Goal: Task Accomplishment & Management: Manage account settings

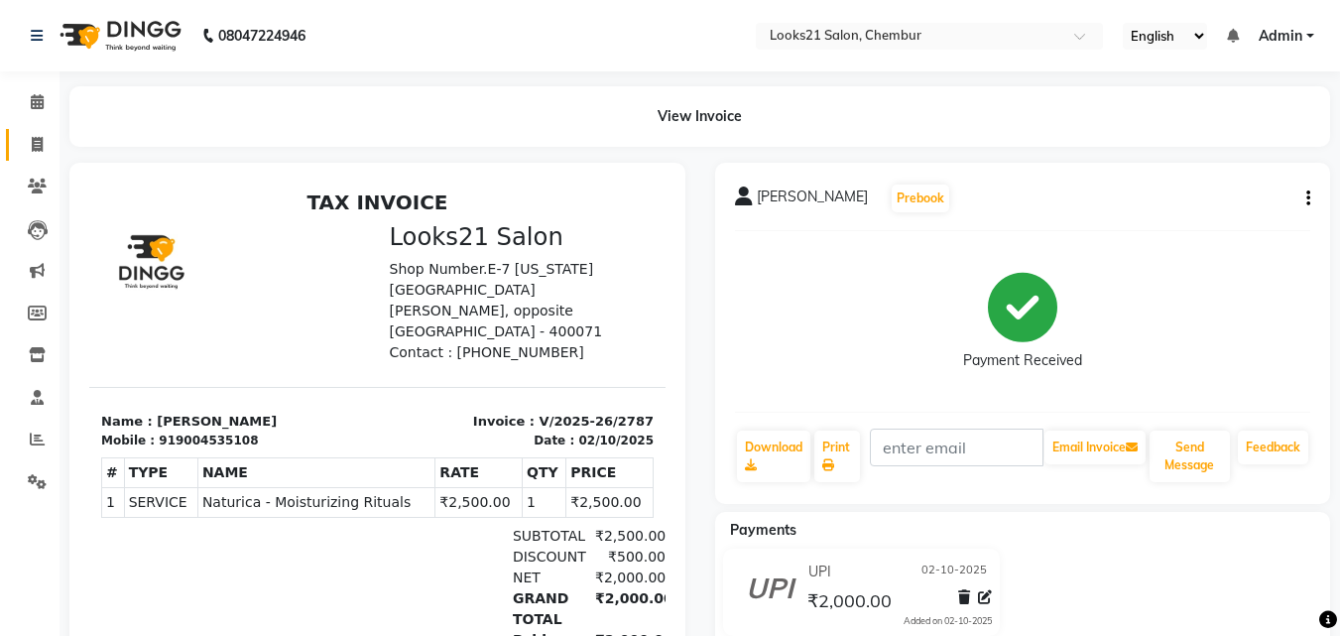
click at [55, 144] on div "View Invoice" at bounding box center [700, 116] width 1291 height 61
click at [39, 153] on span at bounding box center [37, 145] width 35 height 23
select select "service"
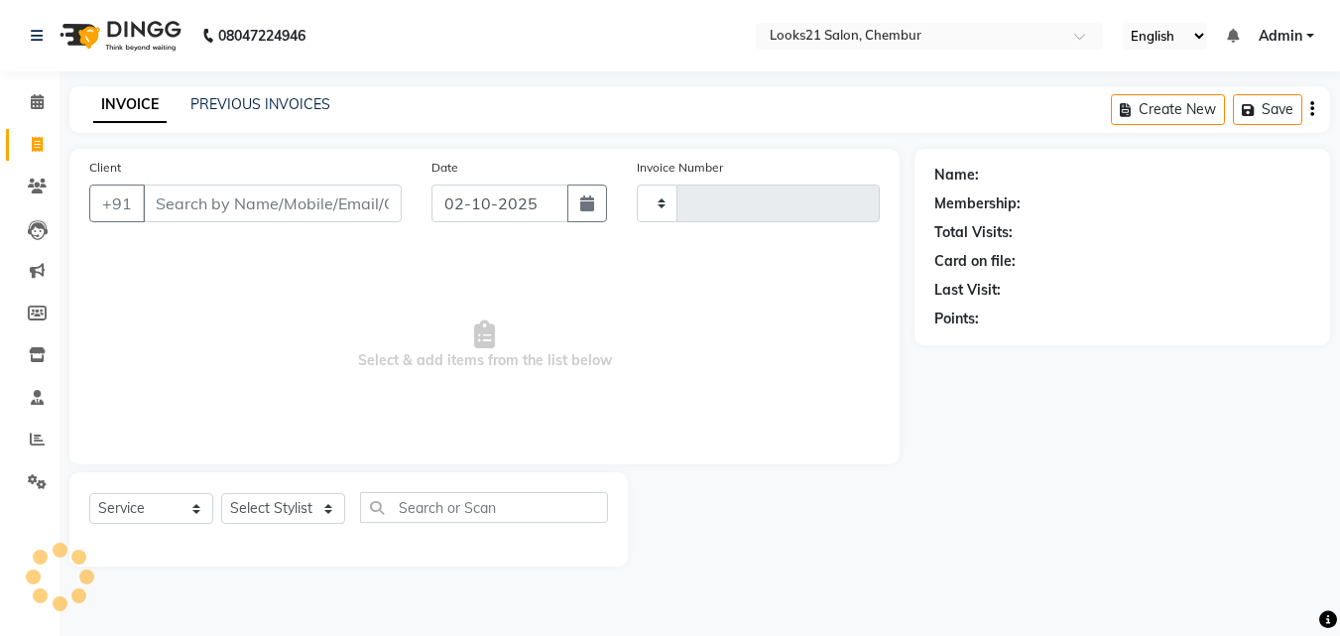
type input "2788"
select select "844"
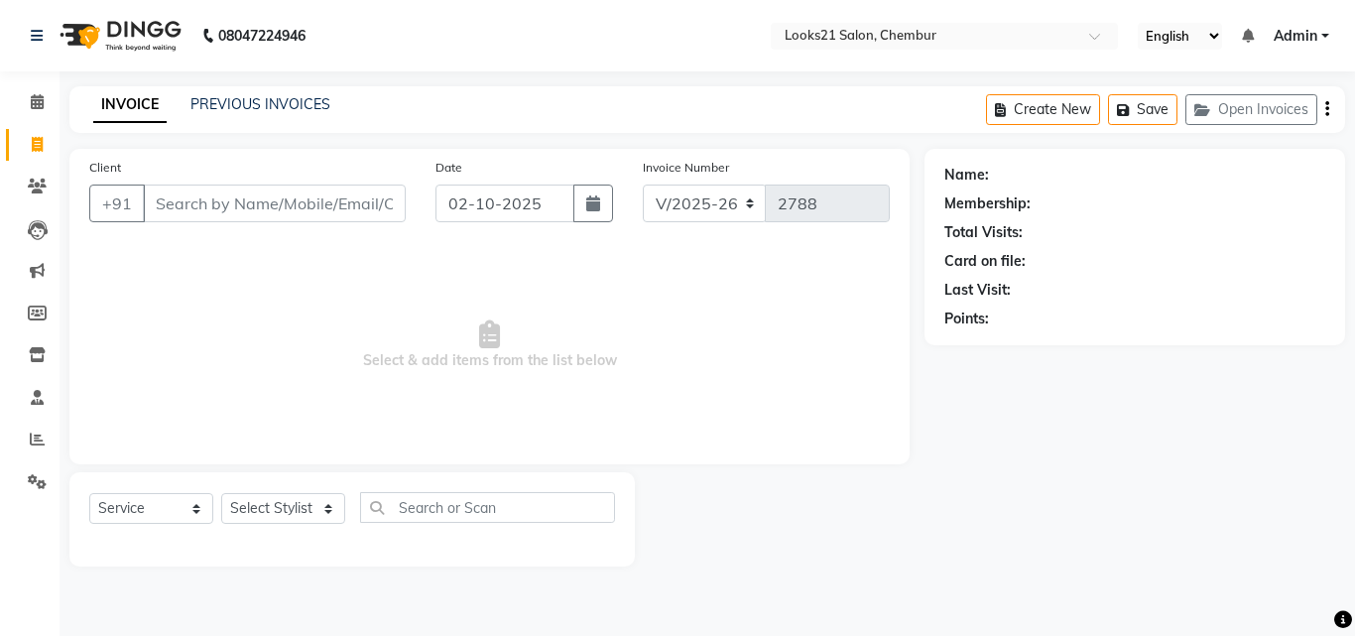
click at [196, 204] on input "Client" at bounding box center [274, 204] width 263 height 38
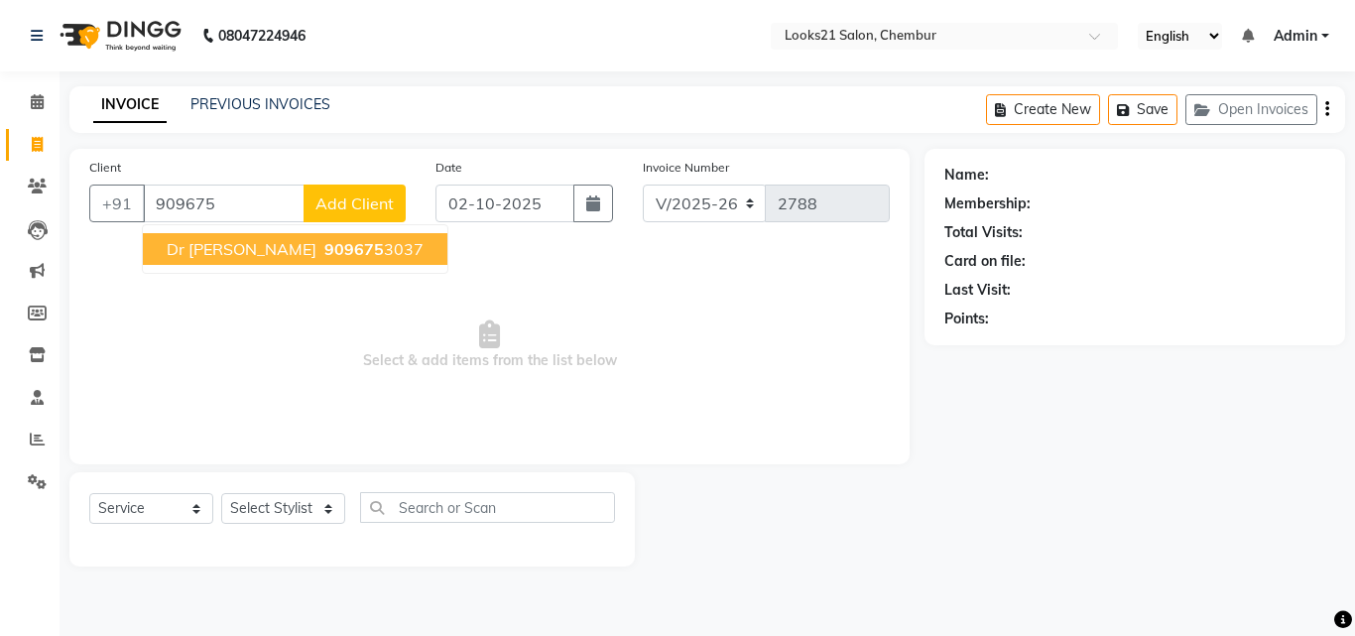
click at [236, 248] on span "Dr Nadiya" at bounding box center [242, 249] width 150 height 20
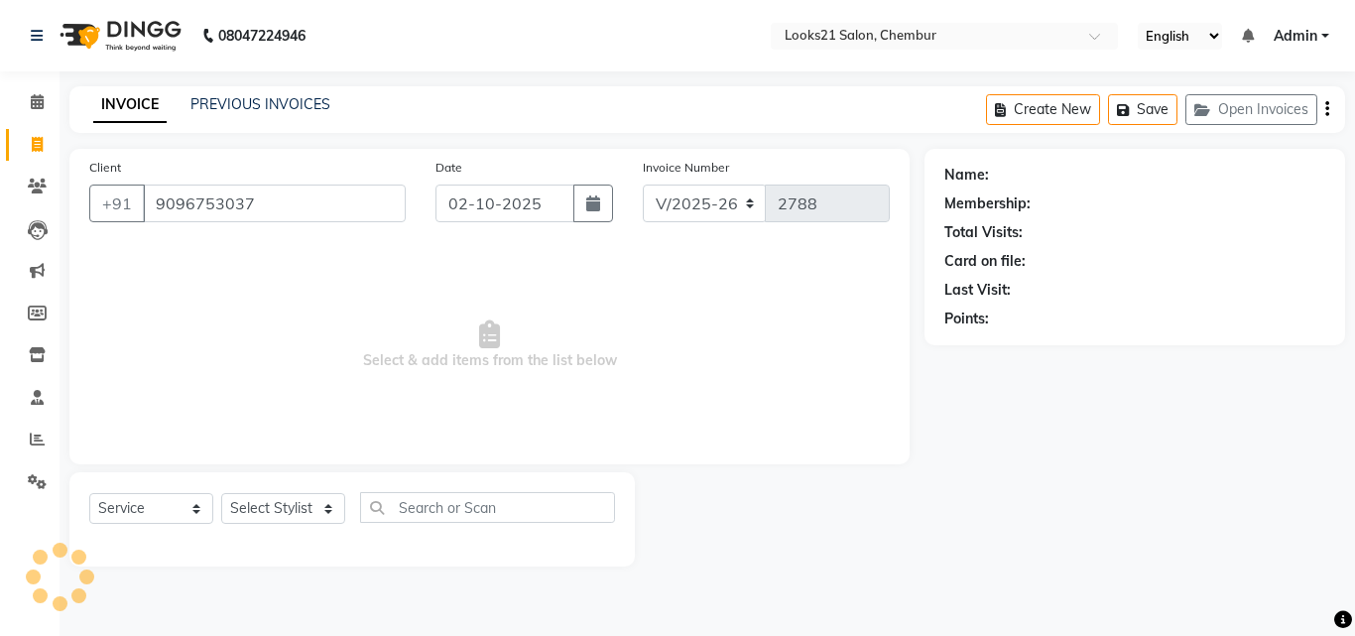
type input "9096753037"
select select "1: Object"
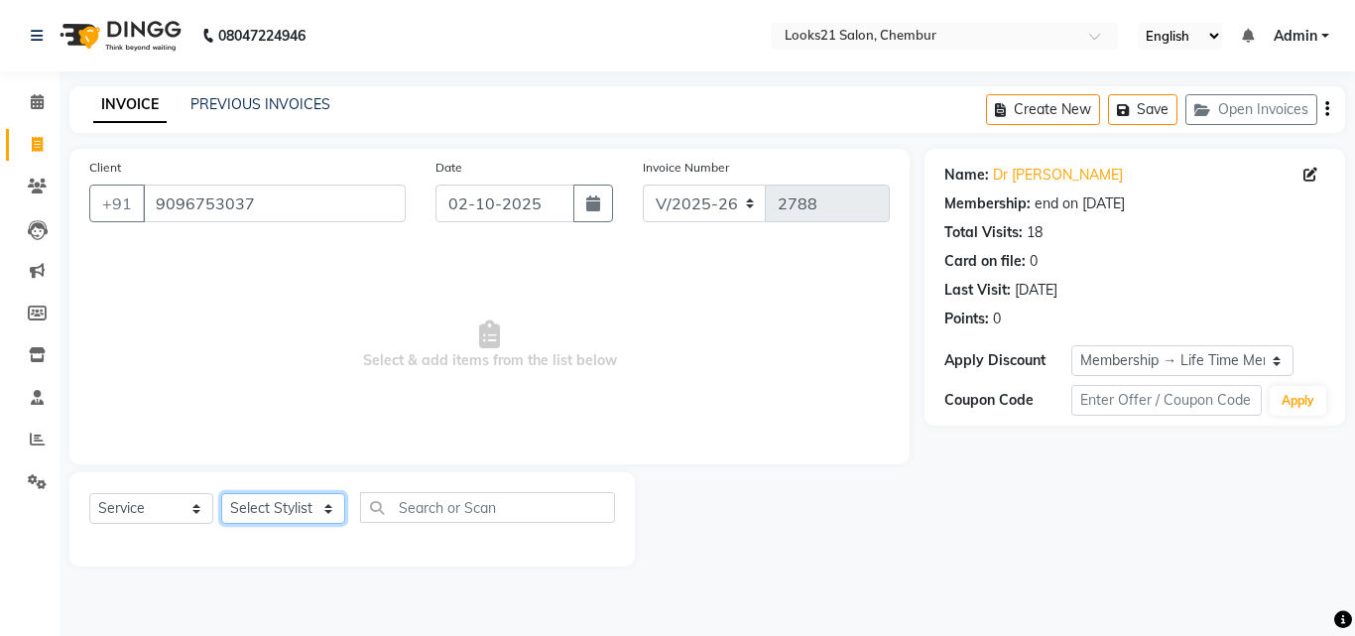
click at [285, 517] on select "Select Stylist [PERSON_NAME] LOOKS 21 [PERSON_NAME] [PERSON_NAME] [PERSON_NAME]…" at bounding box center [283, 508] width 124 height 31
click at [249, 514] on select "Select Stylist [PERSON_NAME] LOOKS 21 [PERSON_NAME] [PERSON_NAME] [PERSON_NAME]…" at bounding box center [283, 508] width 124 height 31
select select "13883"
click at [221, 493] on select "Select Stylist [PERSON_NAME] LOOKS 21 [PERSON_NAME] [PERSON_NAME] [PERSON_NAME]…" at bounding box center [283, 508] width 124 height 31
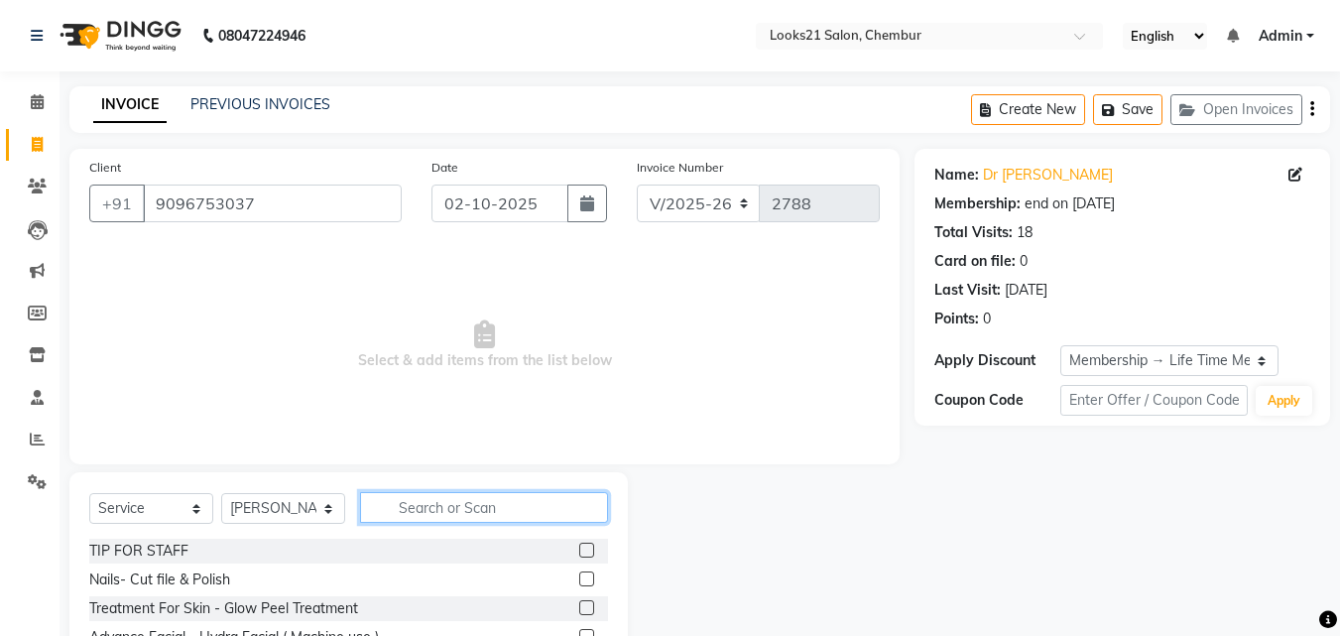
click at [417, 502] on input "text" at bounding box center [484, 507] width 248 height 31
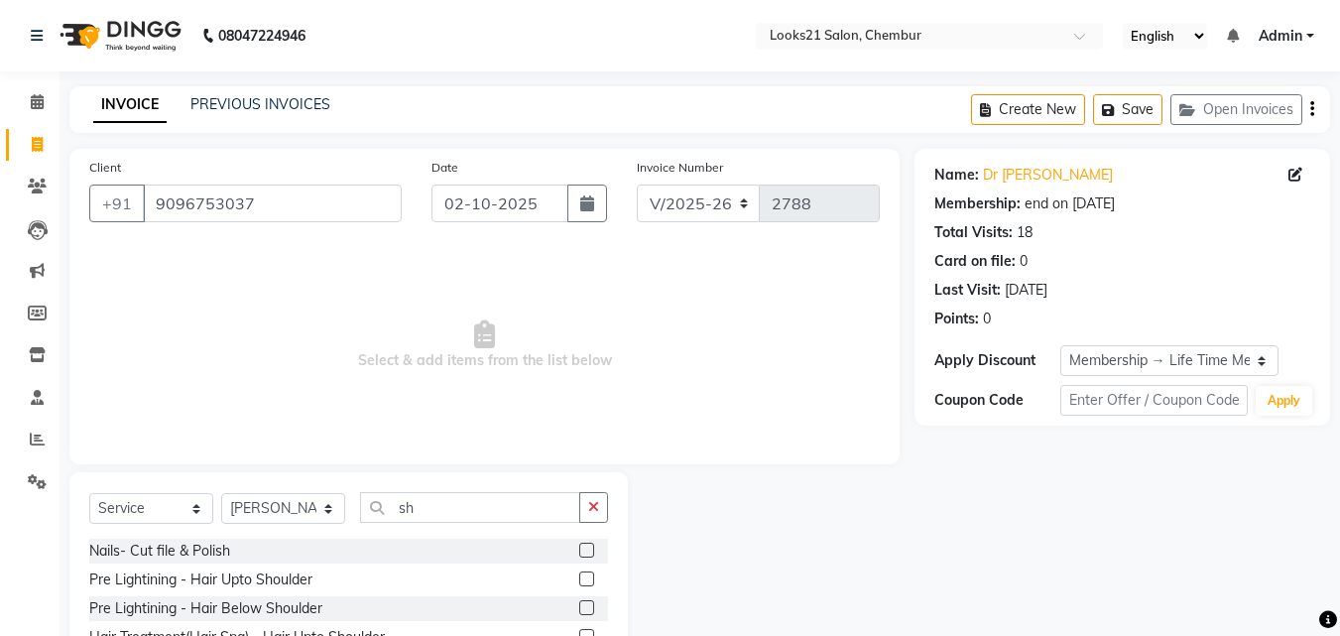
click at [305, 306] on span "Select & add items from the list below" at bounding box center [484, 345] width 791 height 198
click at [442, 512] on input "sh" at bounding box center [470, 507] width 220 height 31
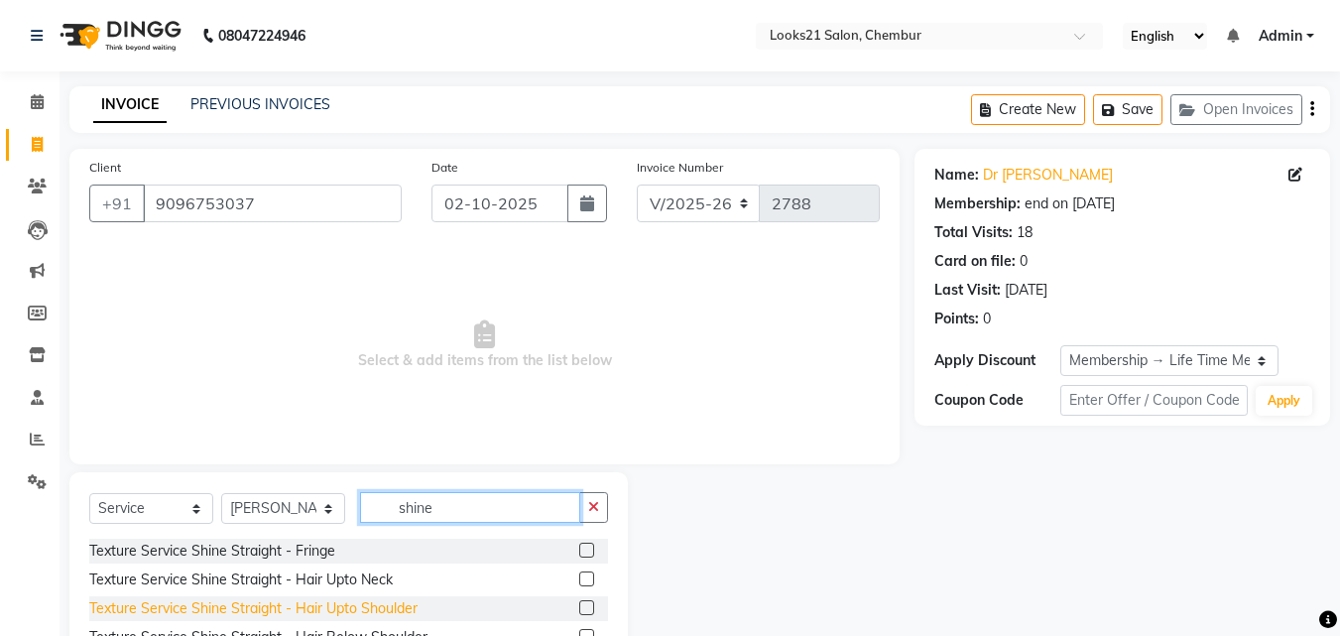
type input "shine"
click at [349, 603] on div "Texture Service Shine Straight - Hair Upto Shoulder" at bounding box center [253, 608] width 328 height 21
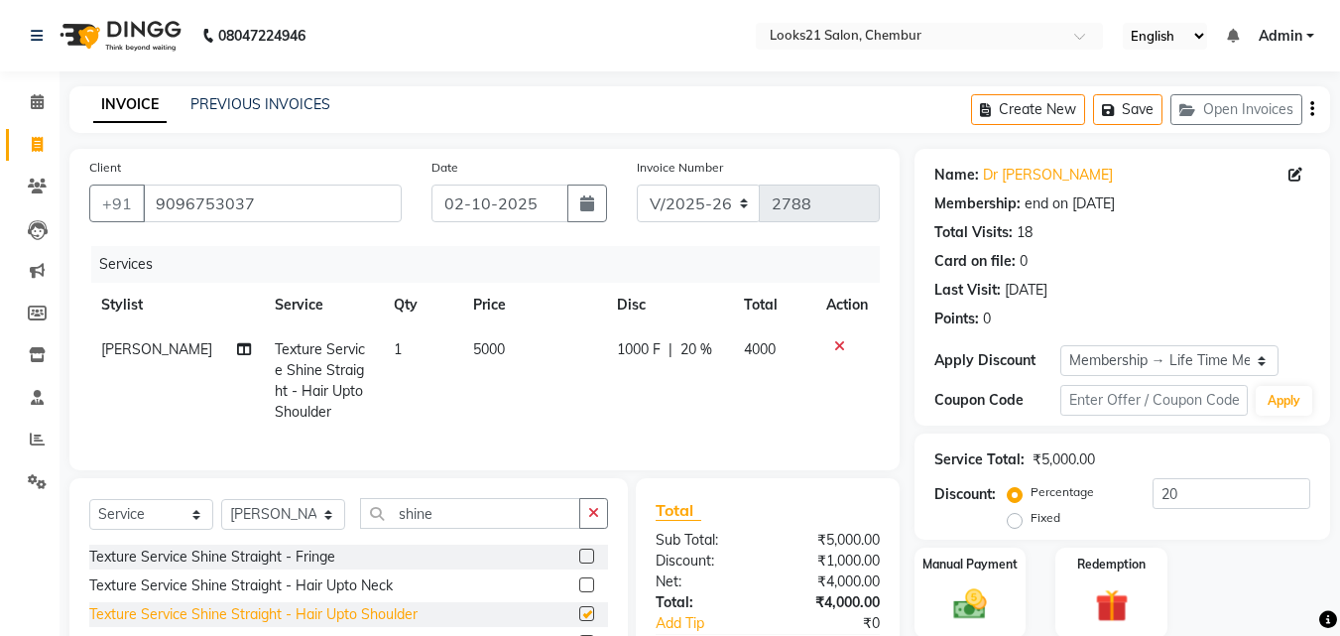
checkbox input "false"
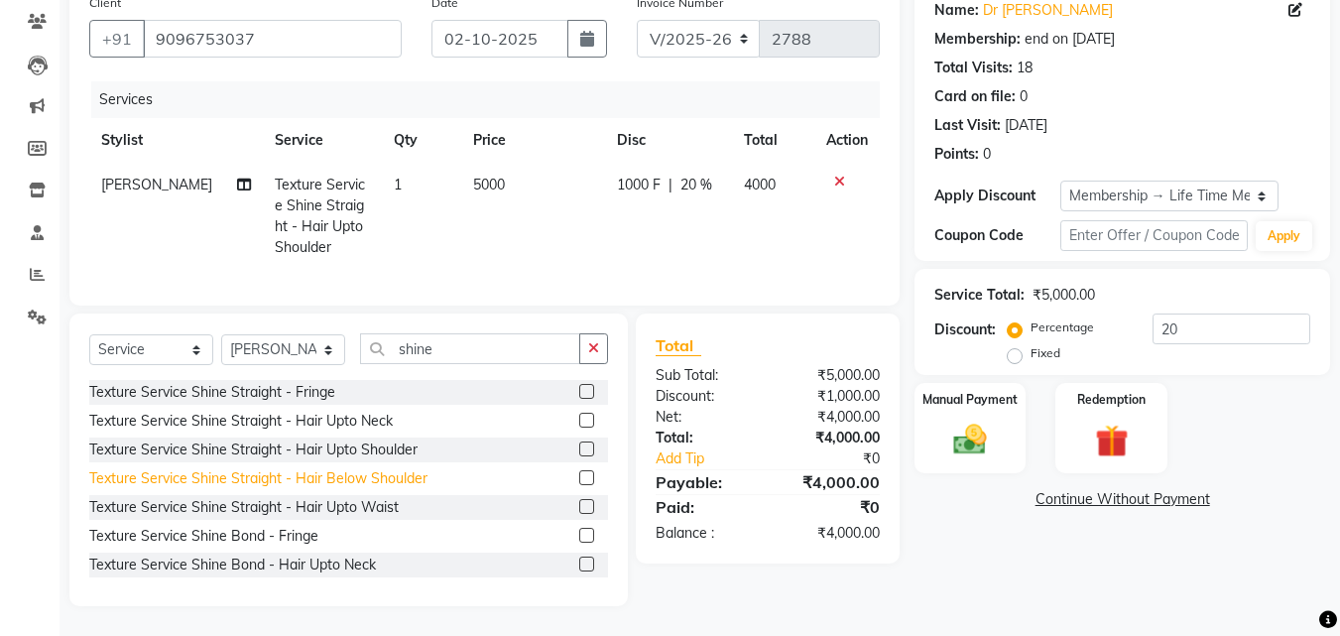
click at [318, 482] on div "Texture Service Shine Straight - Hair Below Shoulder" at bounding box center [258, 478] width 338 height 21
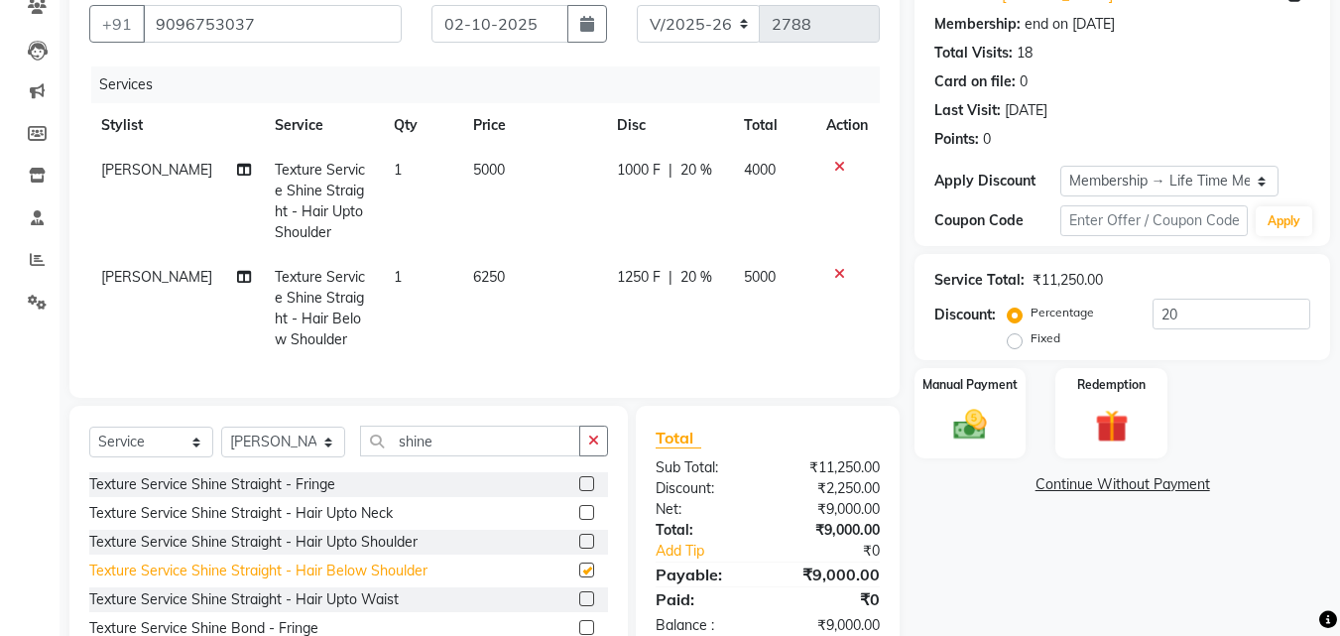
checkbox input "false"
click at [840, 162] on icon at bounding box center [839, 167] width 11 height 14
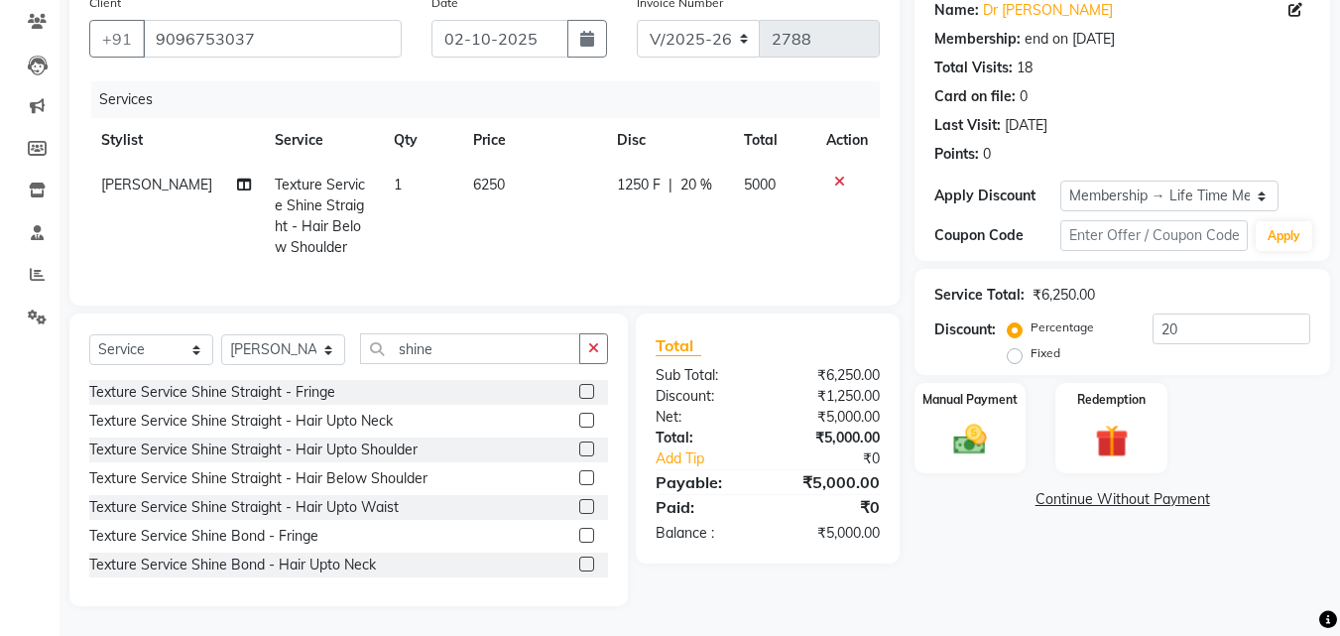
click at [475, 176] on span "6250" at bounding box center [489, 185] width 32 height 18
select select "13883"
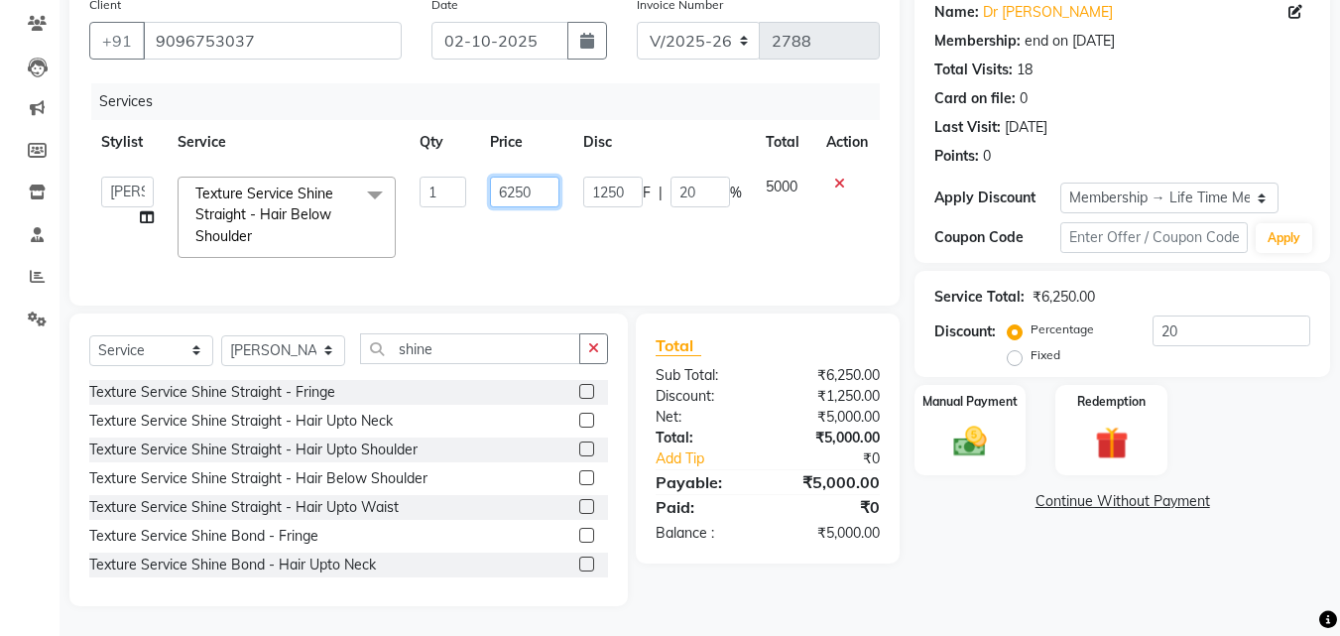
click at [530, 177] on input "6250" at bounding box center [524, 192] width 68 height 31
type input "6"
type input "7500"
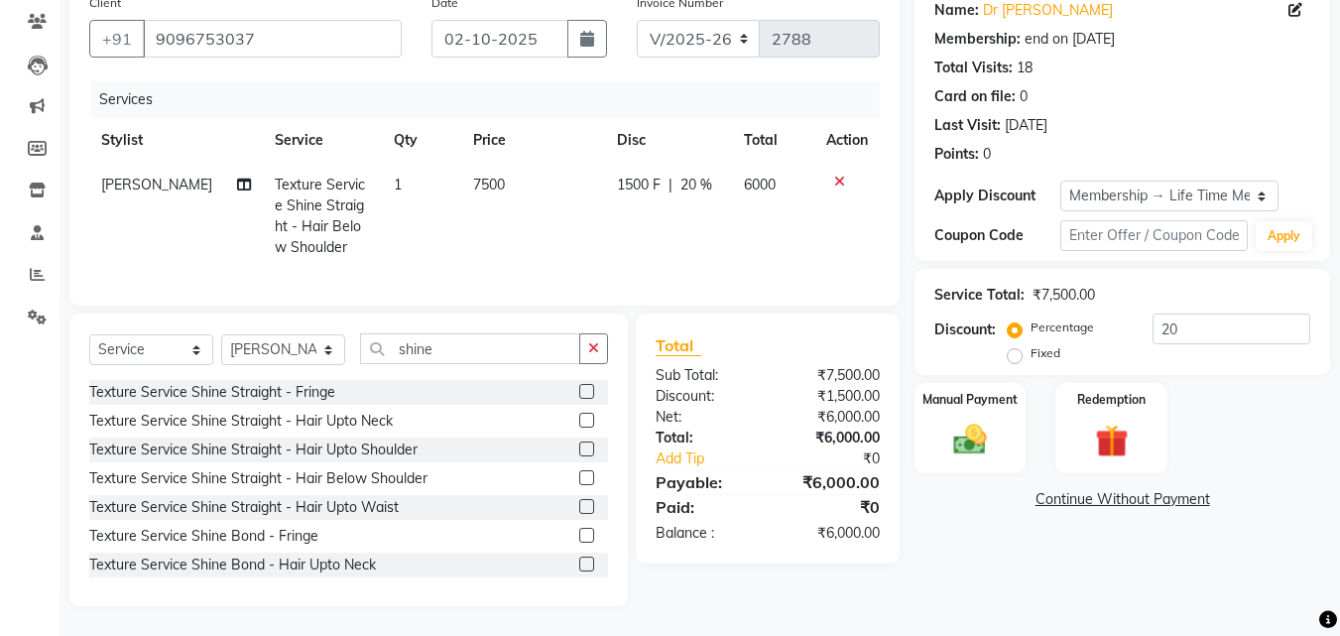
click at [526, 228] on td "7500" at bounding box center [533, 216] width 144 height 107
select select "13883"
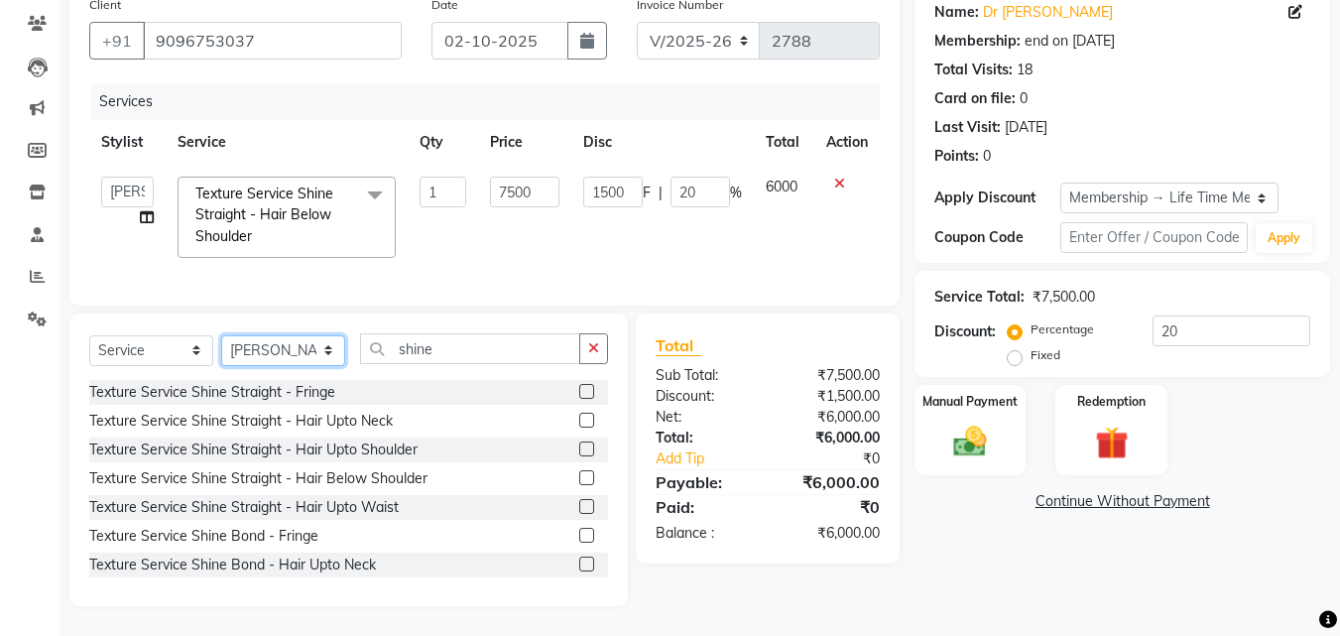
click at [299, 363] on select "Select Stylist [PERSON_NAME] LOOKS 21 [PERSON_NAME] [PERSON_NAME] [PERSON_NAME]…" at bounding box center [283, 350] width 124 height 31
select select "13886"
click at [221, 335] on select "Select Stylist [PERSON_NAME] LOOKS 21 [PERSON_NAME] [PERSON_NAME] [PERSON_NAME]…" at bounding box center [283, 350] width 124 height 31
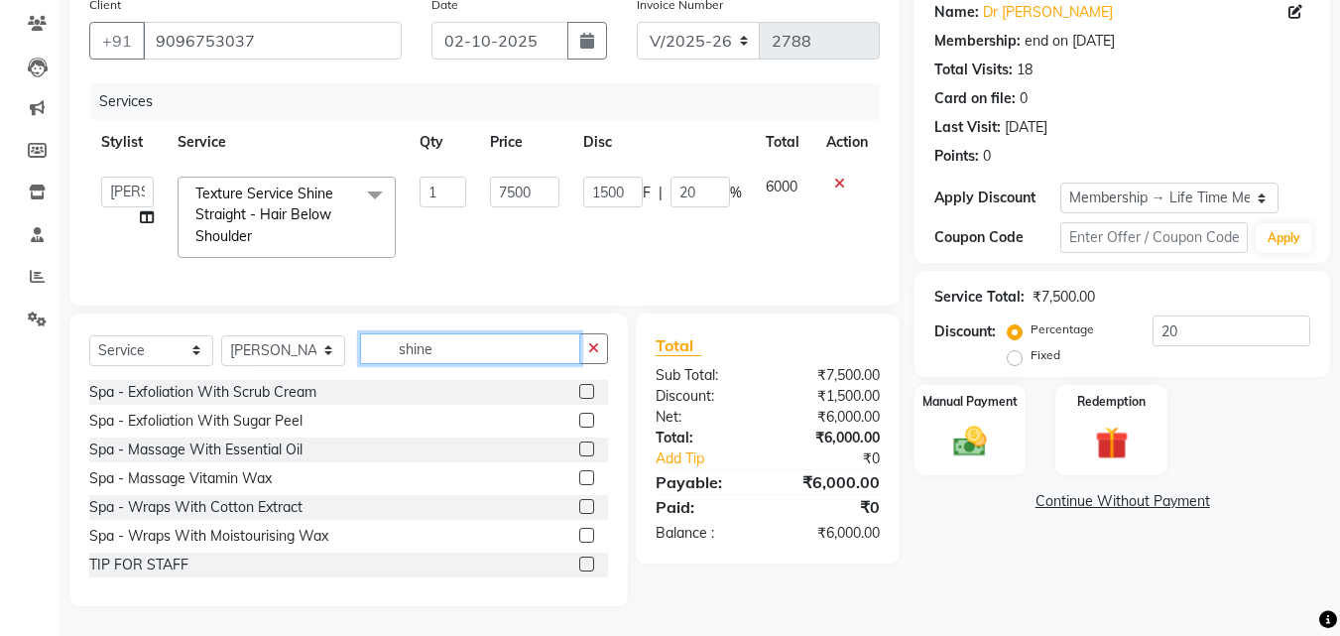
click at [458, 347] on input "shine" at bounding box center [470, 348] width 220 height 31
type input "s"
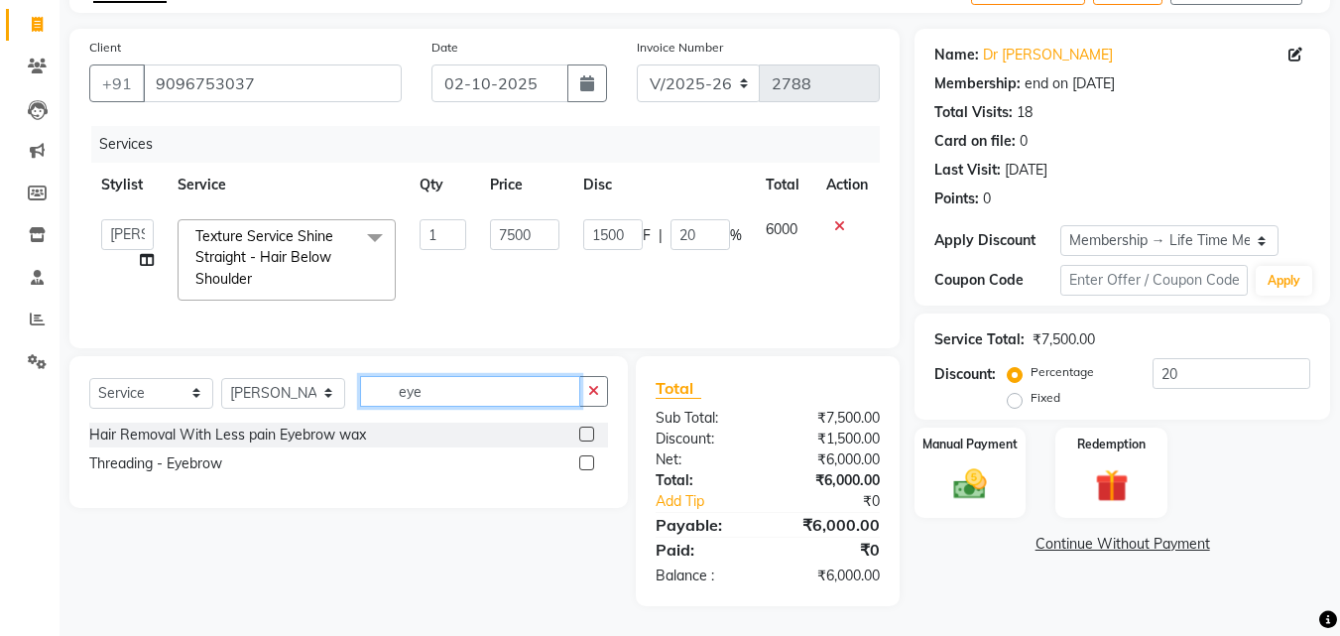
scroll to position [135, 0]
type input "eye"
click at [160, 474] on div "Threading - Eyebrow" at bounding box center [155, 463] width 133 height 21
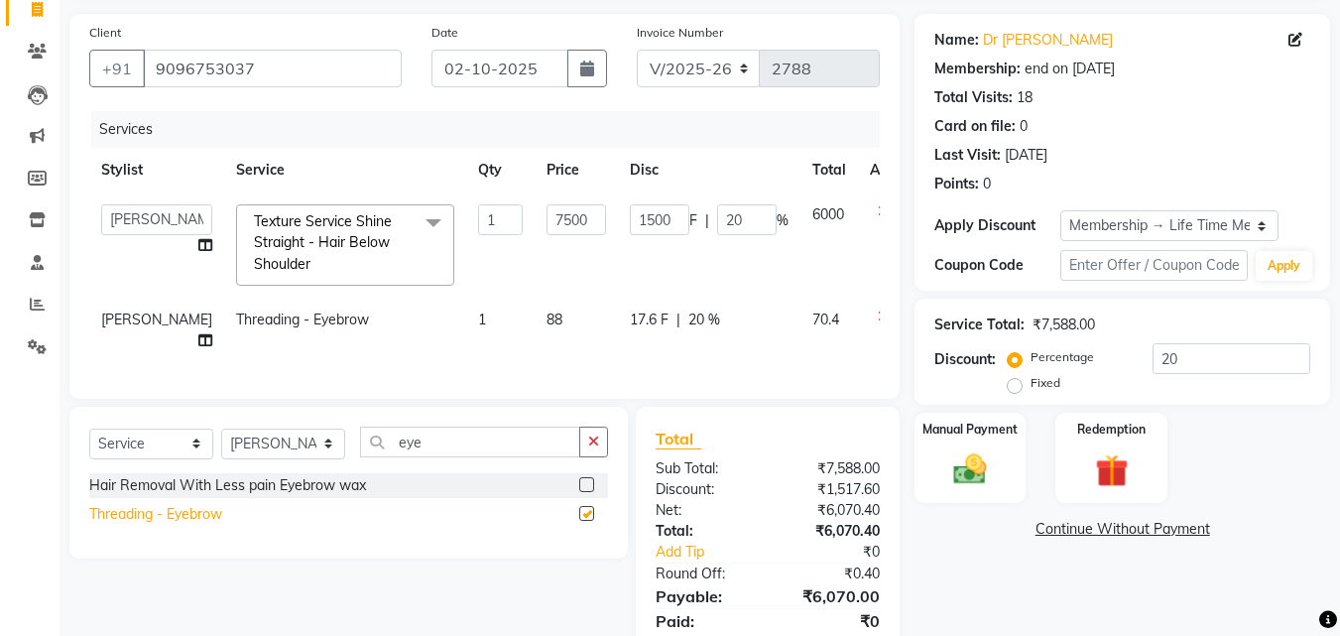
checkbox input "false"
click at [944, 473] on img at bounding box center [970, 469] width 56 height 40
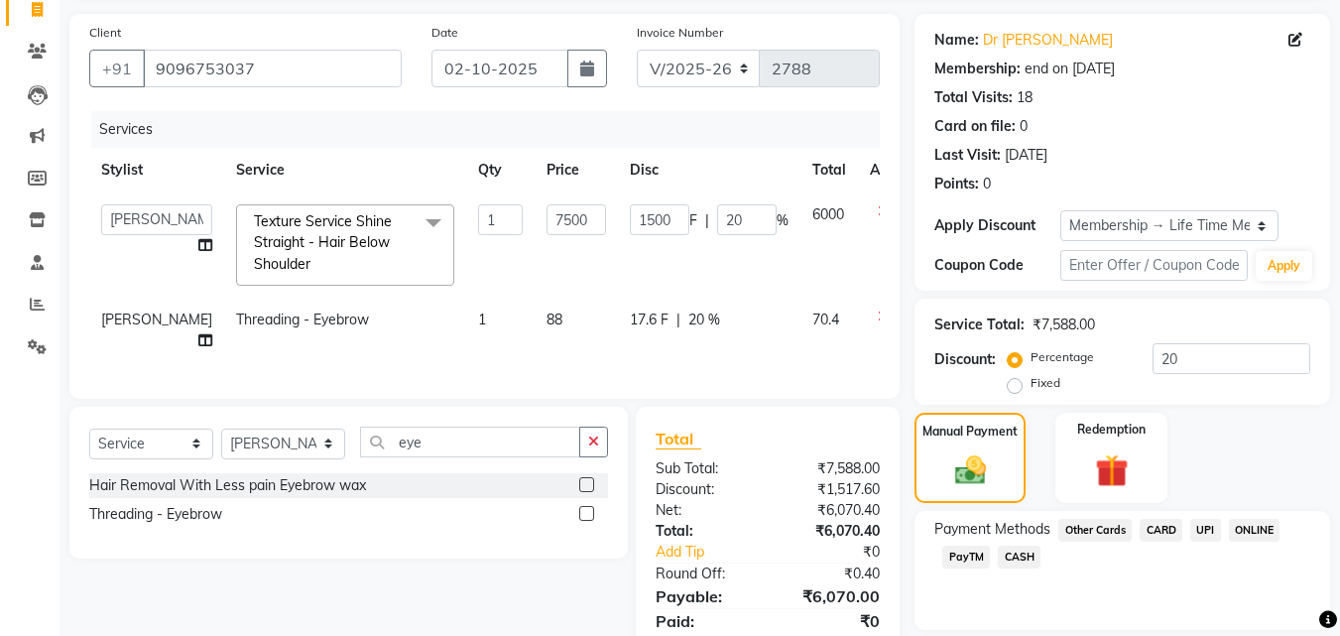
click at [1203, 525] on span "UPI" at bounding box center [1206, 530] width 31 height 23
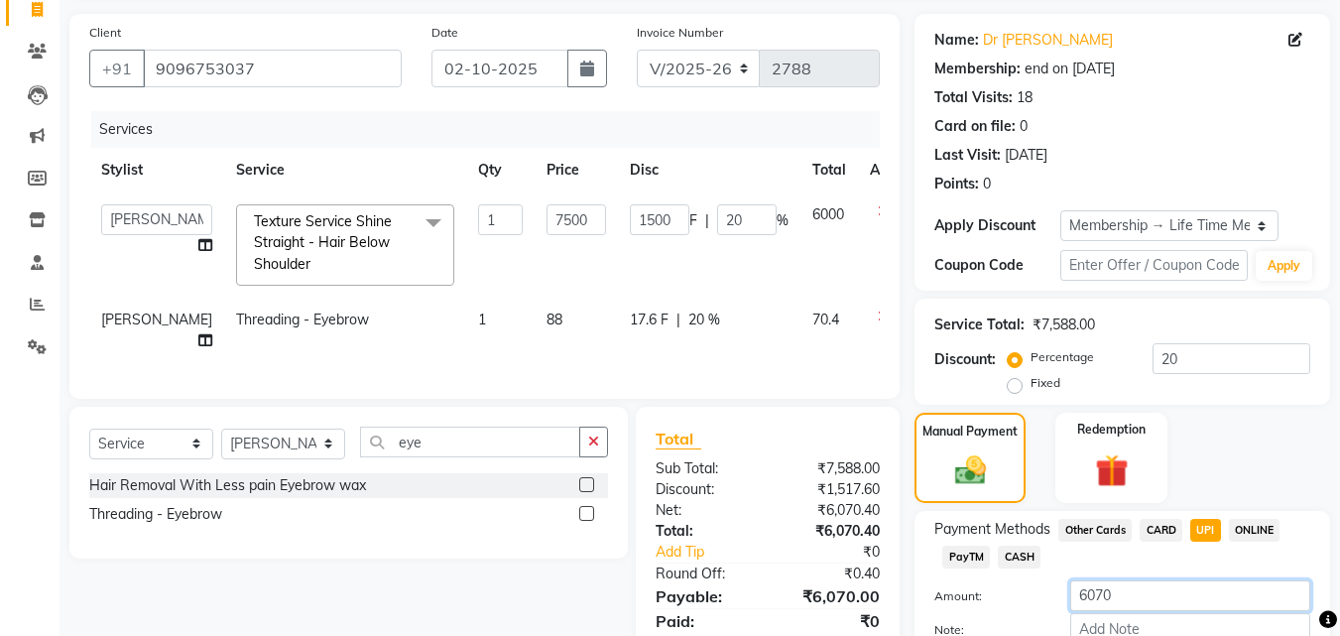
click at [1147, 600] on input "6070" at bounding box center [1190, 595] width 240 height 31
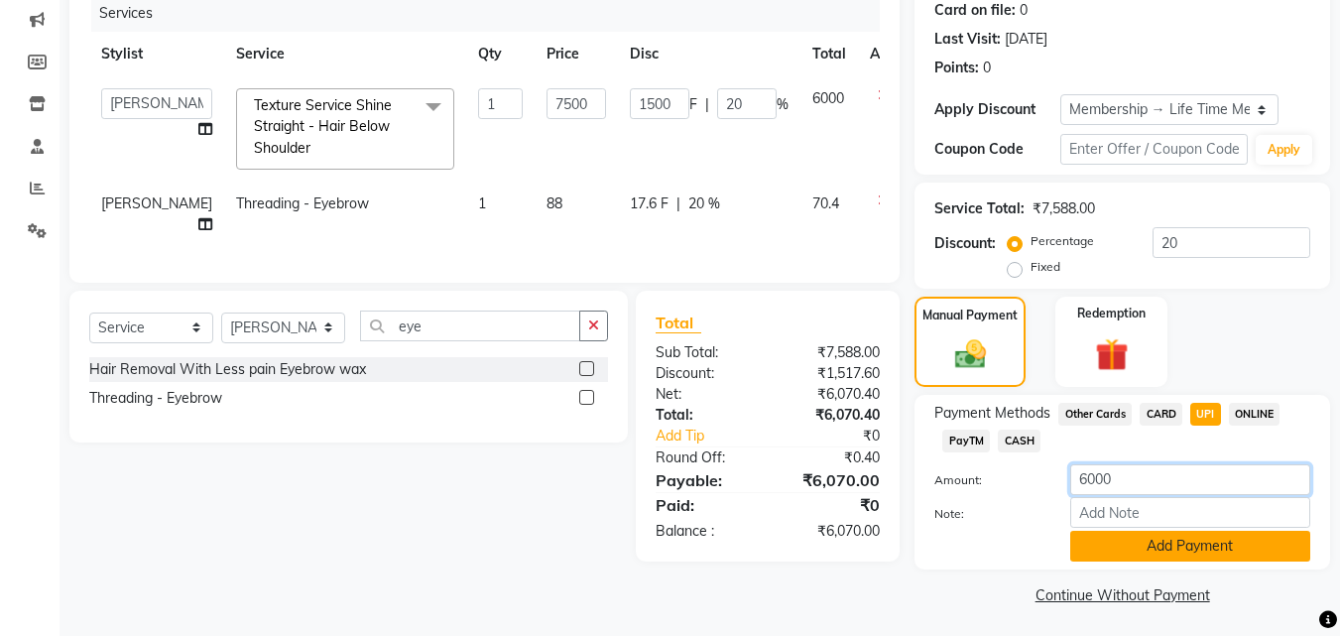
type input "6000"
click at [1105, 538] on button "Add Payment" at bounding box center [1190, 546] width 240 height 31
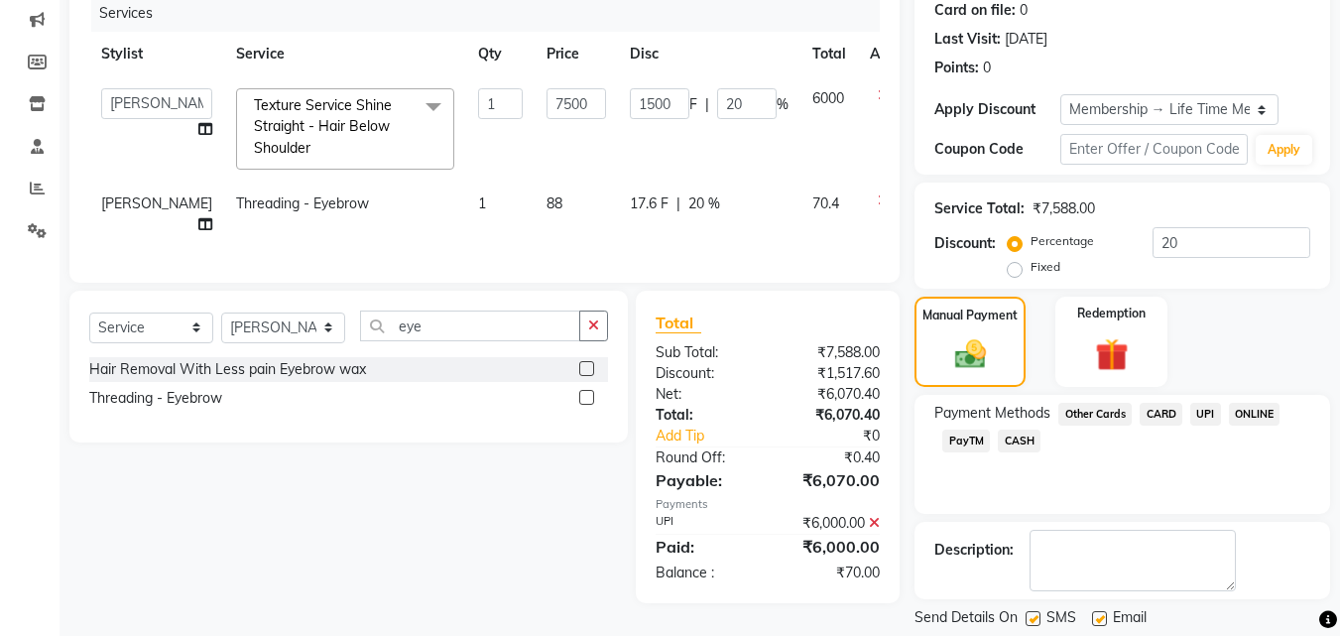
click at [1019, 439] on span "CASH" at bounding box center [1019, 441] width 43 height 23
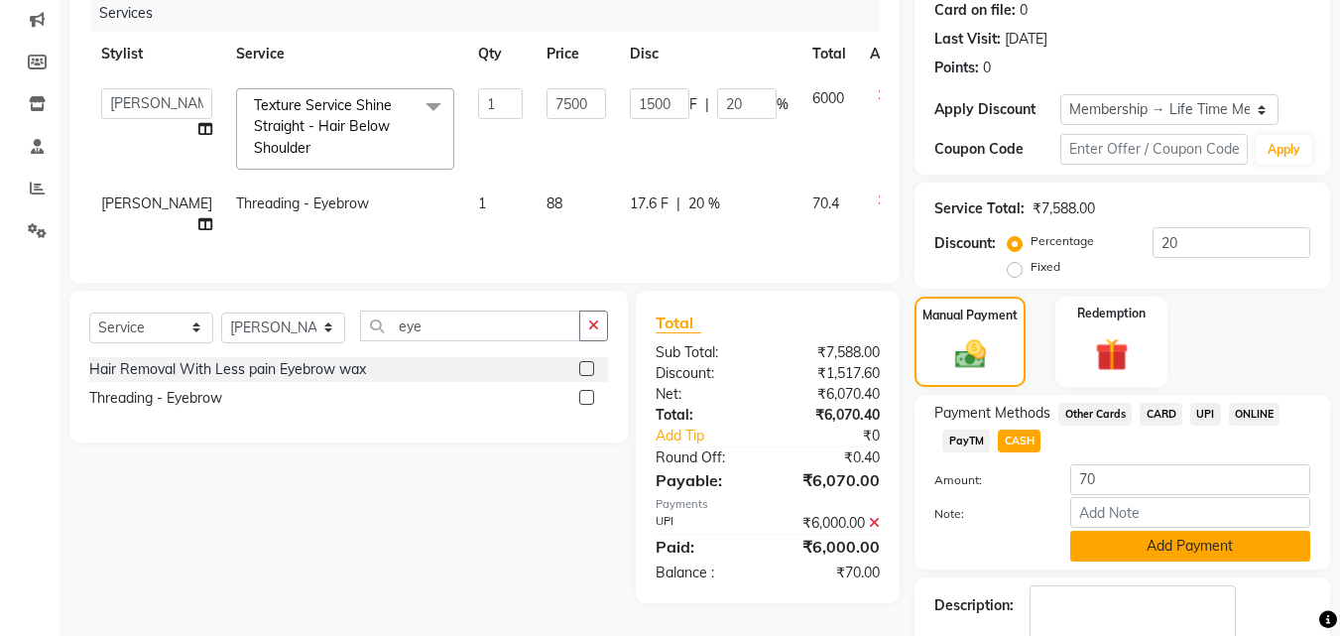
click at [1223, 541] on button "Add Payment" at bounding box center [1190, 546] width 240 height 31
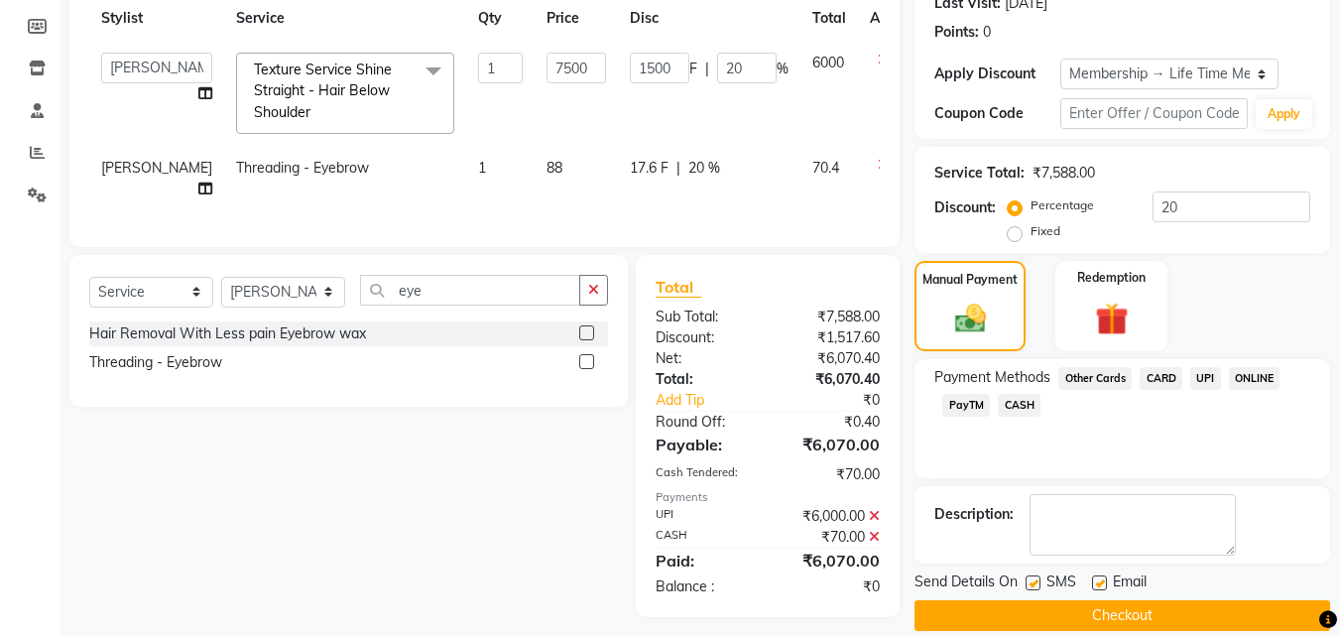
scroll to position [309, 0]
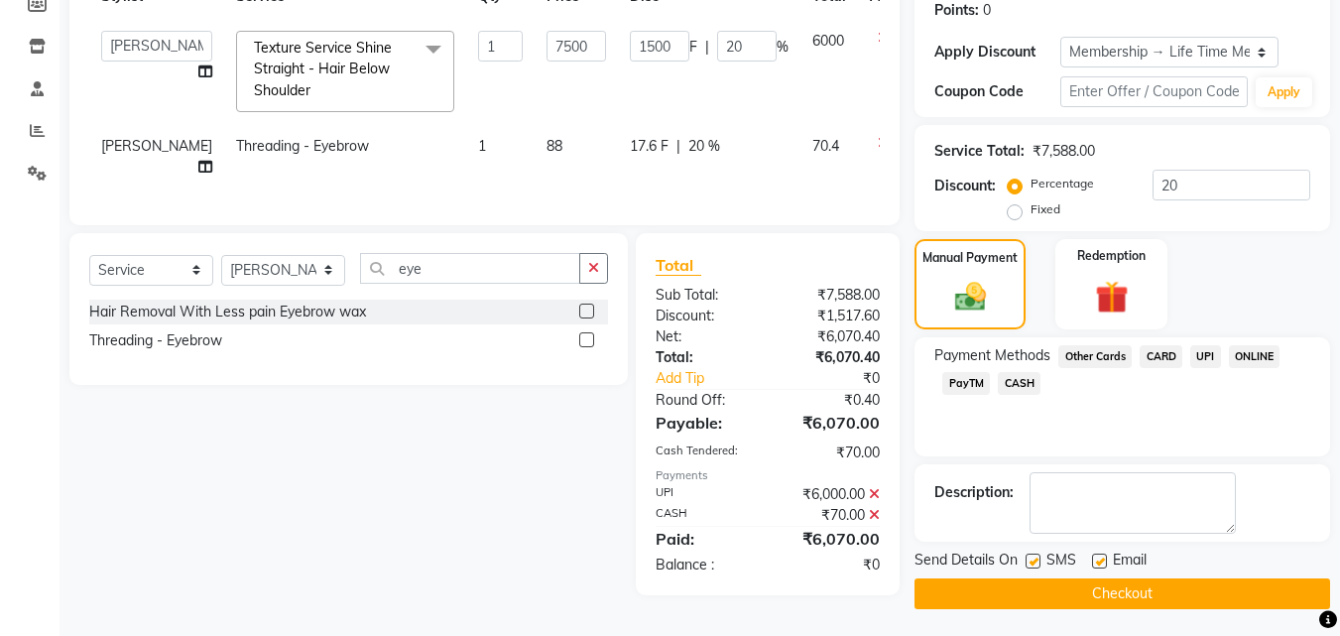
click at [1207, 583] on button "Checkout" at bounding box center [1123, 593] width 416 height 31
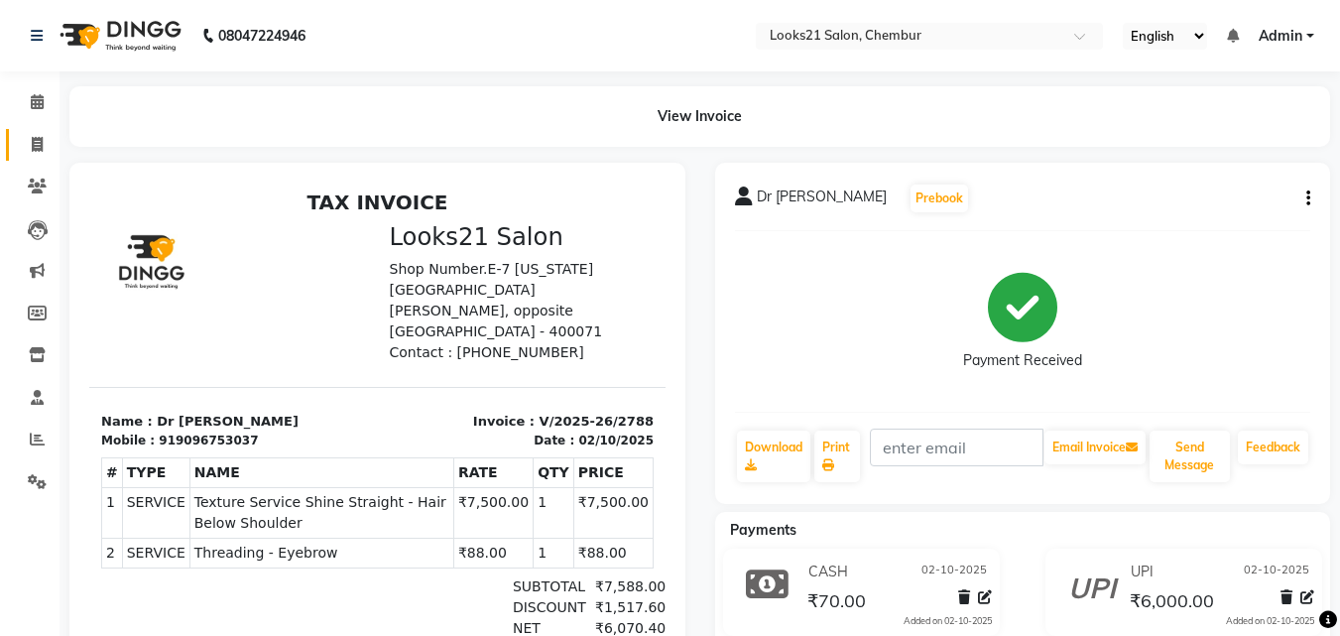
click at [15, 143] on link "Invoice" at bounding box center [30, 145] width 48 height 33
select select "service"
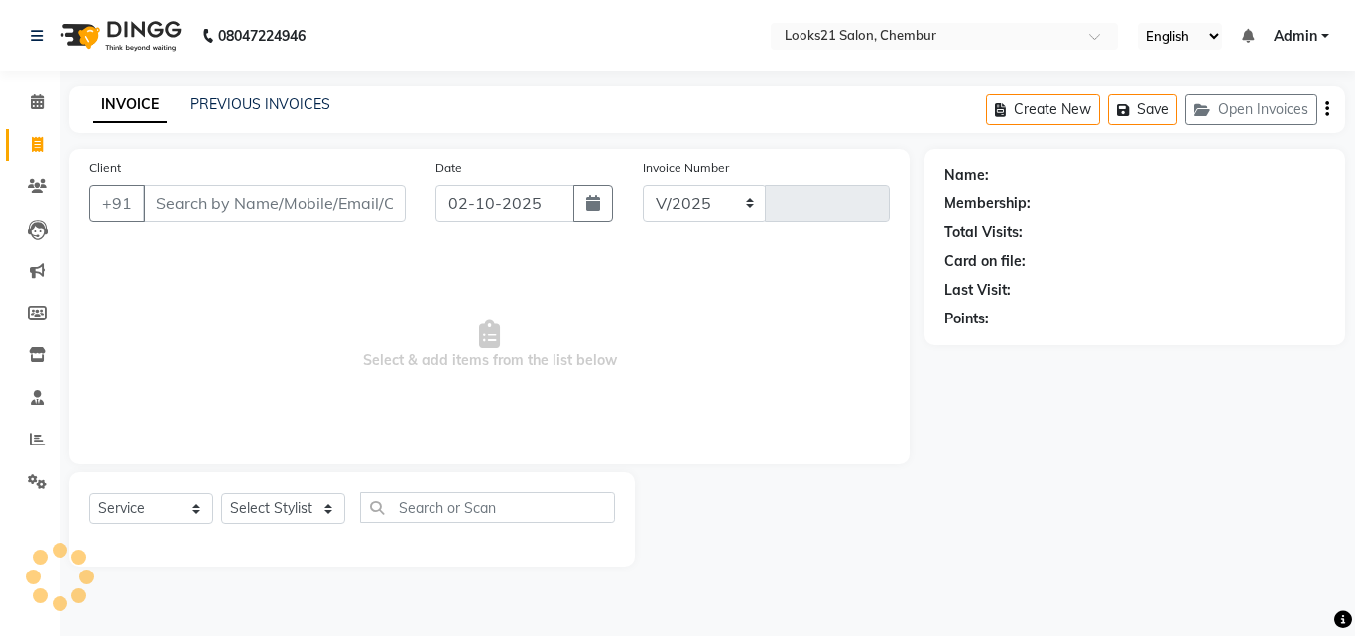
select select "844"
type input "2789"
click at [44, 442] on icon at bounding box center [37, 439] width 15 height 15
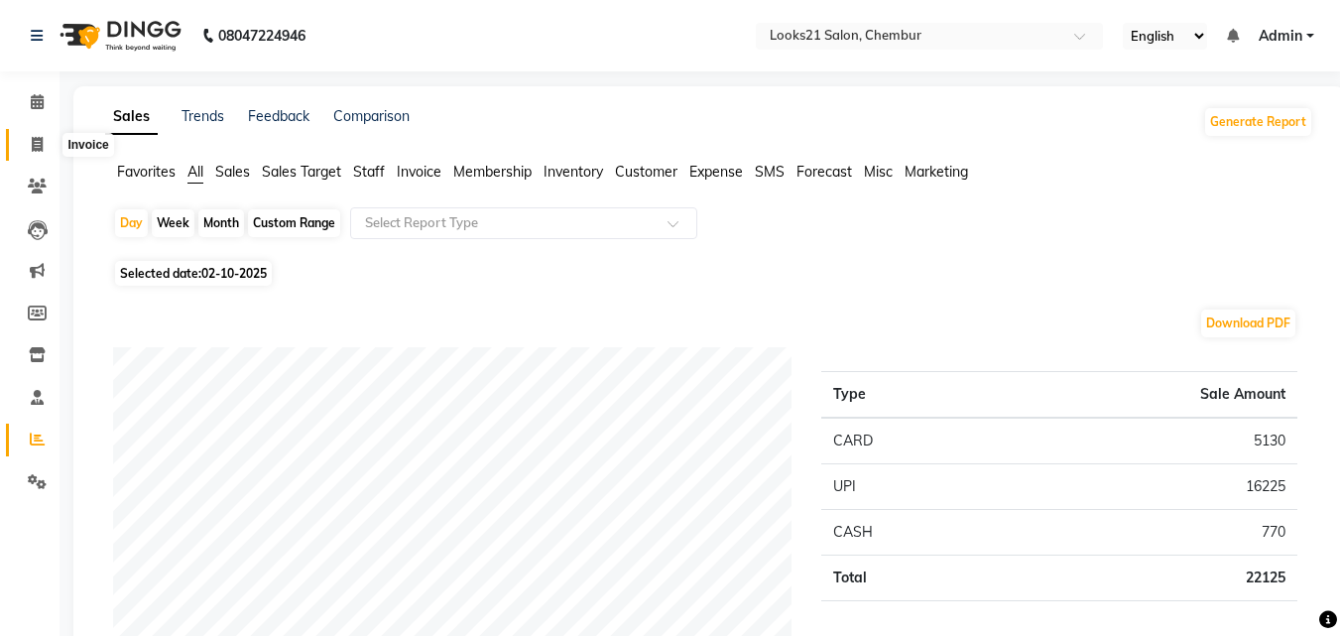
click at [32, 142] on icon at bounding box center [37, 144] width 11 height 15
select select "service"
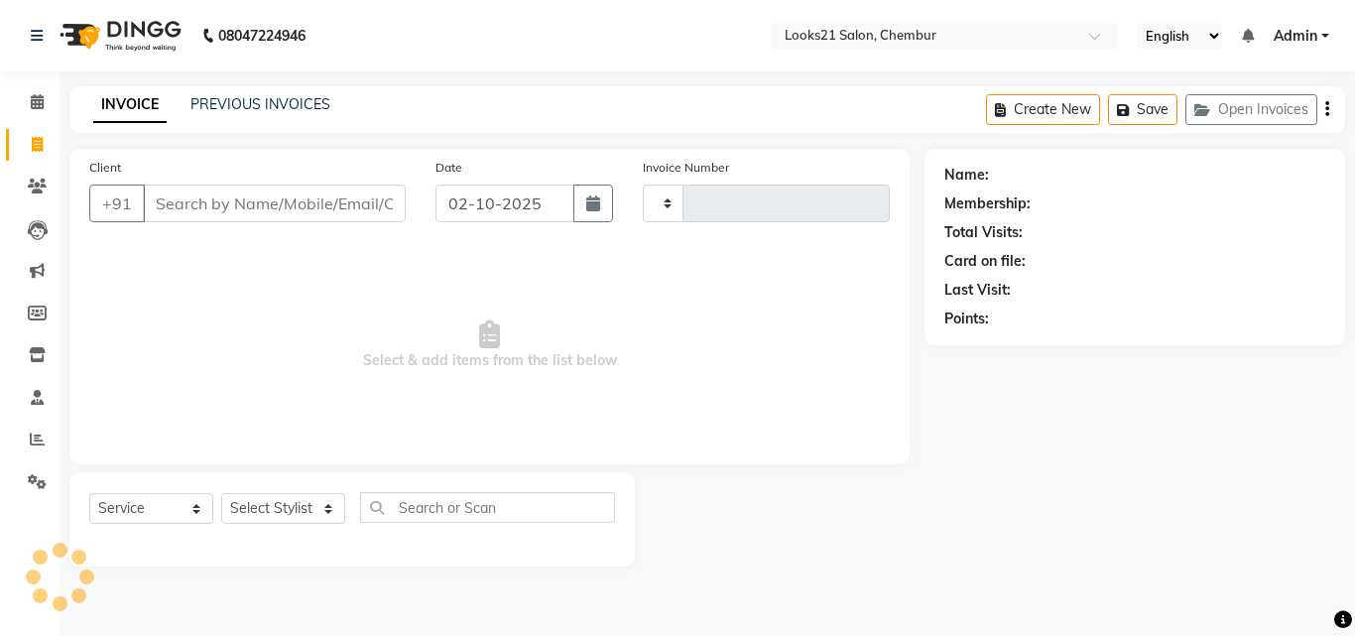
type input "2789"
select select "844"
click at [277, 497] on select "Select Stylist" at bounding box center [283, 508] width 124 height 31
click at [271, 508] on select "Select Stylist [PERSON_NAME] LOOKS 21 [PERSON_NAME] [PERSON_NAME] [PERSON_NAME]…" at bounding box center [283, 508] width 124 height 31
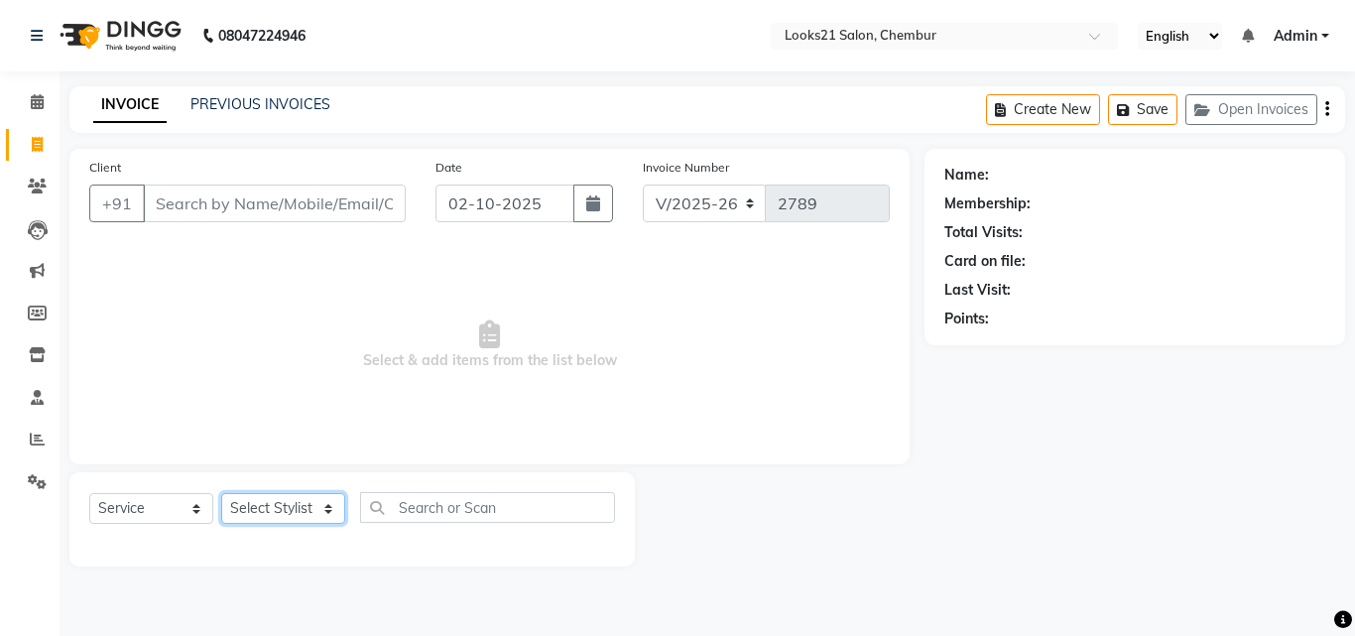
select select "13888"
click at [221, 493] on select "Select Stylist [PERSON_NAME] LOOKS 21 [PERSON_NAME] [PERSON_NAME] [PERSON_NAME]…" at bounding box center [283, 508] width 124 height 31
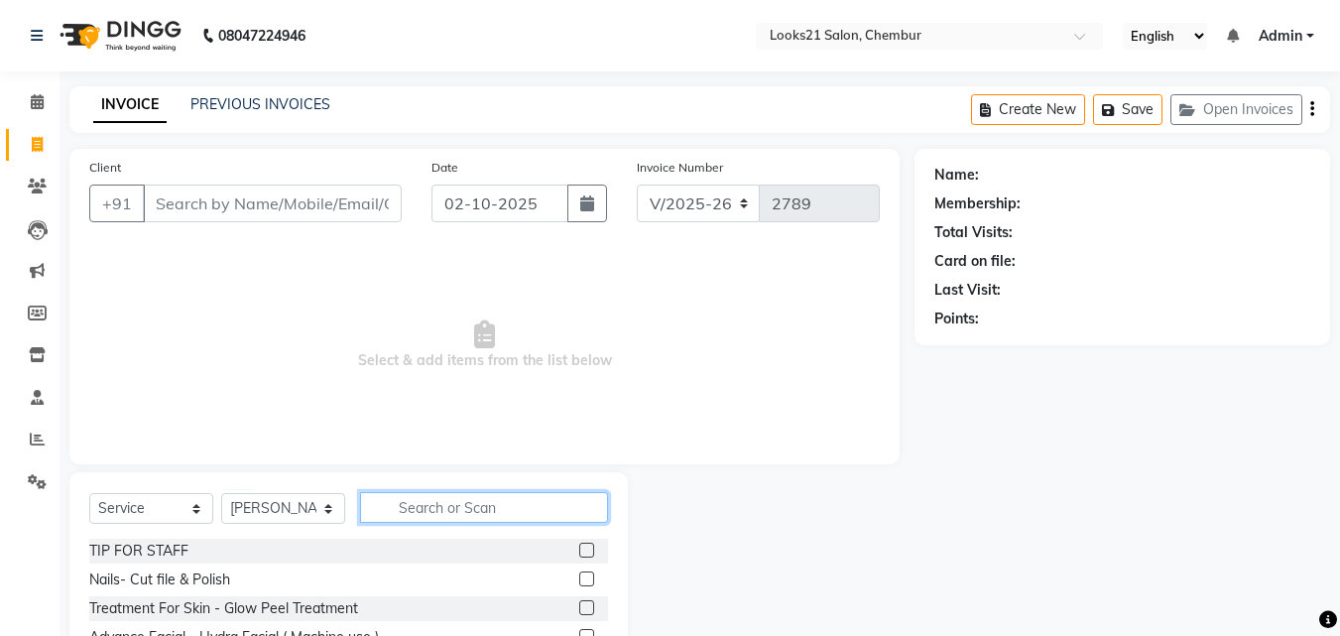
click at [423, 503] on input "text" at bounding box center [484, 507] width 248 height 31
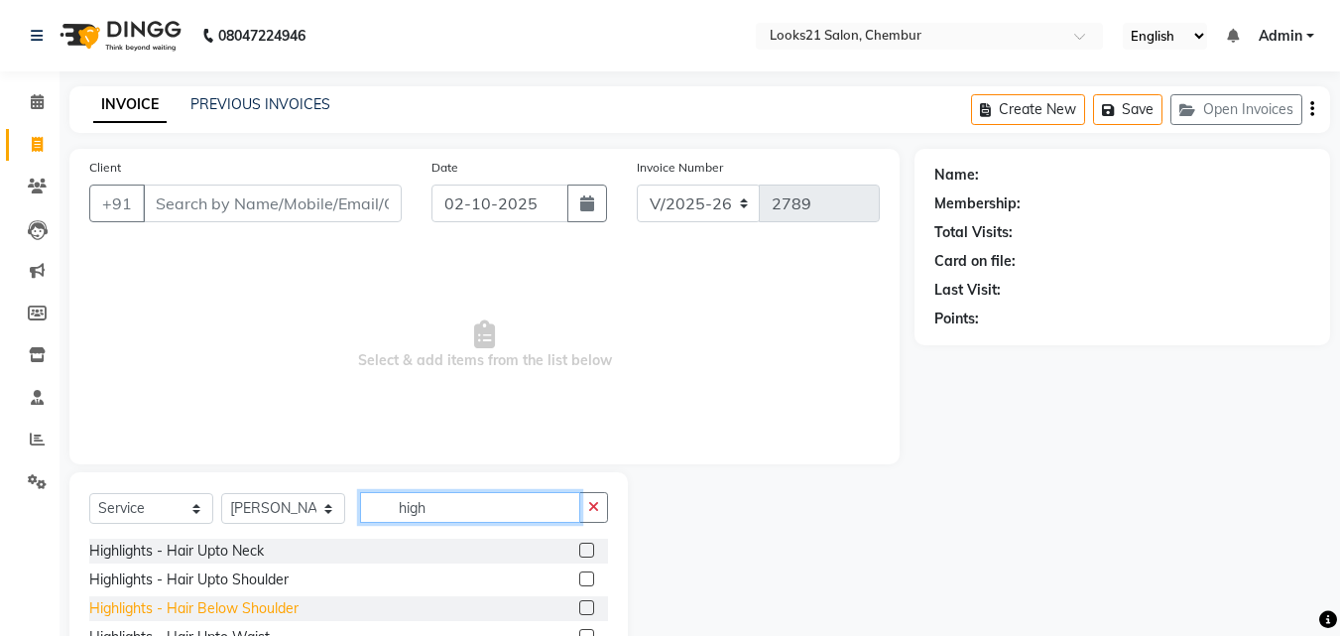
type input "high"
click at [285, 600] on div "Highlights - Hair Below Shoulder" at bounding box center [193, 608] width 209 height 21
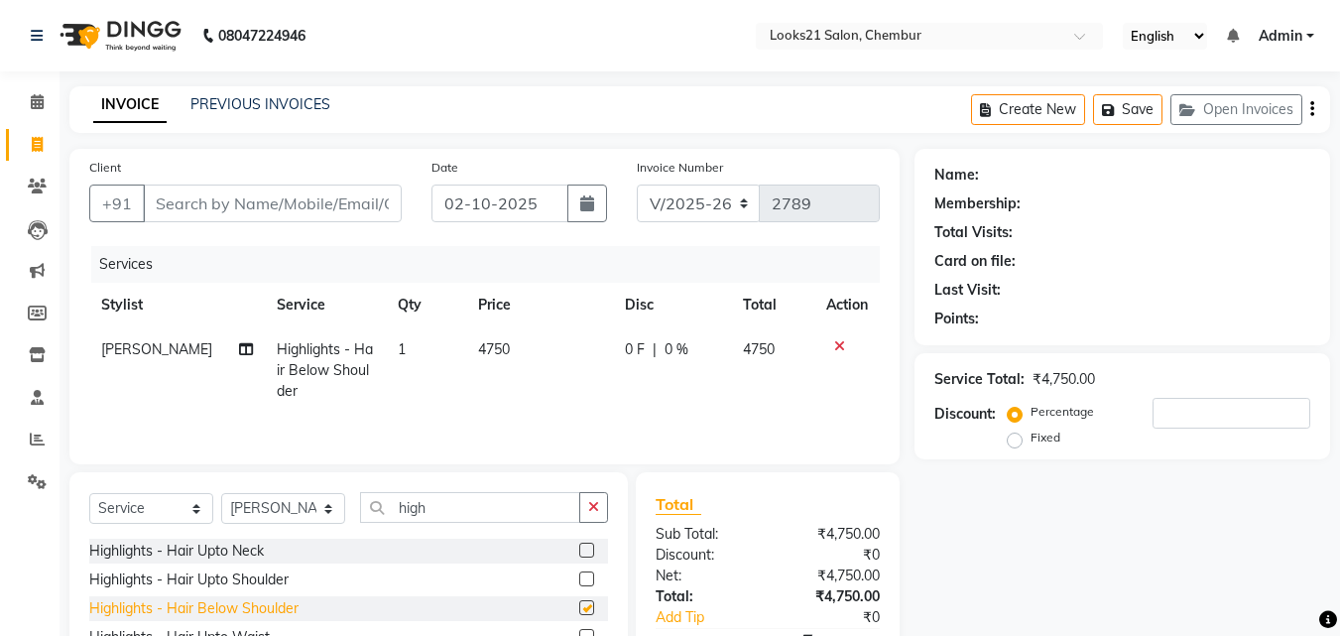
checkbox input "false"
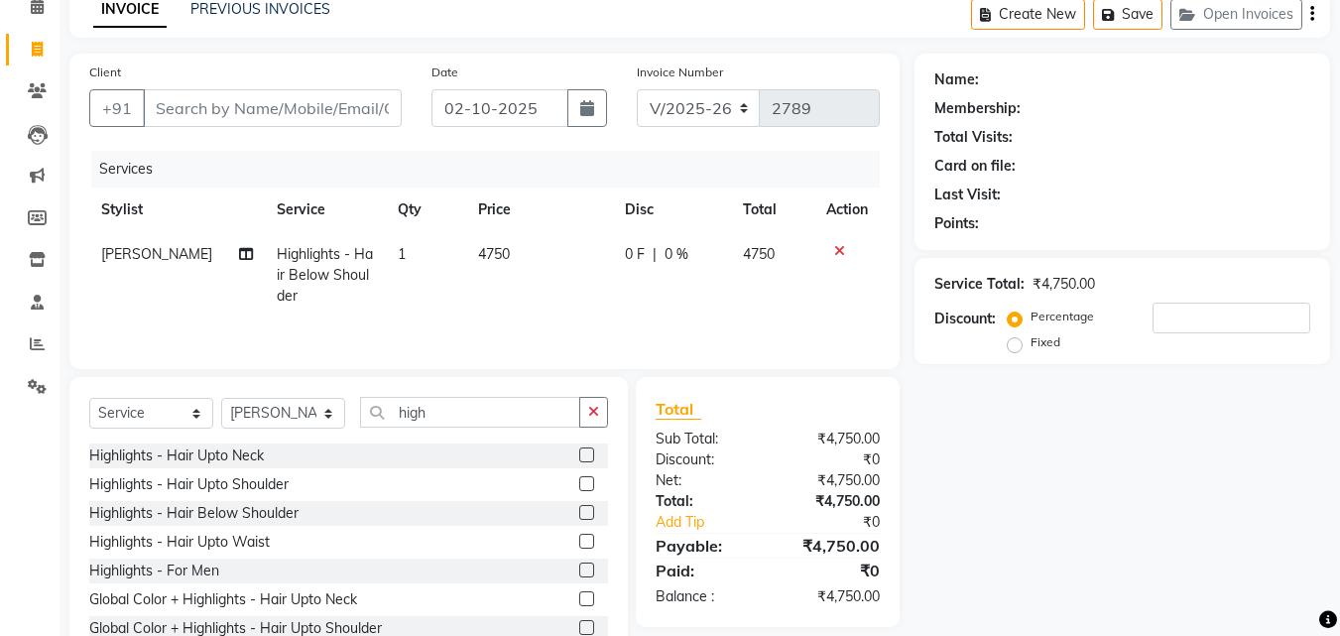
scroll to position [159, 0]
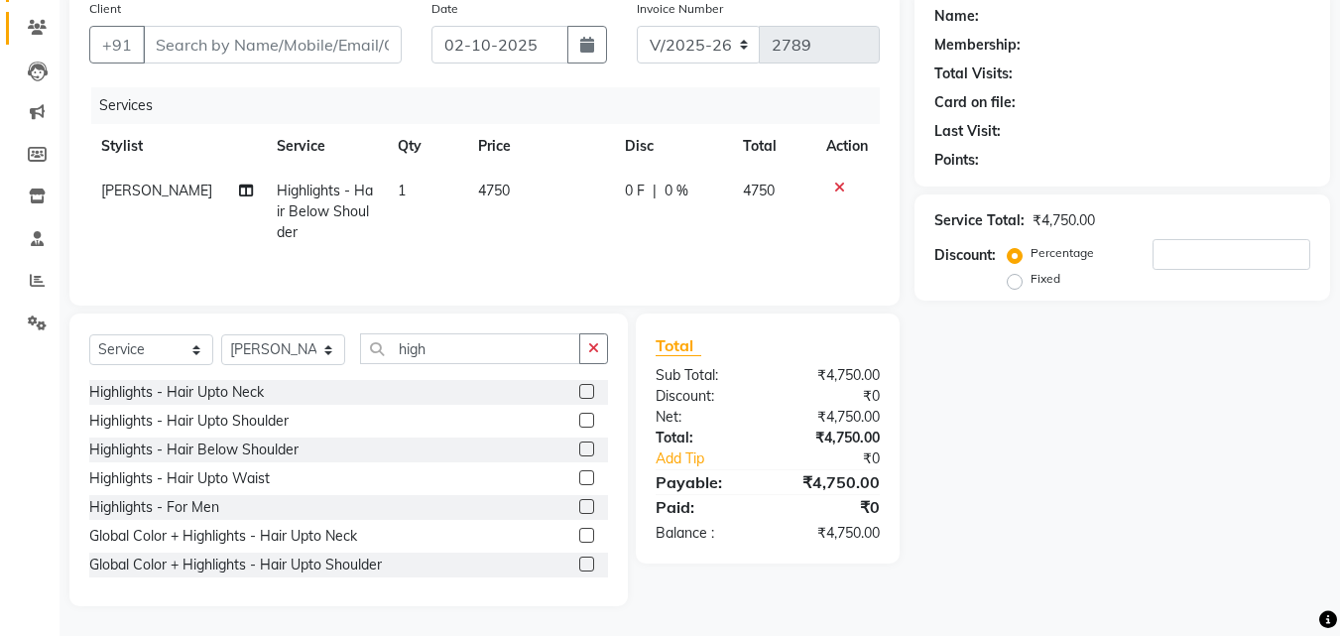
click at [35, 12] on link "Clients" at bounding box center [30, 28] width 48 height 33
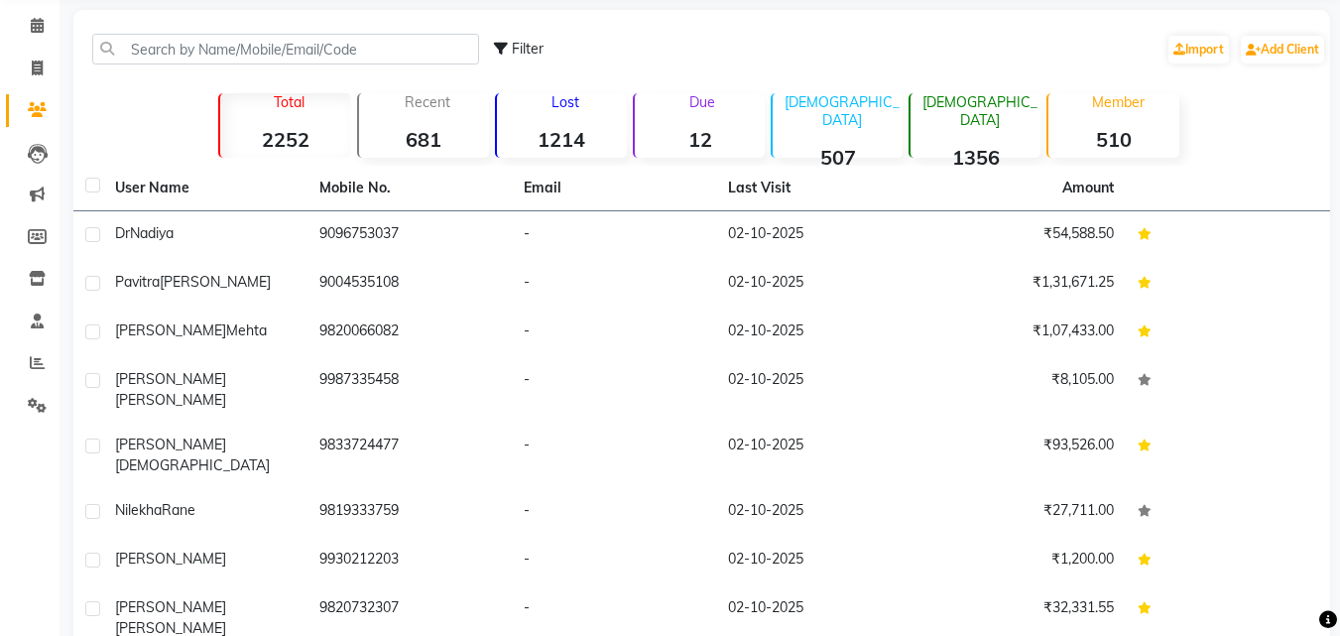
scroll to position [40, 0]
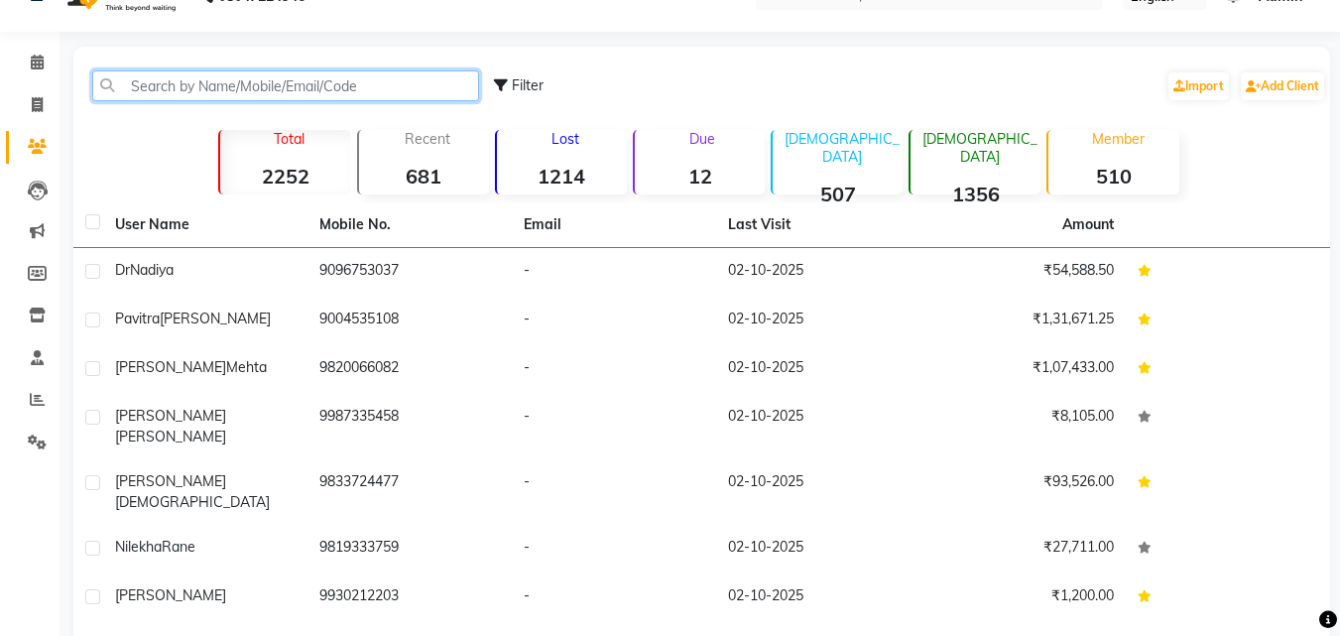
click at [205, 77] on input "text" at bounding box center [285, 85] width 387 height 31
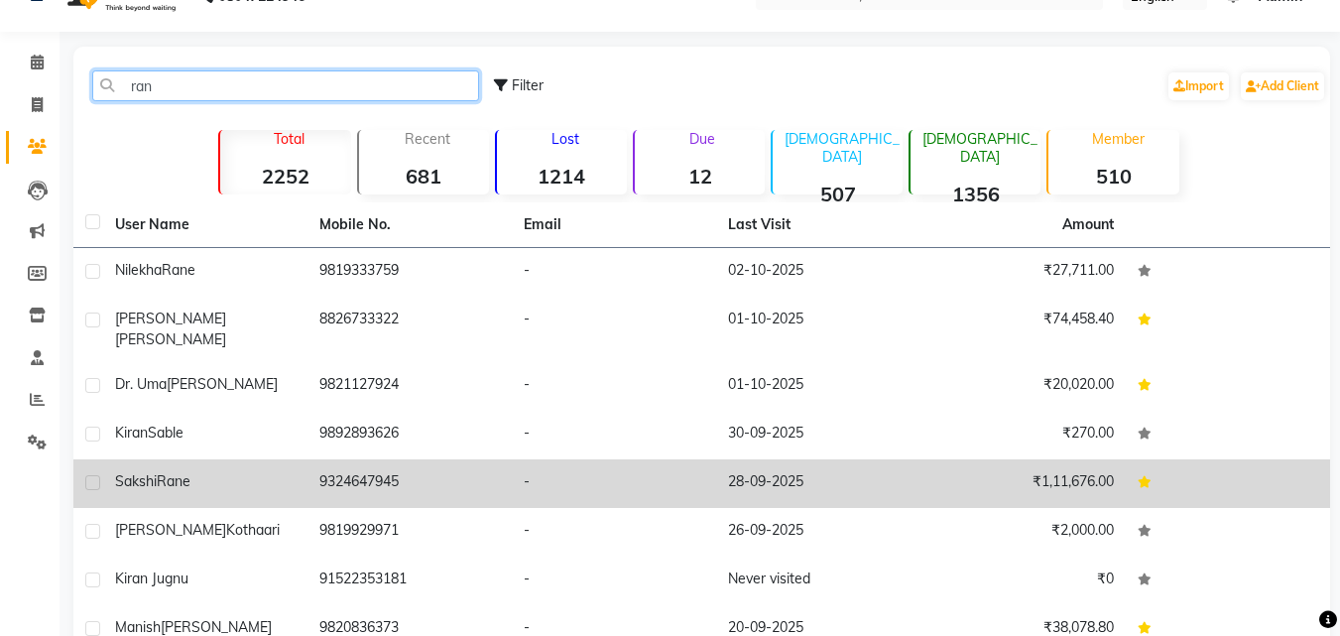
type input "ran"
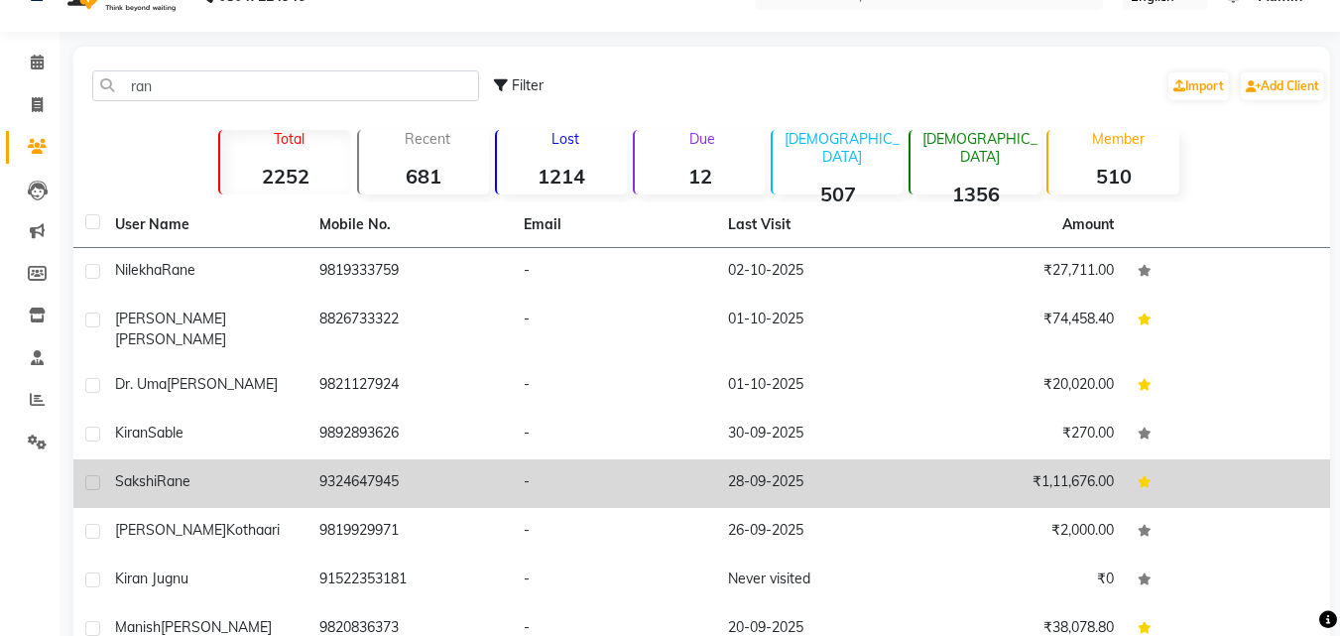
click at [131, 471] on div "Sakshi Rane" at bounding box center [205, 481] width 181 height 21
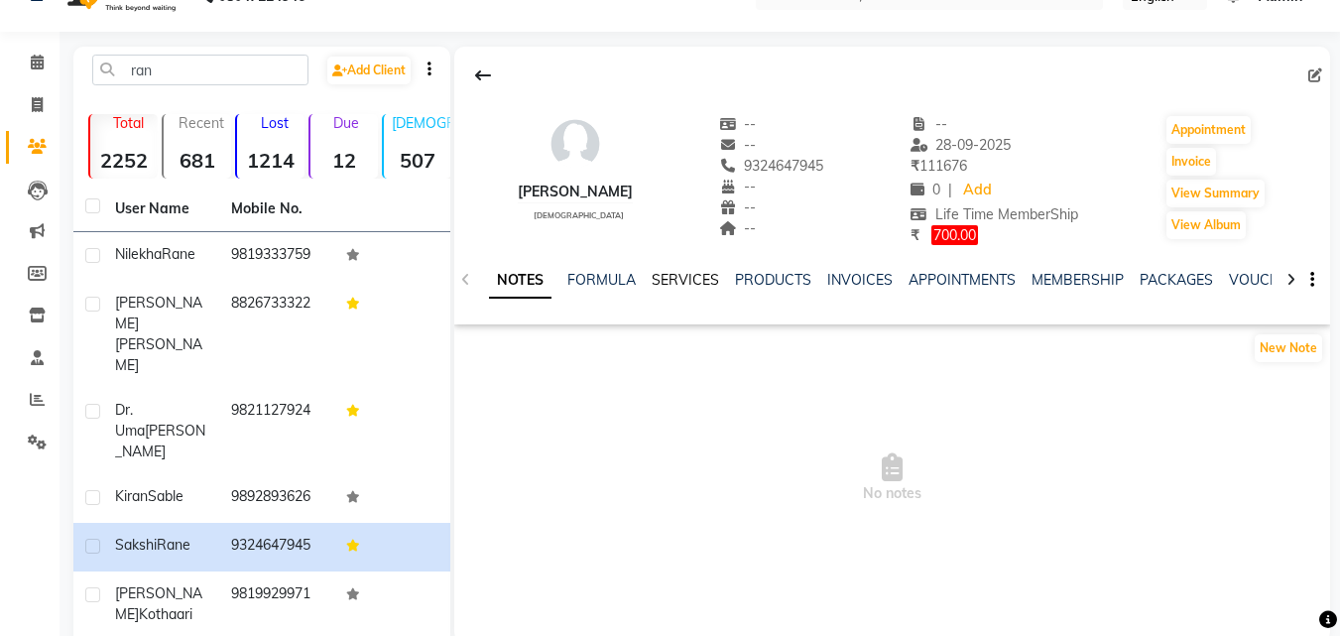
click at [690, 273] on link "SERVICES" at bounding box center [685, 280] width 67 height 18
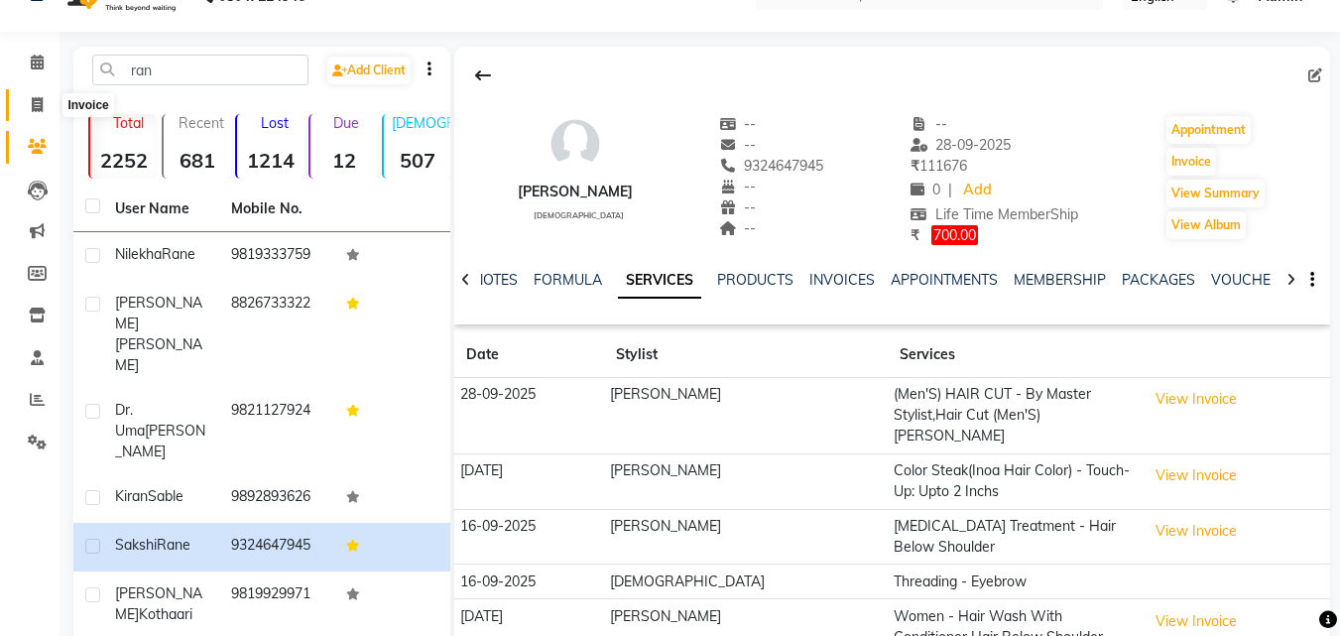
click at [51, 105] on span at bounding box center [37, 105] width 35 height 23
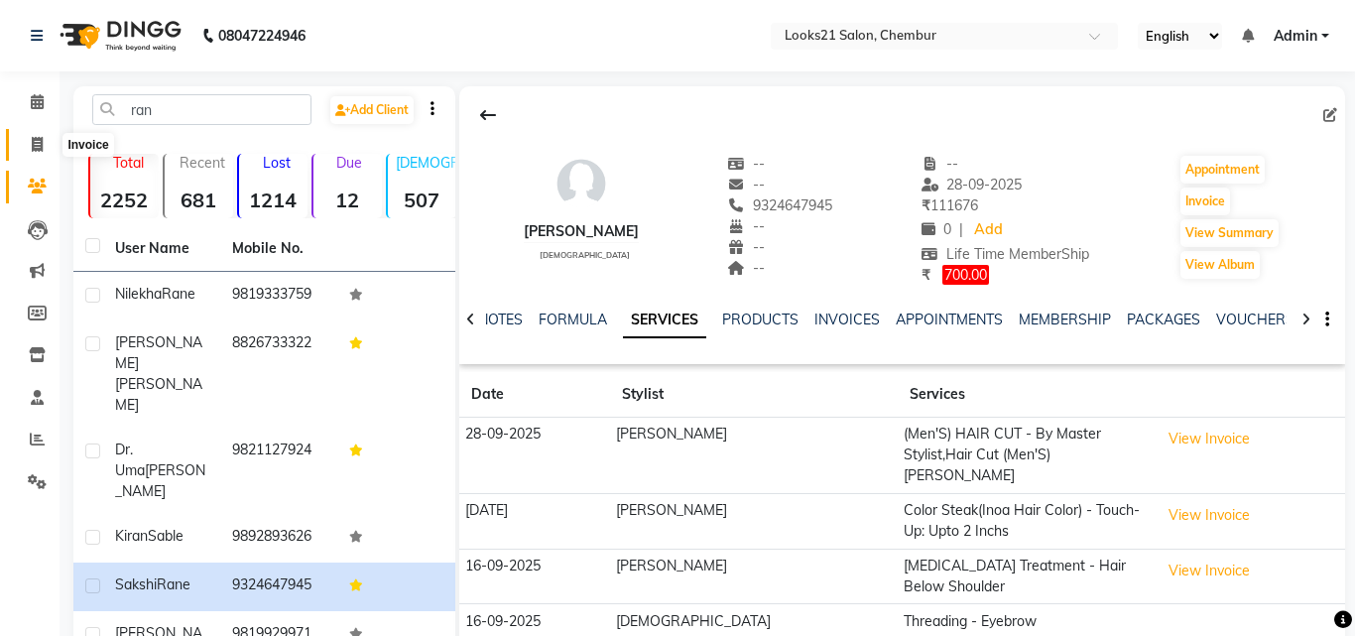
select select "service"
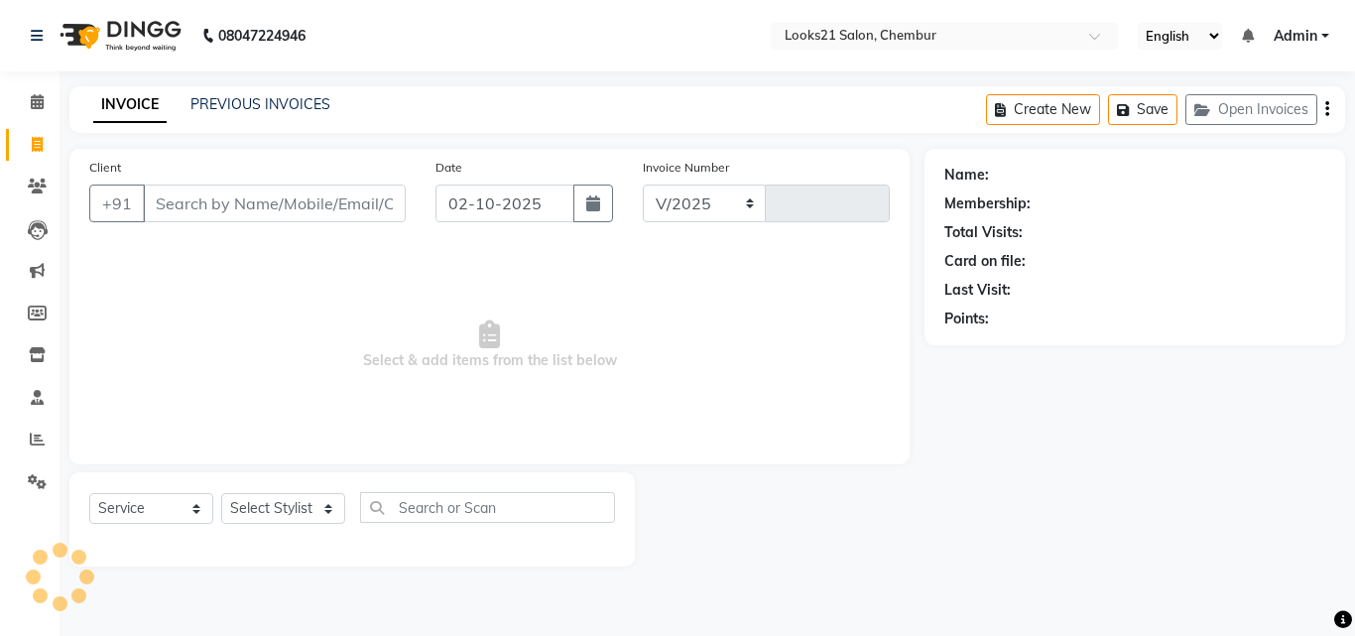
select select "844"
type input "2789"
click at [234, 216] on input "Client" at bounding box center [274, 204] width 263 height 38
type input "d"
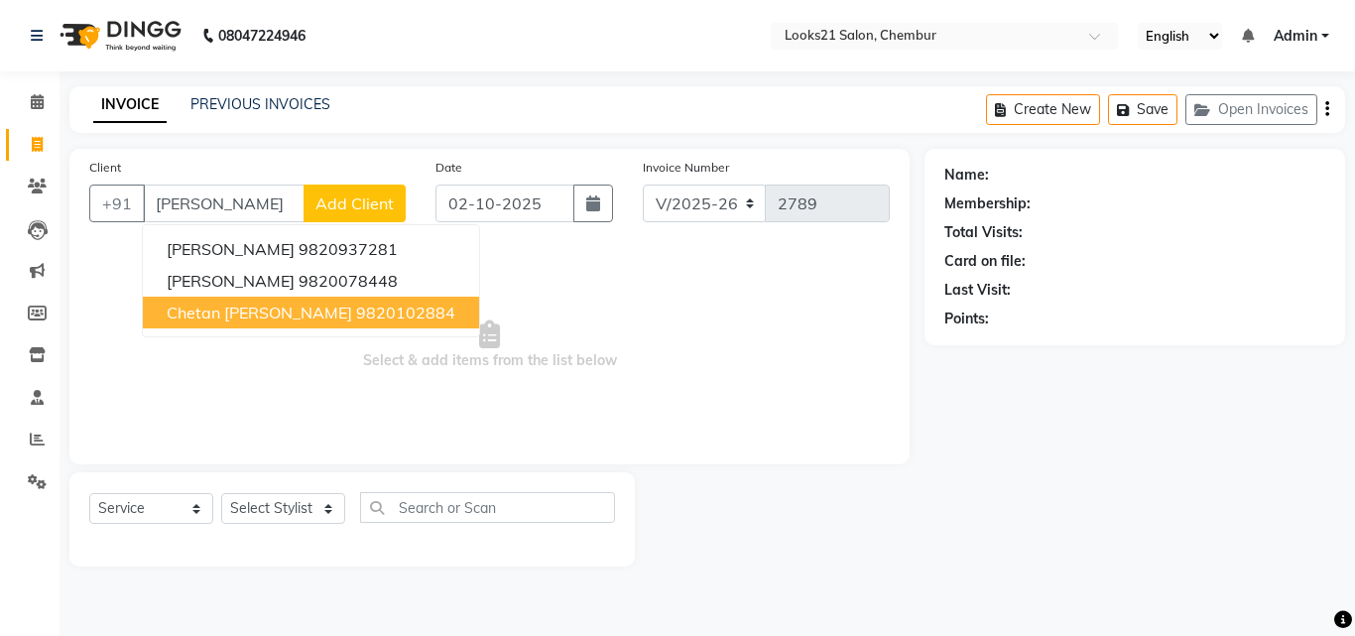
click at [239, 311] on span "Chetan Suman Doshi" at bounding box center [260, 313] width 186 height 20
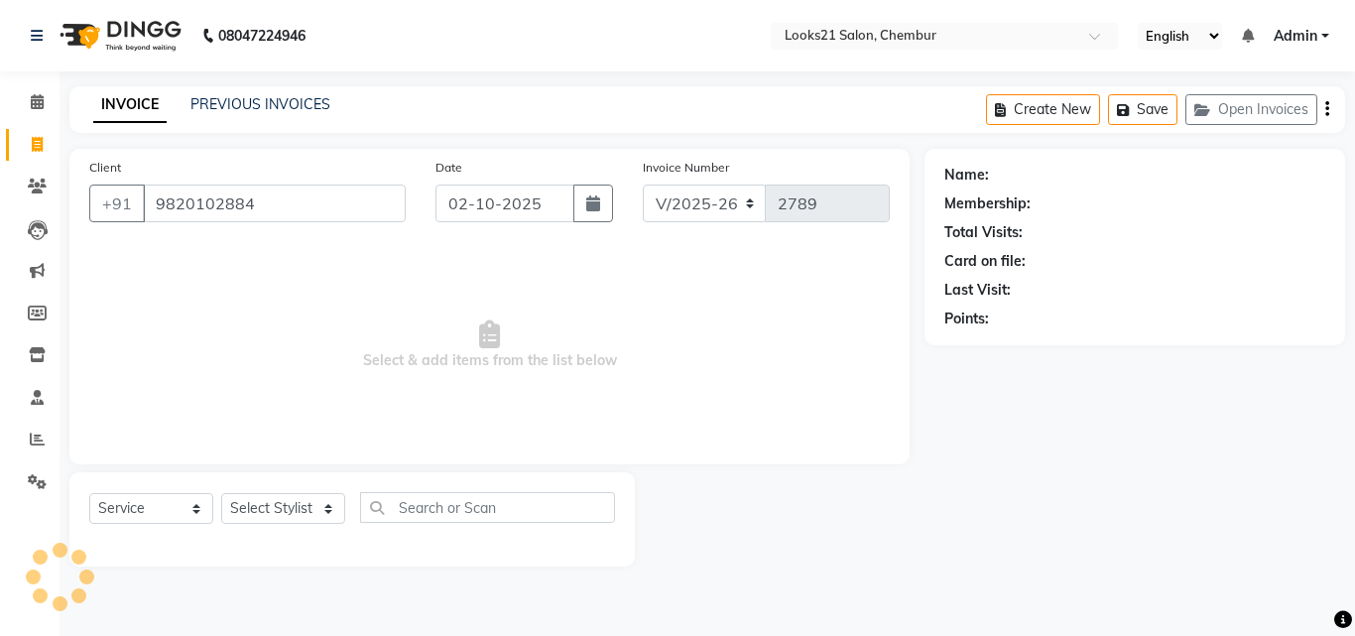
type input "9820102884"
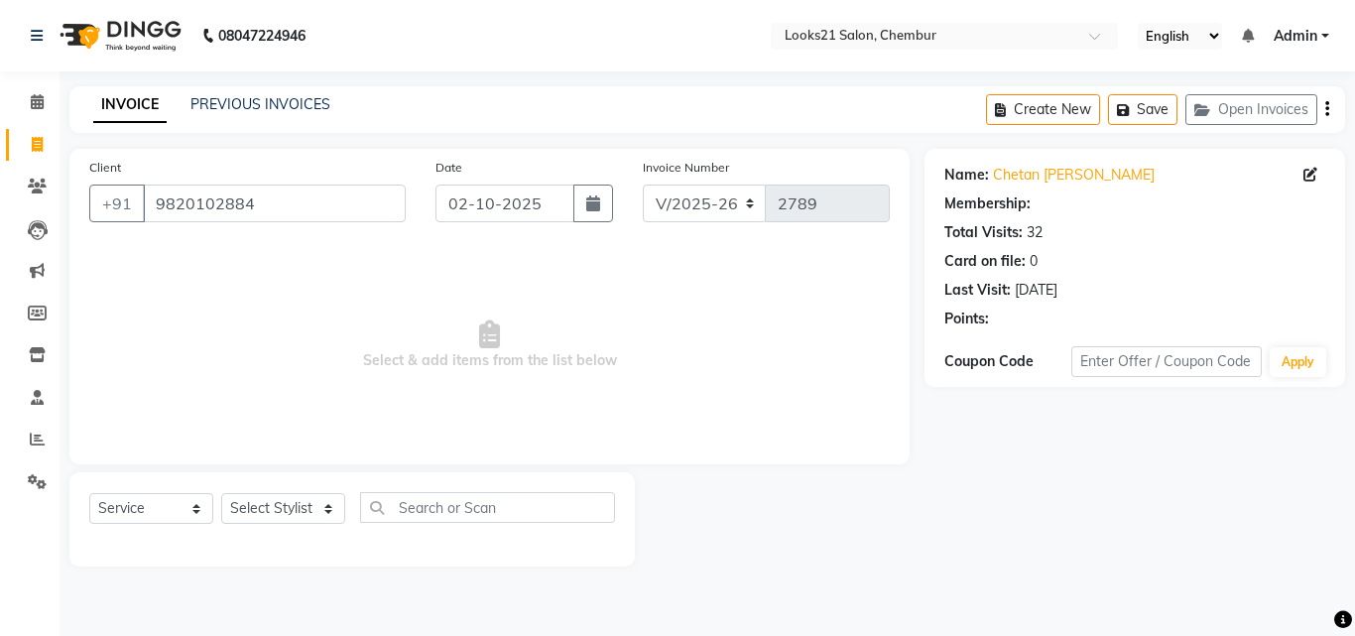
select select "1: Object"
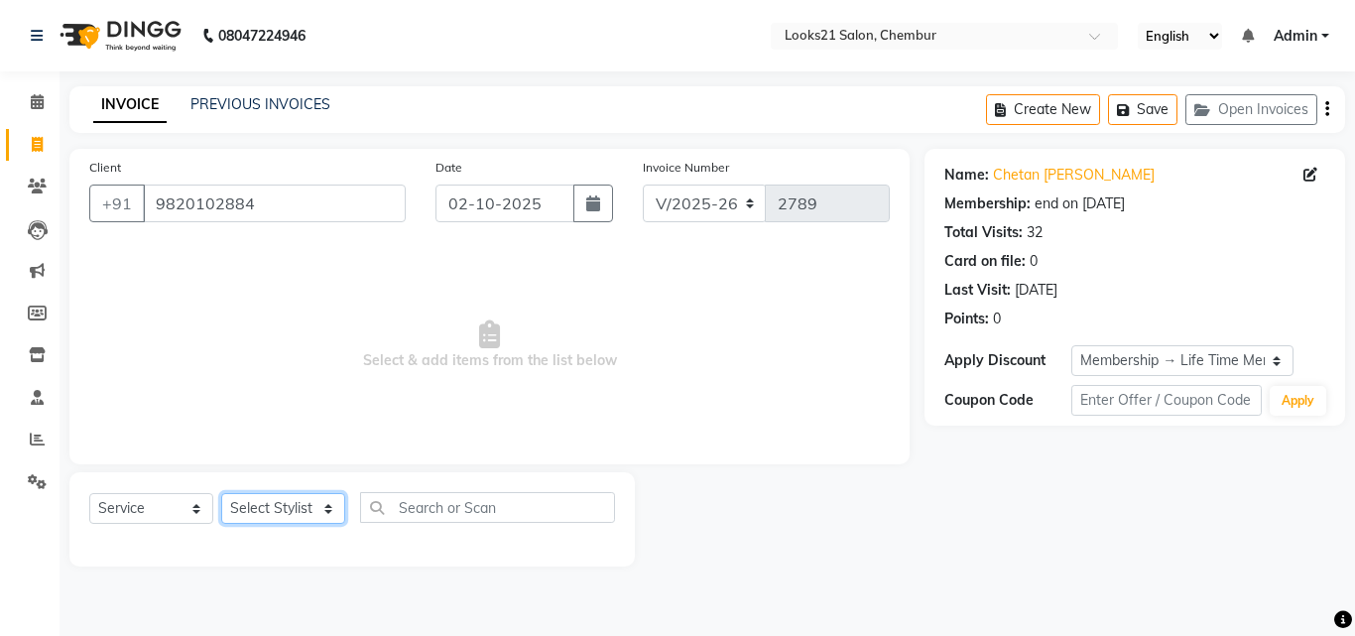
click at [264, 496] on select "Select Stylist [PERSON_NAME] LOOKS 21 [PERSON_NAME] [PERSON_NAME] [PERSON_NAME]…" at bounding box center [283, 508] width 124 height 31
select select "13889"
click at [221, 493] on select "Select Stylist [PERSON_NAME] LOOKS 21 [PERSON_NAME] [PERSON_NAME] [PERSON_NAME]…" at bounding box center [283, 508] width 124 height 31
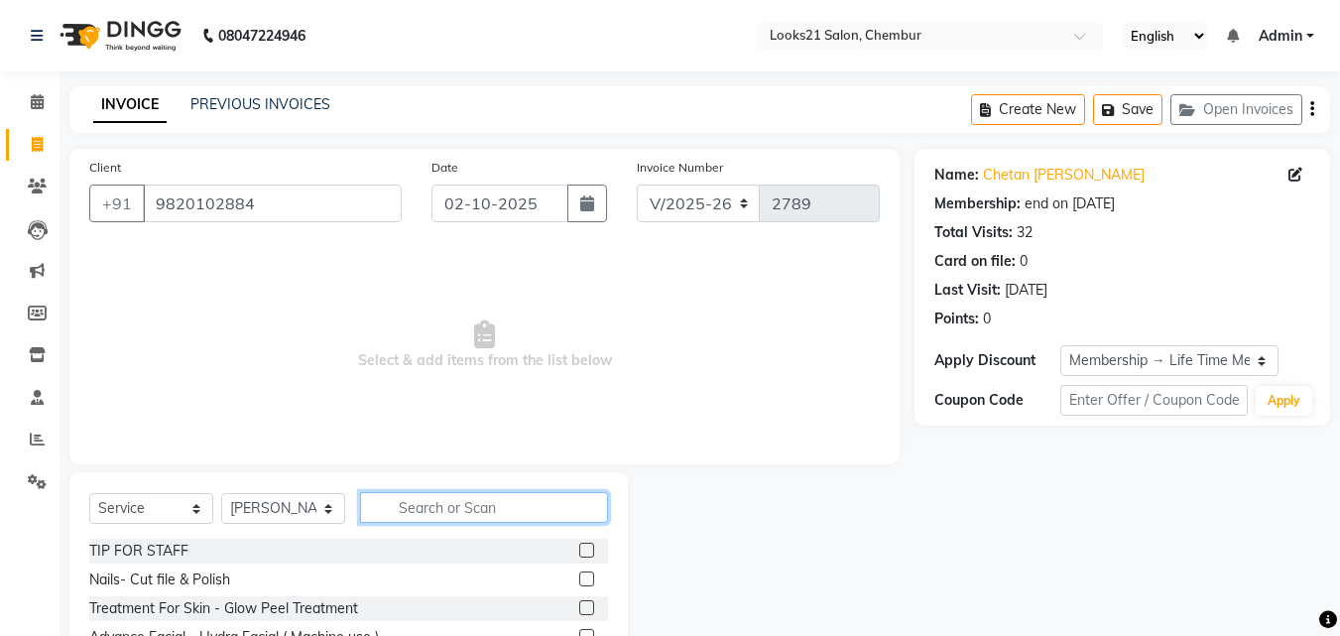
click at [437, 515] on input "text" at bounding box center [484, 507] width 248 height 31
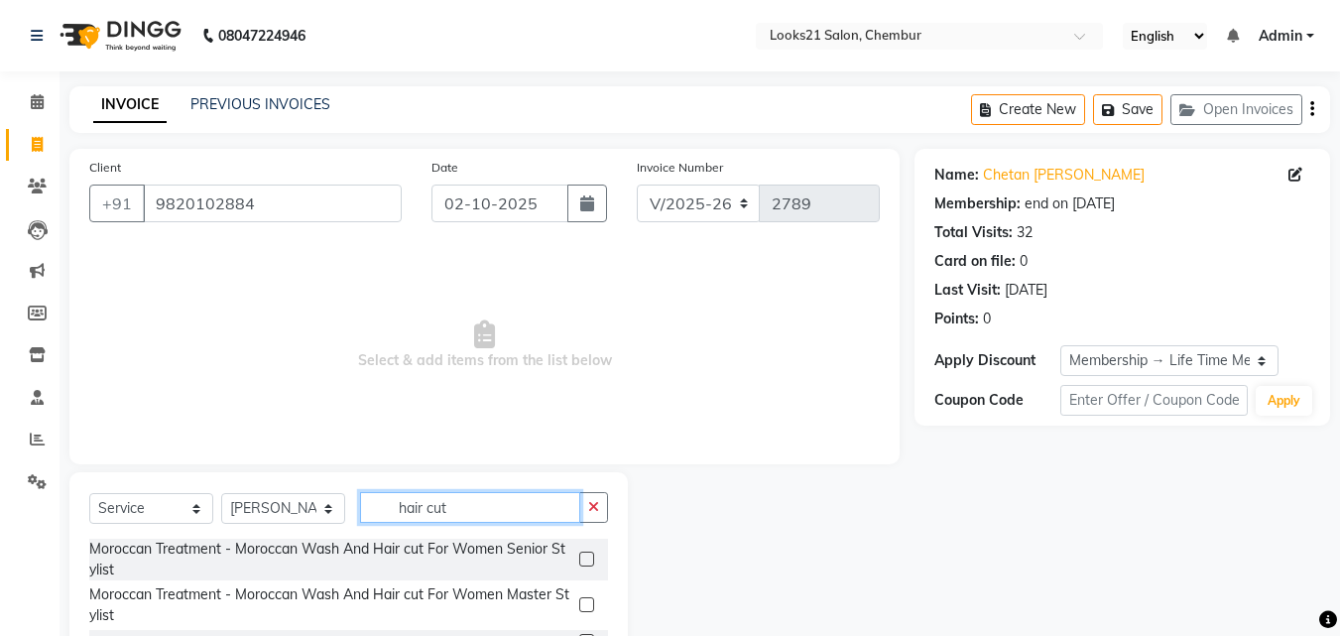
type input "hair cut"
click at [915, 542] on div "Name: Chetan Suman Doshi Membership: end on 07-01-2124 Total Visits: 32 Card on…" at bounding box center [1130, 457] width 431 height 616
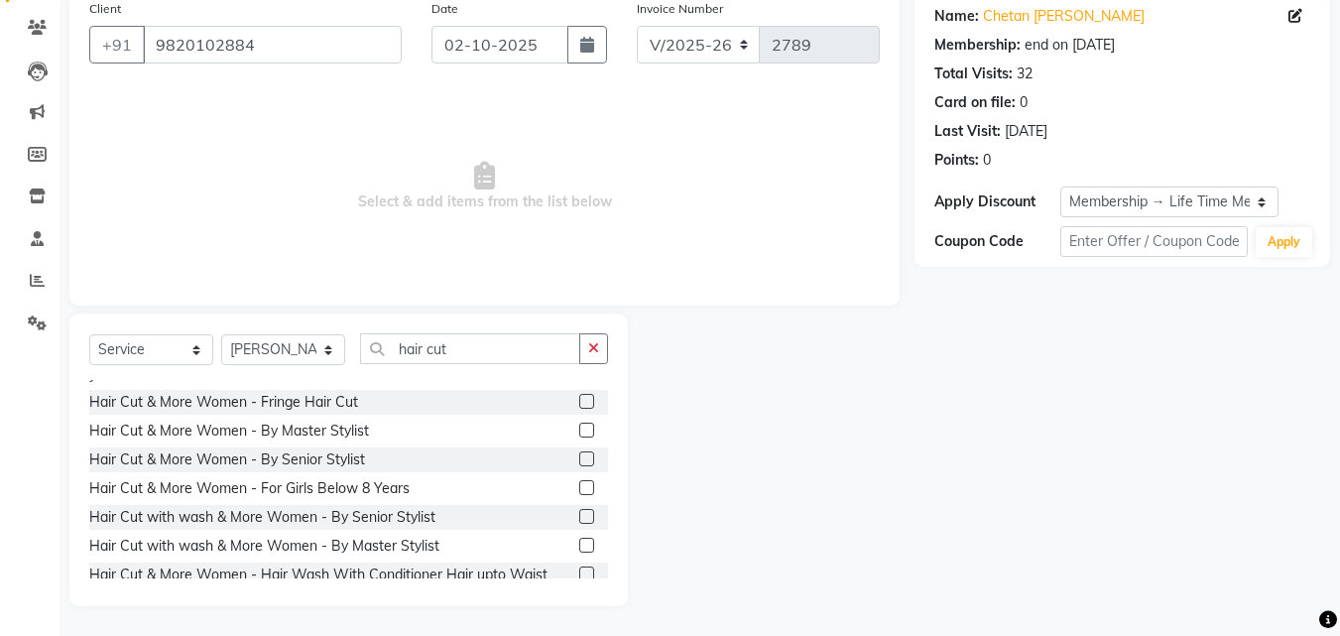
scroll to position [119, 0]
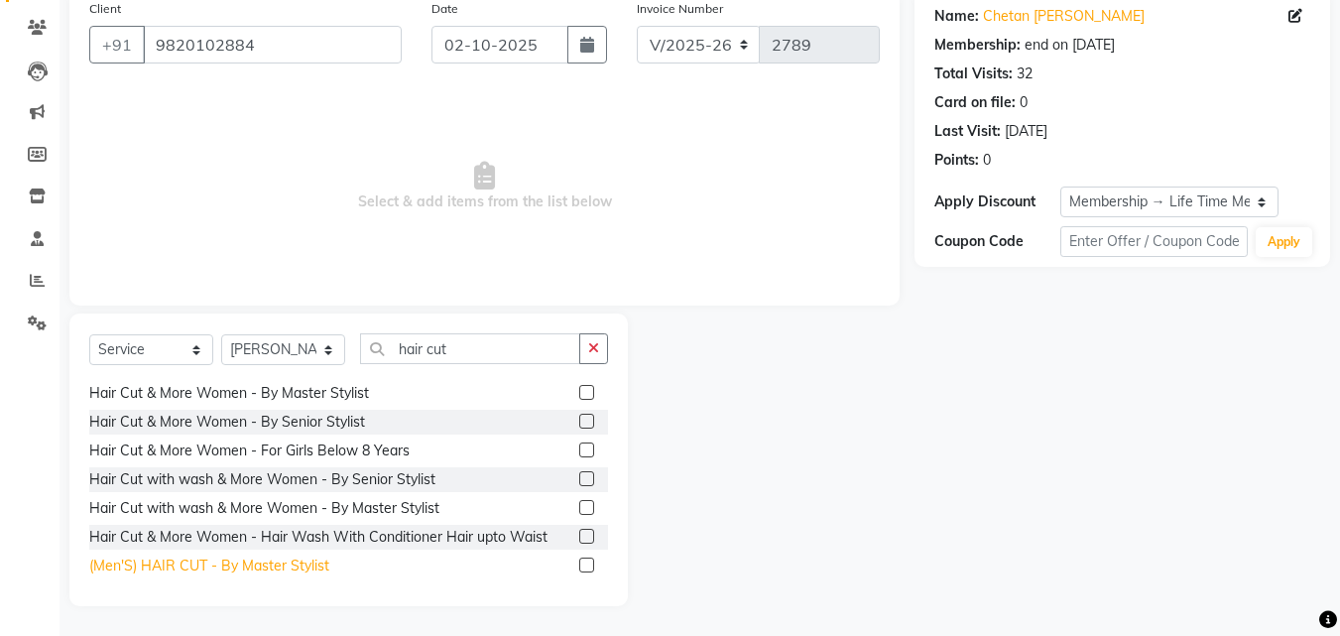
click at [278, 558] on div "(Men'S) HAIR CUT - By Master Stylist" at bounding box center [209, 566] width 240 height 21
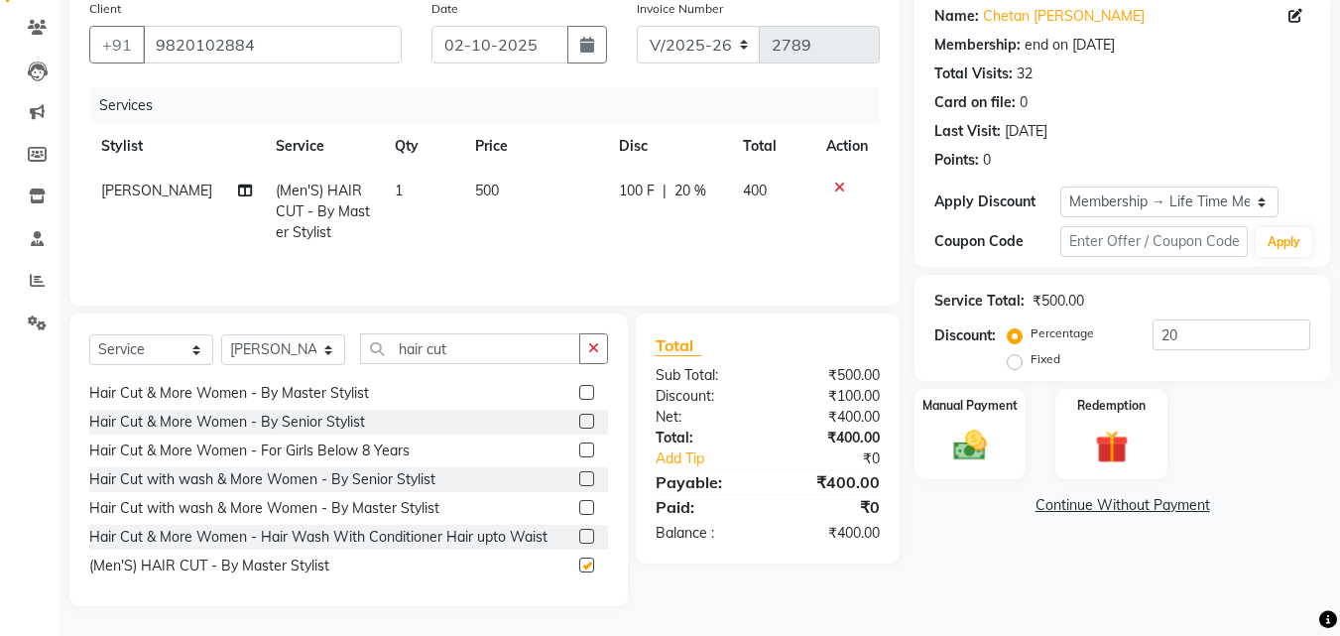
checkbox input "false"
click at [480, 350] on input "hair cut" at bounding box center [470, 348] width 220 height 31
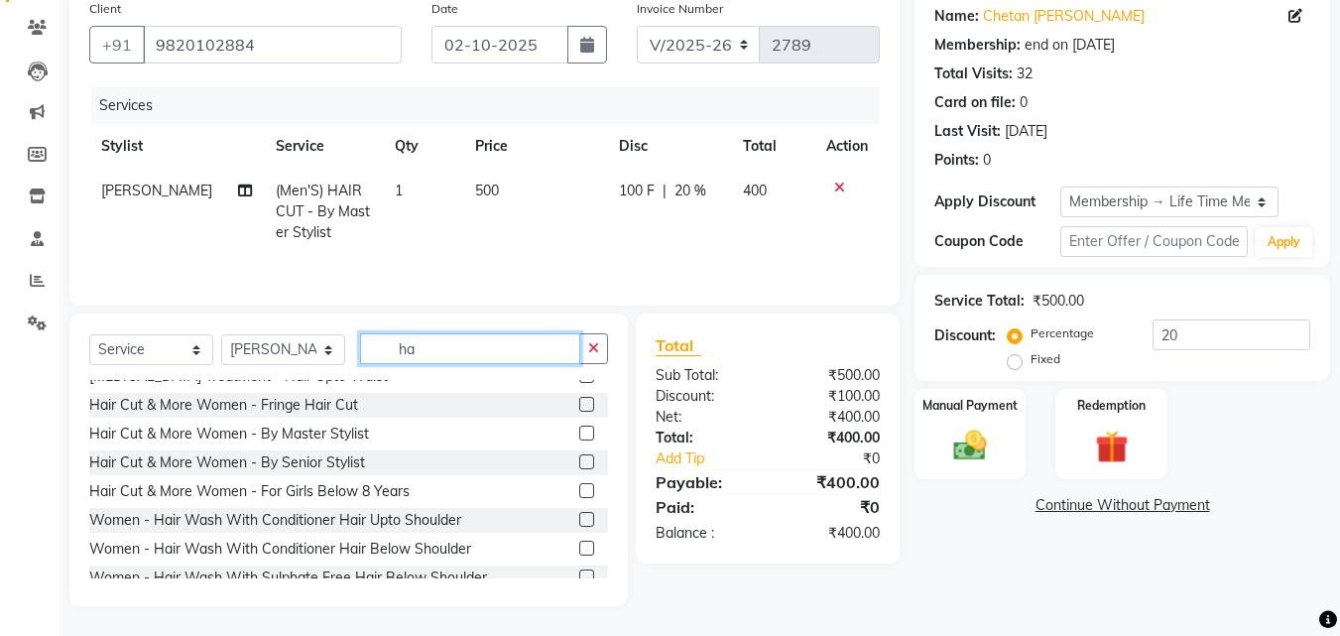
type input "h"
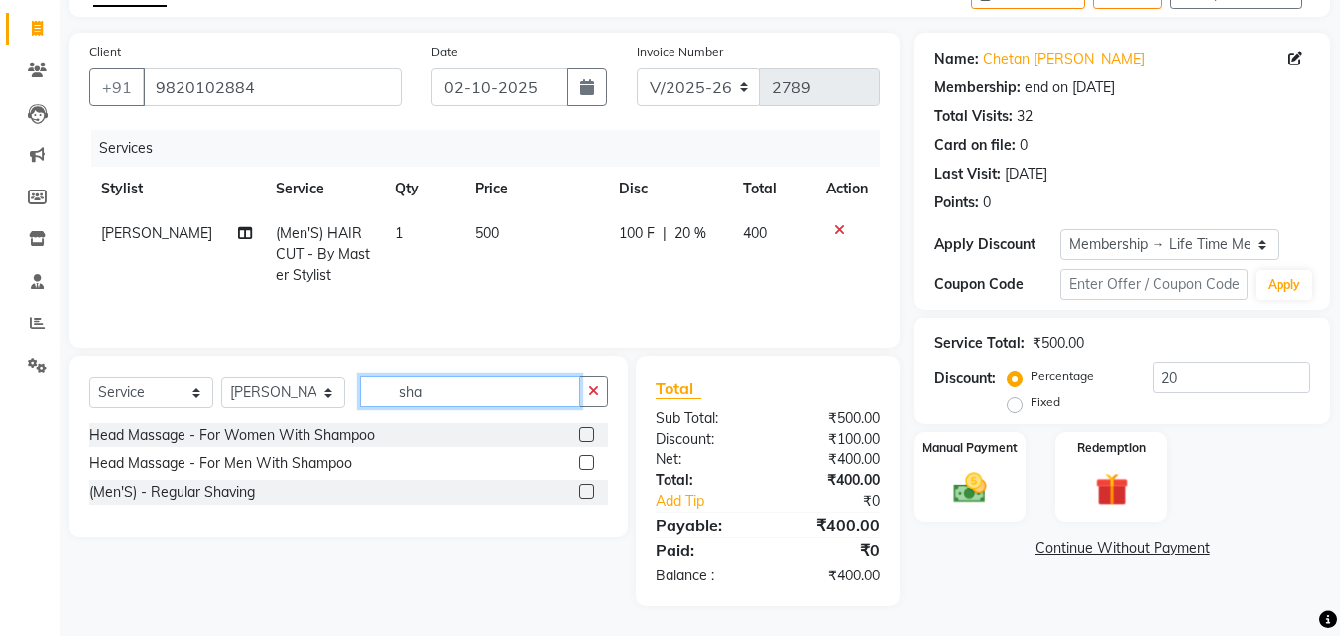
scroll to position [0, 0]
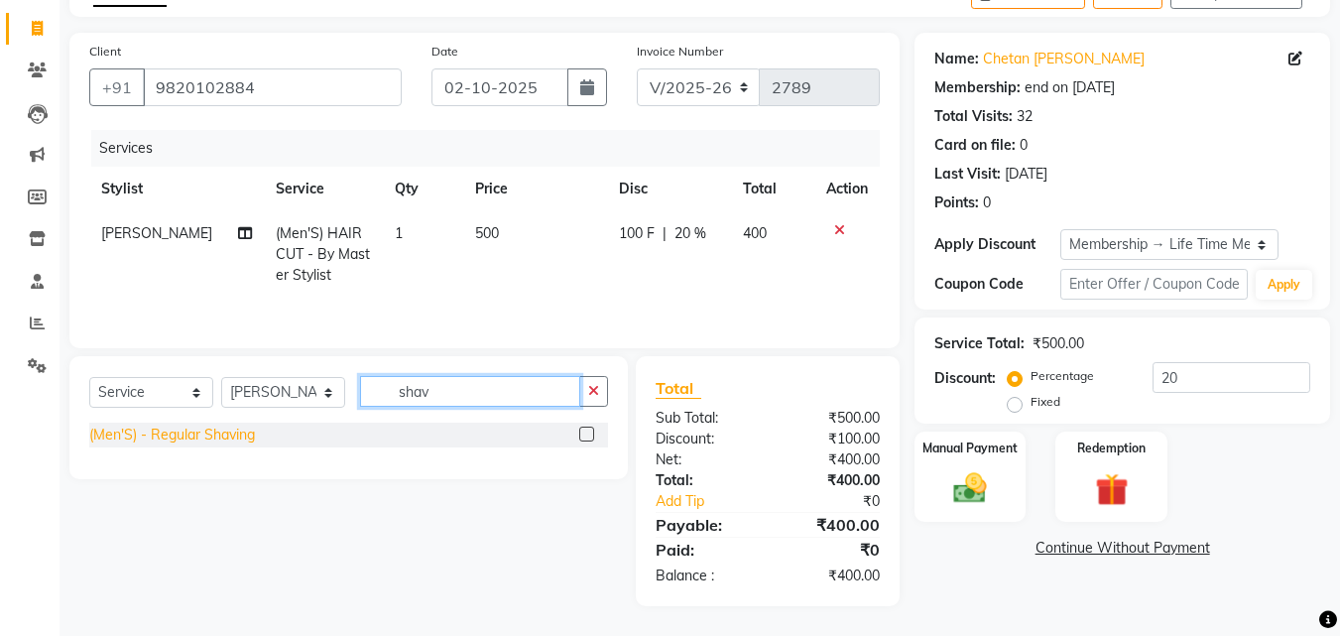
type input "shav"
click at [245, 429] on div "(Men'S) - Regular Shaving" at bounding box center [172, 435] width 166 height 21
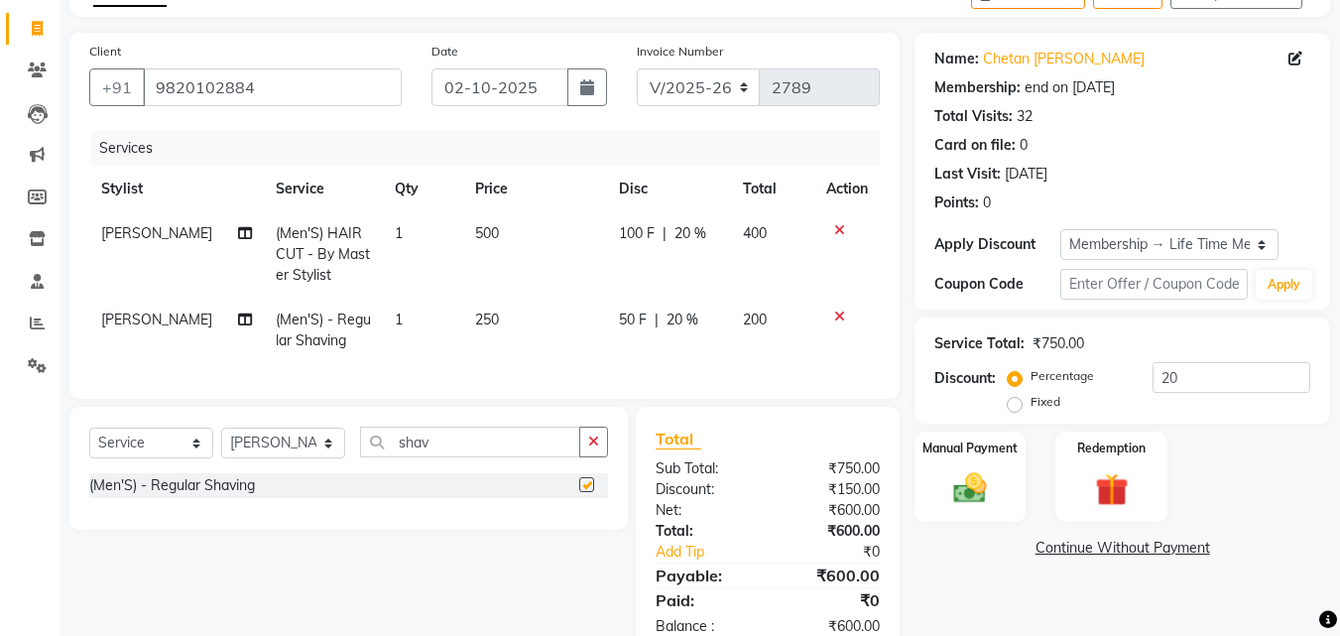
checkbox input "false"
click at [449, 457] on input "shav" at bounding box center [470, 442] width 220 height 31
type input "s"
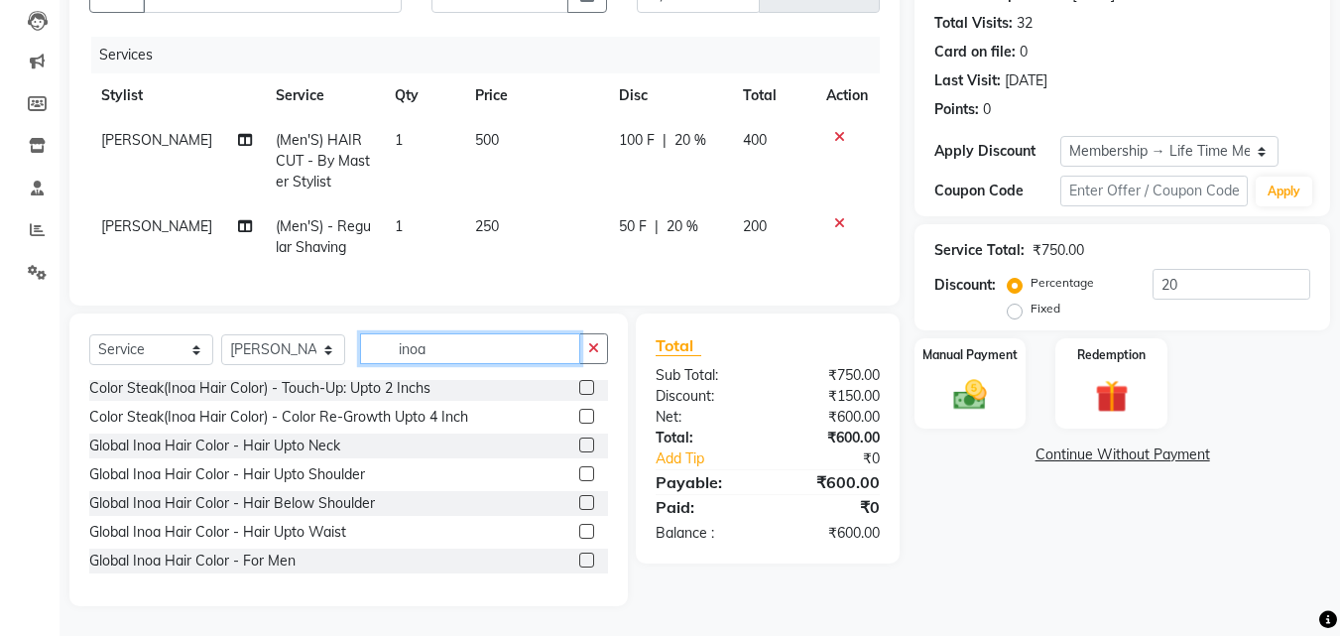
scroll to position [79, 0]
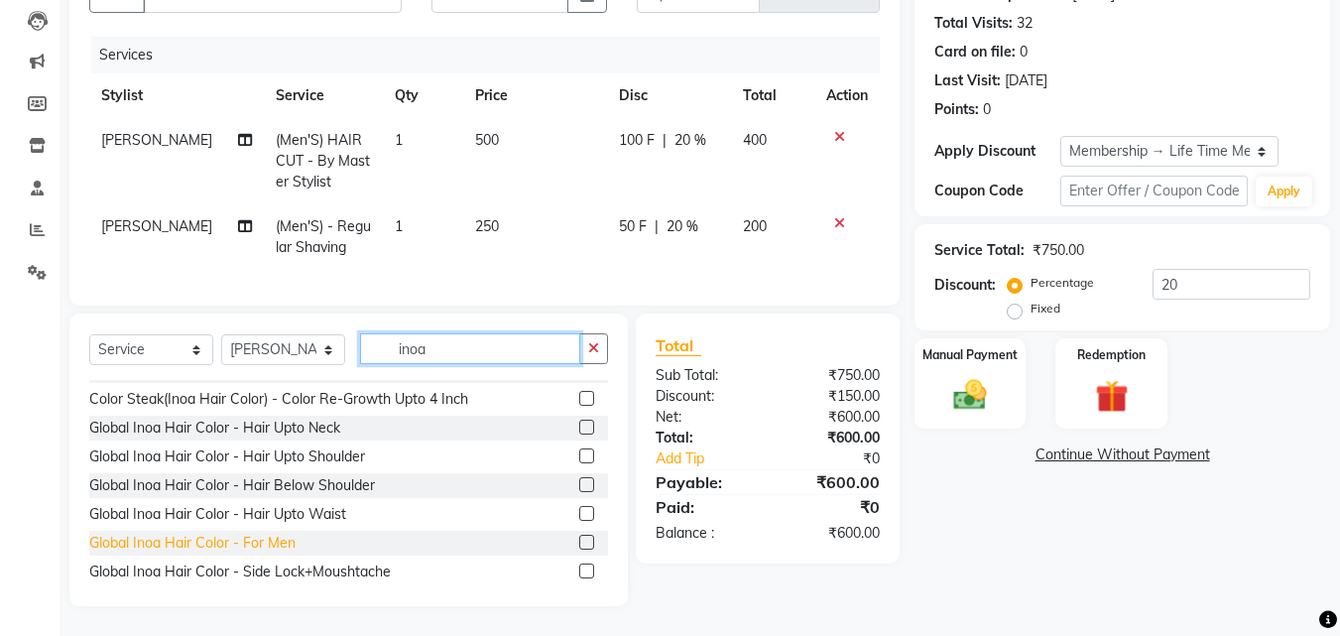
type input "inoa"
click at [250, 545] on div "Global Inoa Hair Color - For Men" at bounding box center [192, 543] width 206 height 21
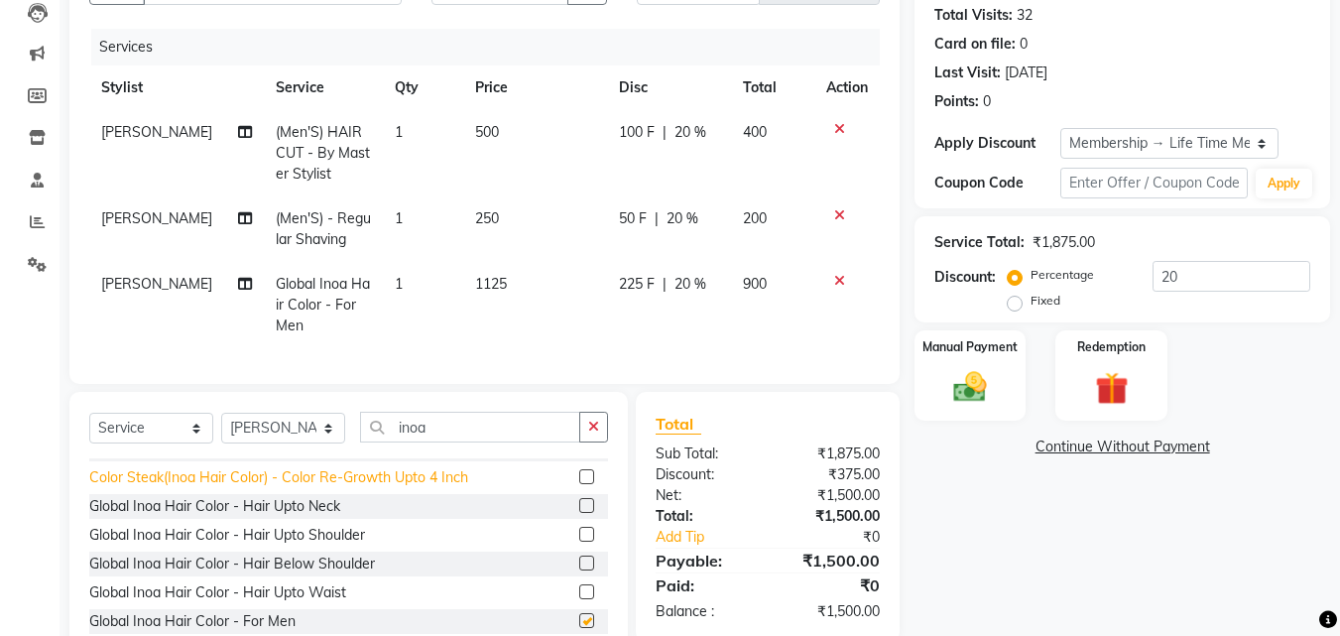
checkbox input "false"
click at [967, 411] on div "Manual Payment" at bounding box center [971, 375] width 116 height 94
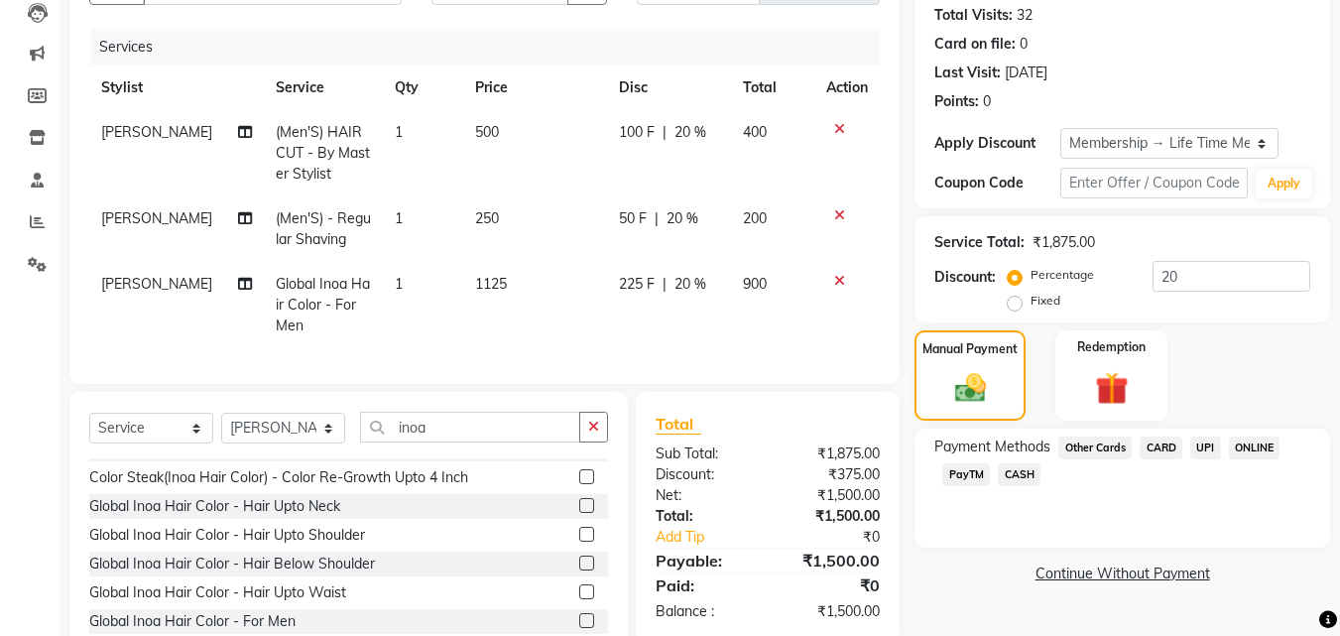
click at [1153, 440] on span "CARD" at bounding box center [1161, 448] width 43 height 23
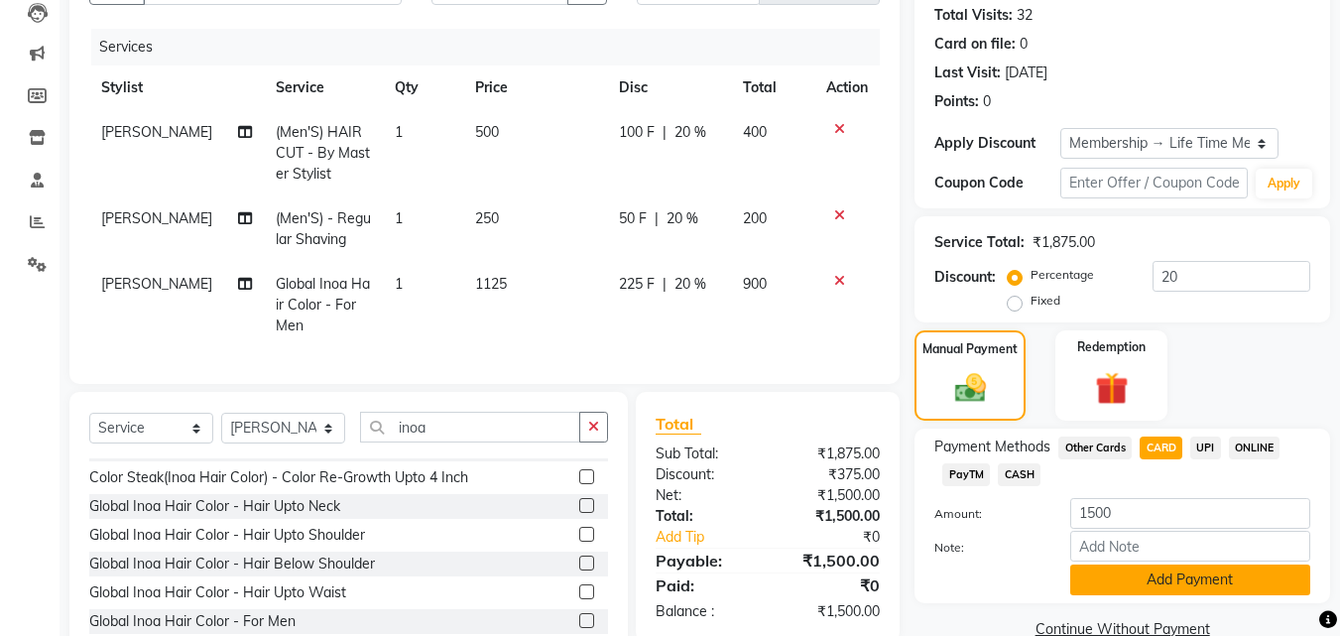
click at [1180, 576] on button "Add Payment" at bounding box center [1190, 580] width 240 height 31
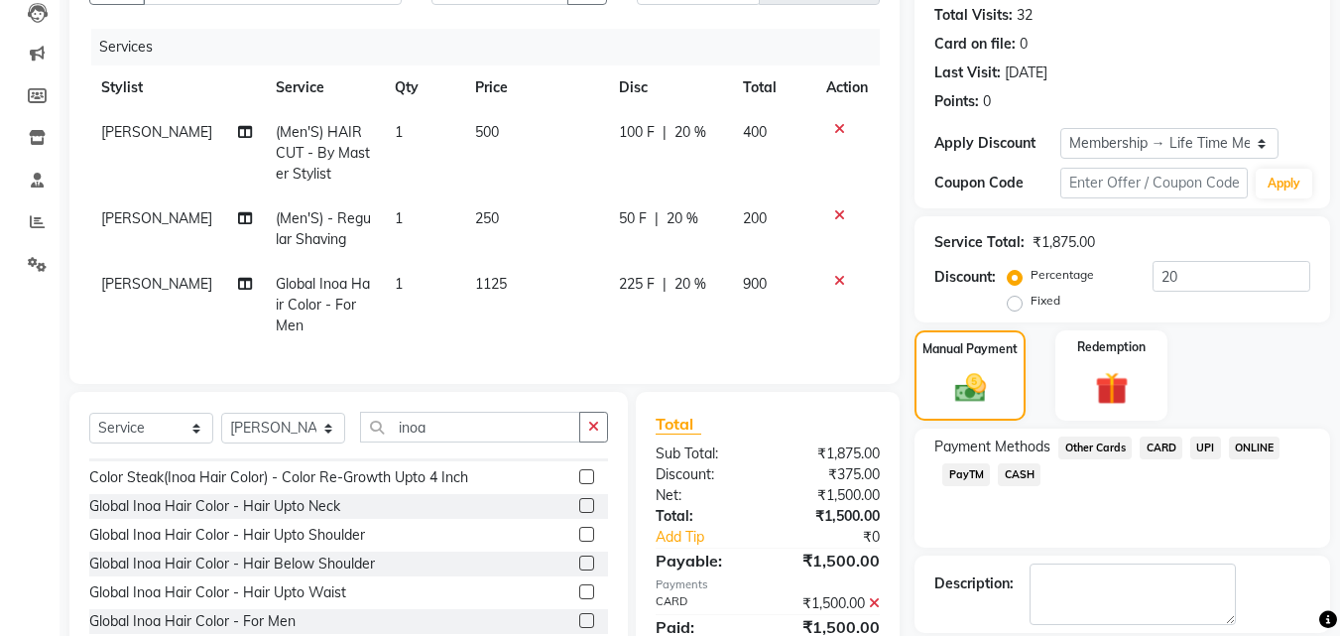
scroll to position [307, 0]
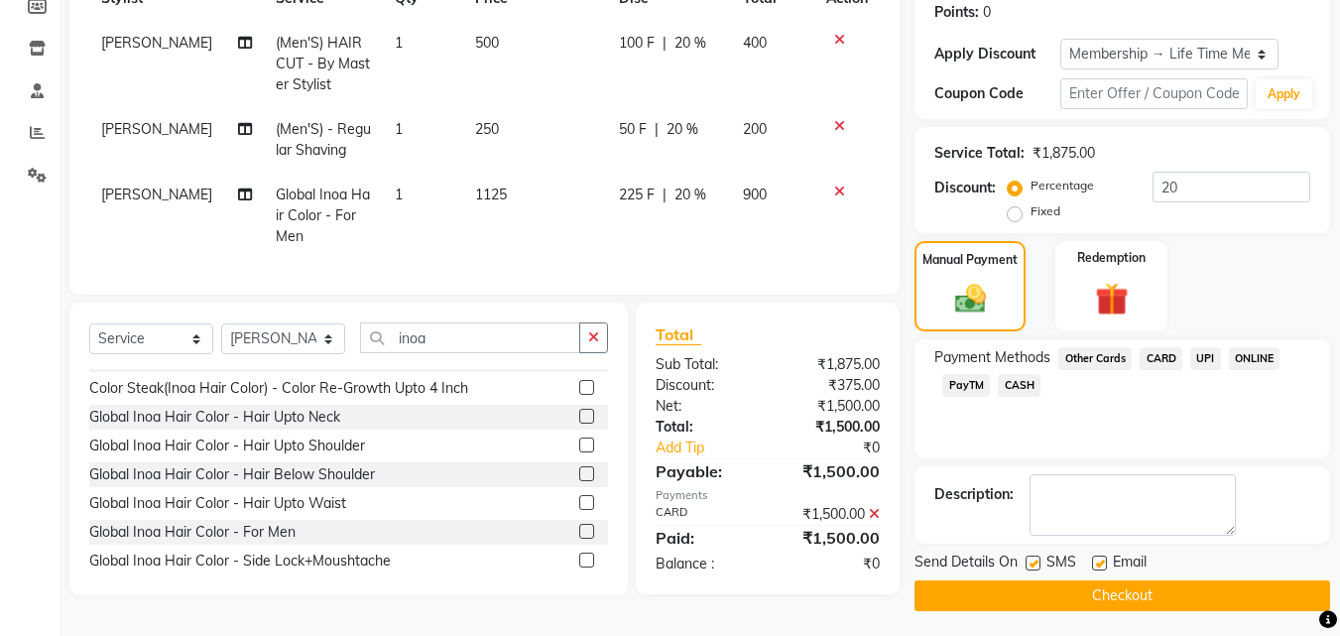
click at [1229, 604] on button "Checkout" at bounding box center [1123, 595] width 416 height 31
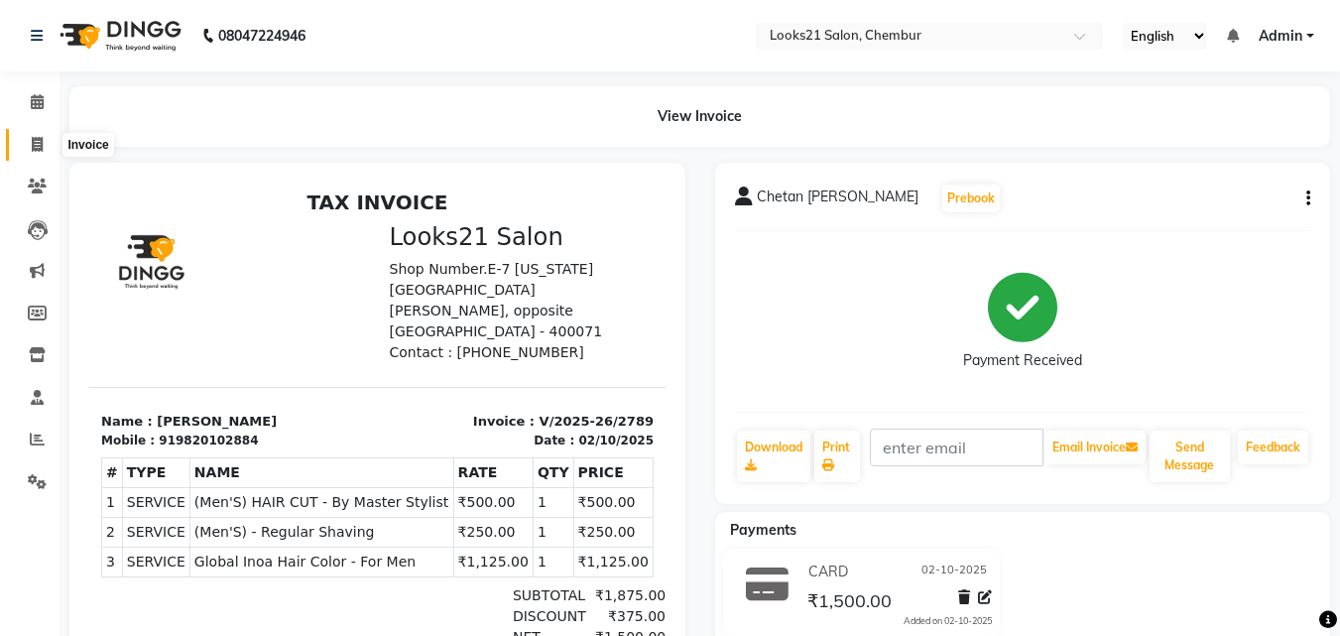
click at [54, 139] on span at bounding box center [37, 145] width 35 height 23
select select "service"
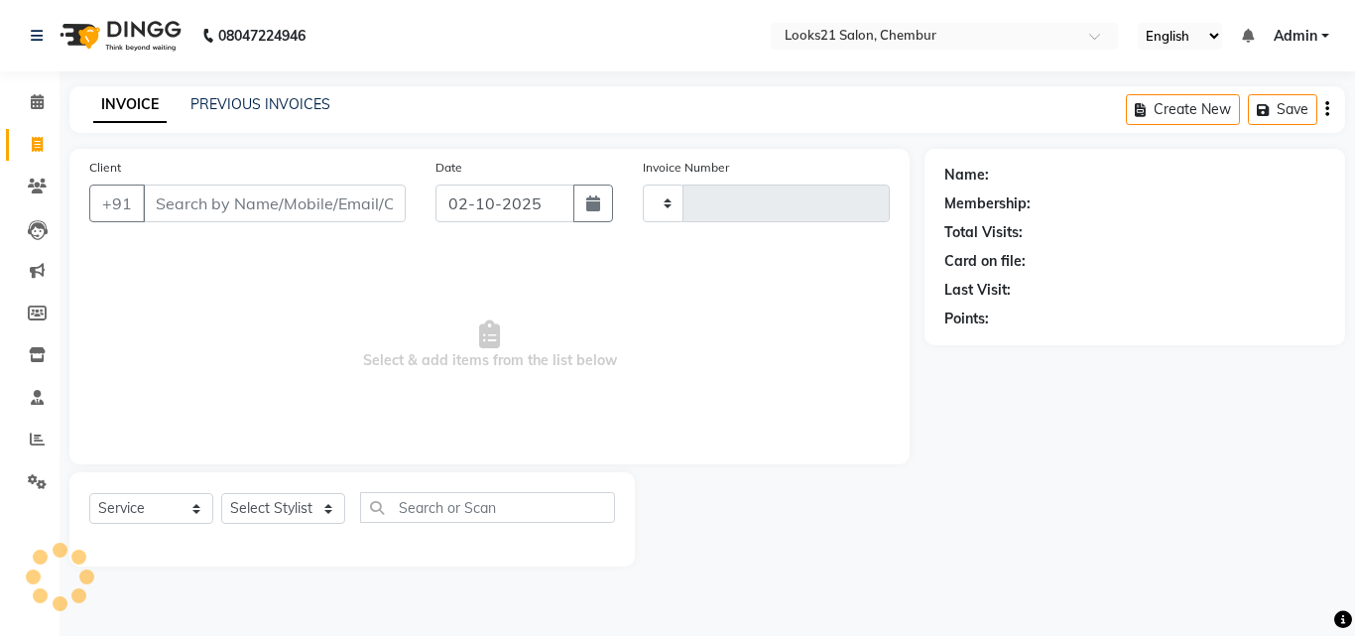
type input "2790"
select select "844"
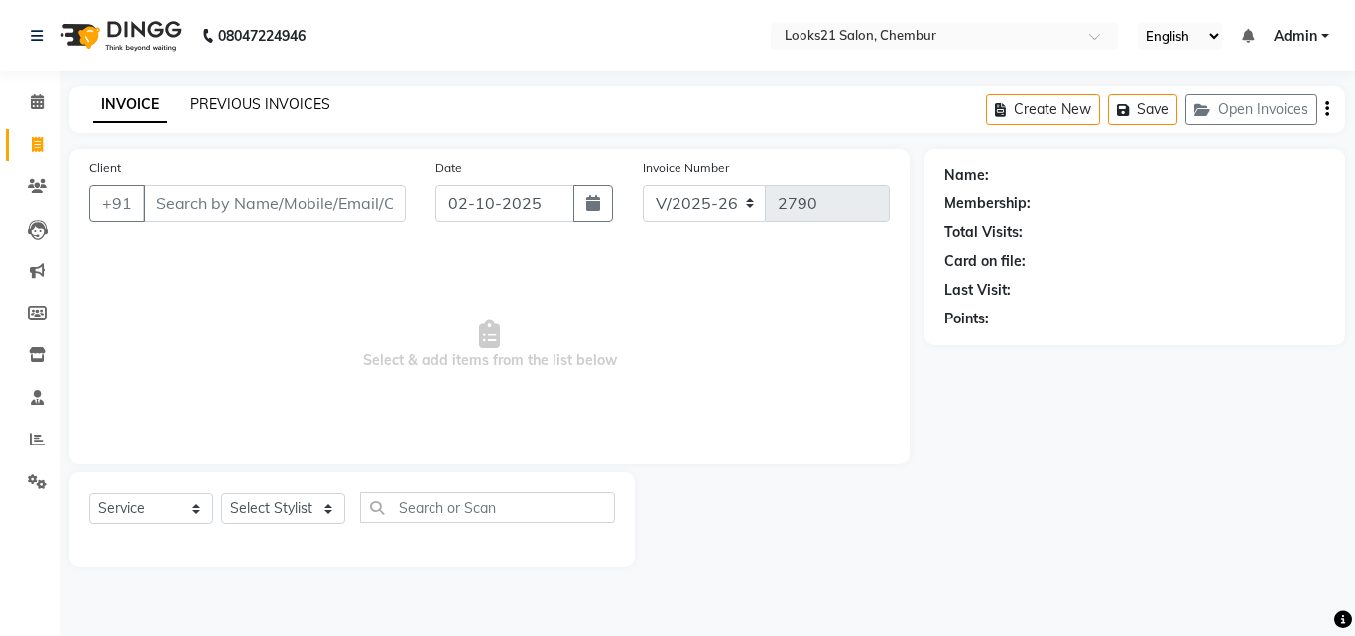
click at [296, 99] on link "PREVIOUS INVOICES" at bounding box center [260, 104] width 140 height 18
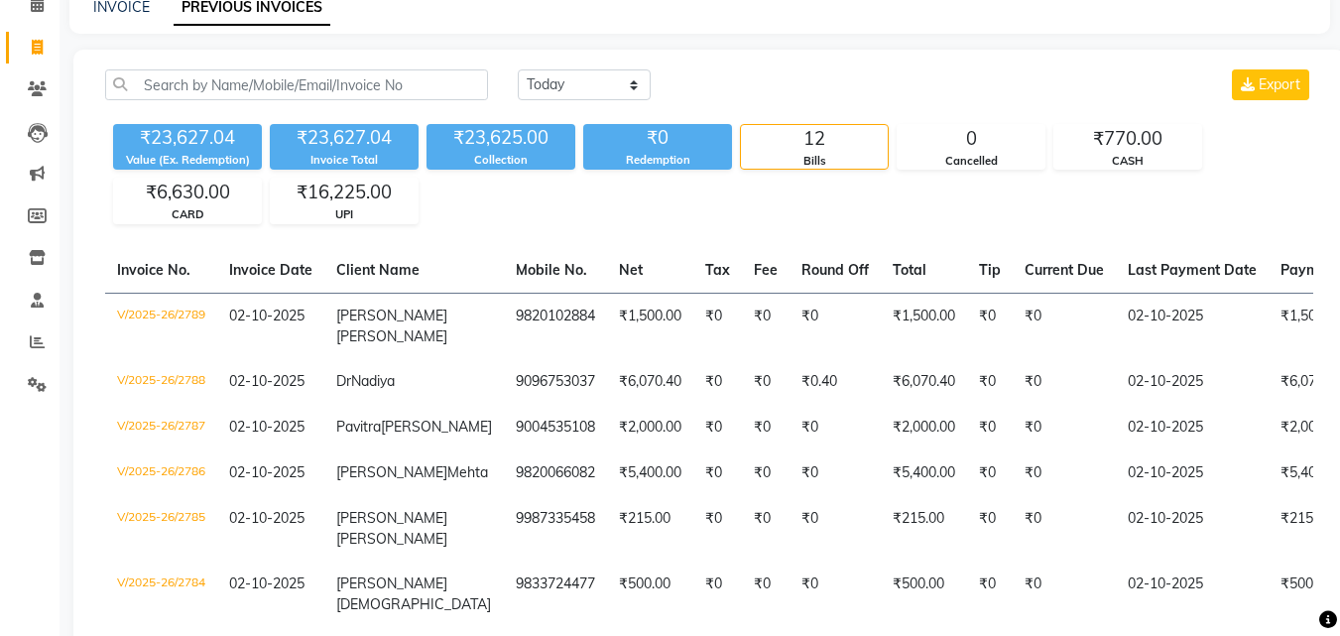
scroll to position [79, 0]
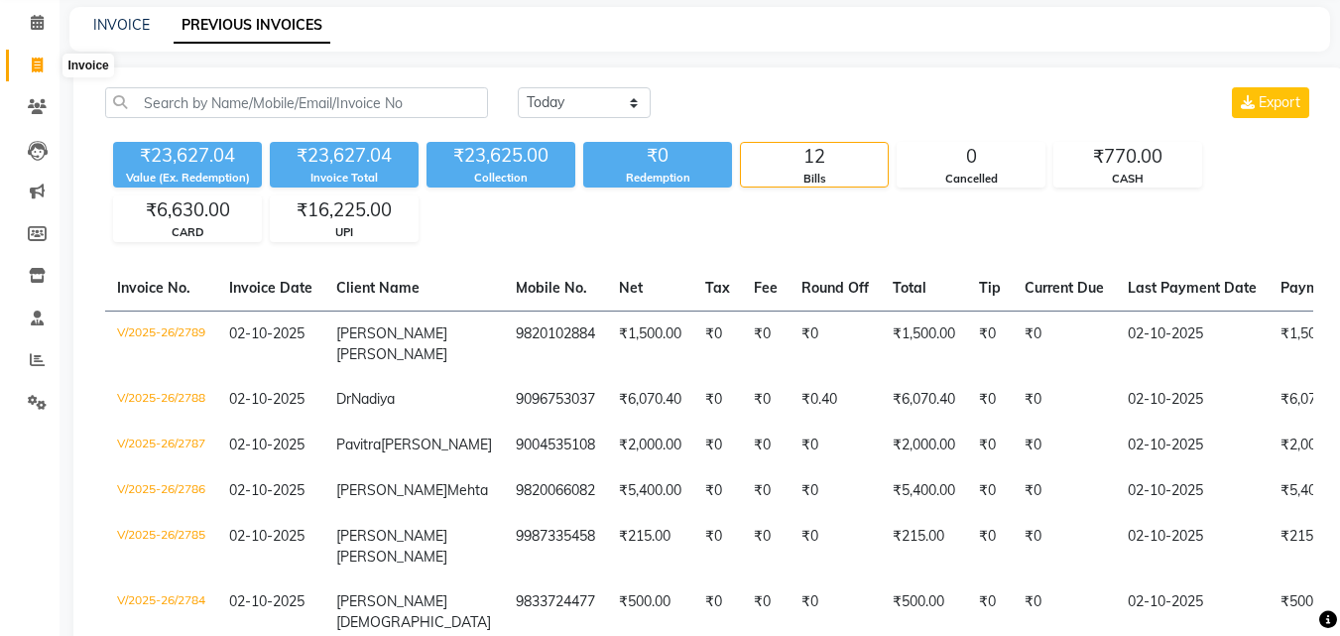
click at [27, 58] on span at bounding box center [37, 66] width 35 height 23
select select "service"
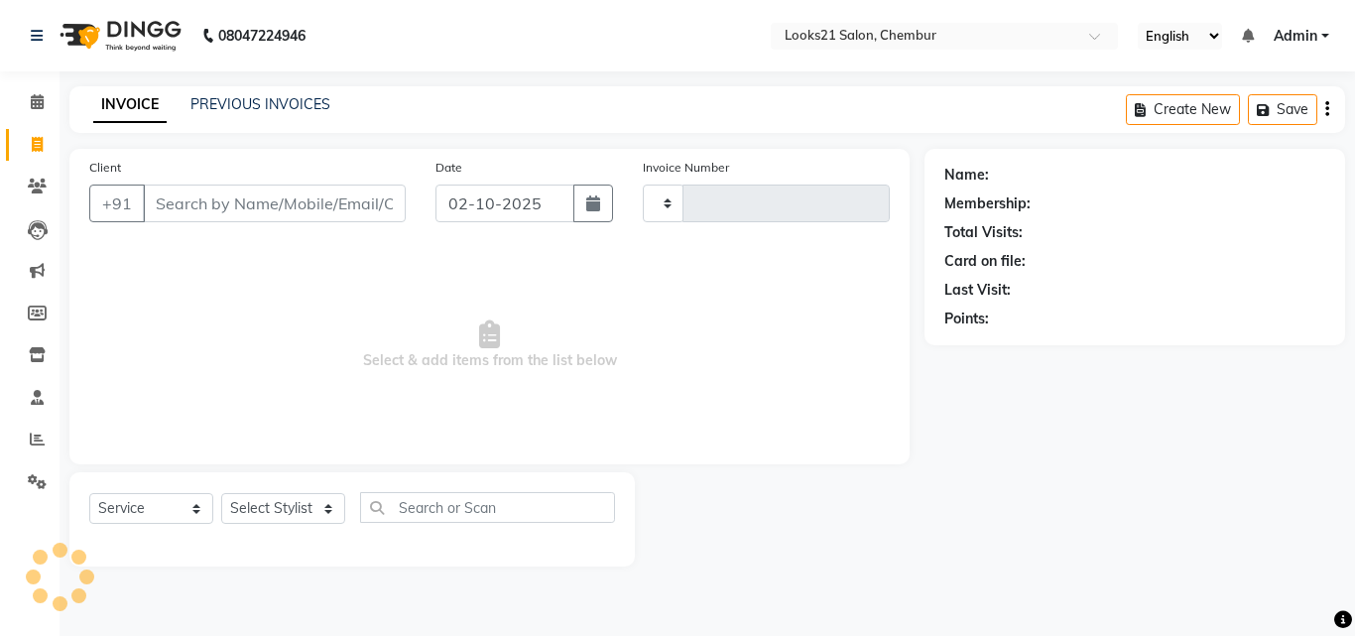
type input "2790"
select select "844"
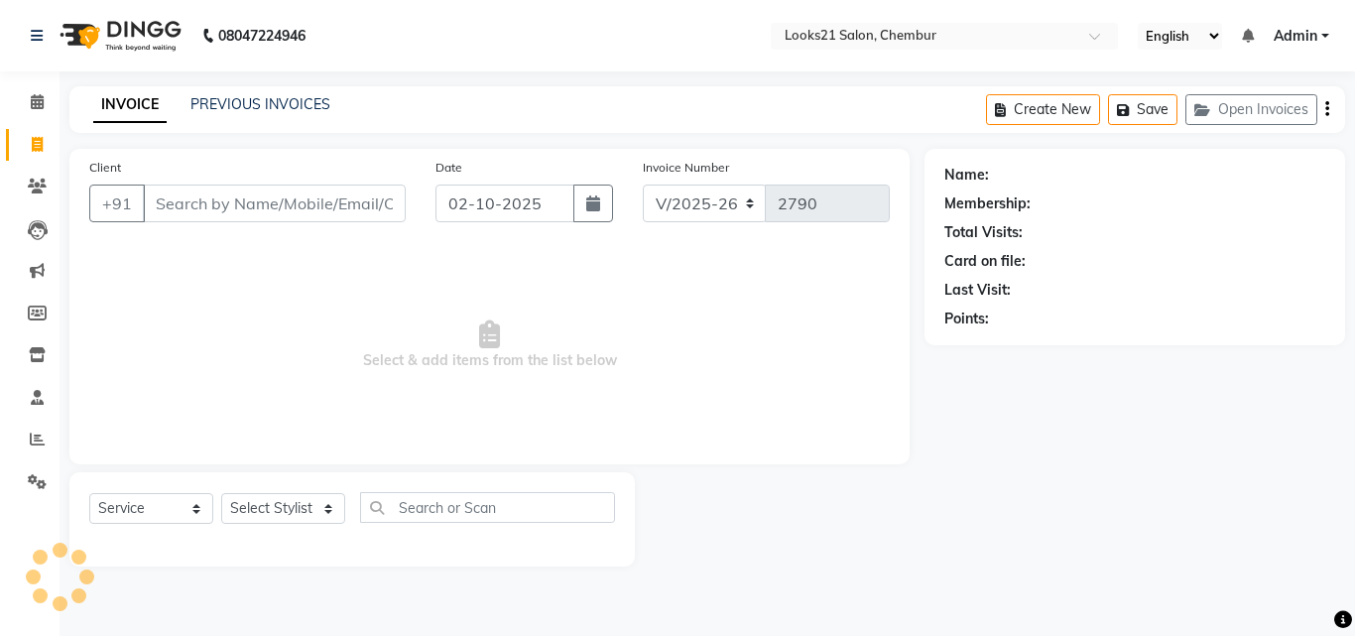
click at [160, 218] on input "Client" at bounding box center [274, 204] width 263 height 38
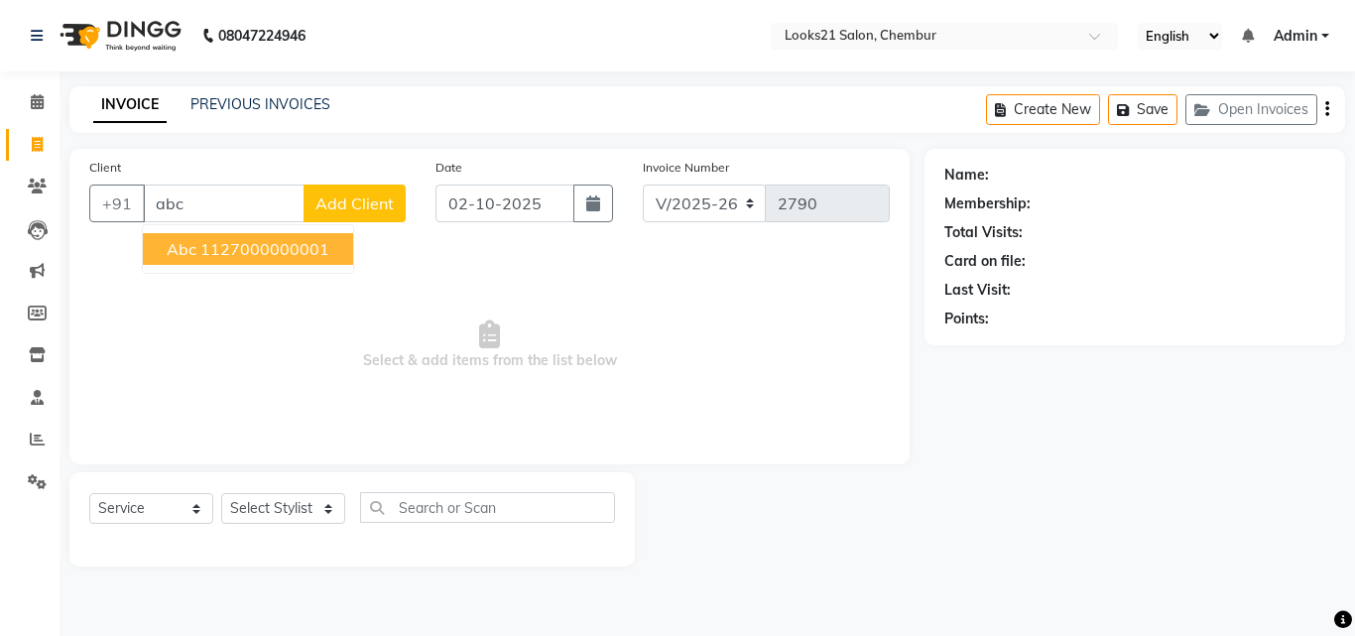
drag, startPoint x: 160, startPoint y: 218, endPoint x: 481, endPoint y: 306, distance: 333.1
click at [481, 306] on span "Select & add items from the list below" at bounding box center [489, 345] width 801 height 198
click at [233, 226] on div "Client +91 abc Add Client" at bounding box center [247, 197] width 346 height 81
click at [251, 203] on input "abc" at bounding box center [224, 204] width 162 height 38
click at [291, 211] on input "abc" at bounding box center [224, 204] width 162 height 38
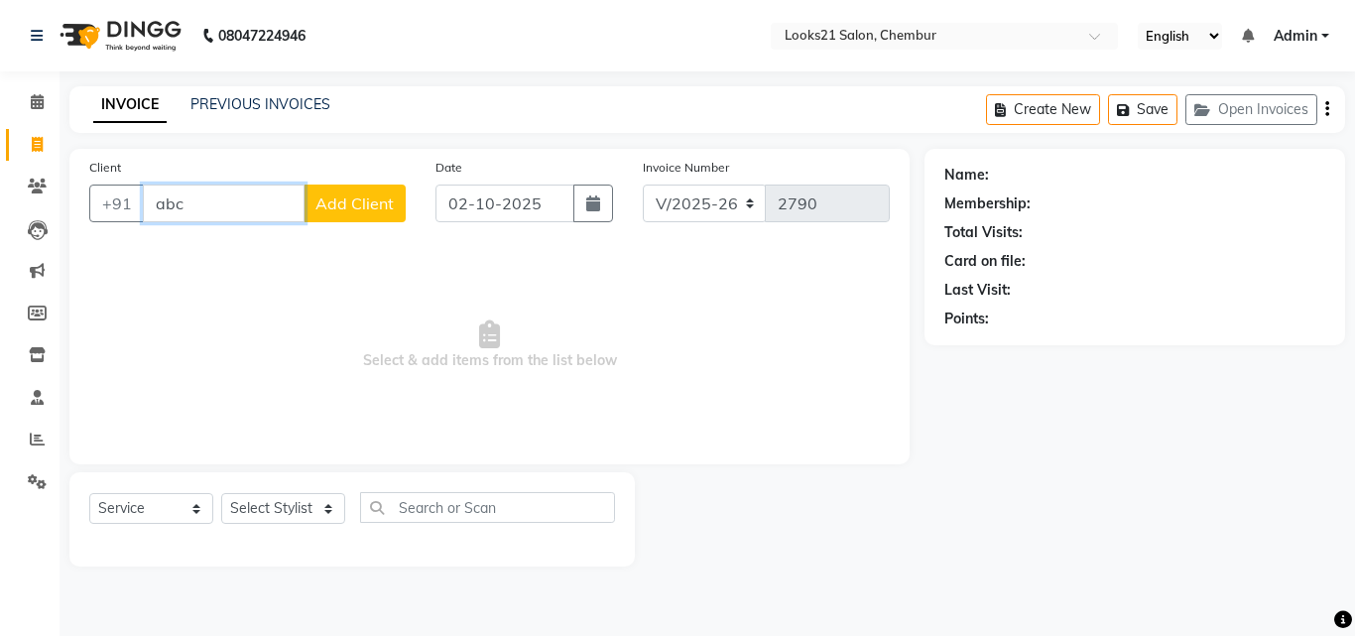
click at [235, 211] on input "abc" at bounding box center [224, 204] width 162 height 38
type input "a"
click at [32, 143] on icon at bounding box center [37, 144] width 11 height 15
select select "service"
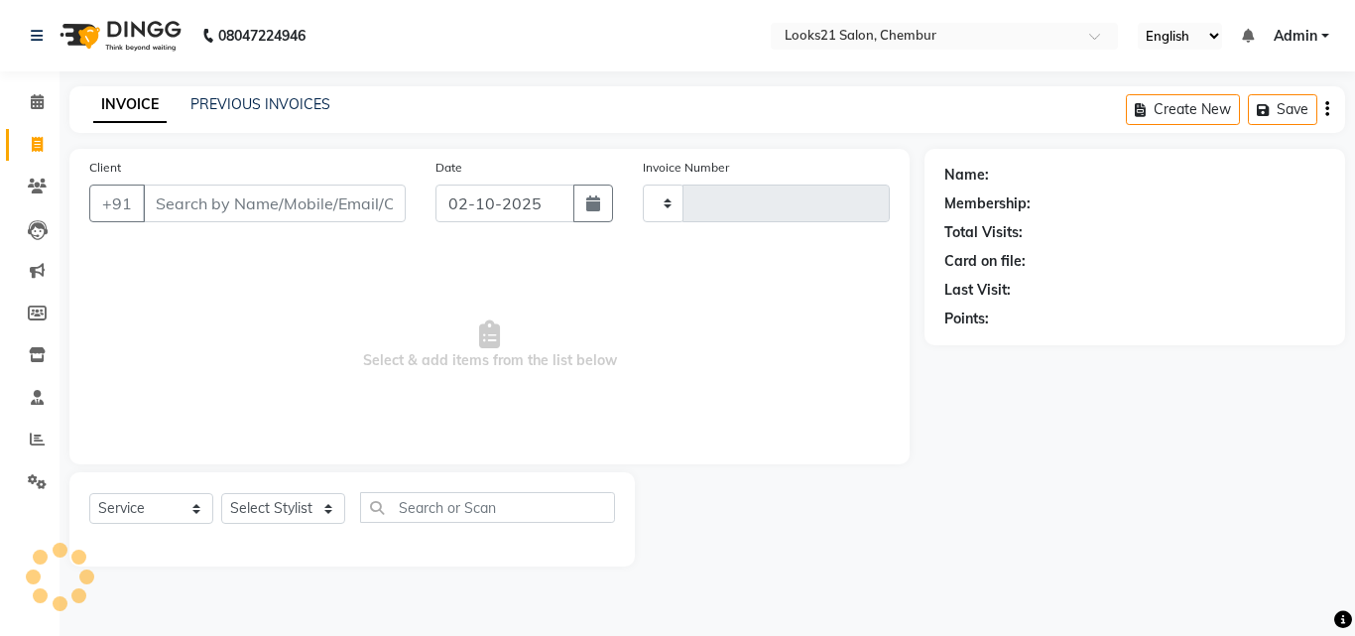
type input "2790"
click at [267, 196] on input "Client" at bounding box center [274, 204] width 263 height 38
select select "844"
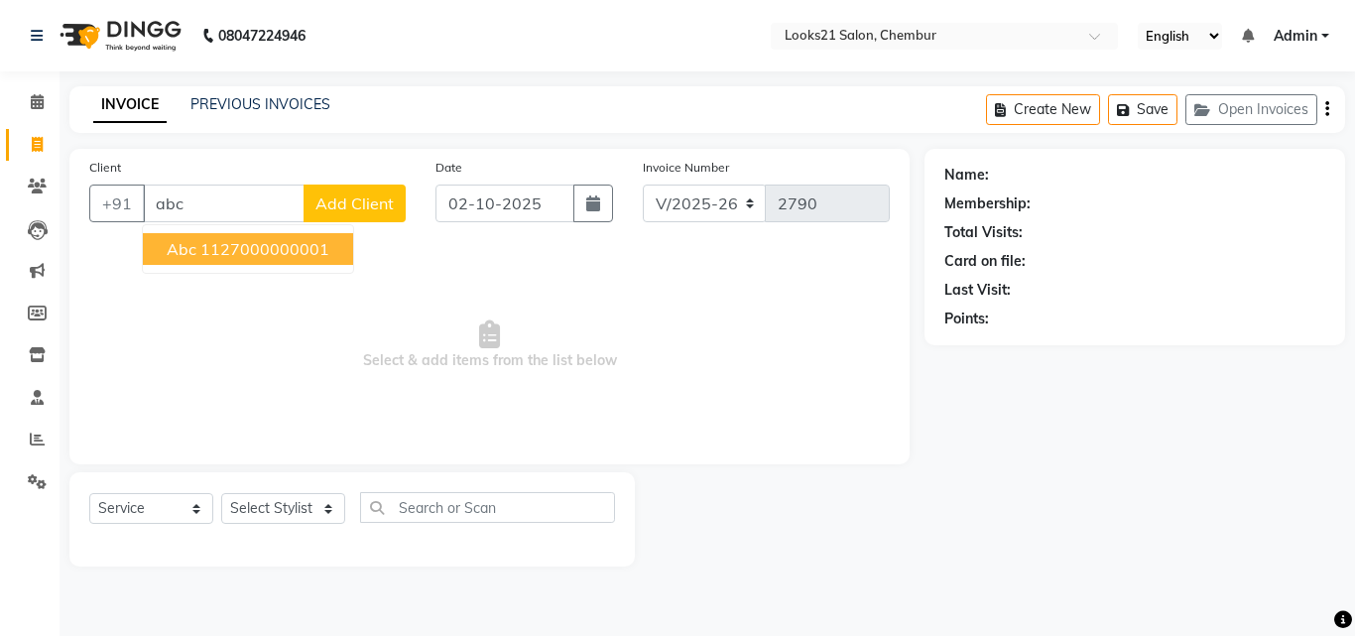
click at [223, 249] on ngb-highlight "1127000000001" at bounding box center [264, 249] width 129 height 20
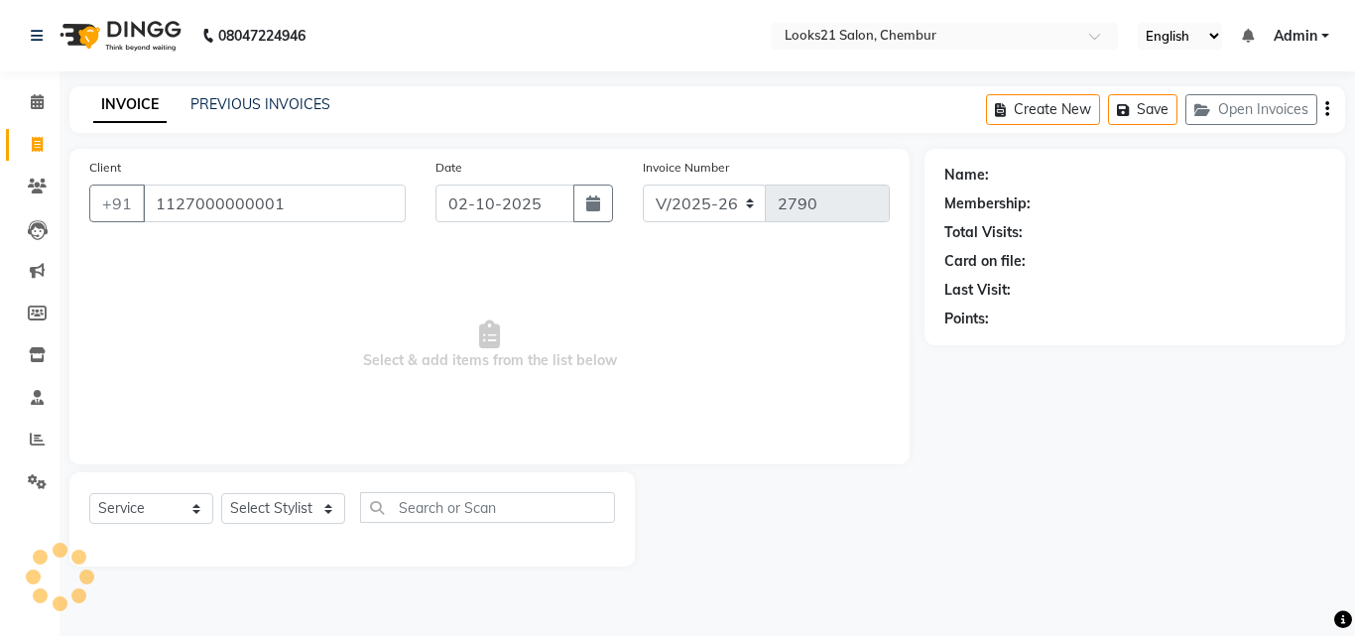
type input "1127000000001"
click at [266, 514] on select "Select Stylist [PERSON_NAME] LOOKS 21 [PERSON_NAME] [PERSON_NAME] [PERSON_NAME]…" at bounding box center [283, 508] width 124 height 31
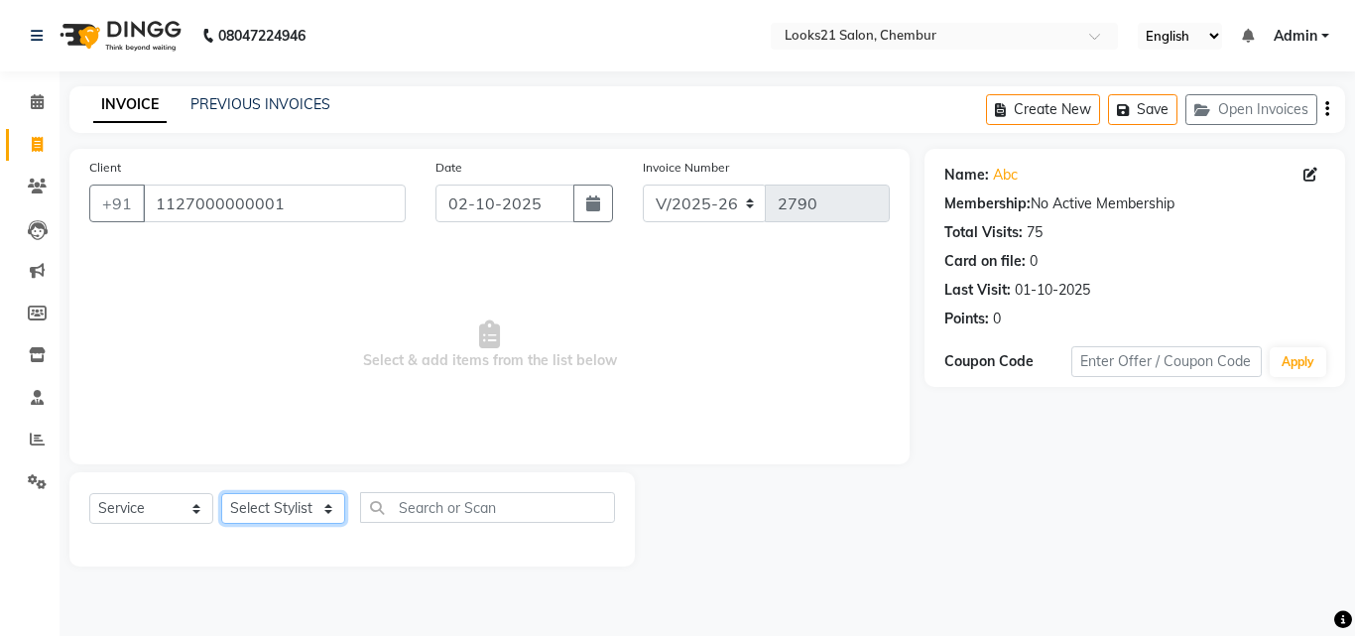
select select "86086"
click at [221, 493] on select "Select Stylist [PERSON_NAME] LOOKS 21 [PERSON_NAME] [PERSON_NAME] [PERSON_NAME]…" at bounding box center [283, 508] width 124 height 31
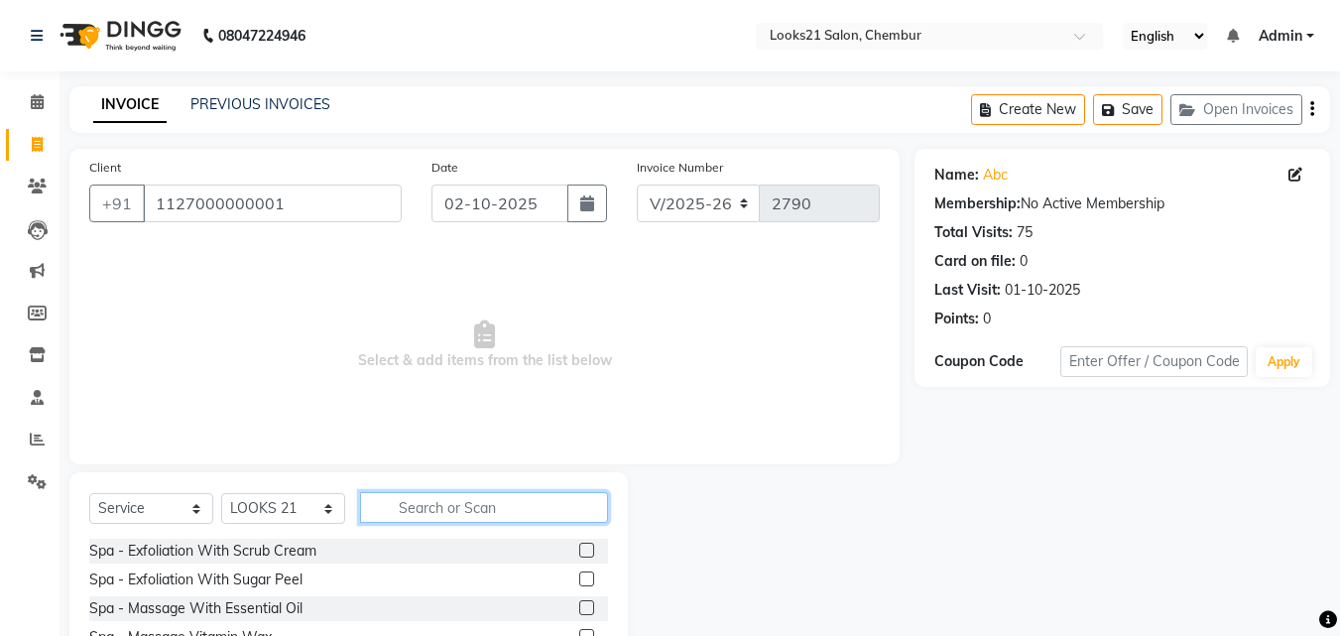
click at [452, 496] on input "text" at bounding box center [484, 507] width 248 height 31
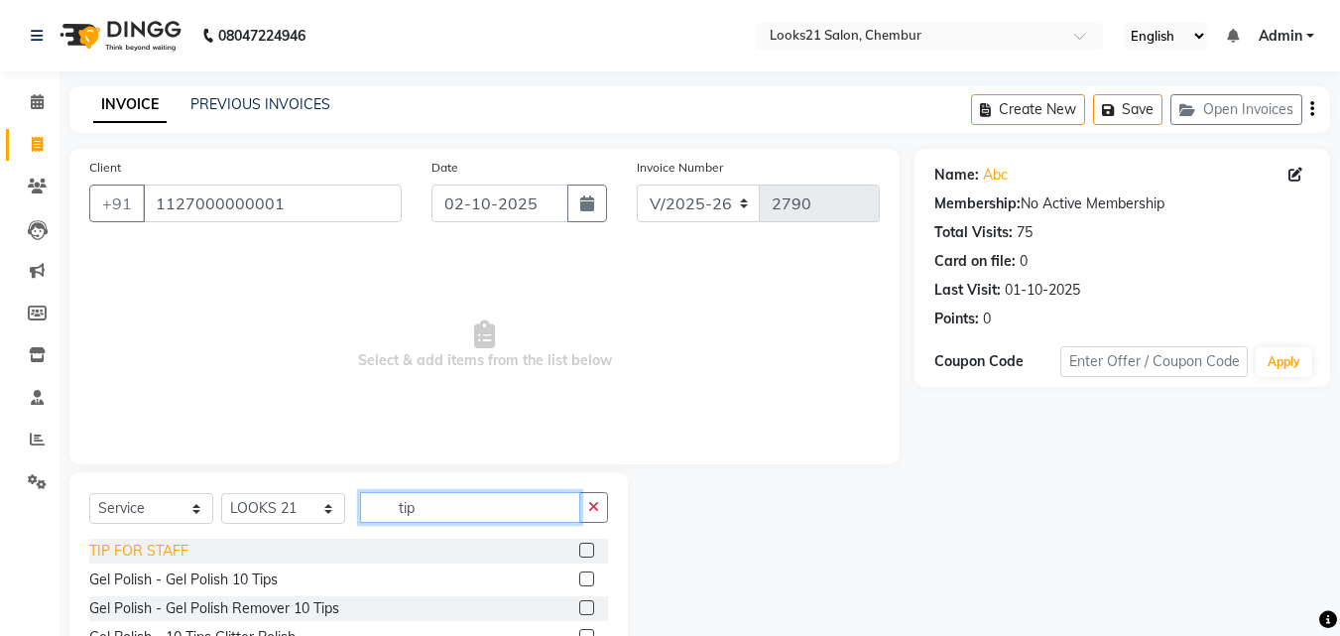
type input "tip"
click at [174, 553] on div "TIP FOR STAFF" at bounding box center [138, 551] width 99 height 21
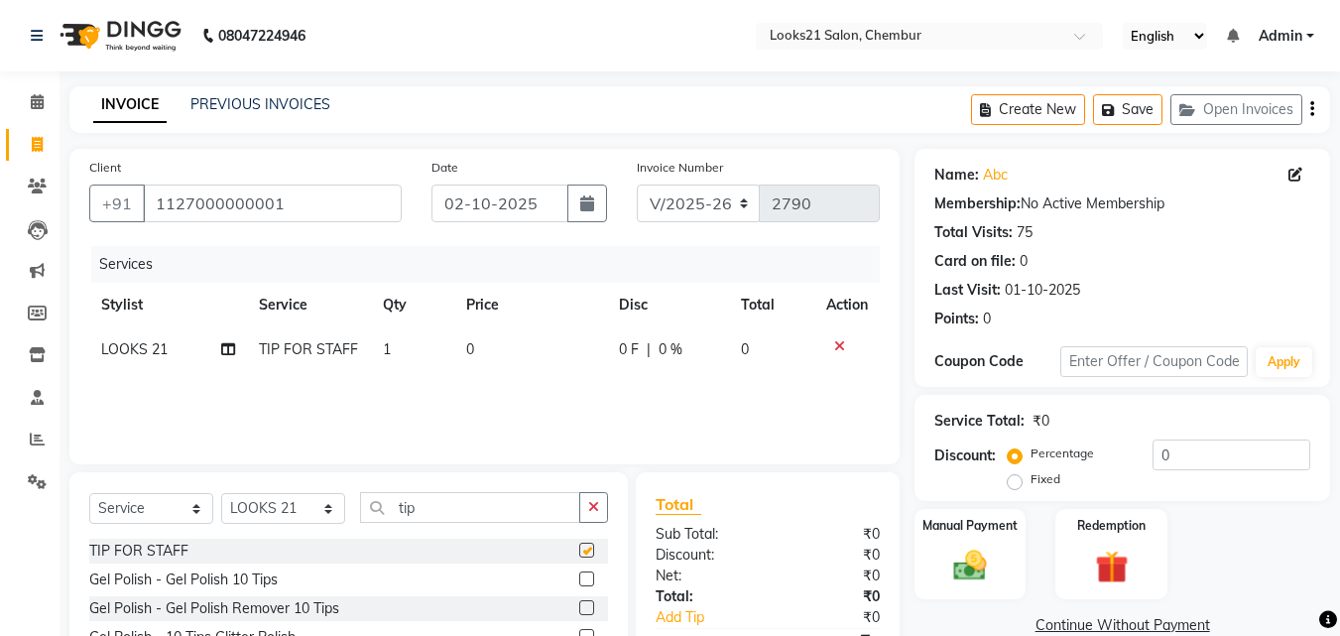
checkbox input "false"
drag, startPoint x: 473, startPoint y: 349, endPoint x: 485, endPoint y: 348, distance: 11.9
click at [485, 348] on td "0" at bounding box center [530, 349] width 153 height 45
select select "86086"
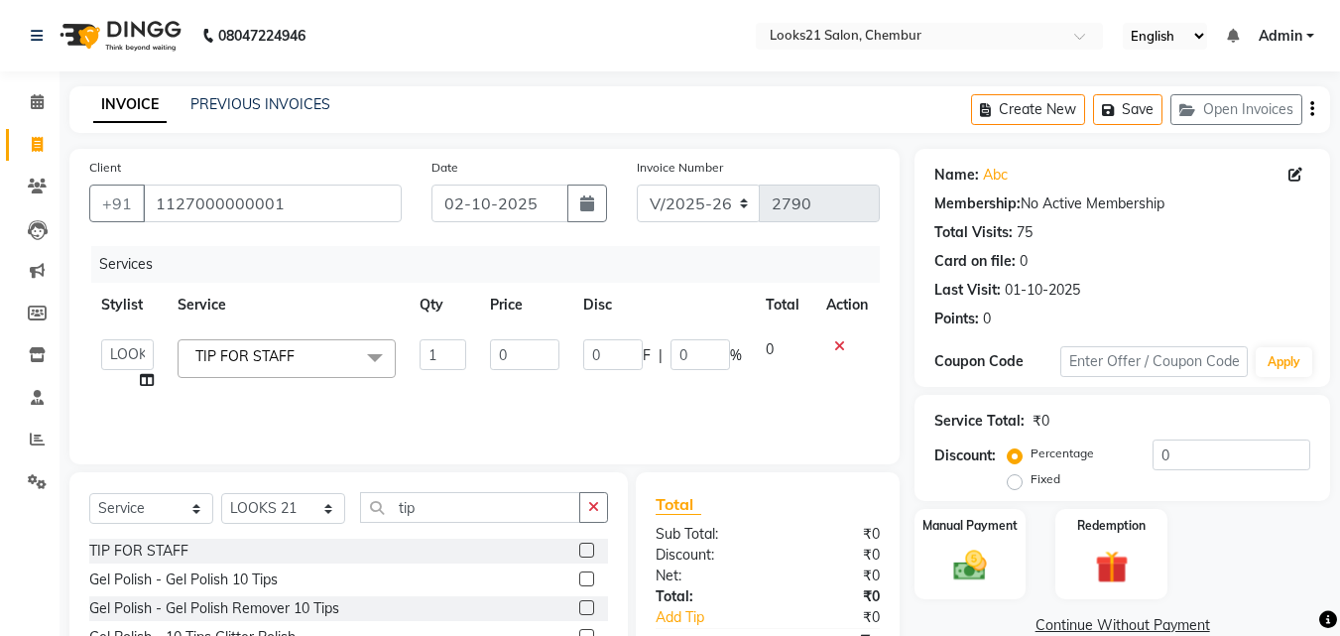
click at [485, 348] on td "0" at bounding box center [524, 364] width 92 height 75
click at [513, 352] on input "0" at bounding box center [524, 354] width 68 height 31
type input "500"
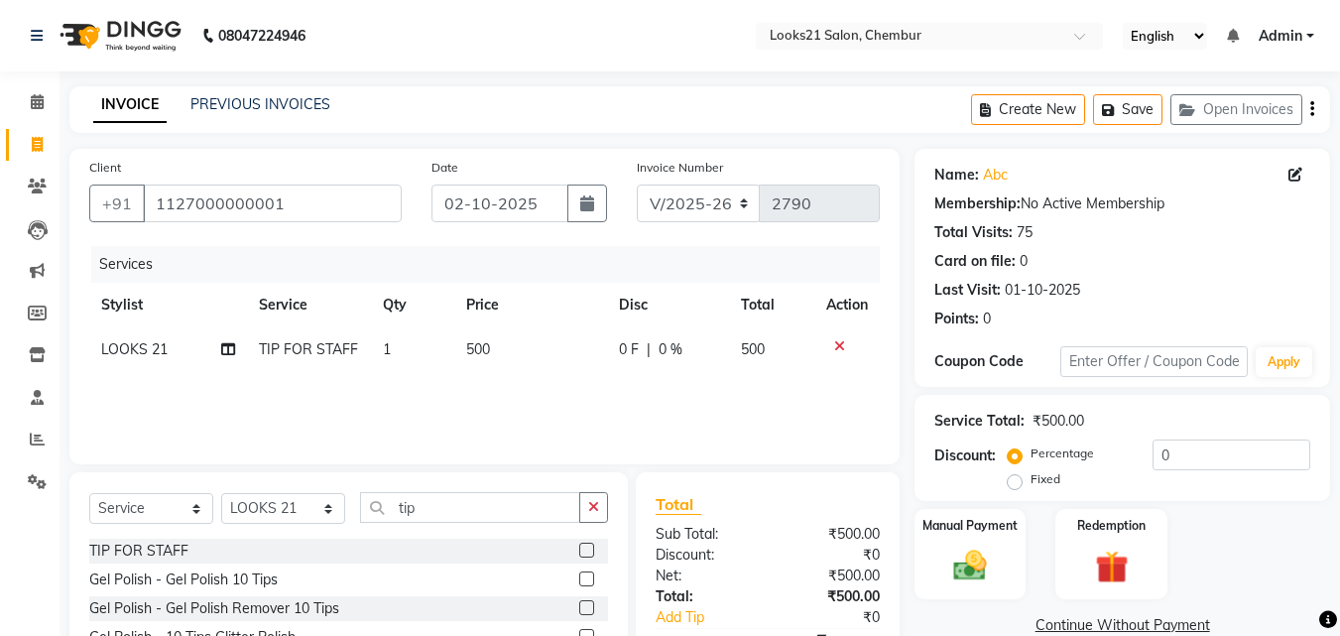
click at [540, 387] on div "Services Stylist Service Qty Price Disc Total Action LOOKS 21 TIP FOR STAFF 1 5…" at bounding box center [484, 345] width 791 height 198
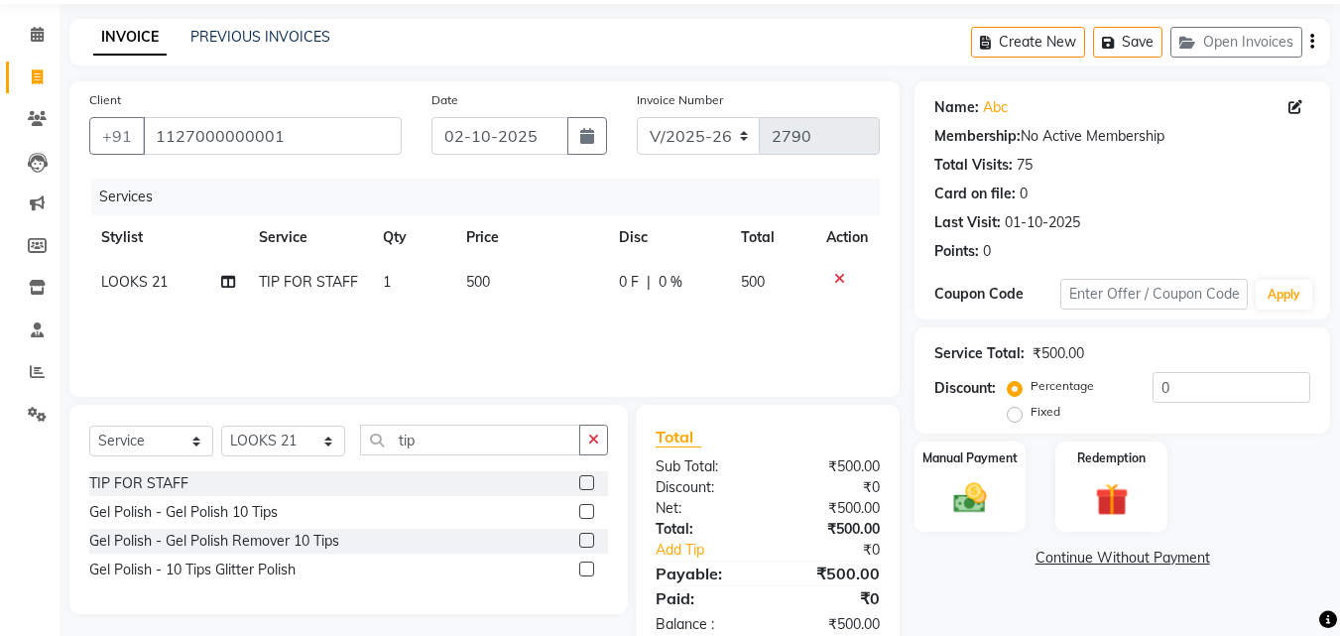
scroll to position [108, 0]
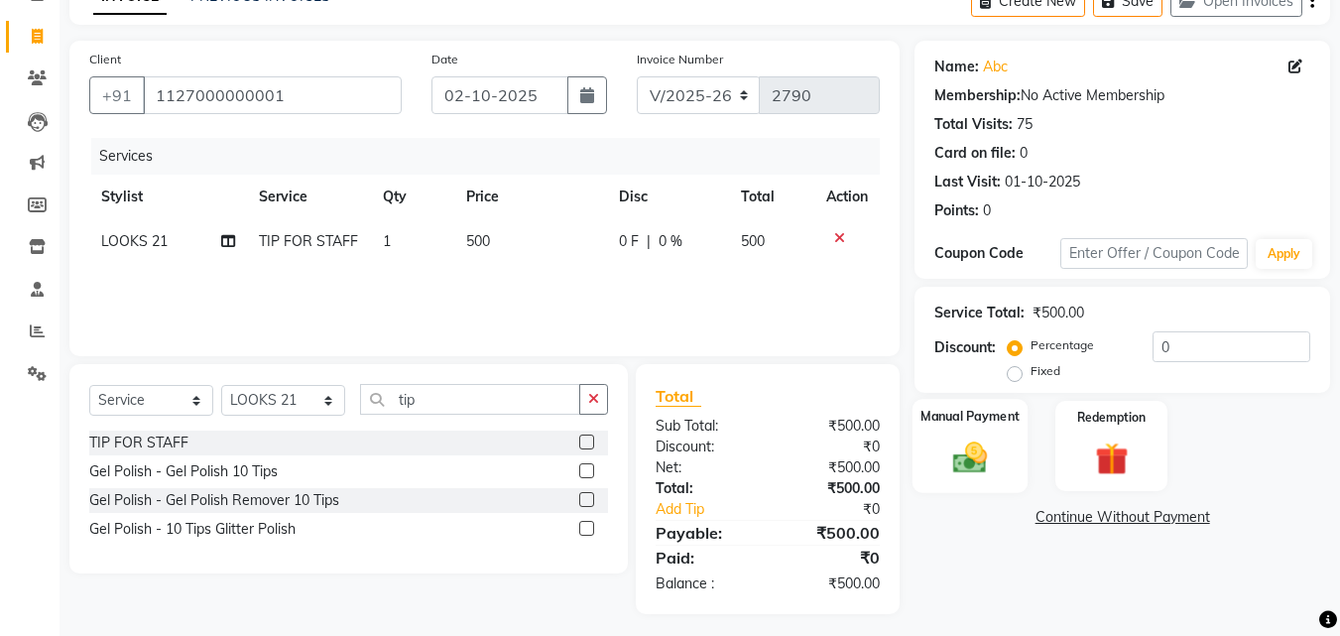
click at [1010, 450] on div "Manual Payment" at bounding box center [971, 446] width 116 height 94
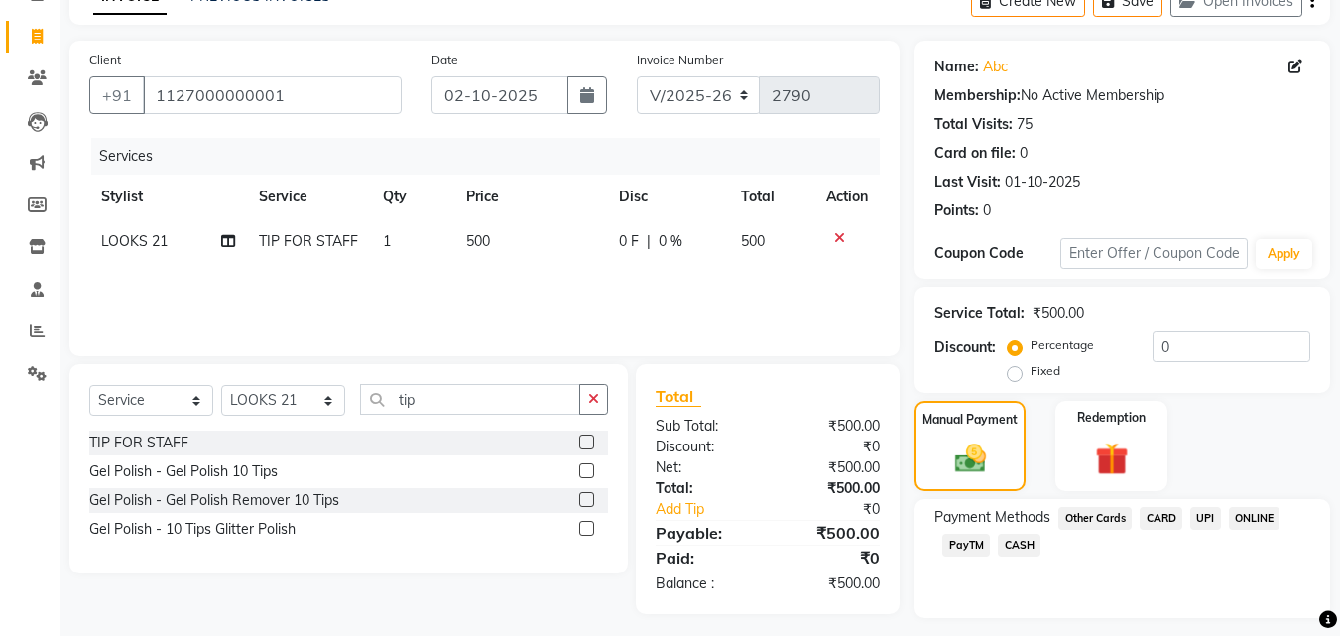
click at [1161, 522] on span "CARD" at bounding box center [1161, 518] width 43 height 23
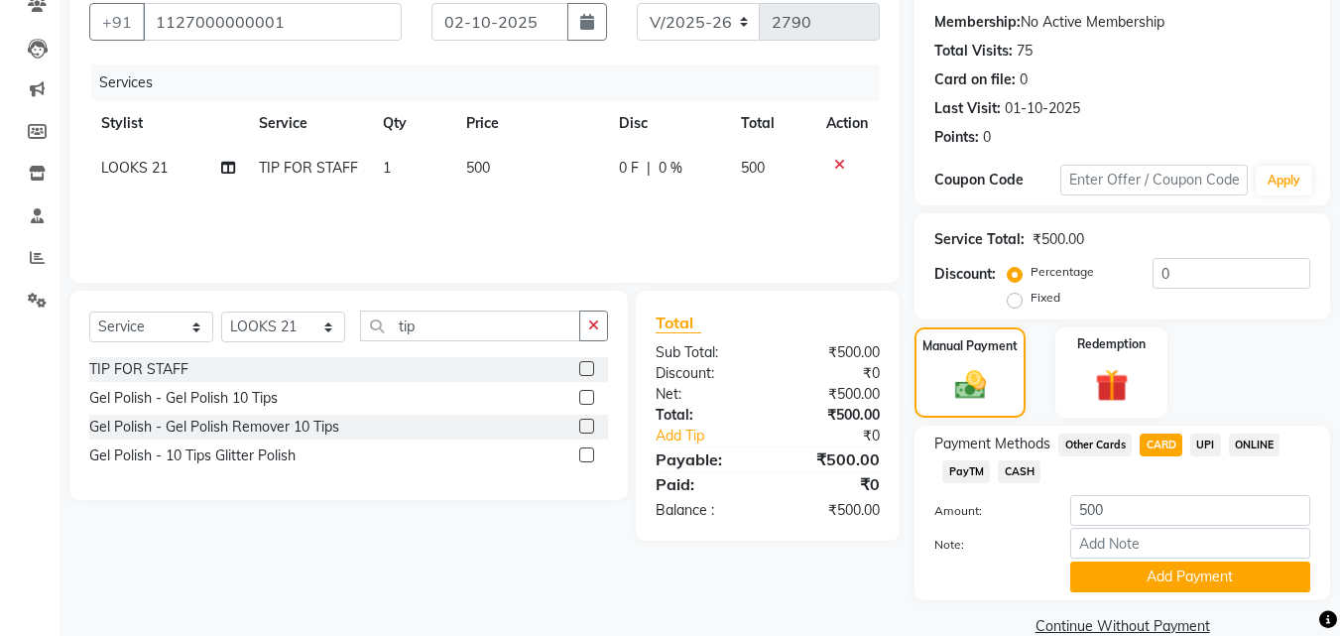
scroll to position [205, 0]
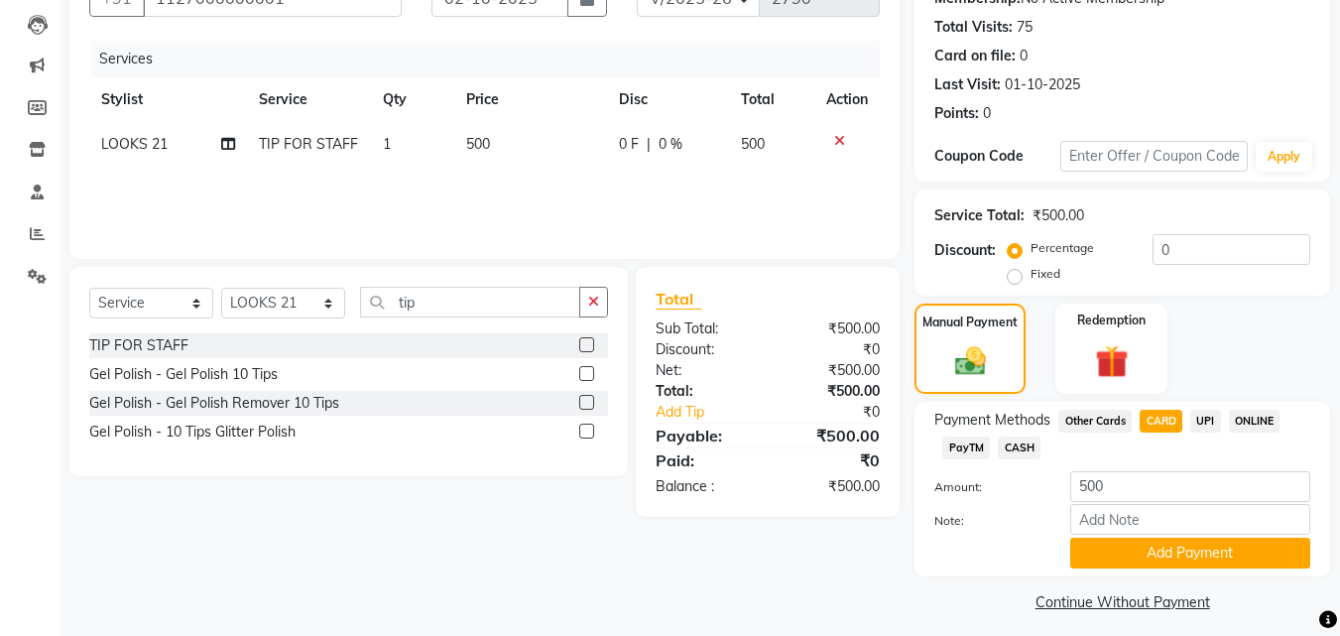
click at [1240, 536] on div "Note:" at bounding box center [1123, 521] width 406 height 34
click at [1239, 536] on div "Note:" at bounding box center [1123, 521] width 406 height 34
click at [1275, 560] on button "Add Payment" at bounding box center [1190, 553] width 240 height 31
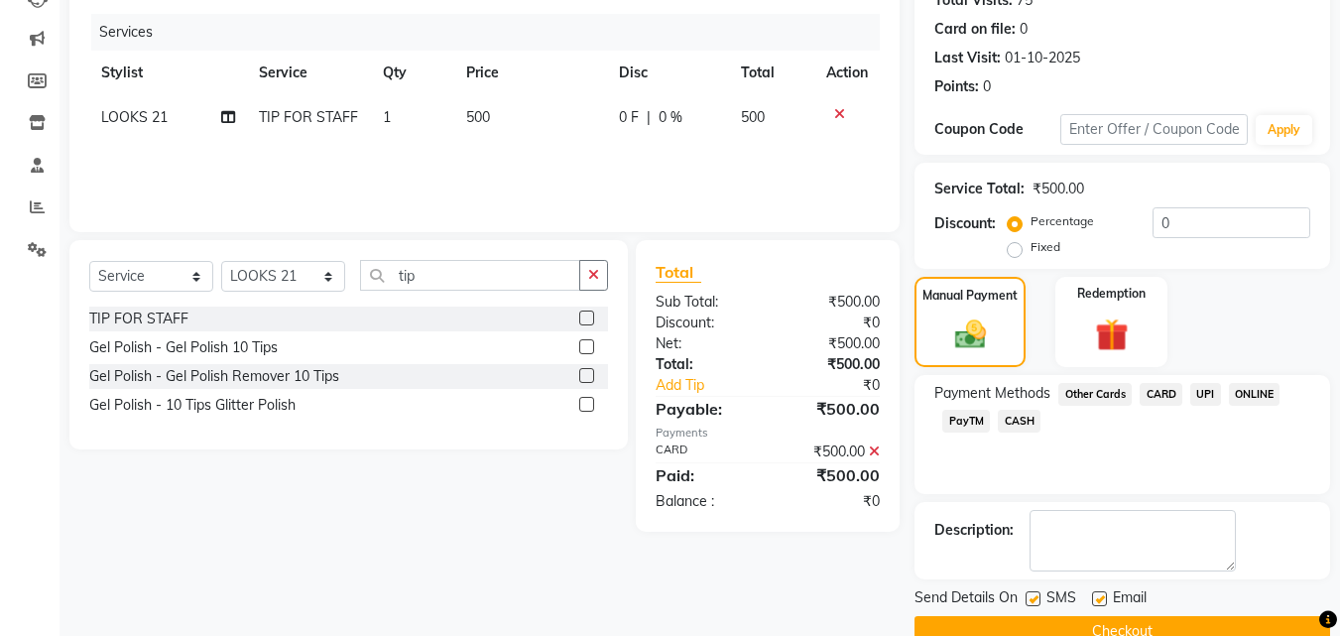
scroll to position [273, 0]
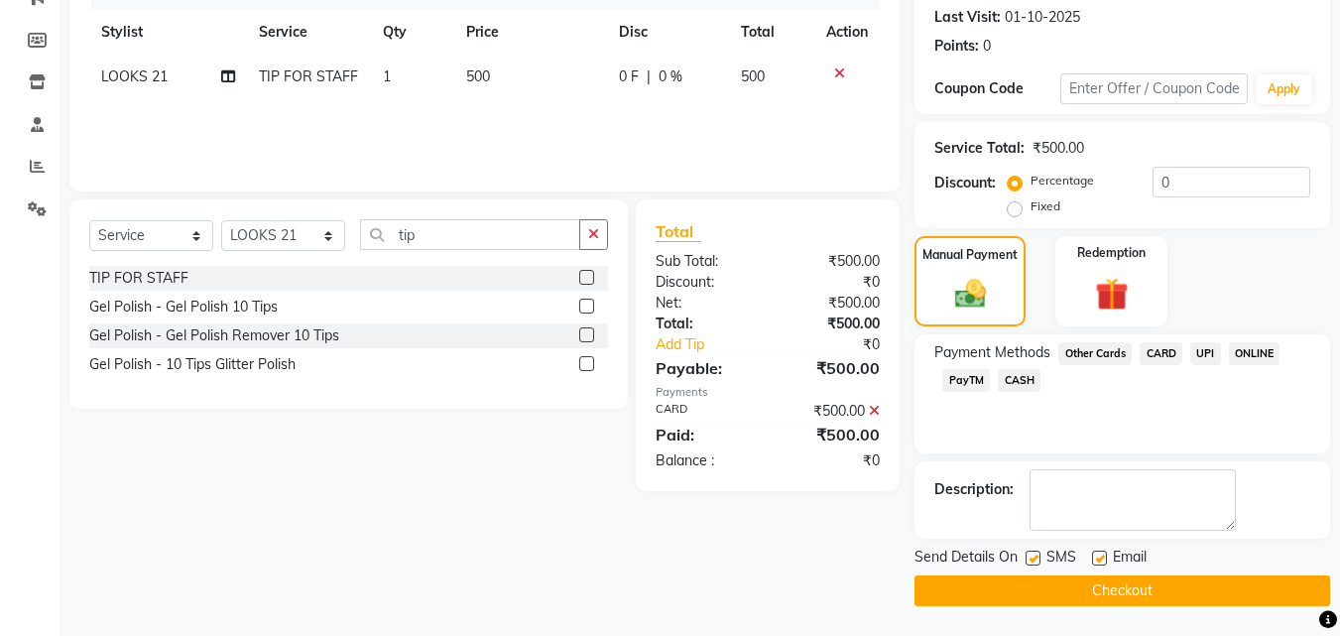
click at [1205, 591] on button "Checkout" at bounding box center [1123, 590] width 416 height 31
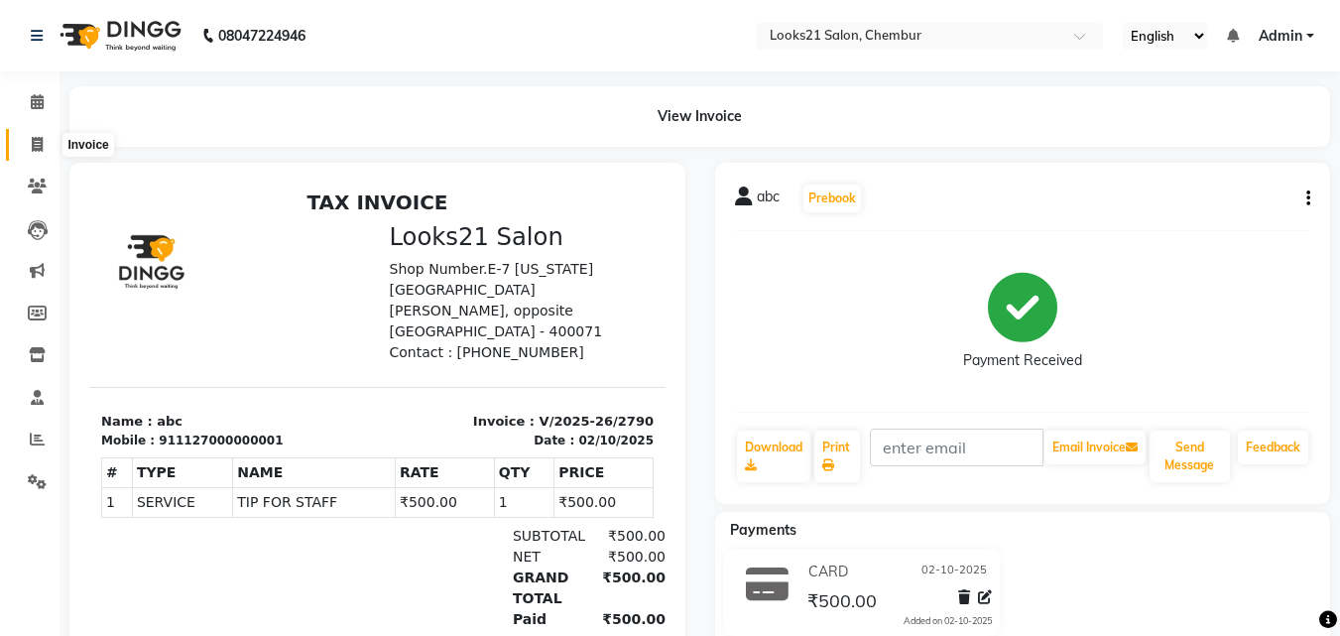
click at [26, 147] on span at bounding box center [37, 145] width 35 height 23
select select "844"
select select "service"
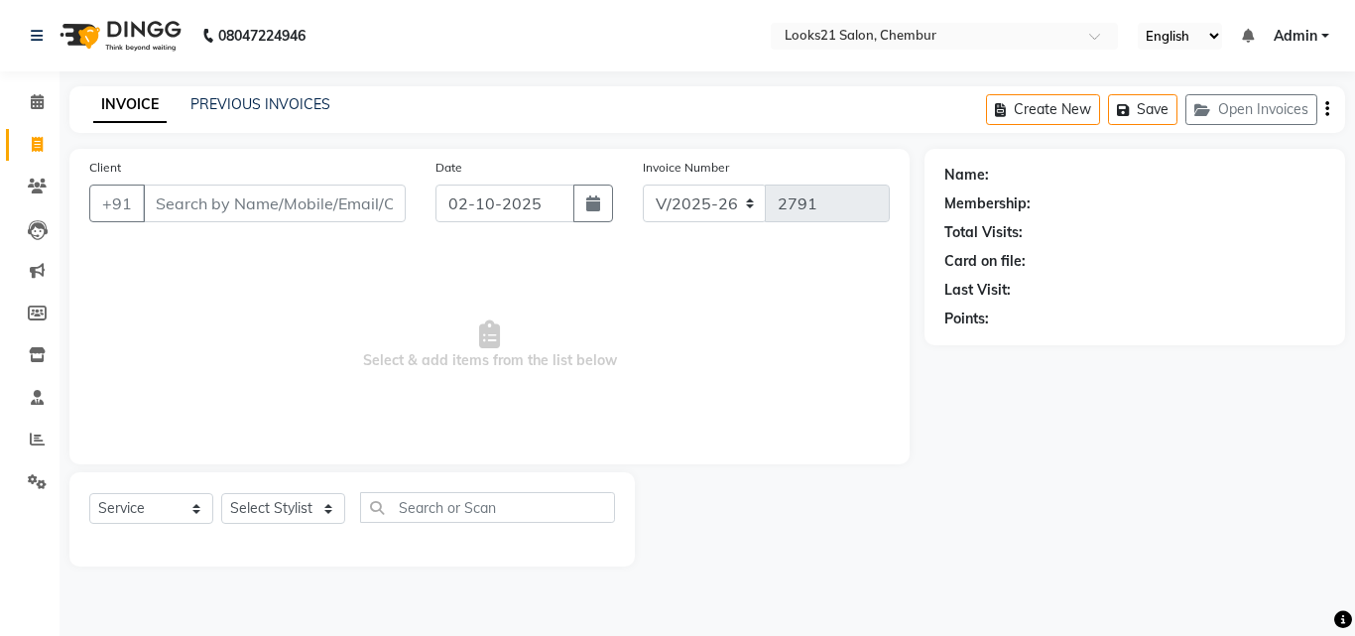
click at [210, 199] on input "Client" at bounding box center [274, 204] width 263 height 38
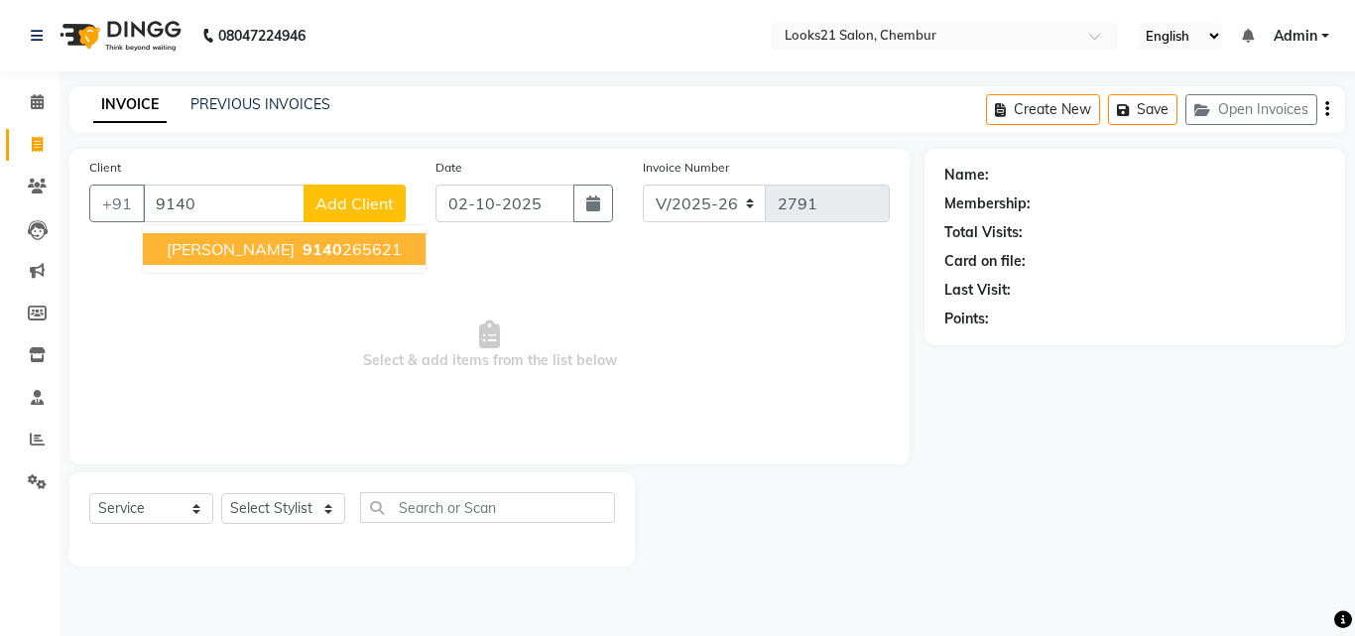
click at [303, 241] on span "9140" at bounding box center [323, 249] width 40 height 20
type input "9140265621"
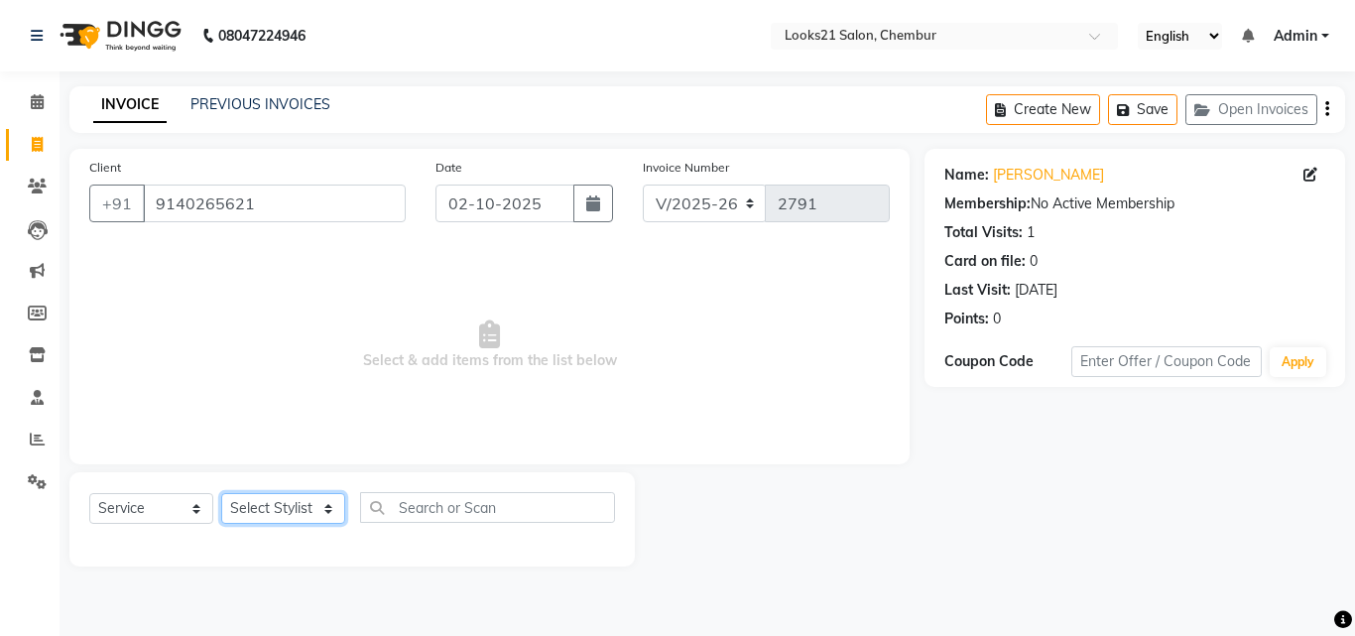
click at [284, 501] on select "Select Stylist [PERSON_NAME] LOOKS 21 [PERSON_NAME] [PERSON_NAME] [PERSON_NAME]…" at bounding box center [283, 508] width 124 height 31
select select "13889"
click at [221, 493] on select "Select Stylist [PERSON_NAME] LOOKS 21 [PERSON_NAME] [PERSON_NAME] [PERSON_NAME]…" at bounding box center [283, 508] width 124 height 31
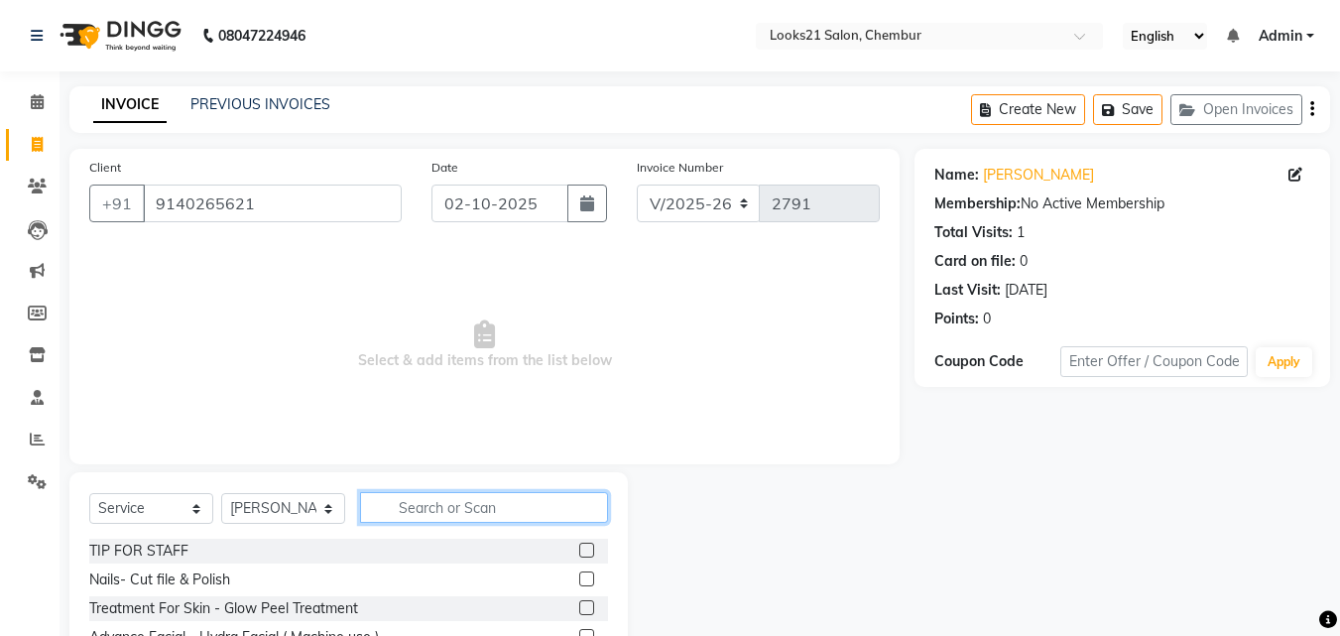
click at [428, 496] on input "text" at bounding box center [484, 507] width 248 height 31
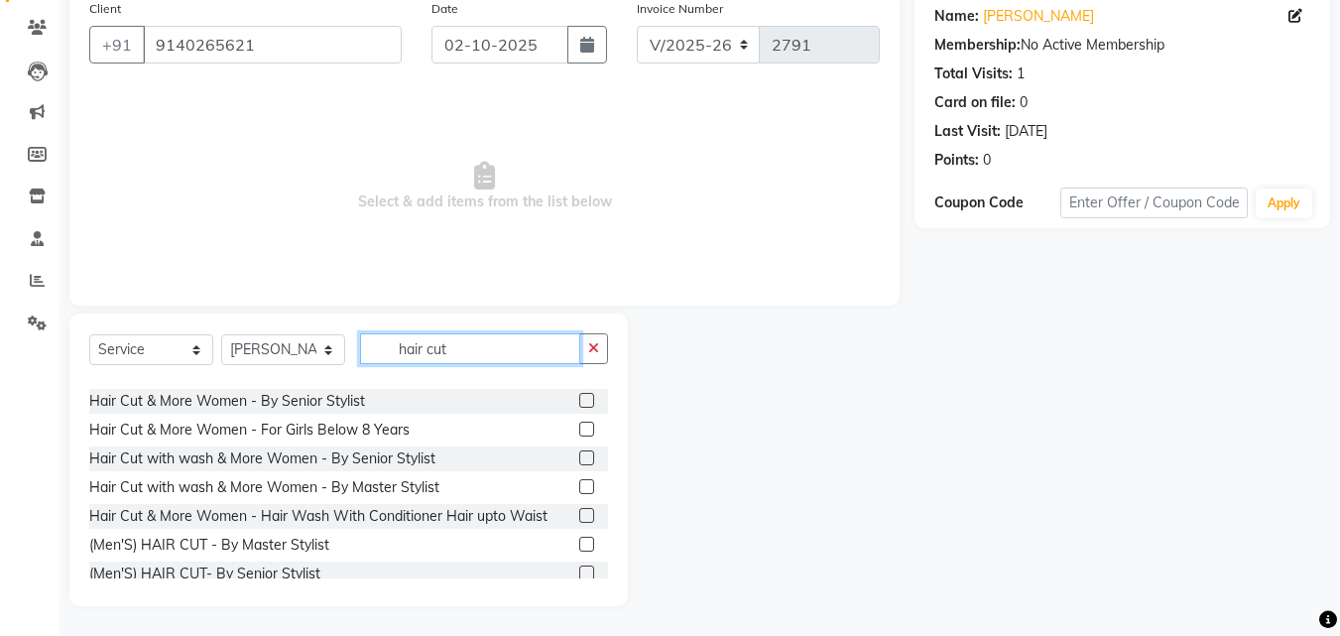
scroll to position [159, 0]
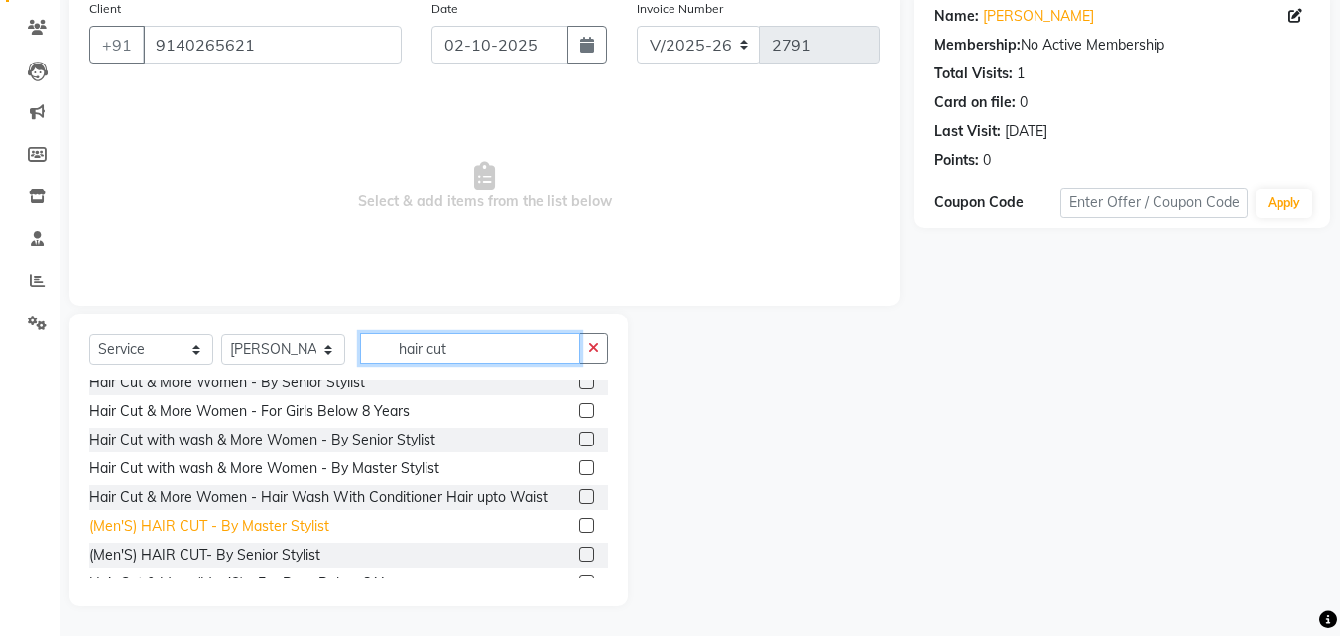
type input "hair cut"
click at [295, 527] on div "(Men'S) HAIR CUT - By Master Stylist" at bounding box center [209, 526] width 240 height 21
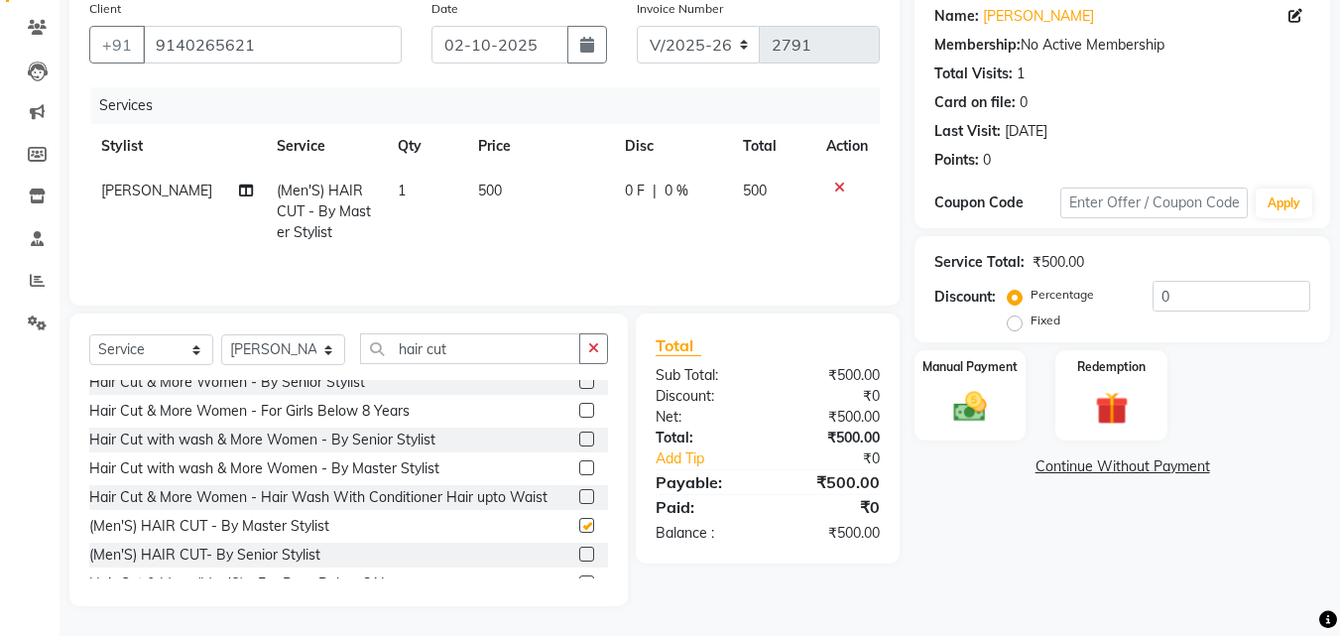
checkbox input "false"
click at [271, 348] on select "Select Stylist [PERSON_NAME] LOOKS 21 [PERSON_NAME] [PERSON_NAME] [PERSON_NAME]…" at bounding box center [283, 349] width 124 height 31
select select "85921"
click at [221, 334] on select "Select Stylist [PERSON_NAME] LOOKS 21 [PERSON_NAME] [PERSON_NAME] [PERSON_NAME]…" at bounding box center [283, 349] width 124 height 31
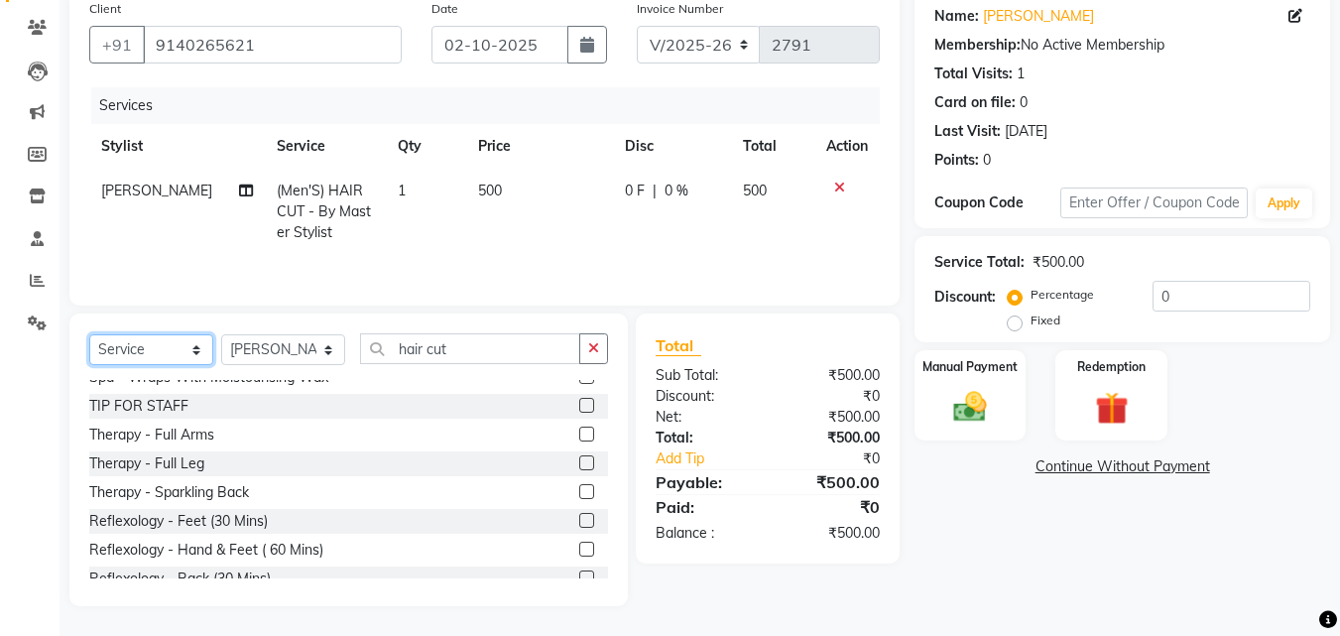
click at [120, 350] on select "Select Service Product Membership Package Voucher Prepaid Gift Card" at bounding box center [151, 349] width 124 height 31
click at [89, 365] on select "Select Service Product Membership Package Voucher Prepaid Gift Card" at bounding box center [151, 349] width 124 height 31
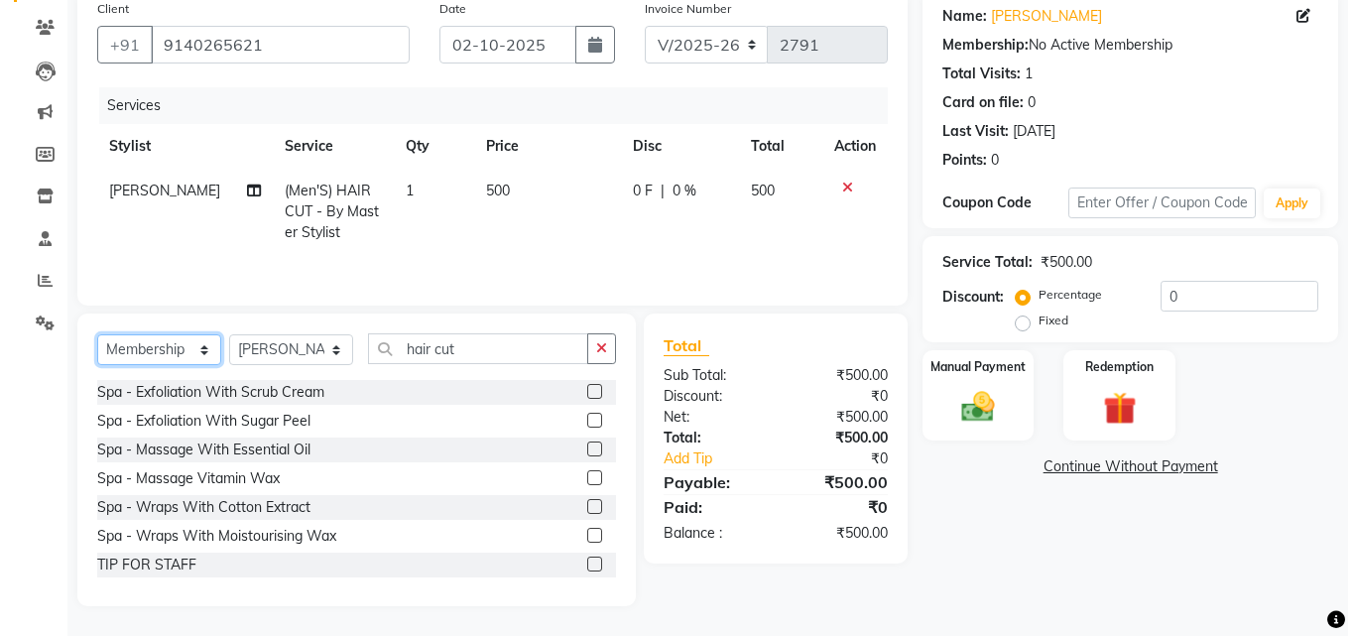
scroll to position [116, 0]
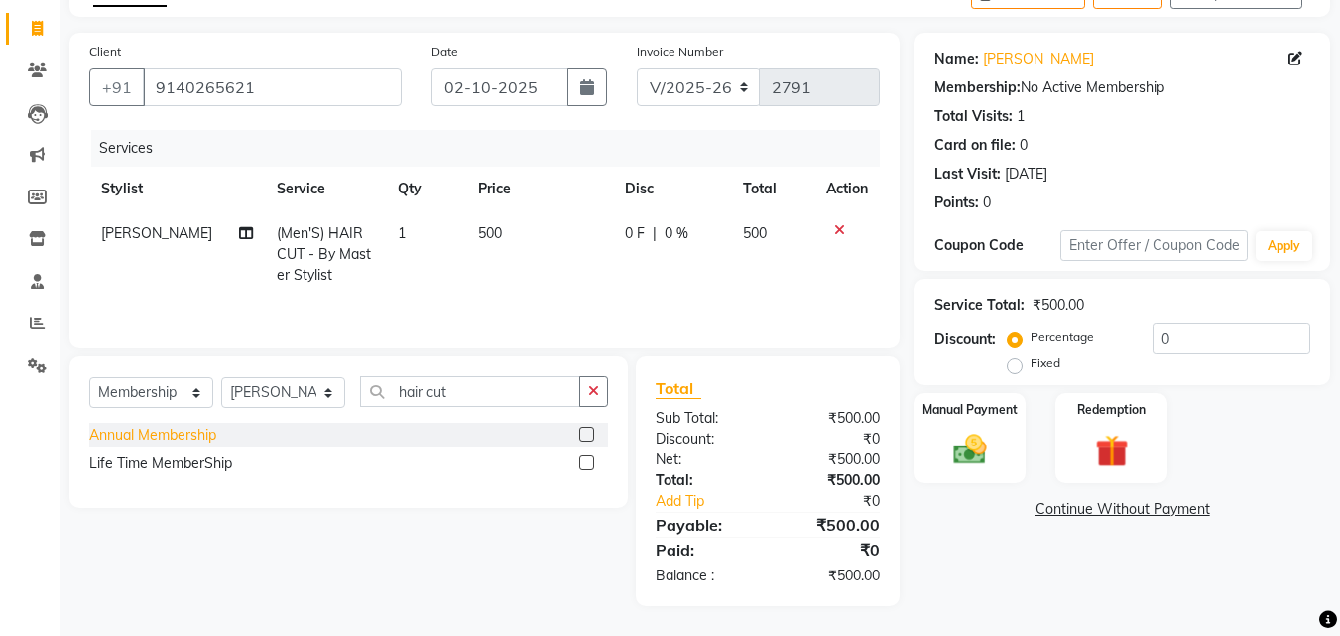
click at [143, 435] on div "Annual Membership" at bounding box center [152, 435] width 127 height 21
select select "select"
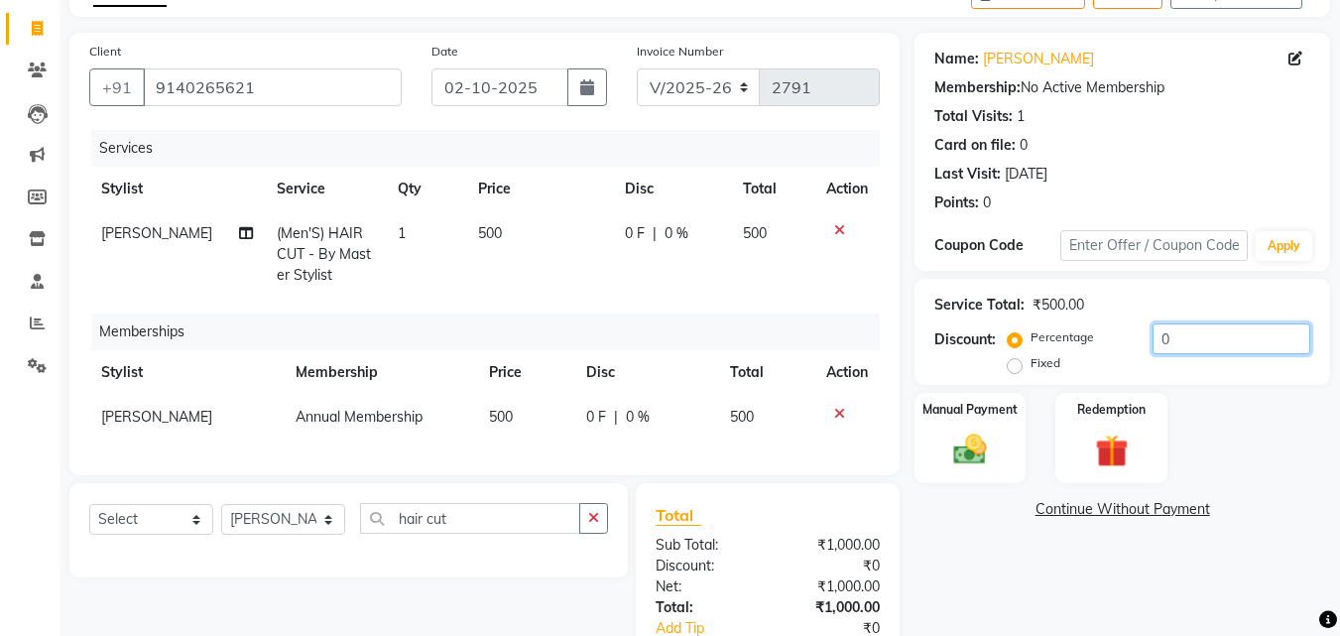
click at [1207, 342] on input "0" at bounding box center [1232, 338] width 158 height 31
type input "20"
click at [1297, 63] on icon at bounding box center [1296, 59] width 14 height 14
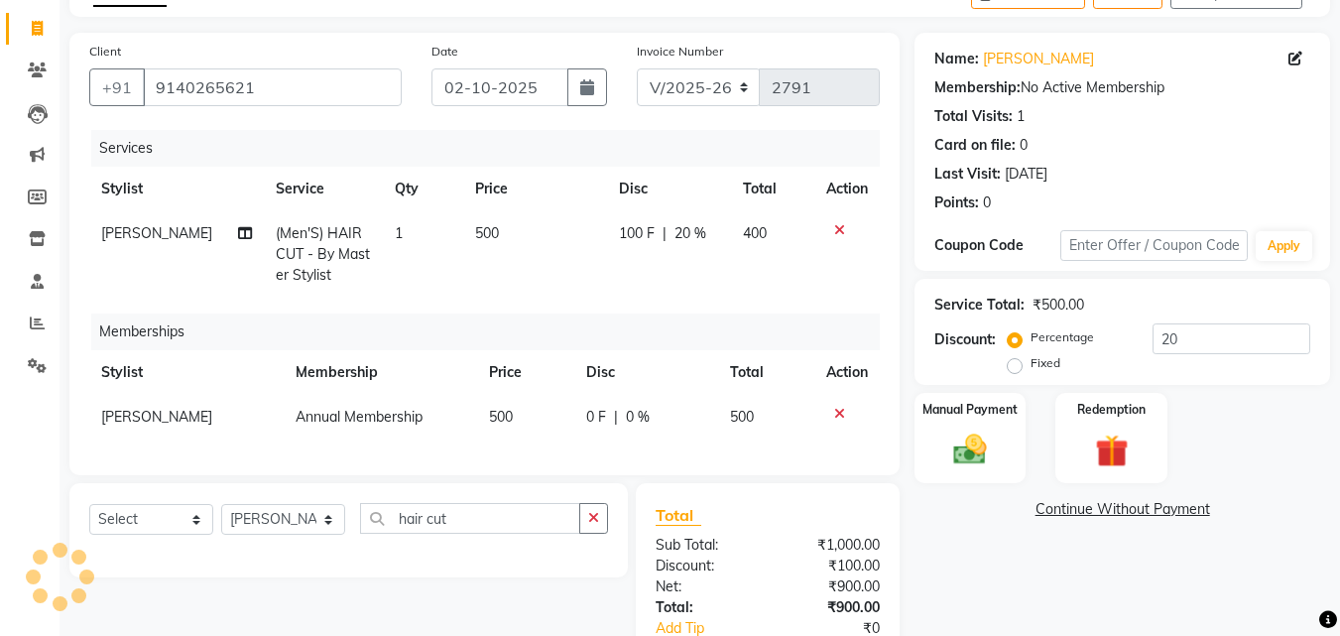
select select "22"
select select "male"
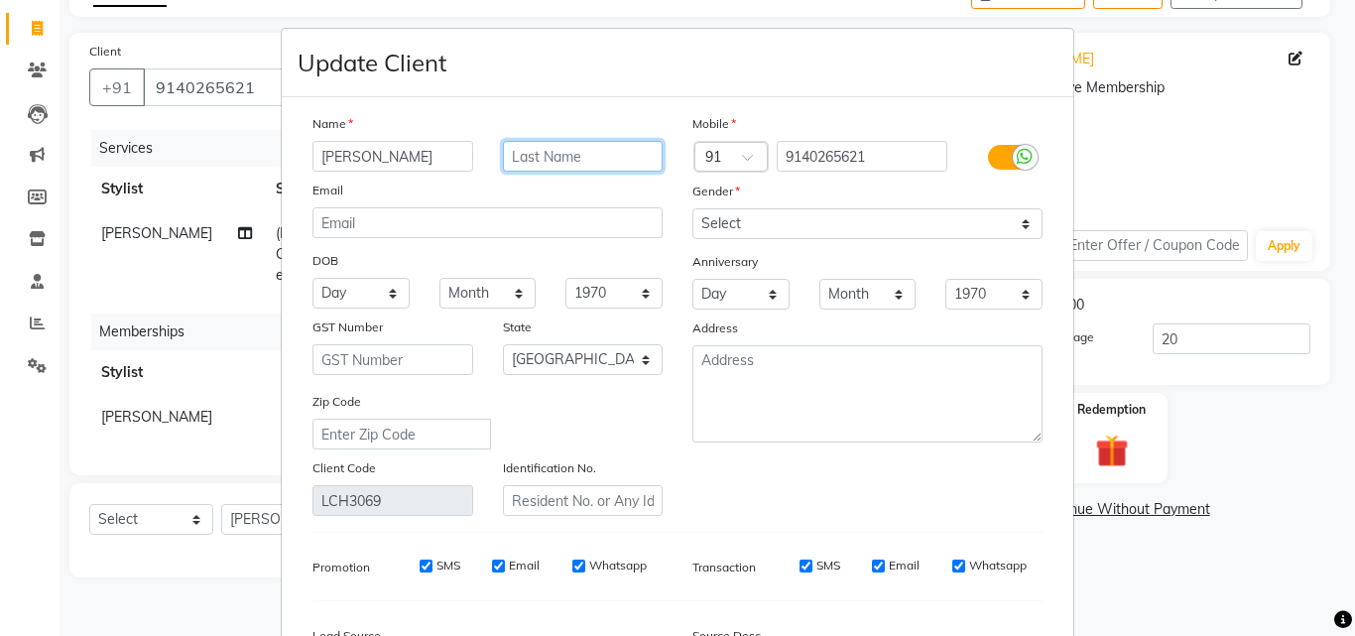
click at [528, 144] on input "text" at bounding box center [583, 156] width 161 height 31
type input "mishra"
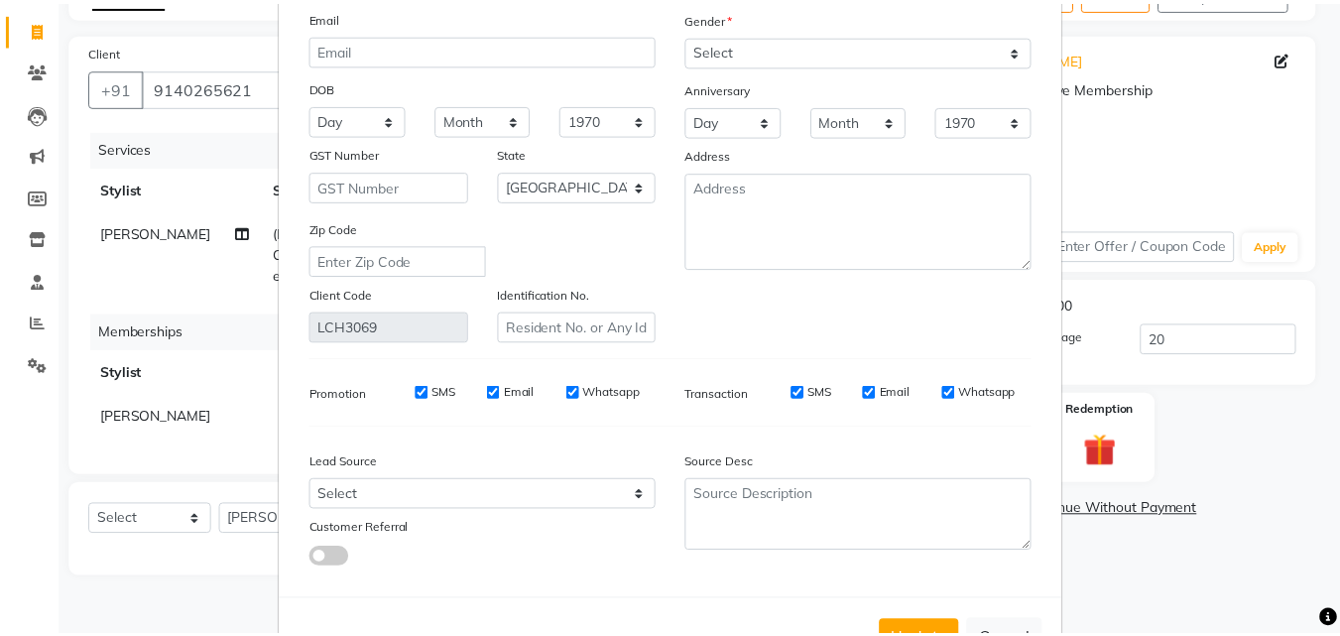
scroll to position [242, 0]
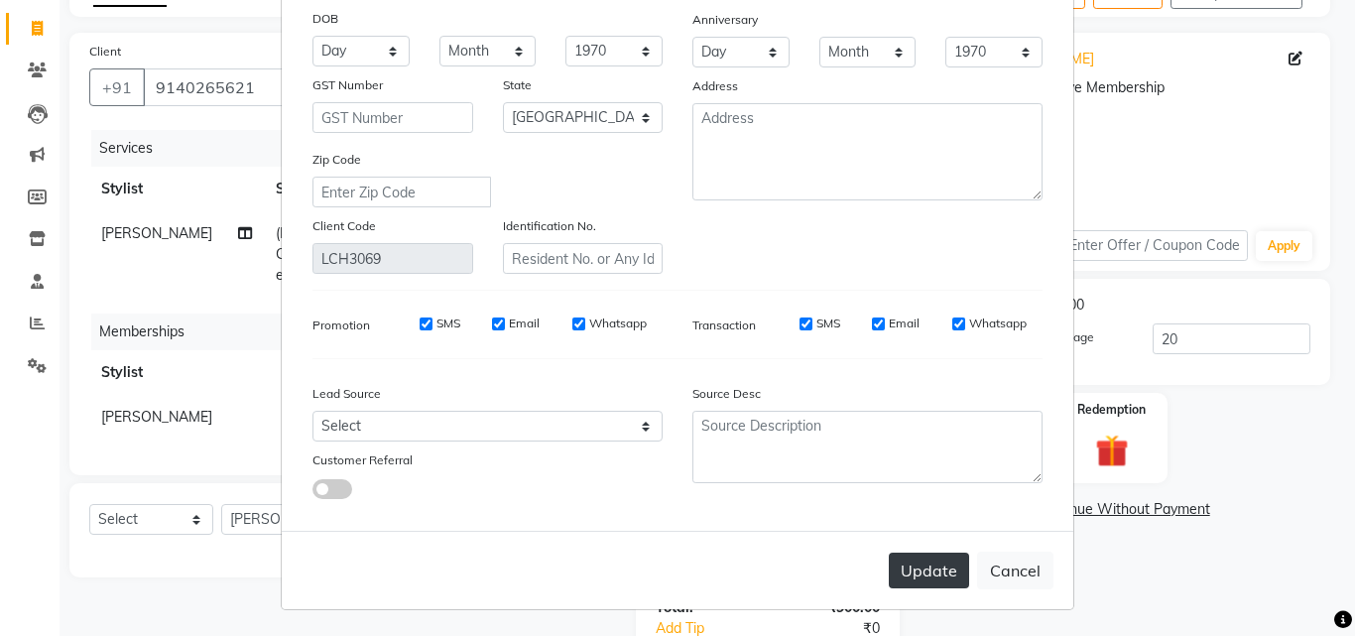
click at [944, 567] on button "Update" at bounding box center [929, 571] width 80 height 36
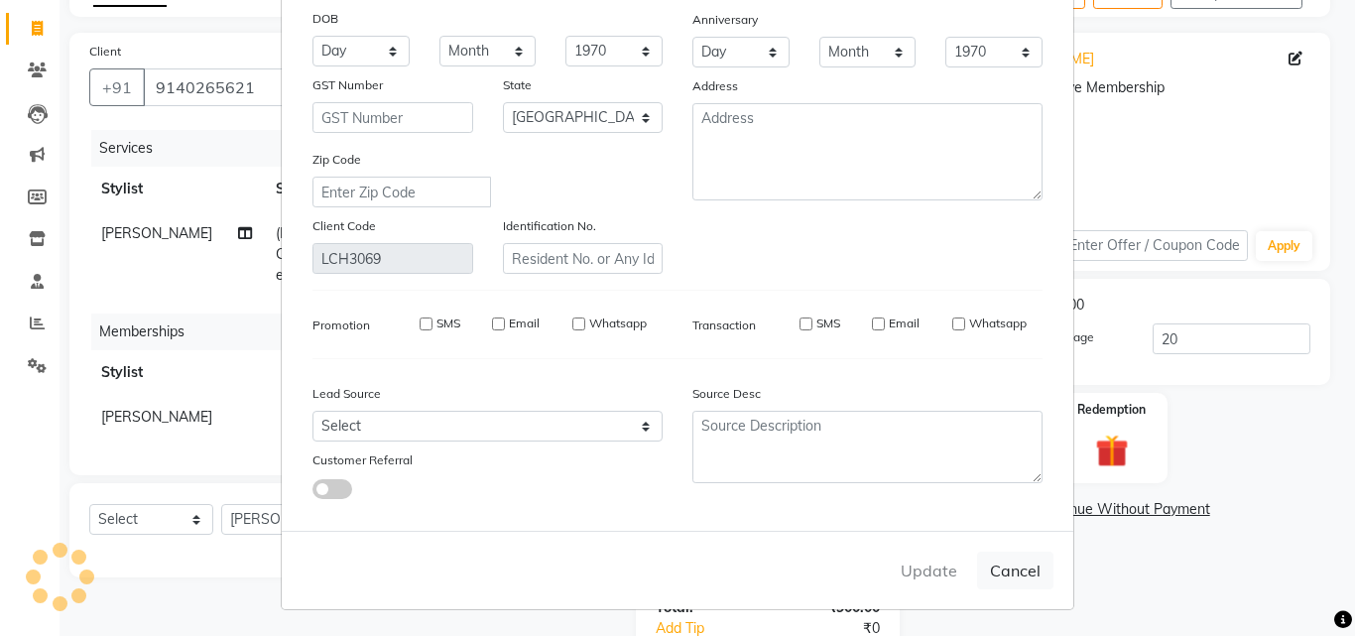
select select
select select "null"
select select
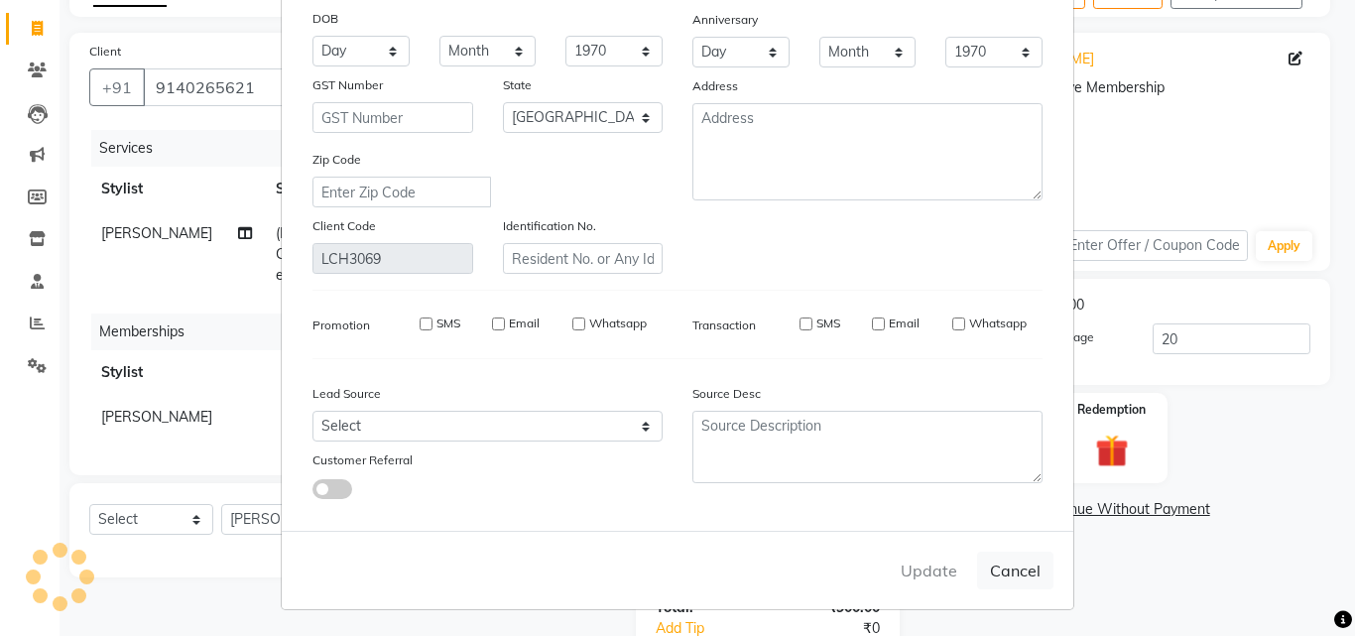
select select
checkbox input "false"
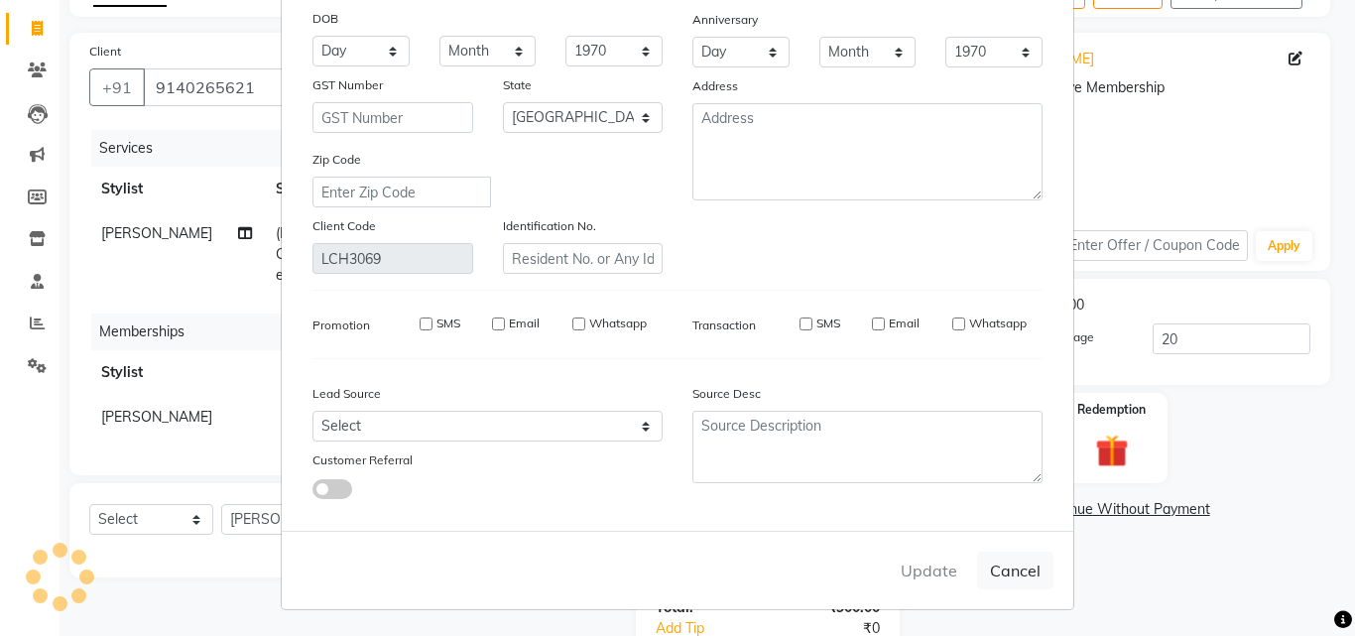
checkbox input "false"
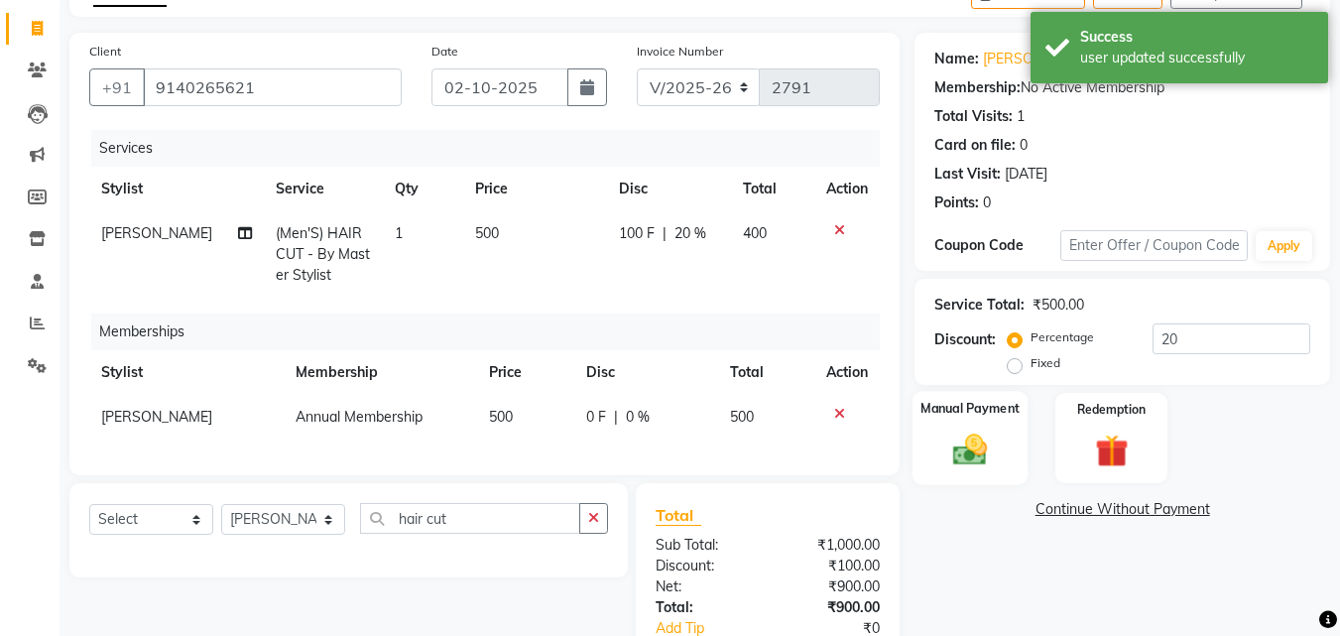
click at [987, 460] on img at bounding box center [970, 450] width 56 height 40
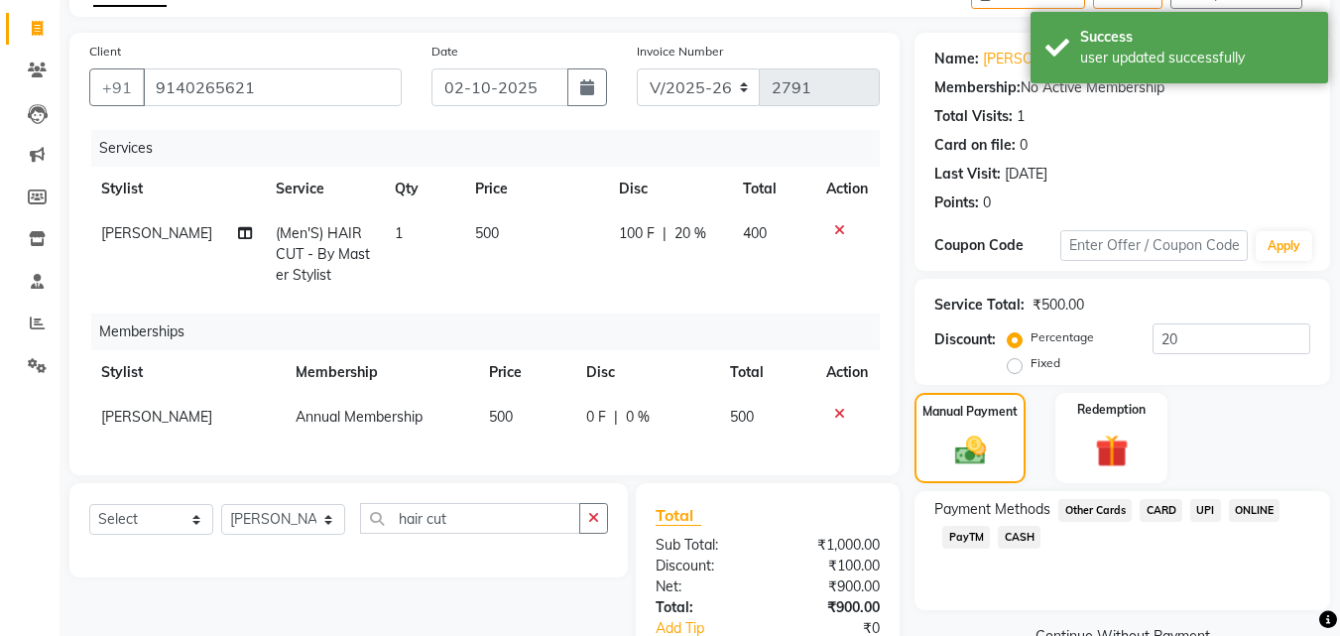
click at [1196, 511] on span "UPI" at bounding box center [1206, 510] width 31 height 23
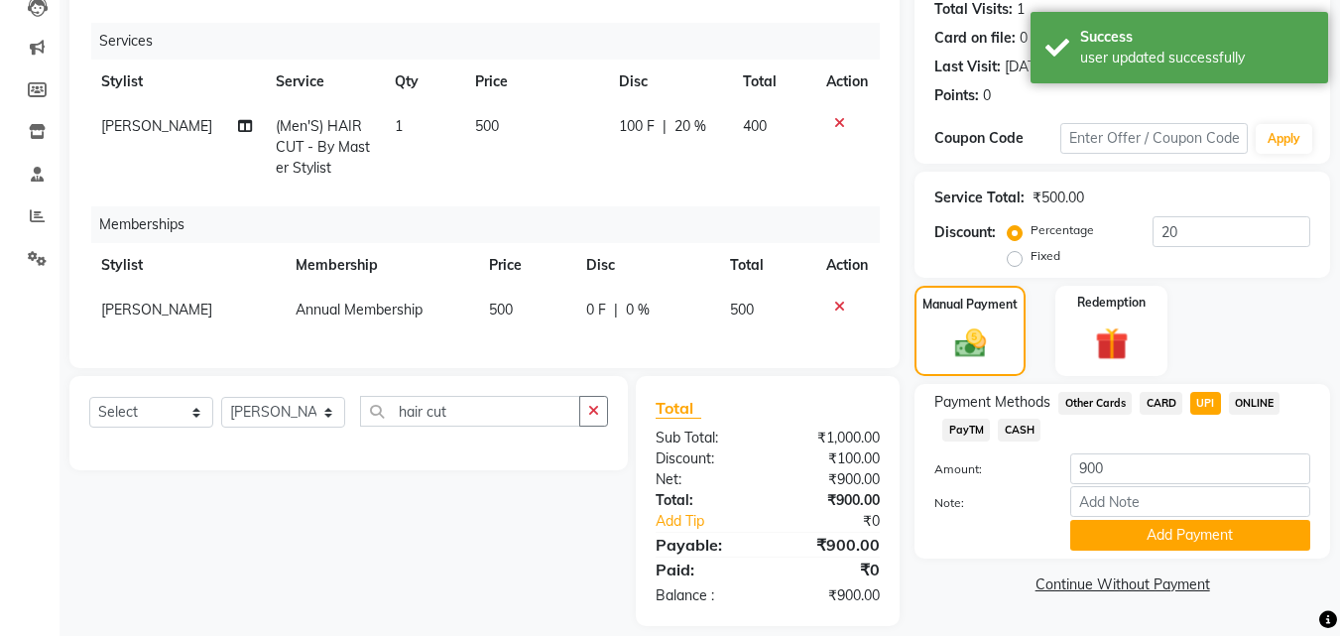
scroll to position [251, 0]
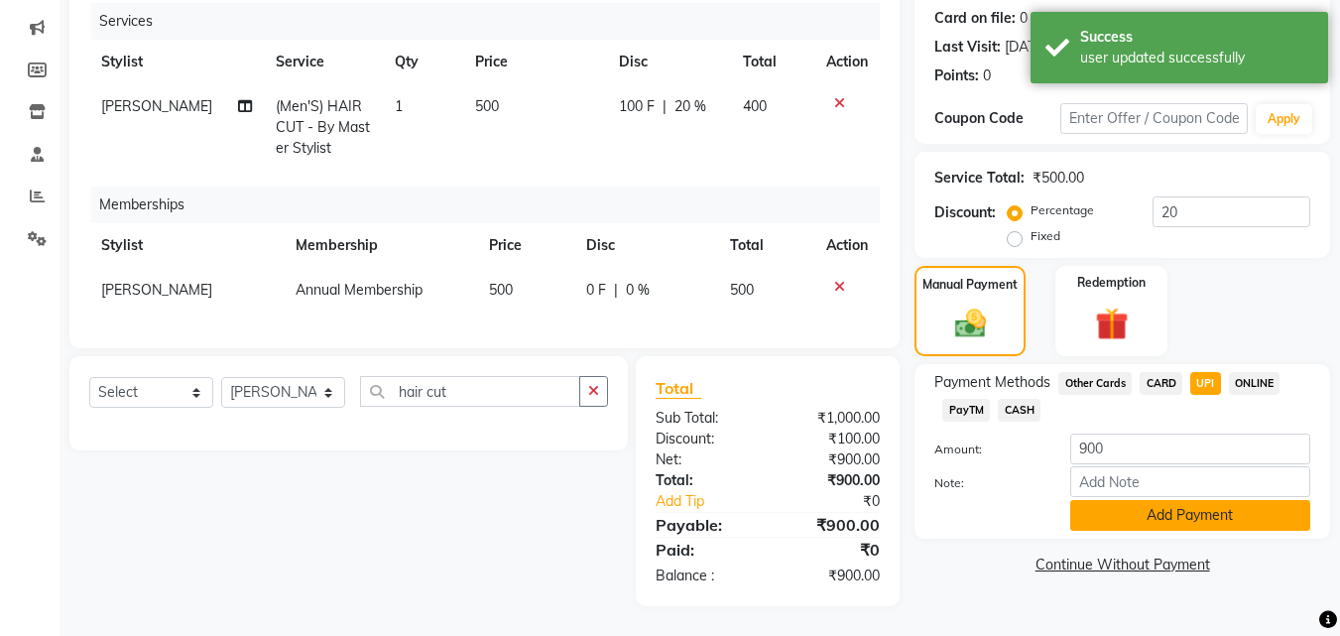
click at [1258, 521] on button "Add Payment" at bounding box center [1190, 515] width 240 height 31
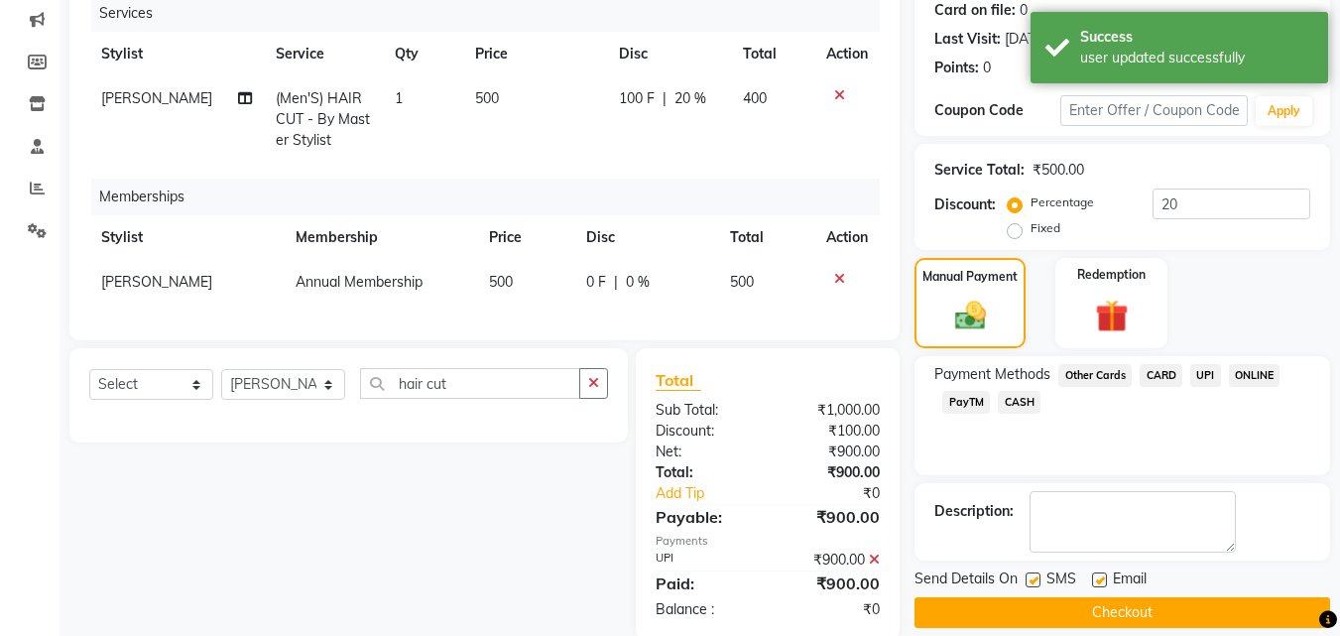
click at [1238, 620] on button "Checkout" at bounding box center [1123, 612] width 416 height 31
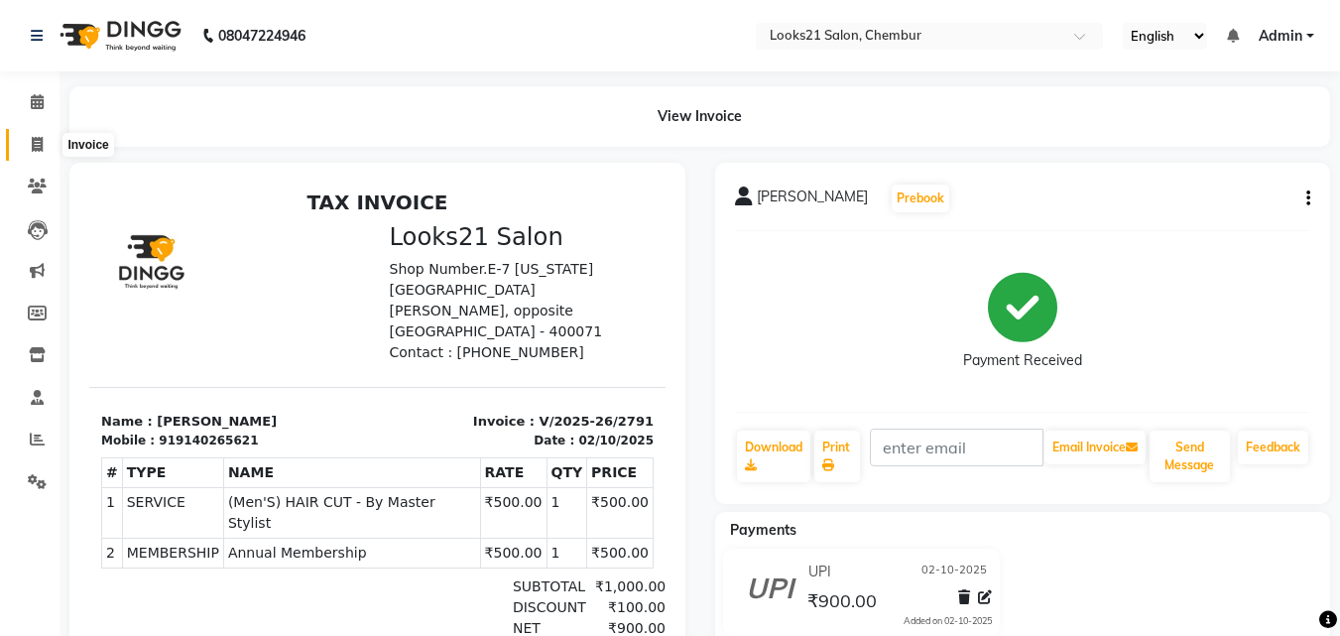
click at [37, 139] on icon at bounding box center [37, 144] width 11 height 15
select select "service"
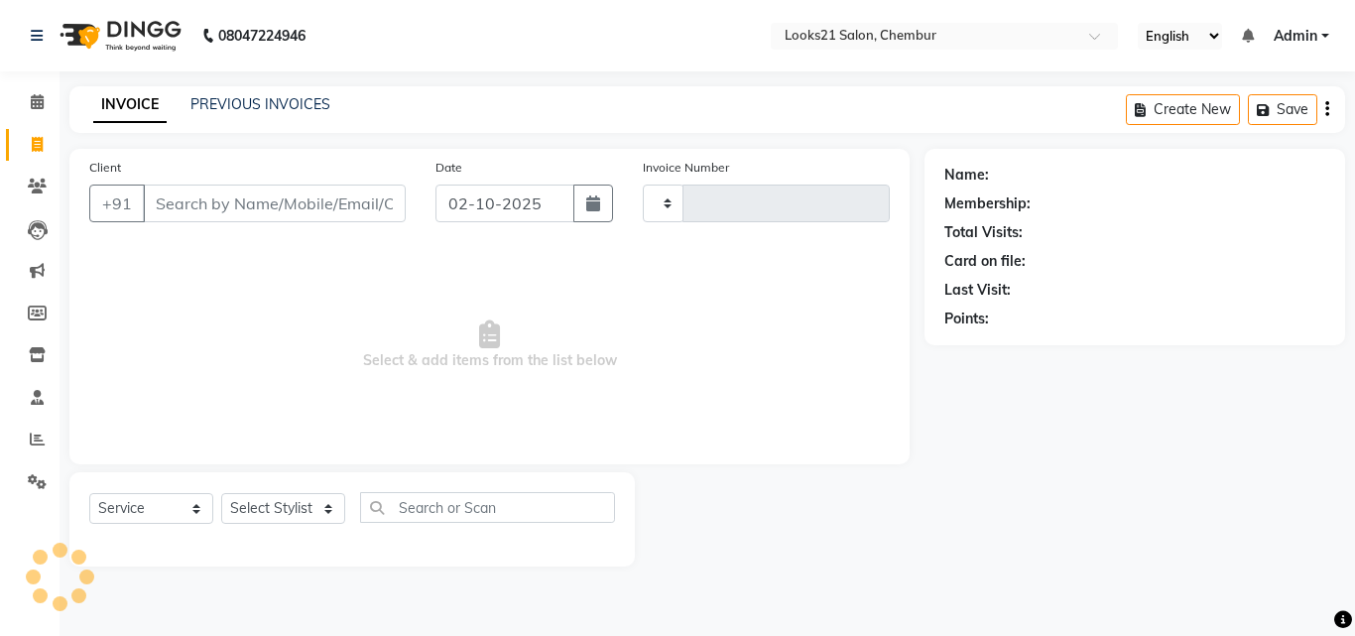
type input "2792"
select select "844"
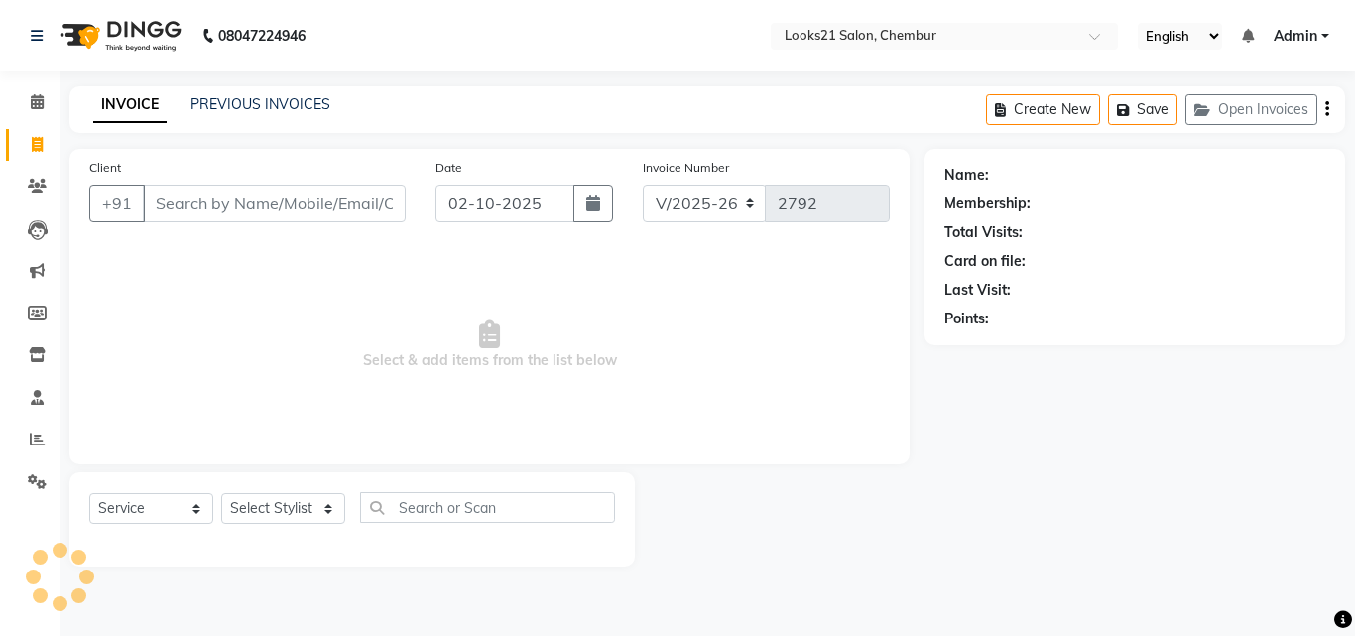
click at [195, 209] on input "Client" at bounding box center [274, 204] width 263 height 38
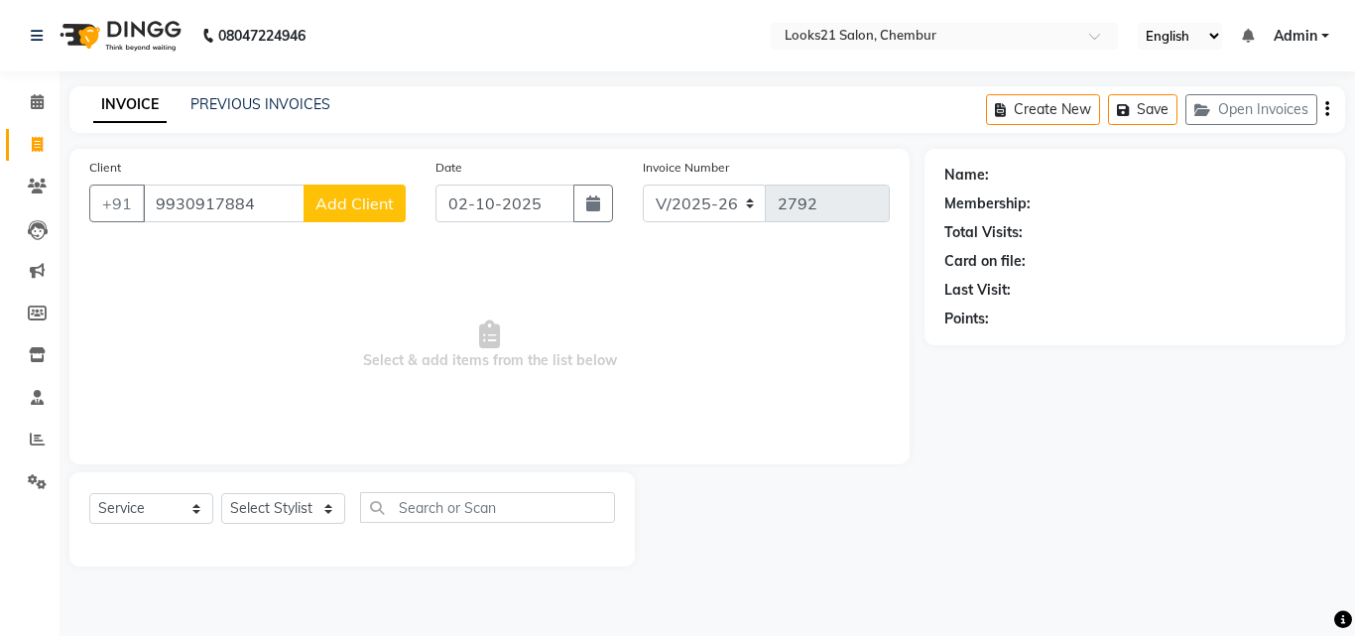
type input "9930917884"
click at [344, 198] on span "Add Client" at bounding box center [354, 203] width 78 height 20
select select "22"
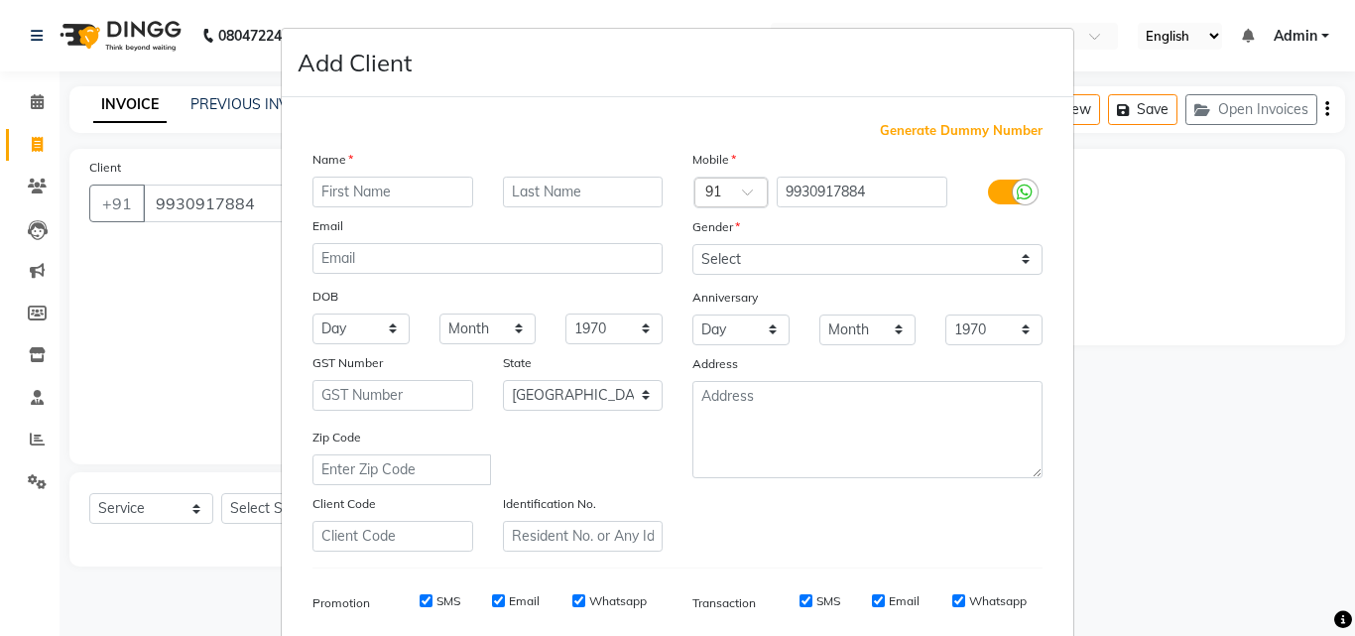
click at [344, 198] on input "text" at bounding box center [393, 192] width 161 height 31
type input "parmeeet"
click at [561, 211] on div "Name parmeeet Email DOB Day 01 02 03 04 05 06 07 08 09 10 11 12 13 14 15 16 17 …" at bounding box center [488, 350] width 380 height 403
click at [576, 196] on input "text" at bounding box center [583, 192] width 161 height 31
type input "kaur"
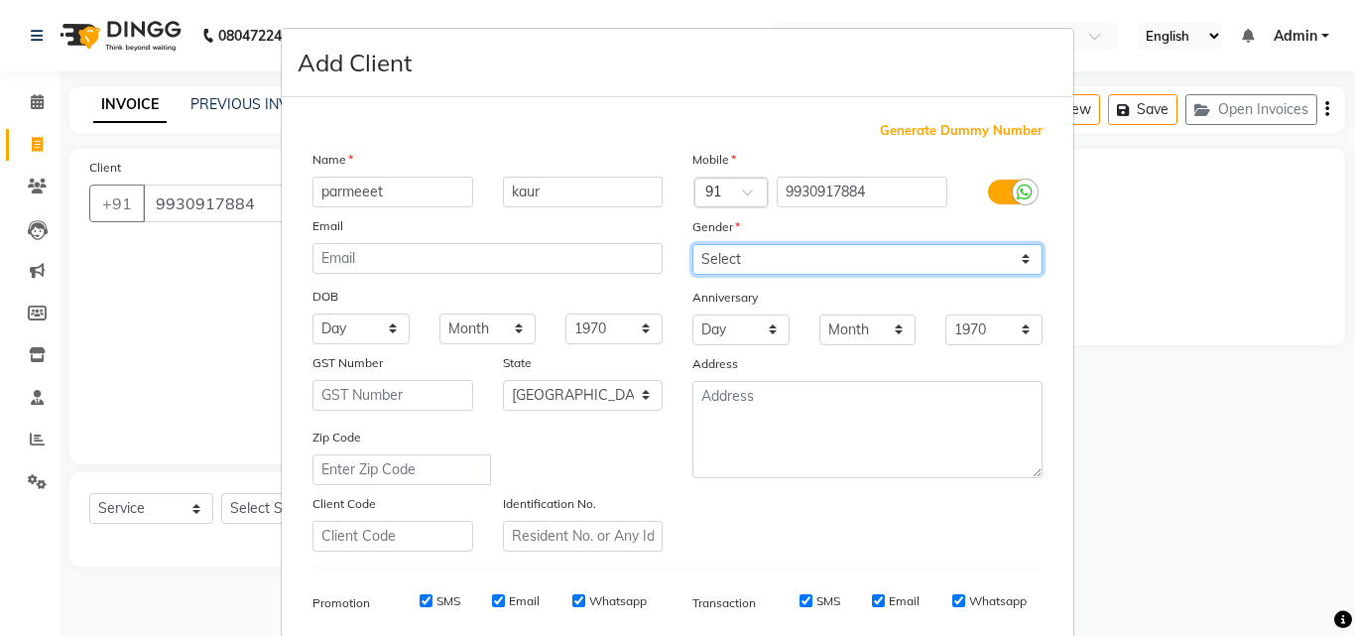
click at [742, 266] on select "Select Male Female Other Prefer Not To Say" at bounding box center [867, 259] width 350 height 31
select select "female"
click at [692, 244] on select "Select Male Female Other Prefer Not To Say" at bounding box center [867, 259] width 350 height 31
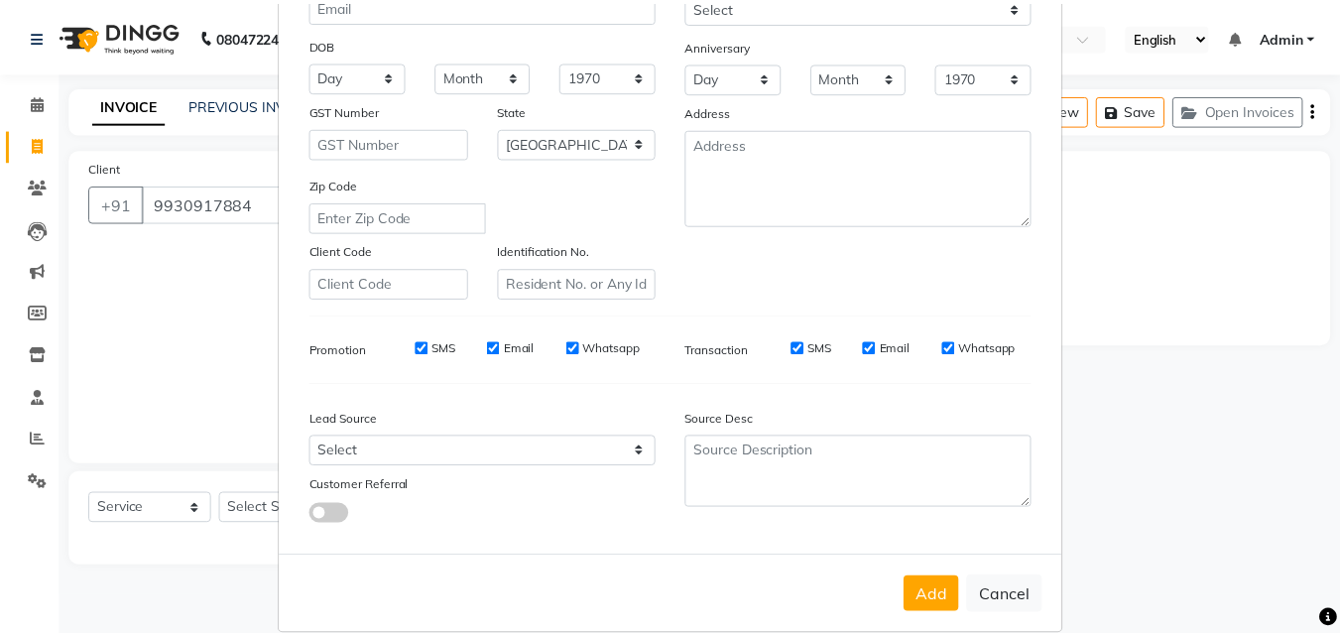
scroll to position [280, 0]
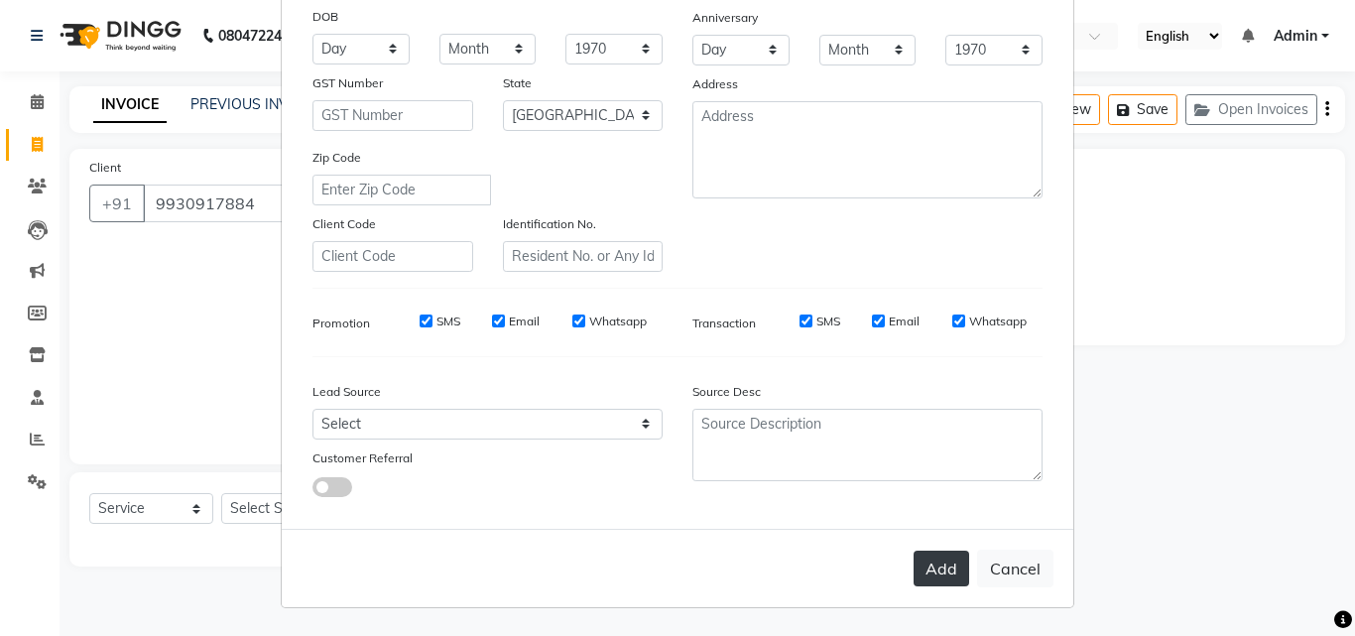
click at [936, 558] on button "Add" at bounding box center [942, 569] width 56 height 36
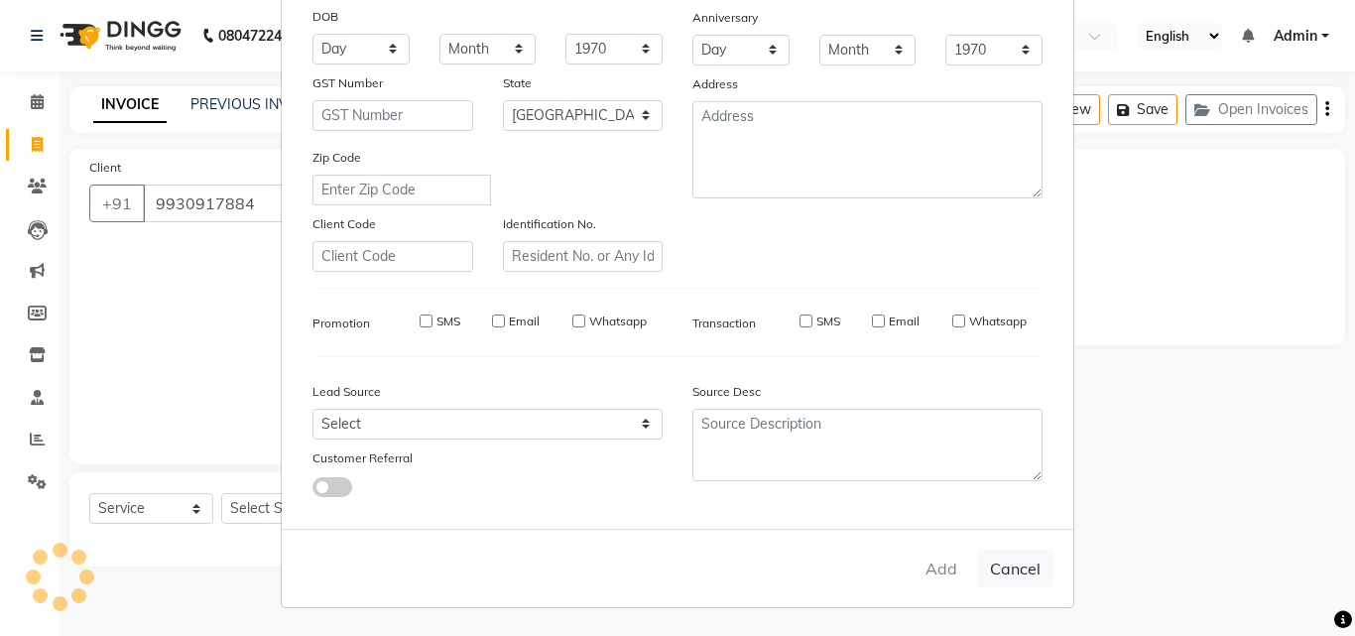
select select
select select "null"
select select
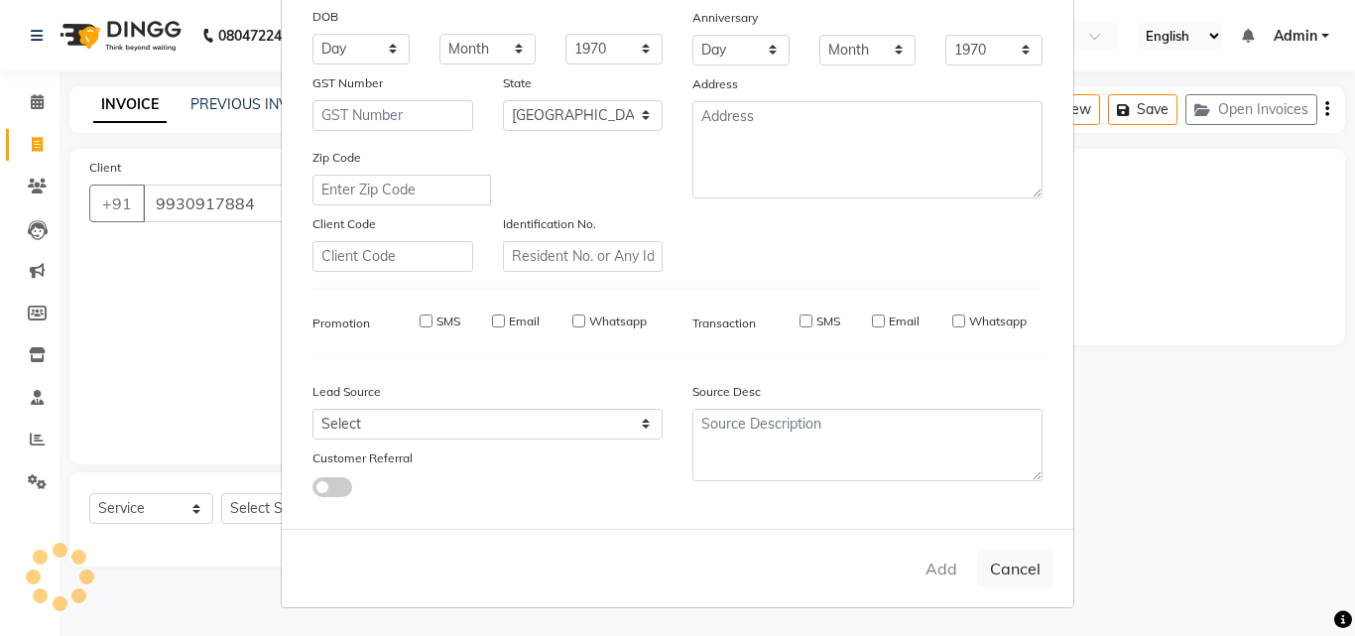
select select
checkbox input "false"
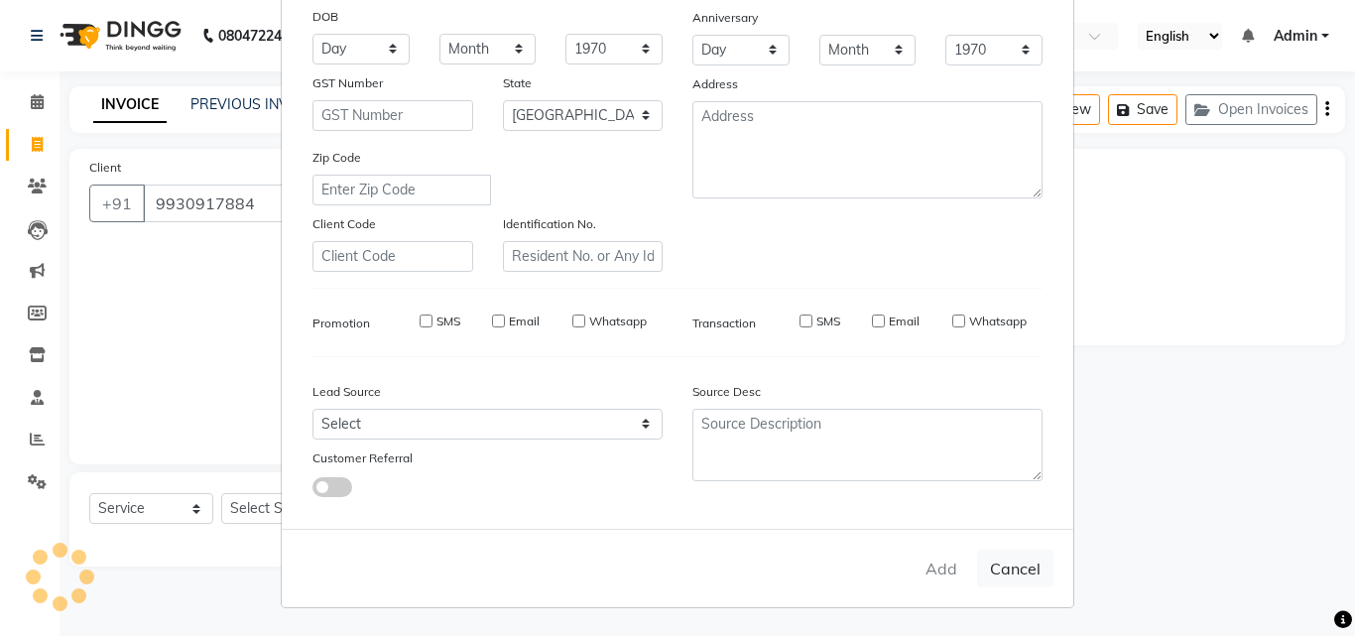
checkbox input "false"
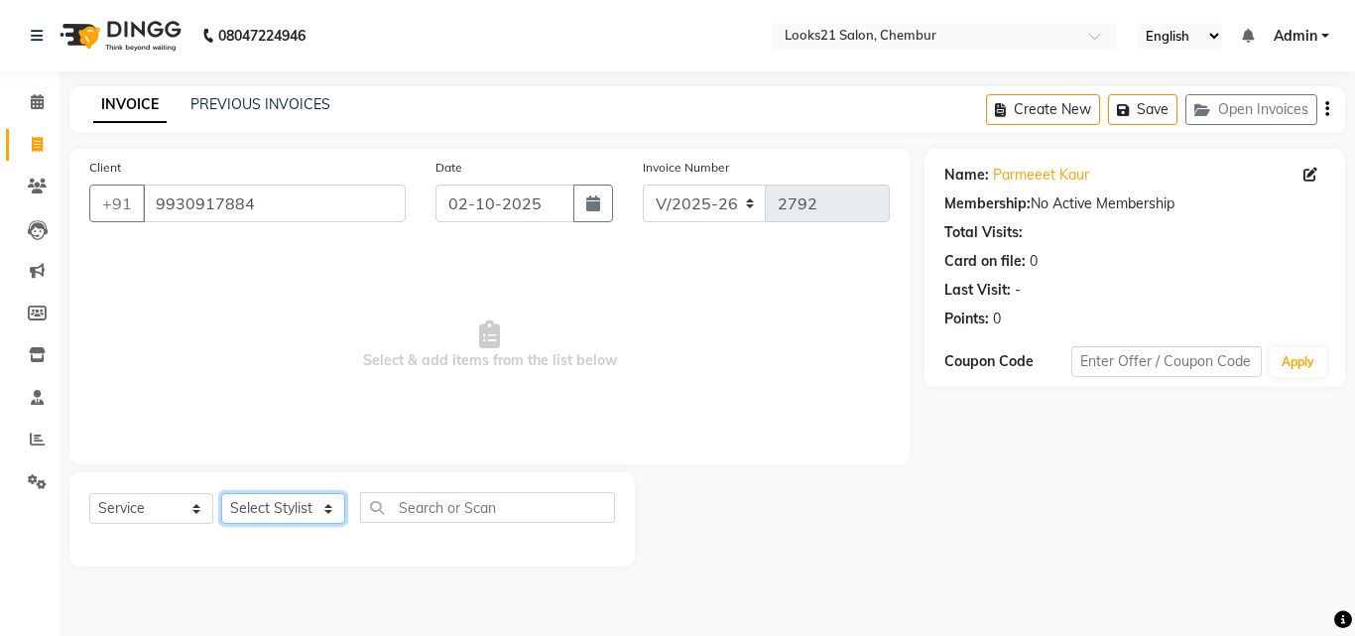
click at [276, 505] on select "Select Stylist [PERSON_NAME] LOOKS 21 [PERSON_NAME] [PERSON_NAME] [PERSON_NAME]…" at bounding box center [283, 508] width 124 height 31
select select "13882"
click at [221, 493] on select "Select Stylist [PERSON_NAME] LOOKS 21 [PERSON_NAME] [PERSON_NAME] [PERSON_NAME]…" at bounding box center [283, 508] width 124 height 31
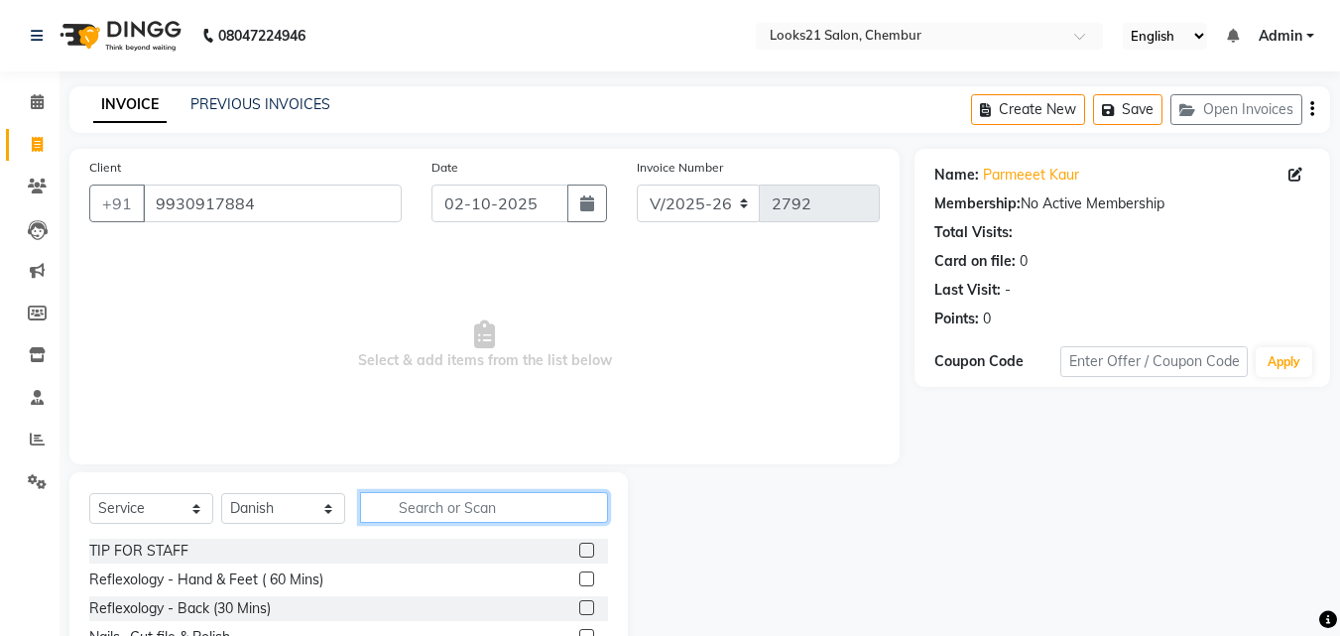
click at [441, 503] on input "text" at bounding box center [484, 507] width 248 height 31
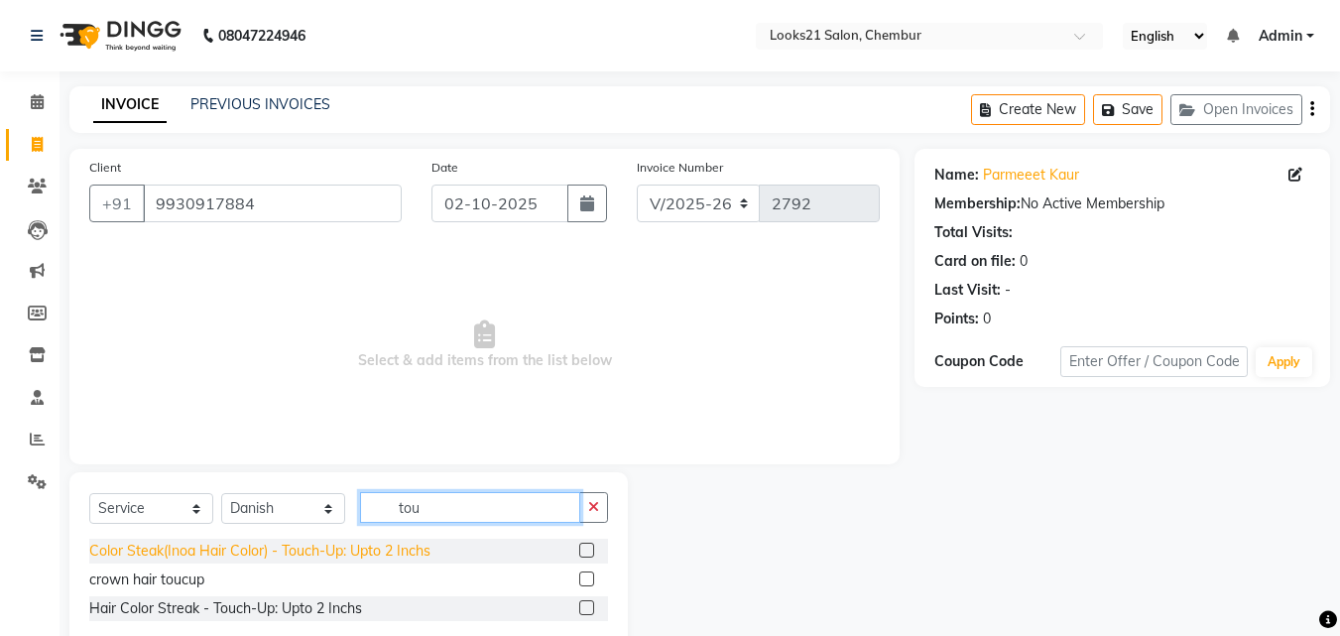
type input "tou"
click at [278, 553] on div "Color Steak(Inoa Hair Color) - Touch-Up: Upto 2 Inchs" at bounding box center [259, 551] width 341 height 21
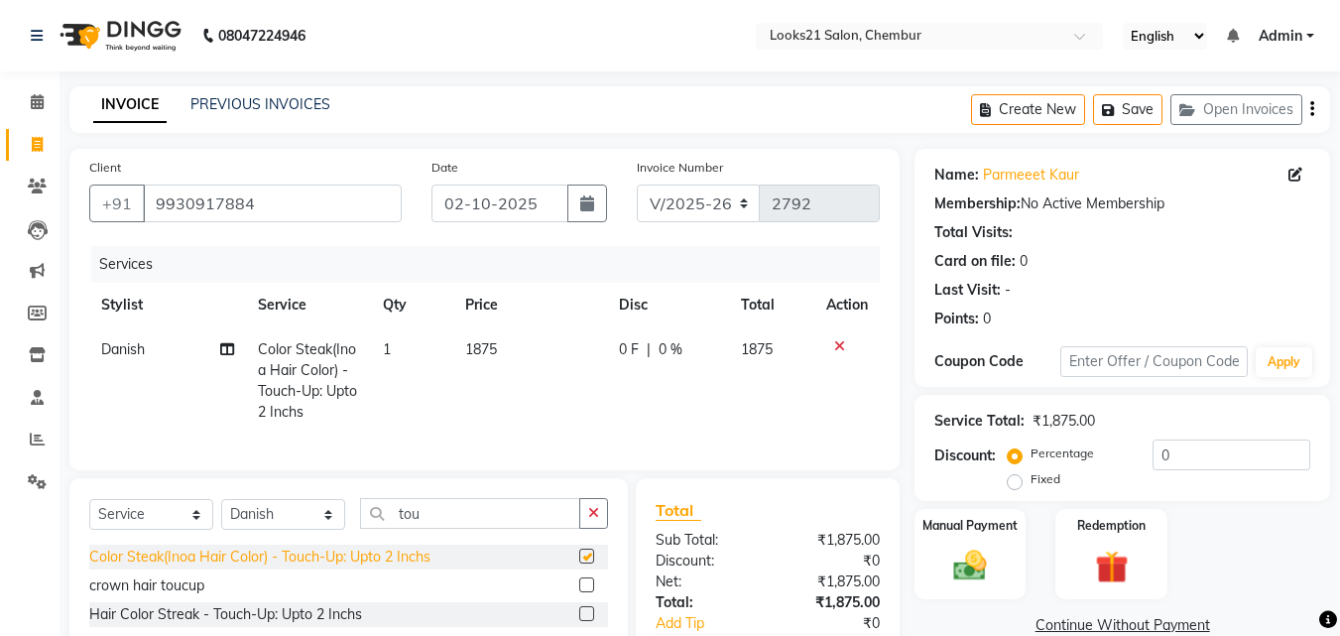
checkbox input "false"
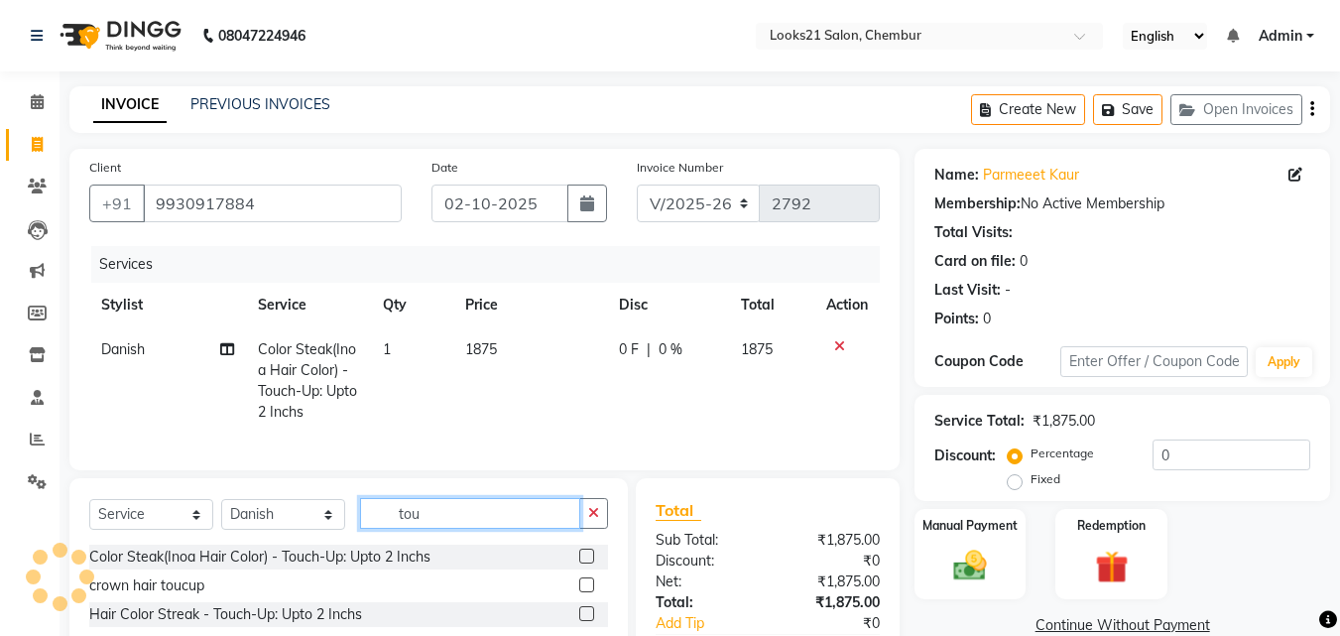
click at [443, 529] on input "tou" at bounding box center [470, 513] width 220 height 31
type input "t"
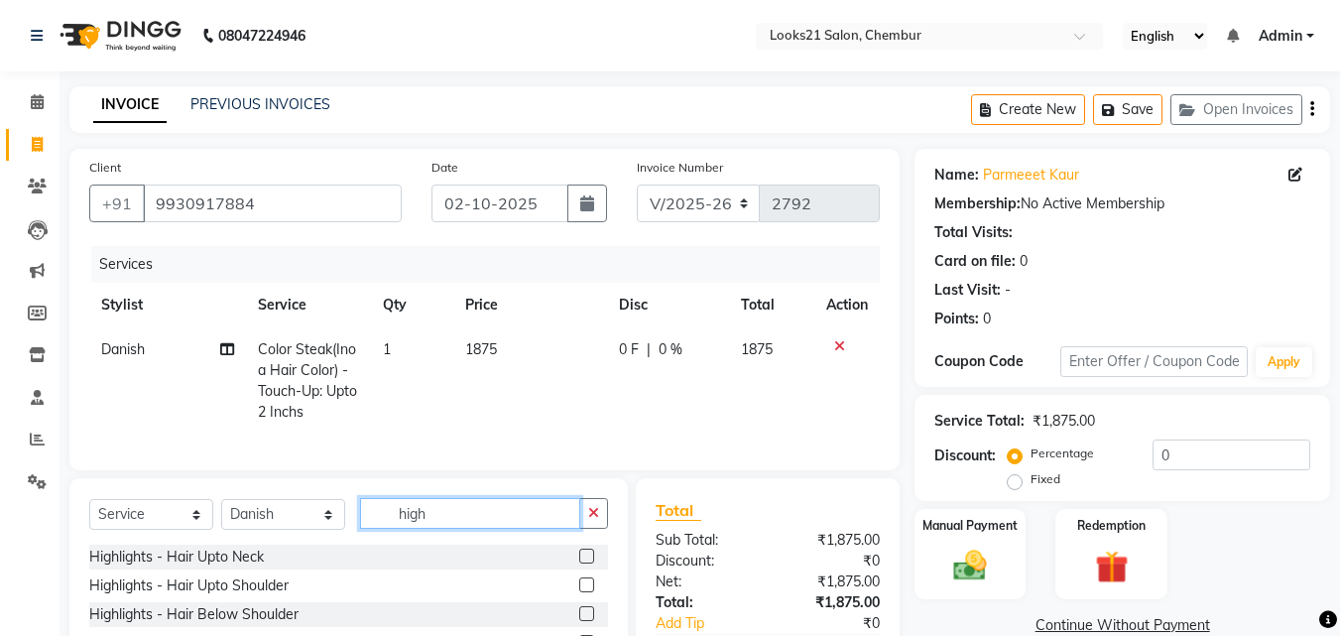
scroll to position [180, 0]
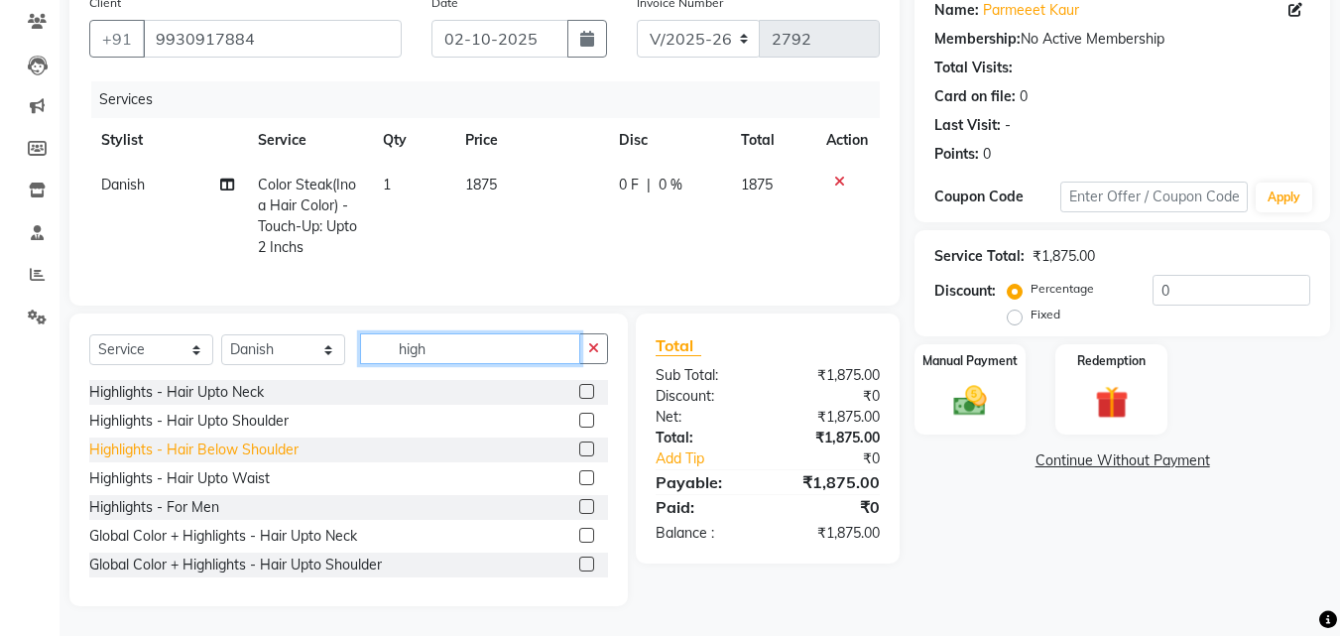
type input "high"
click at [283, 445] on div "Highlights - Hair Below Shoulder" at bounding box center [193, 449] width 209 height 21
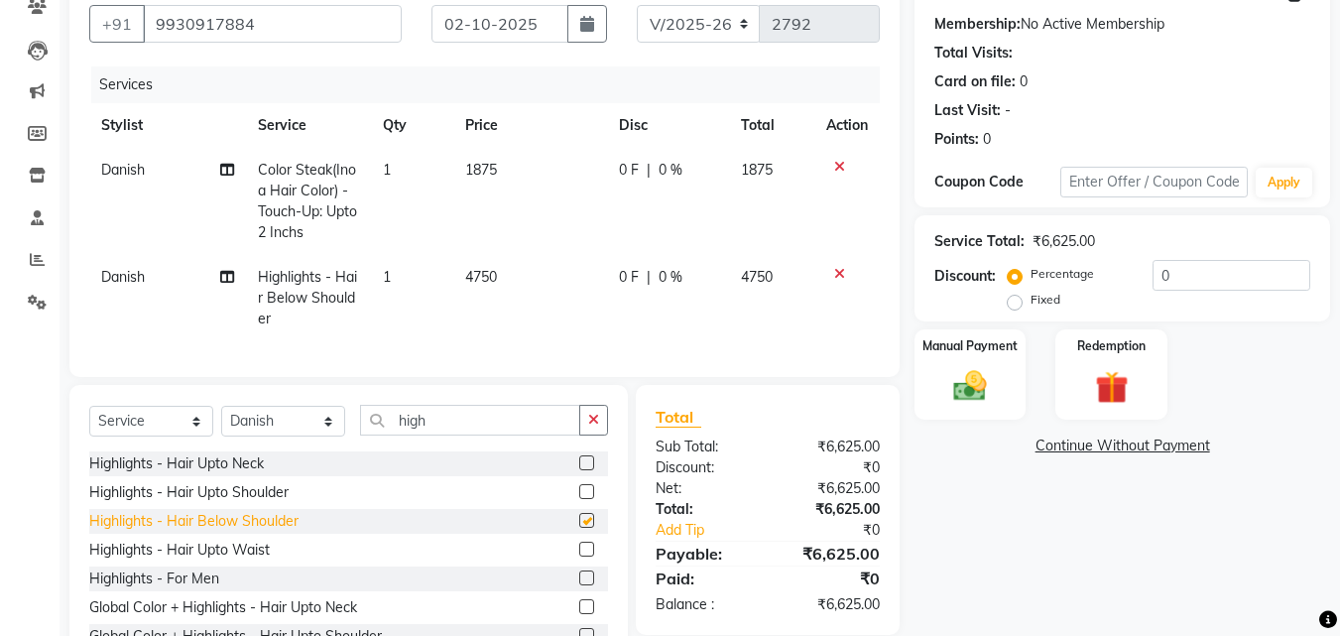
checkbox input "false"
click at [281, 437] on select "Select Stylist [PERSON_NAME] LOOKS 21 [PERSON_NAME] [PERSON_NAME] [PERSON_NAME]…" at bounding box center [283, 421] width 124 height 31
select select "85921"
click at [221, 421] on select "Select Stylist [PERSON_NAME] LOOKS 21 [PERSON_NAME] [PERSON_NAME] [PERSON_NAME]…" at bounding box center [283, 421] width 124 height 31
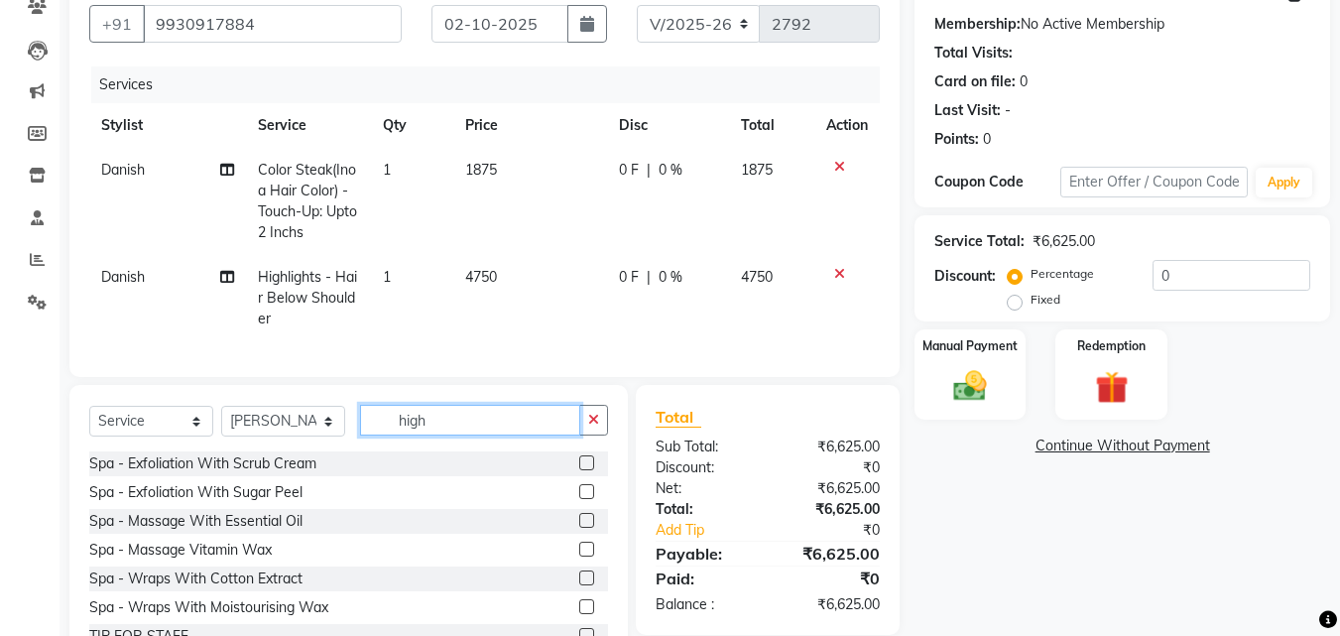
click at [484, 435] on input "high" at bounding box center [470, 420] width 220 height 31
click at [126, 437] on select "Select Service Product Membership Package Voucher Prepaid Gift Card" at bounding box center [151, 421] width 124 height 31
click at [89, 421] on select "Select Service Product Membership Package Voucher Prepaid Gift Card" at bounding box center [151, 421] width 124 height 31
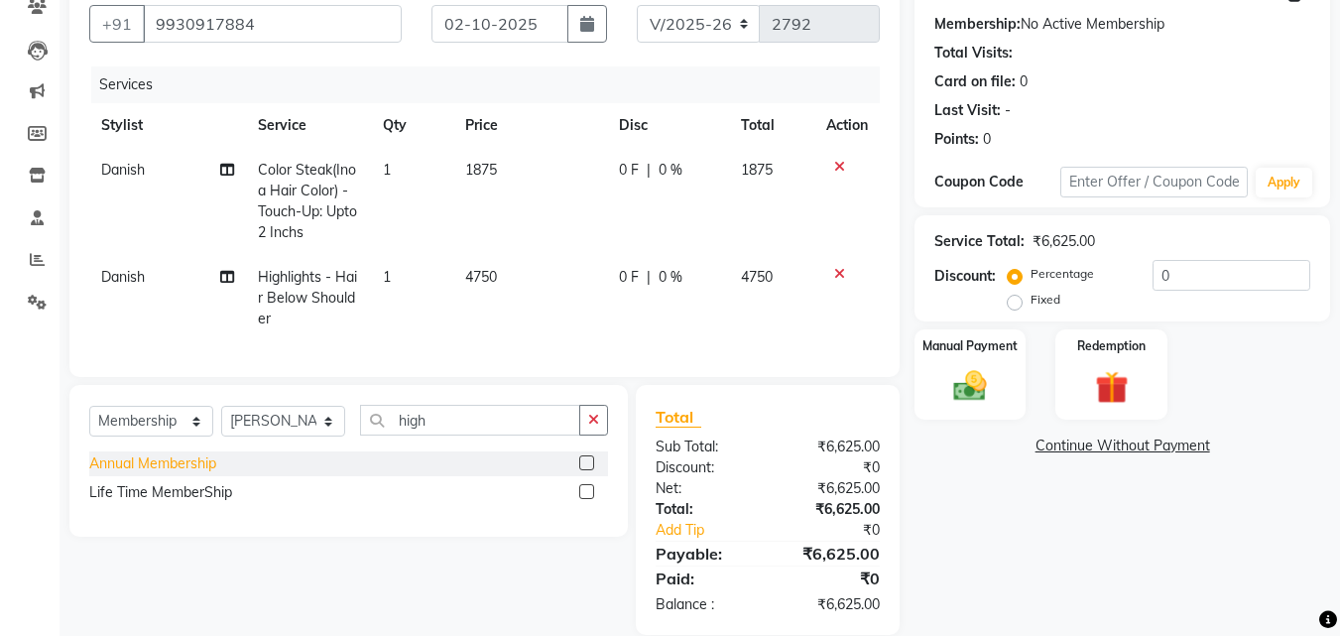
click at [122, 474] on div "Annual Membership" at bounding box center [152, 463] width 127 height 21
select select "select"
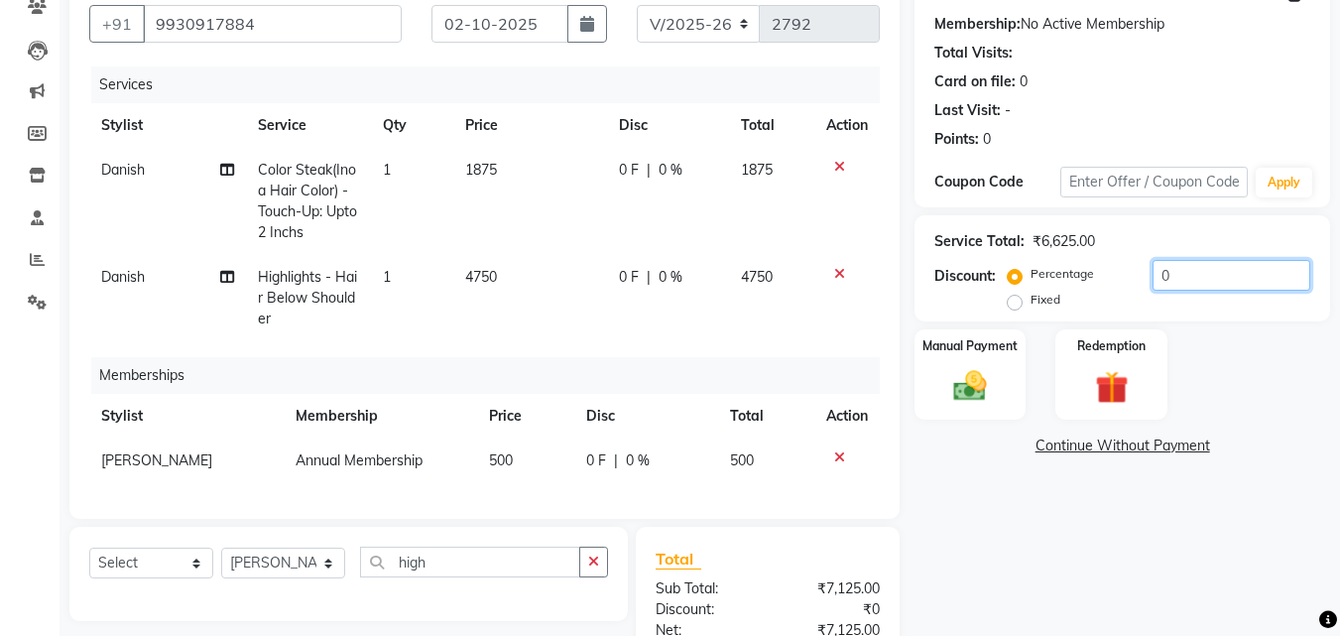
click at [1187, 271] on input "0" at bounding box center [1232, 275] width 158 height 31
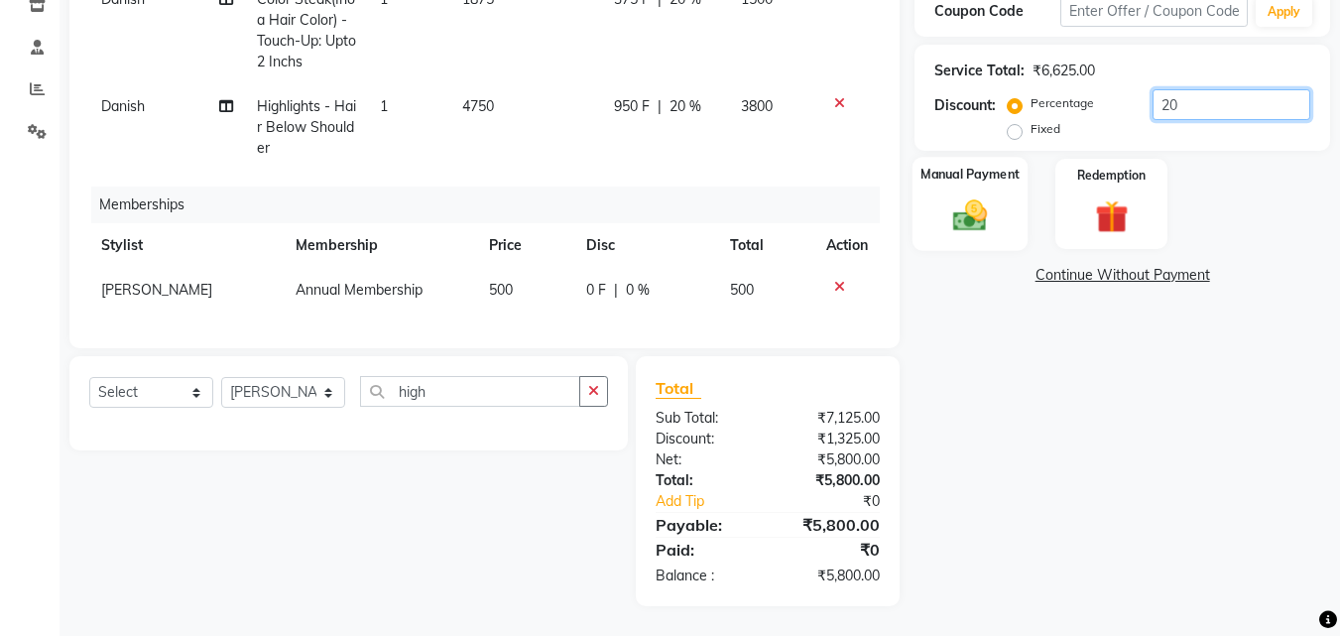
type input "20"
click at [954, 165] on label "Manual Payment" at bounding box center [970, 174] width 99 height 19
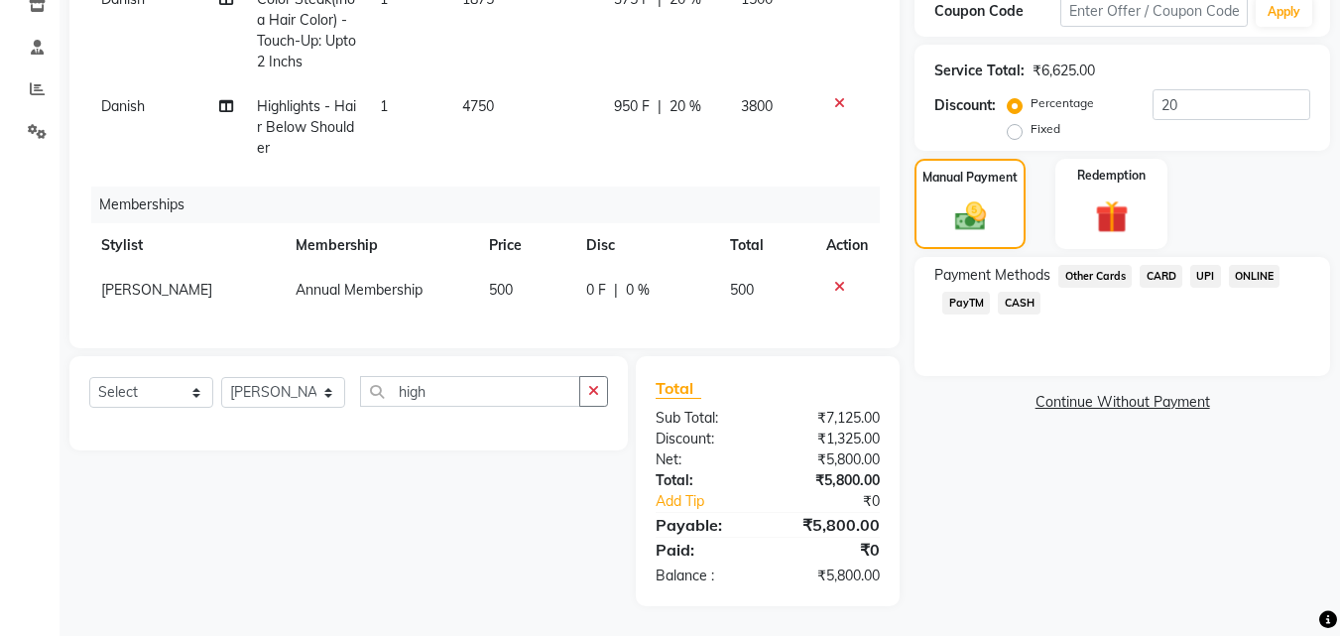
click at [1197, 265] on span "UPI" at bounding box center [1206, 276] width 31 height 23
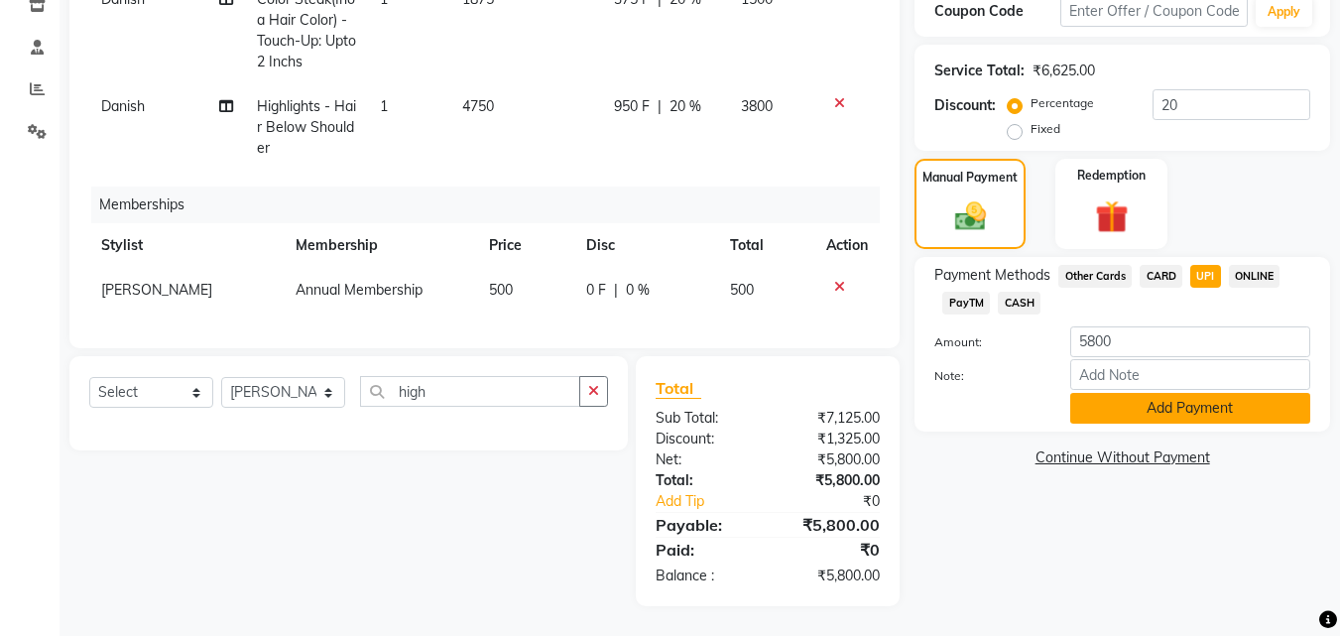
click at [1239, 393] on button "Add Payment" at bounding box center [1190, 408] width 240 height 31
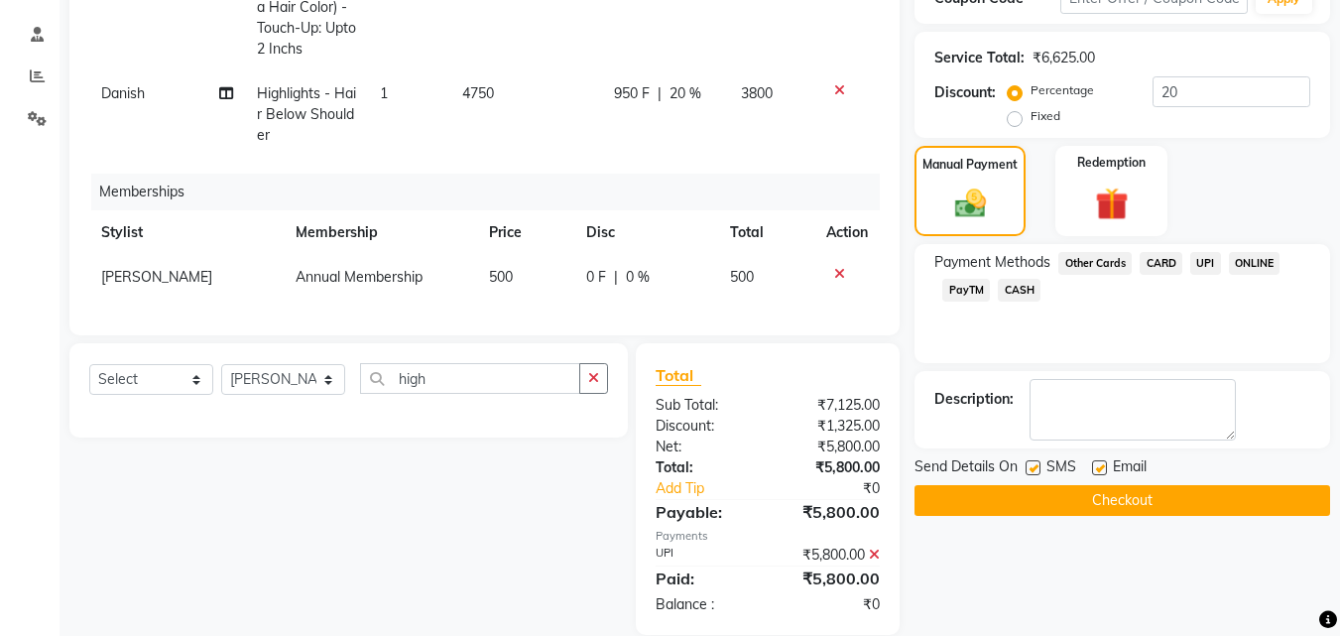
click at [1269, 497] on button "Checkout" at bounding box center [1123, 500] width 416 height 31
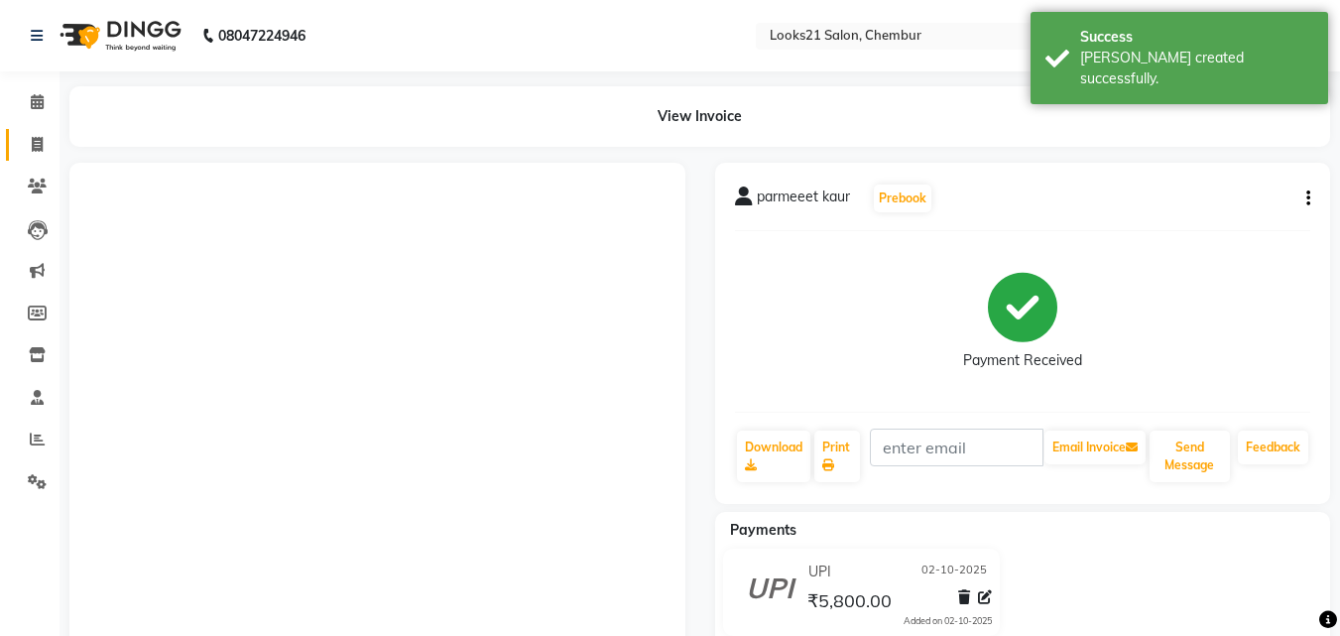
click at [16, 140] on link "Invoice" at bounding box center [30, 145] width 48 height 33
select select "service"
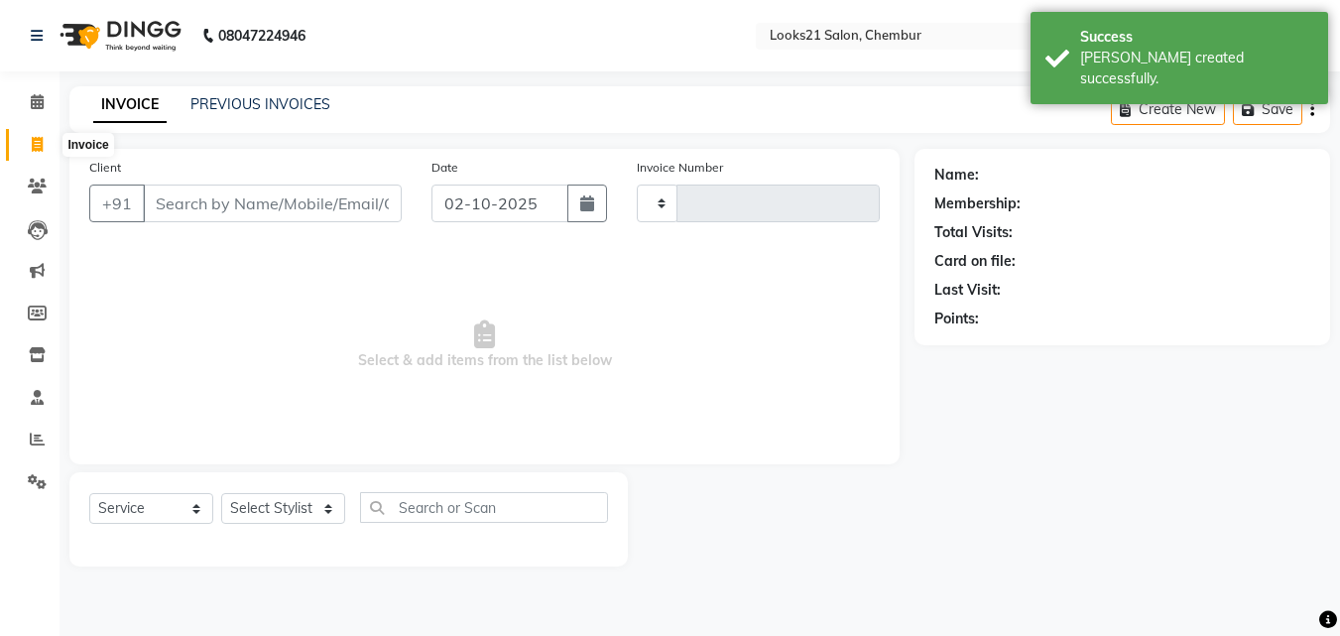
type input "2793"
select select "844"
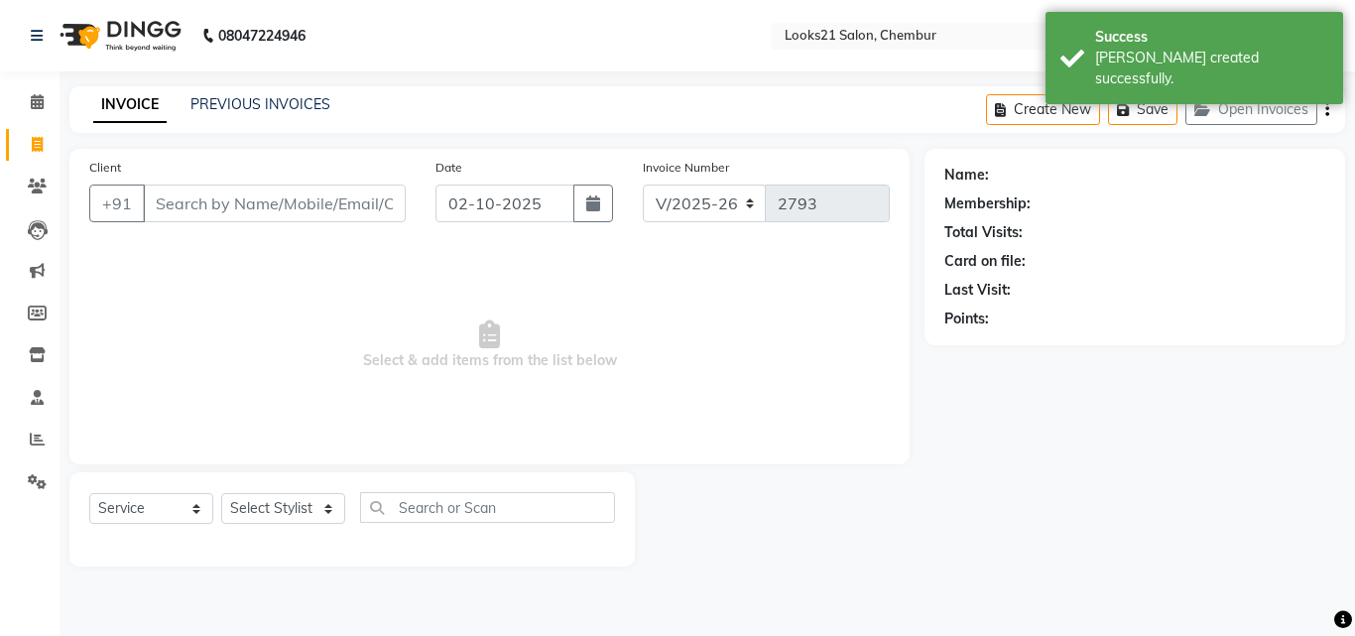
click at [187, 201] on input "Client" at bounding box center [274, 204] width 263 height 38
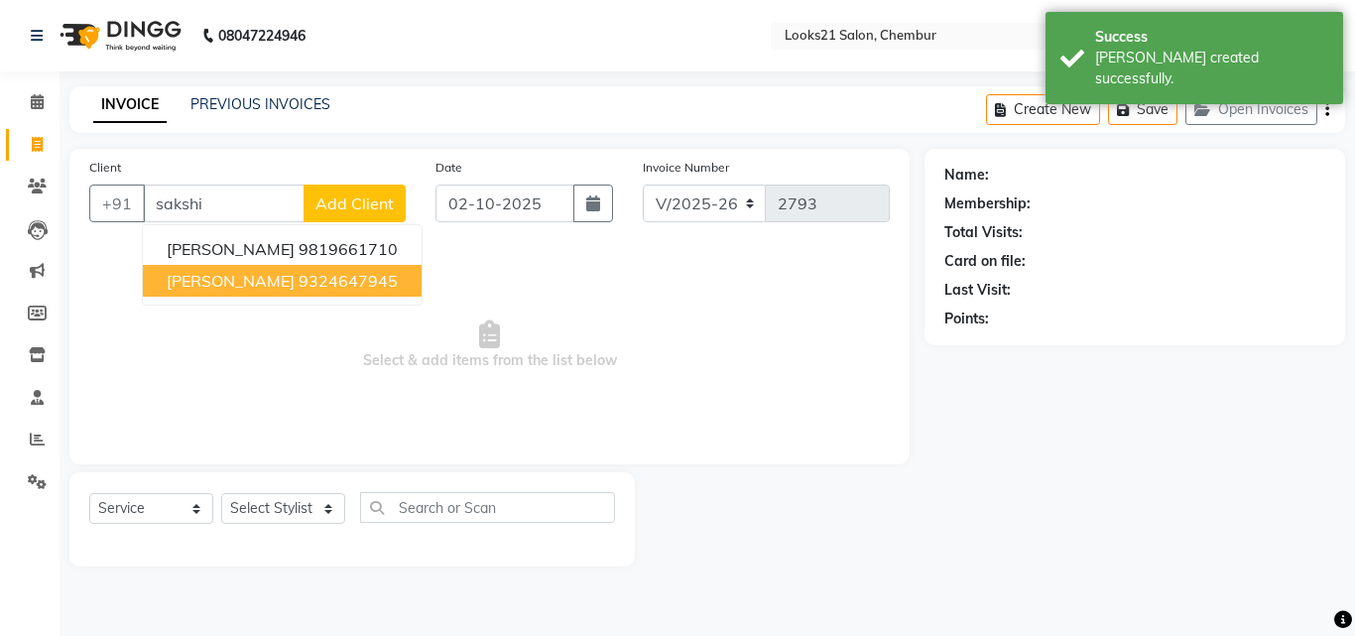
click at [200, 272] on span "Sakshi Rane" at bounding box center [231, 281] width 128 height 20
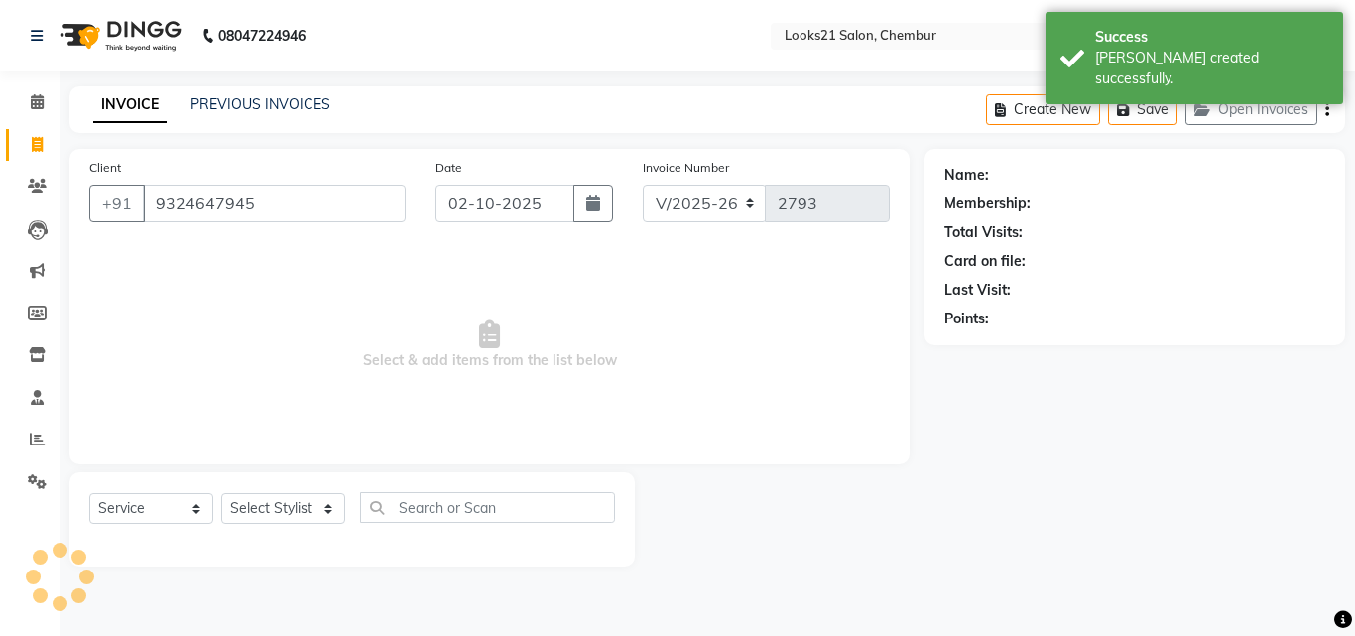
type input "9324647945"
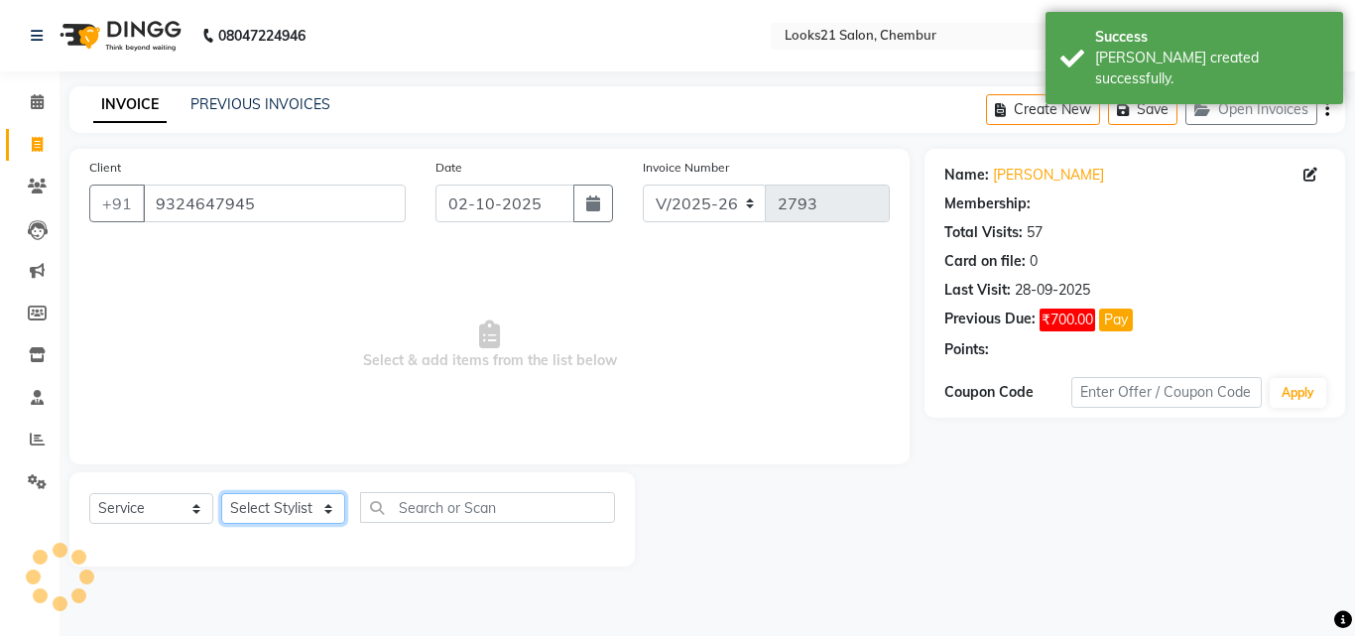
click at [263, 509] on select "Select Stylist [PERSON_NAME] LOOKS 21 [PERSON_NAME] [PERSON_NAME] [PERSON_NAME]…" at bounding box center [283, 508] width 124 height 31
select select "1: Object"
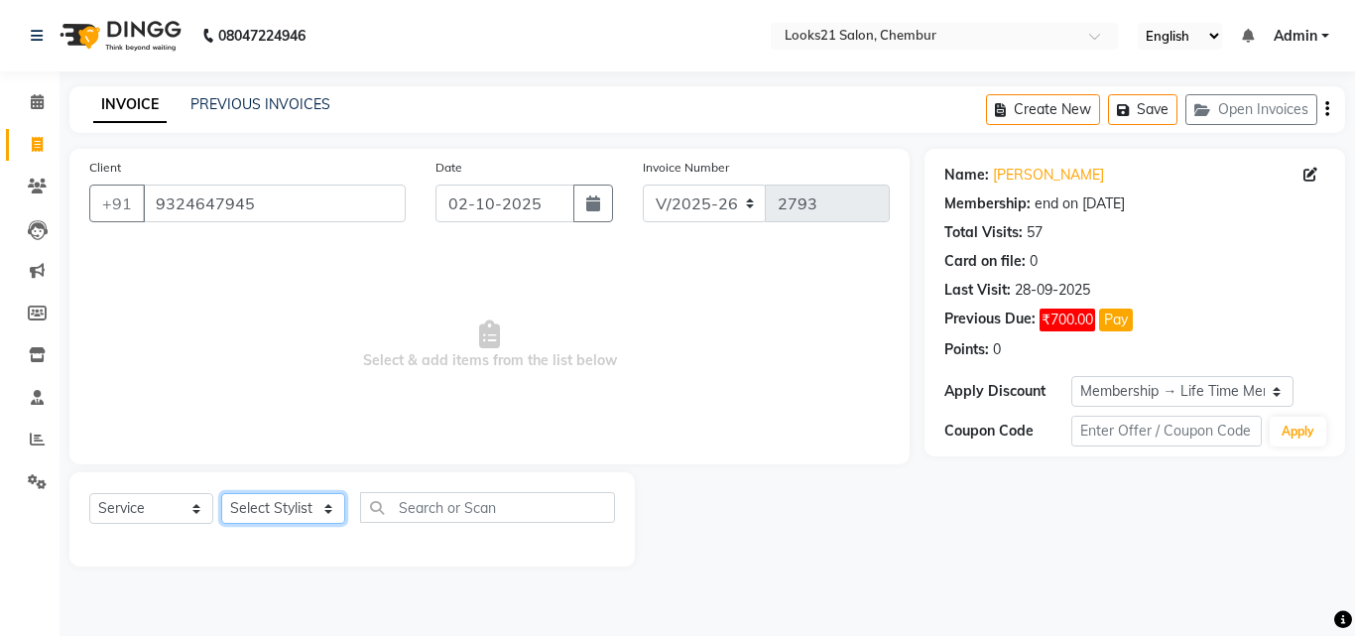
select select "13883"
click at [221, 493] on select "Select Stylist [PERSON_NAME] LOOKS 21 [PERSON_NAME] [PERSON_NAME] [PERSON_NAME]…" at bounding box center [283, 508] width 124 height 31
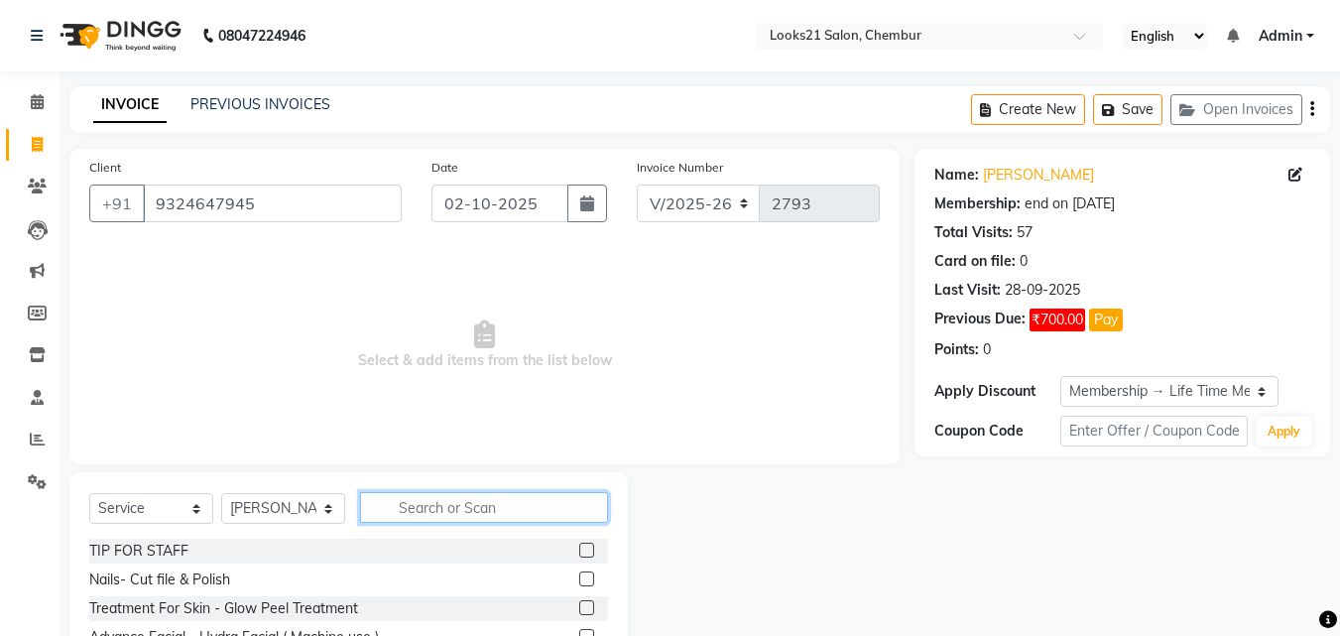
click at [435, 511] on input "text" at bounding box center [484, 507] width 248 height 31
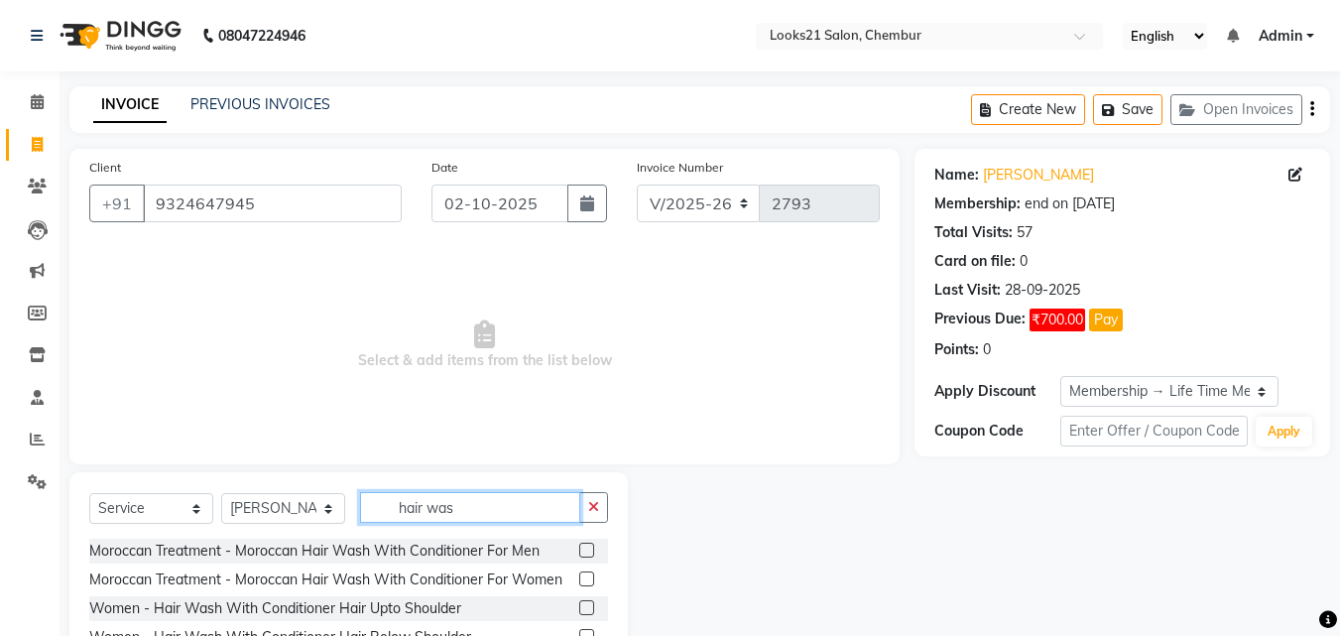
scroll to position [159, 0]
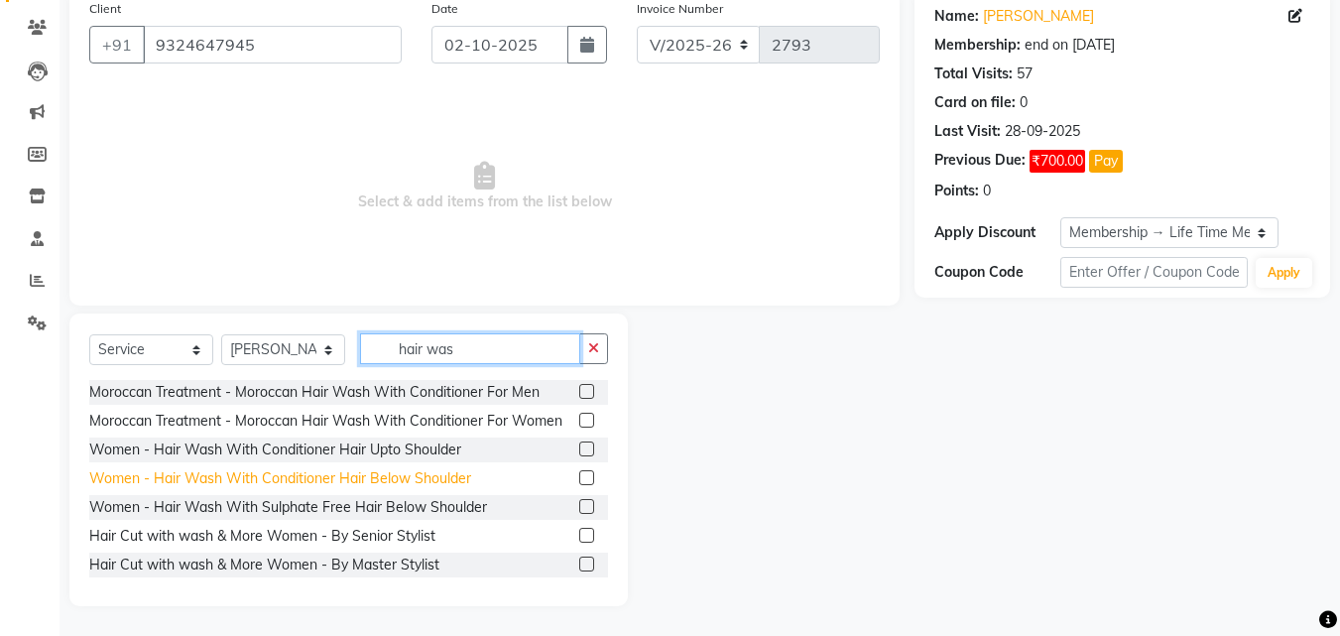
type input "hair was"
click at [421, 489] on div "Women - Hair Wash With Conditioner Hair Below Shoulder" at bounding box center [280, 478] width 382 height 21
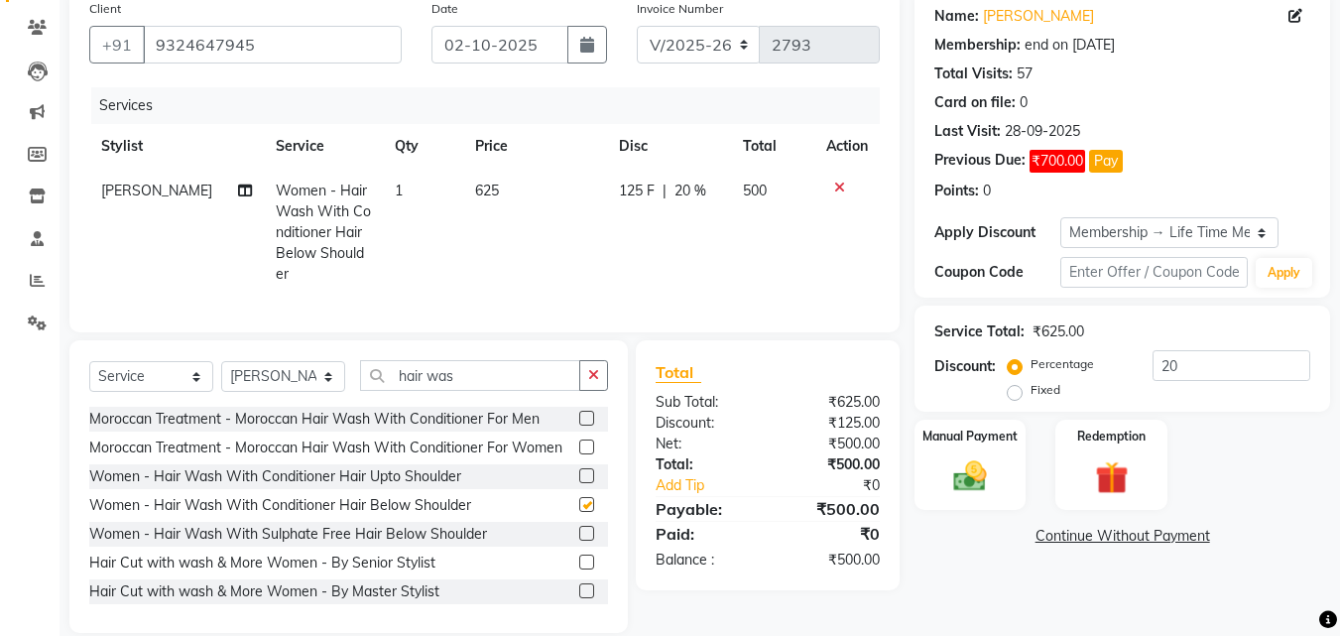
checkbox input "false"
click at [265, 387] on select "Select Stylist [PERSON_NAME] LOOKS 21 [PERSON_NAME] [PERSON_NAME] [PERSON_NAME]…" at bounding box center [283, 376] width 124 height 31
click at [457, 387] on input "hair was" at bounding box center [470, 375] width 220 height 31
click at [244, 386] on select "Select Stylist [PERSON_NAME] LOOKS 21 [PERSON_NAME] [PERSON_NAME] [PERSON_NAME]…" at bounding box center [283, 376] width 124 height 31
select select "13884"
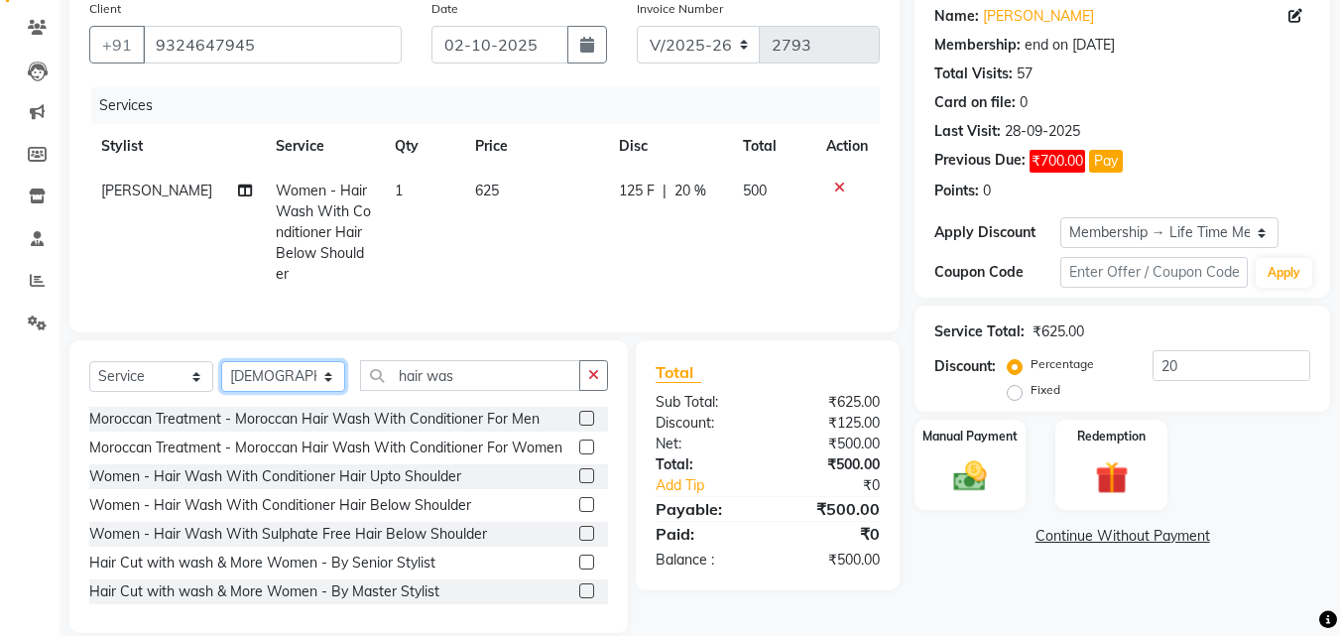
click at [221, 376] on select "Select Stylist [PERSON_NAME] LOOKS 21 [PERSON_NAME] [PERSON_NAME] [PERSON_NAME]…" at bounding box center [283, 376] width 124 height 31
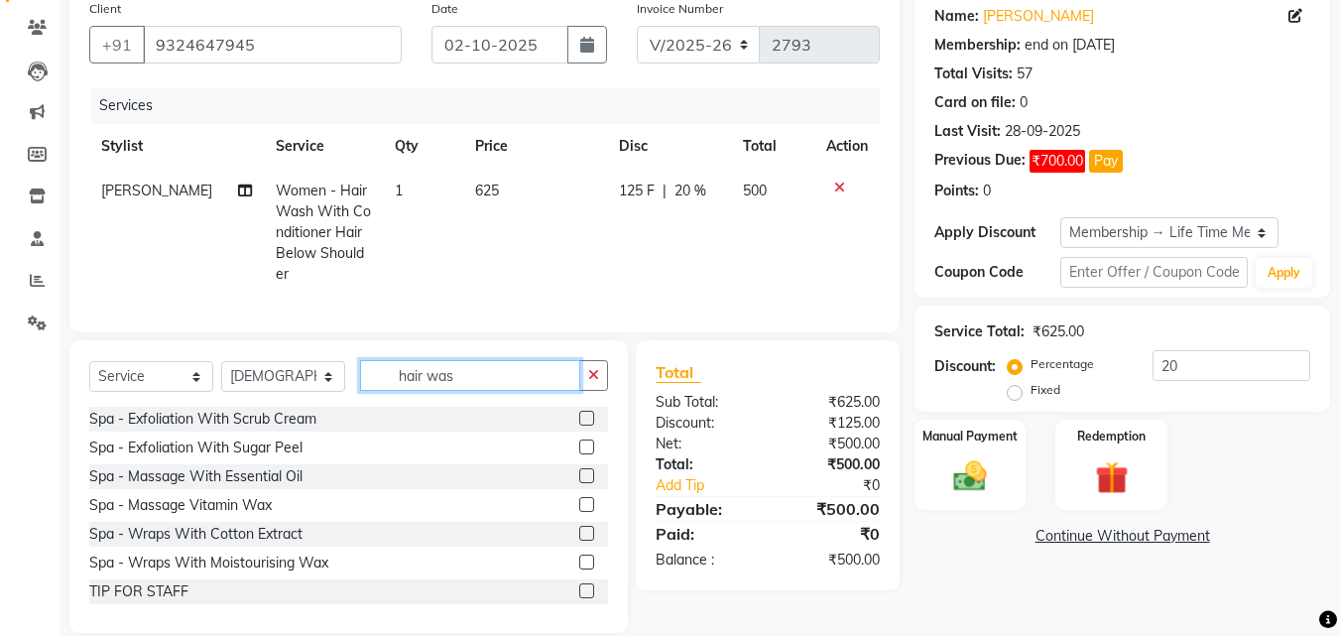
click at [483, 386] on input "hair was" at bounding box center [470, 375] width 220 height 31
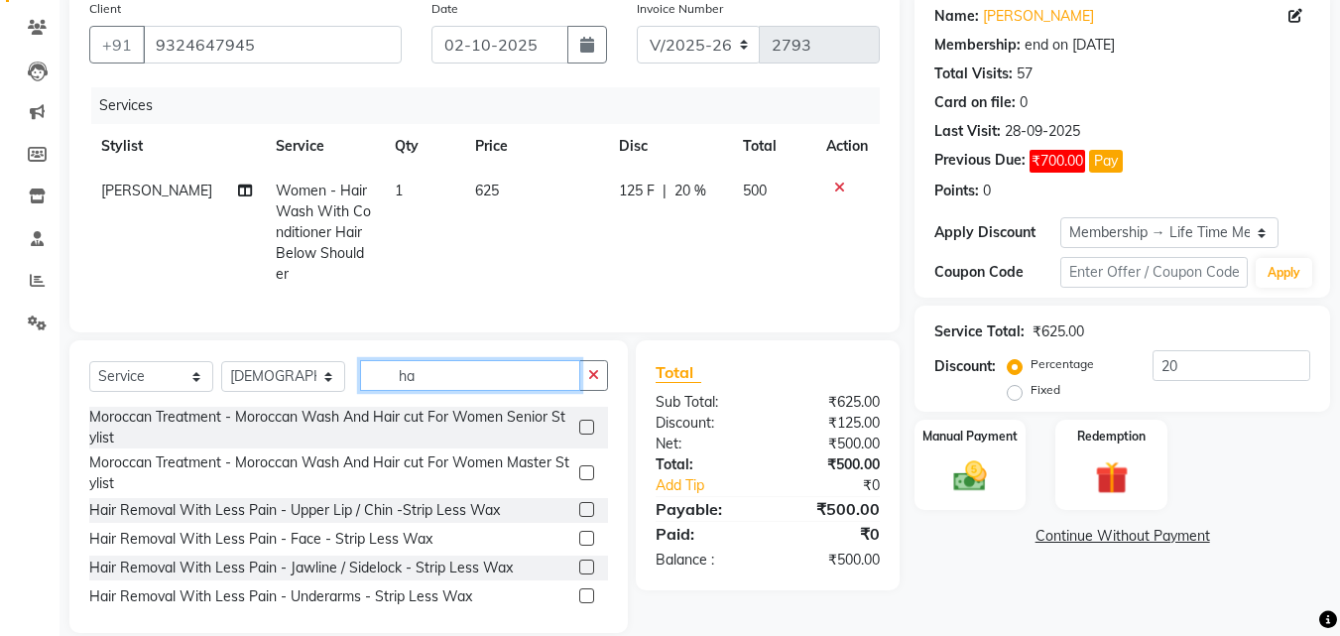
type input "h"
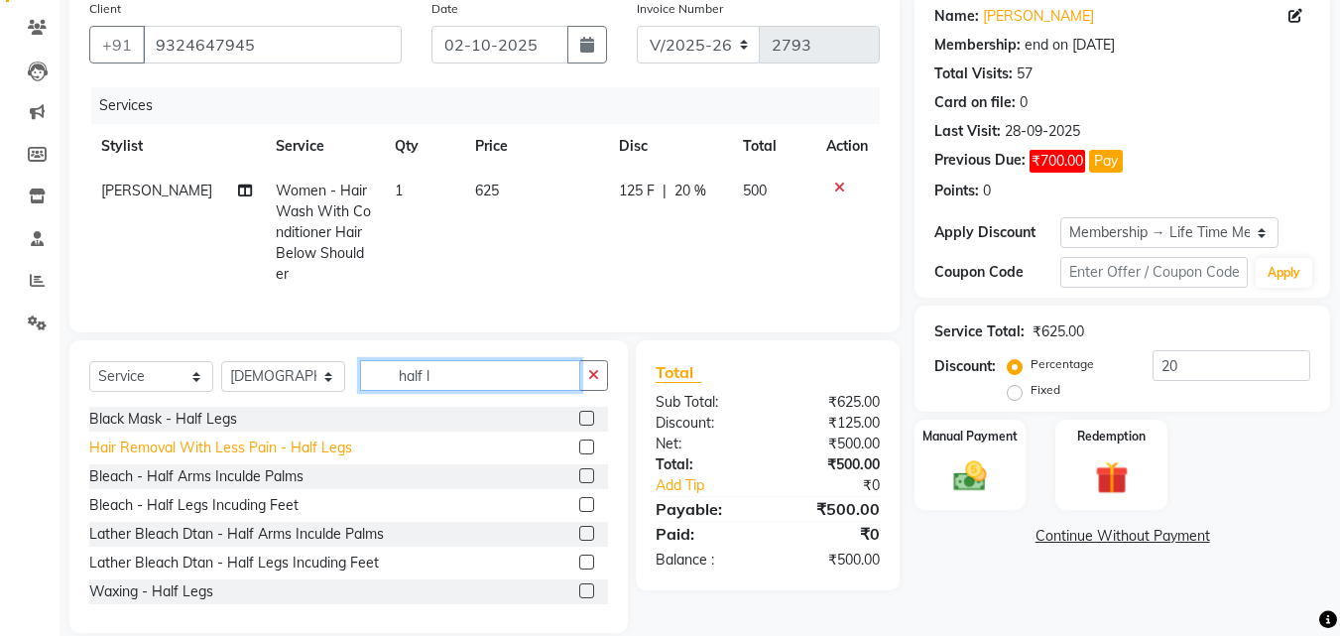
type input "half l"
click at [309, 458] on div "Hair Removal With Less Pain - Half Legs" at bounding box center [220, 448] width 263 height 21
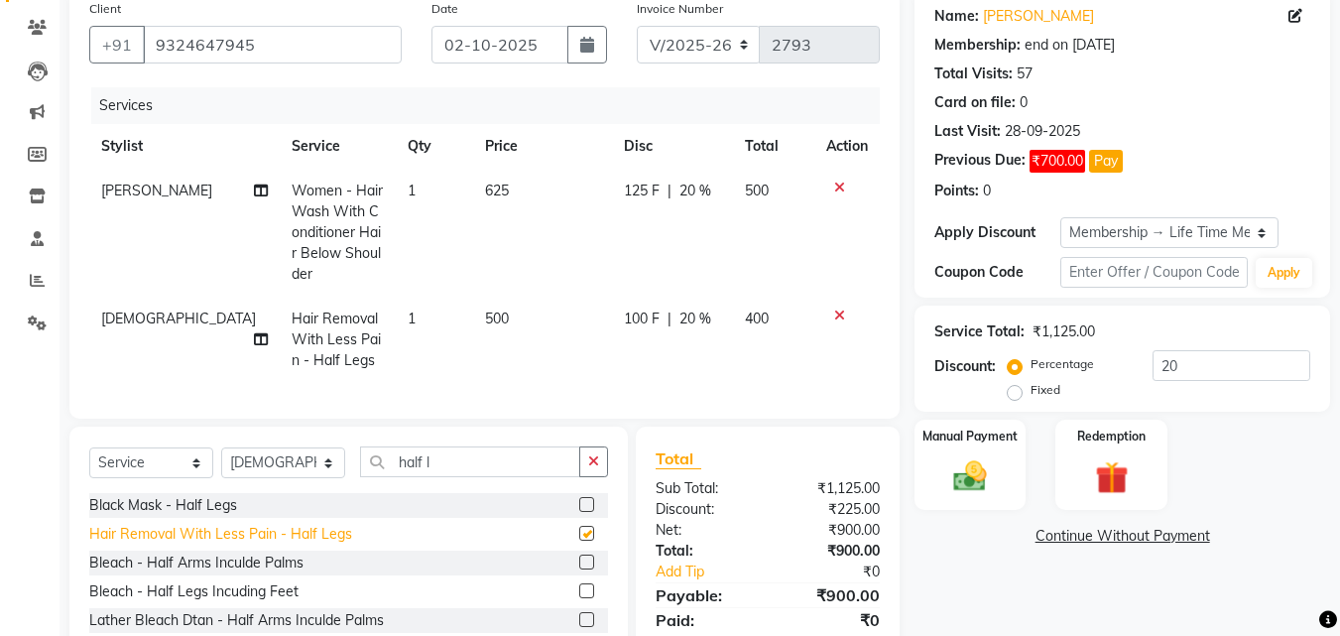
checkbox input "false"
click at [469, 477] on input "half l" at bounding box center [470, 461] width 220 height 31
type input "h"
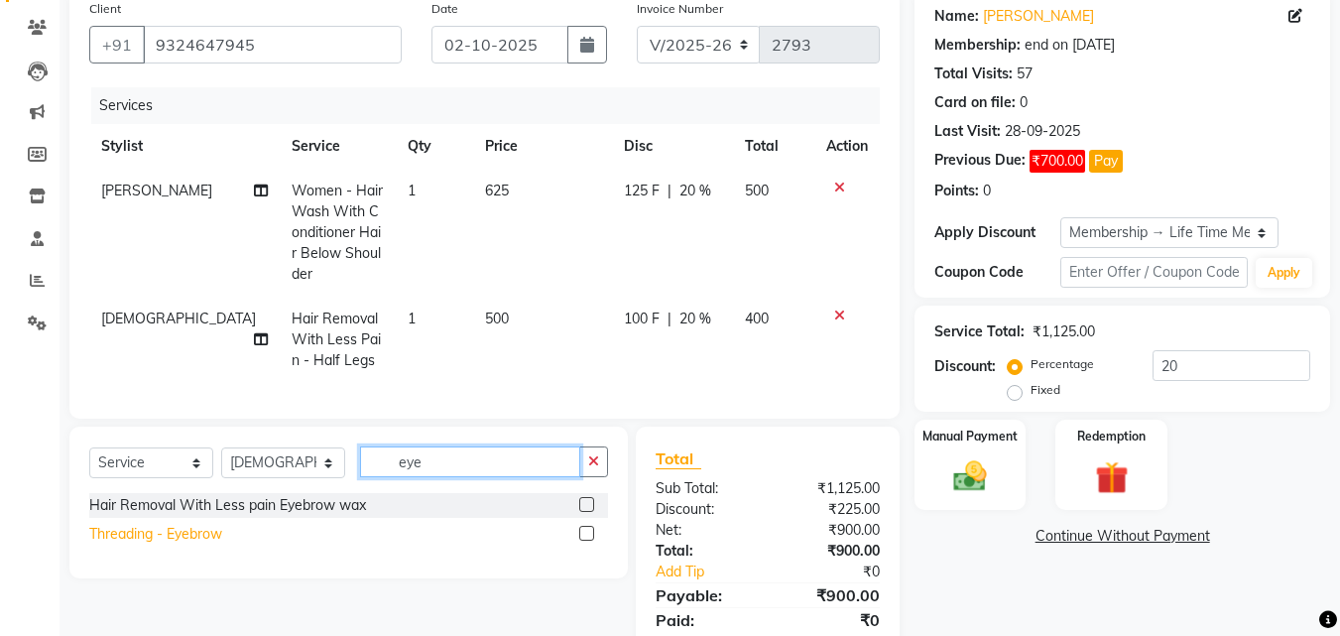
type input "eye"
click at [195, 545] on div "Threading - Eyebrow" at bounding box center [155, 534] width 133 height 21
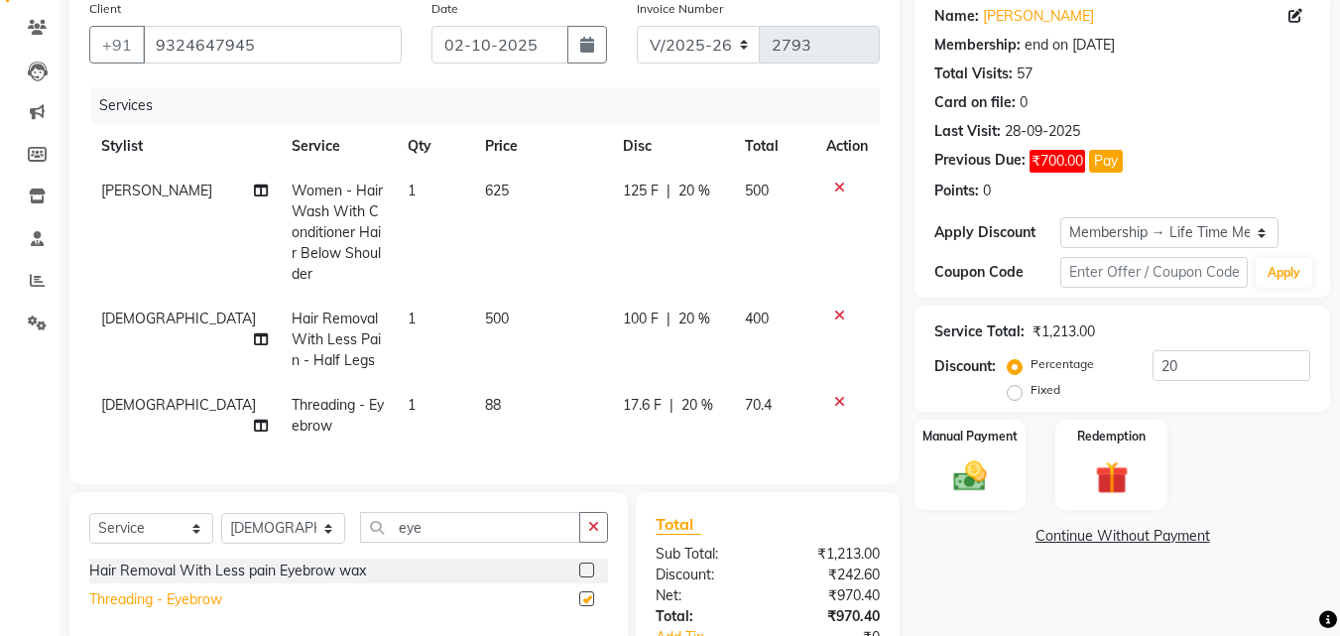
checkbox input "false"
click at [1116, 161] on button "Pay" at bounding box center [1106, 161] width 34 height 23
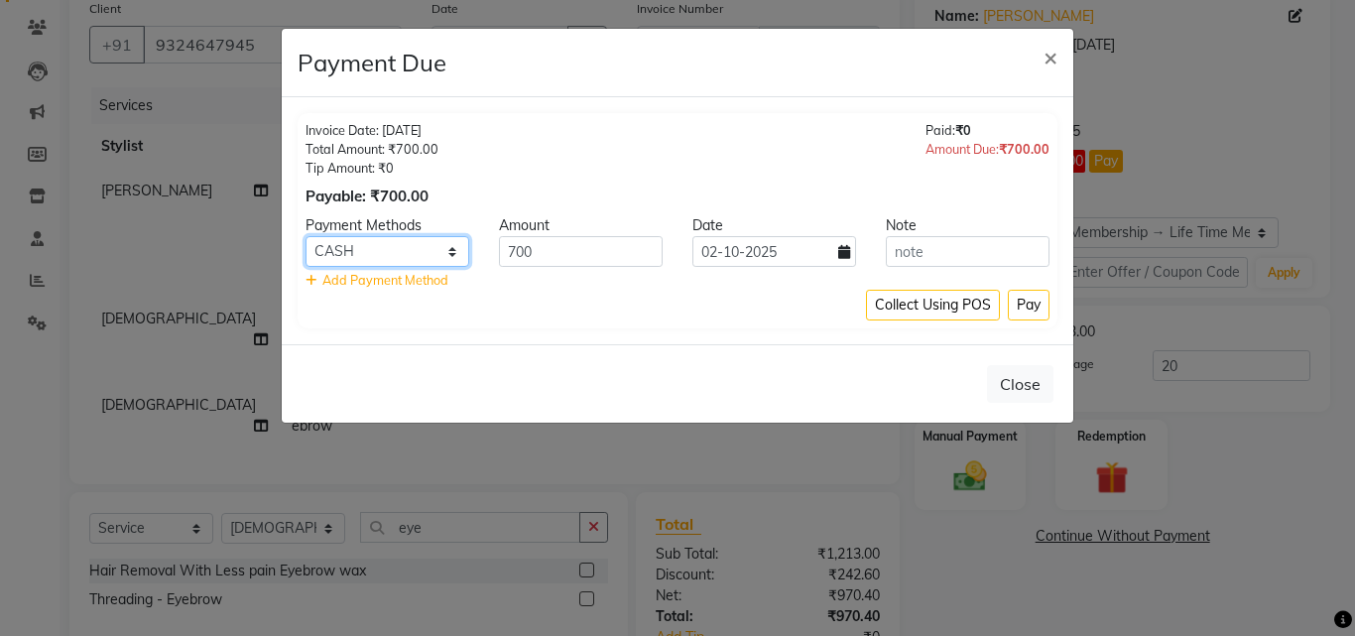
click at [395, 255] on select "Other Cards CARD UPI ONLINE PayTM CASH" at bounding box center [388, 251] width 164 height 31
select select "8"
click at [306, 236] on select "Other Cards CARD UPI ONLINE PayTM CASH" at bounding box center [388, 251] width 164 height 31
click at [1028, 313] on button "Pay" at bounding box center [1029, 305] width 42 height 31
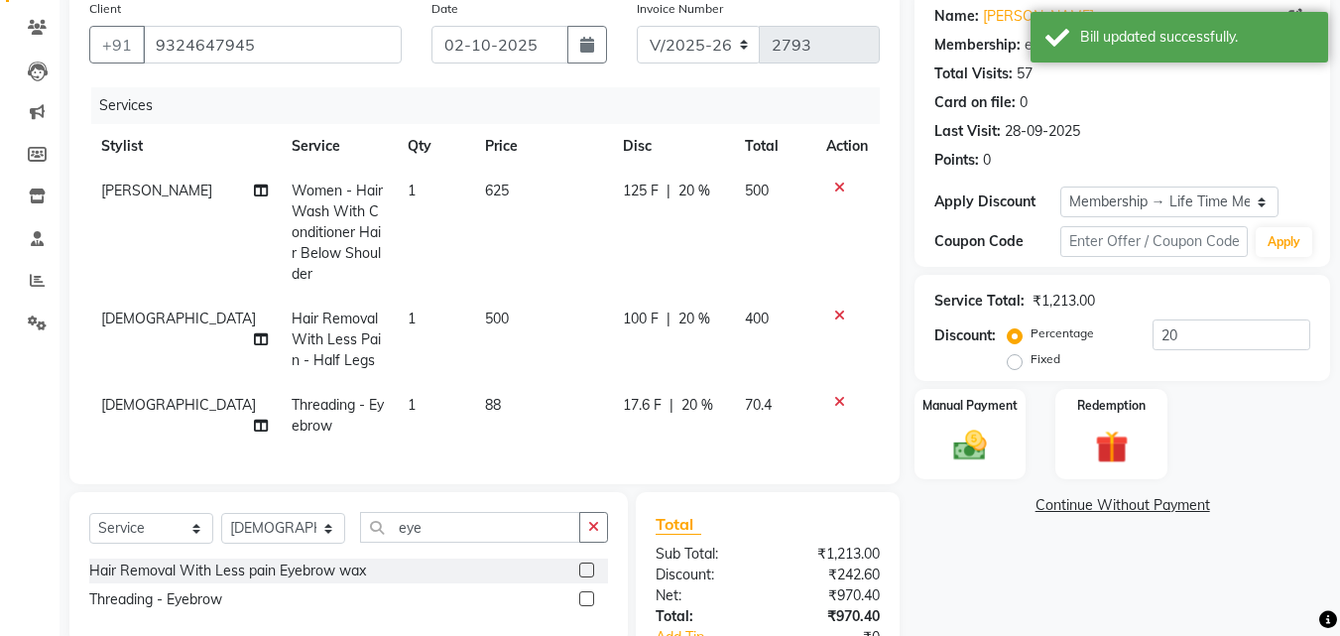
scroll to position [330, 0]
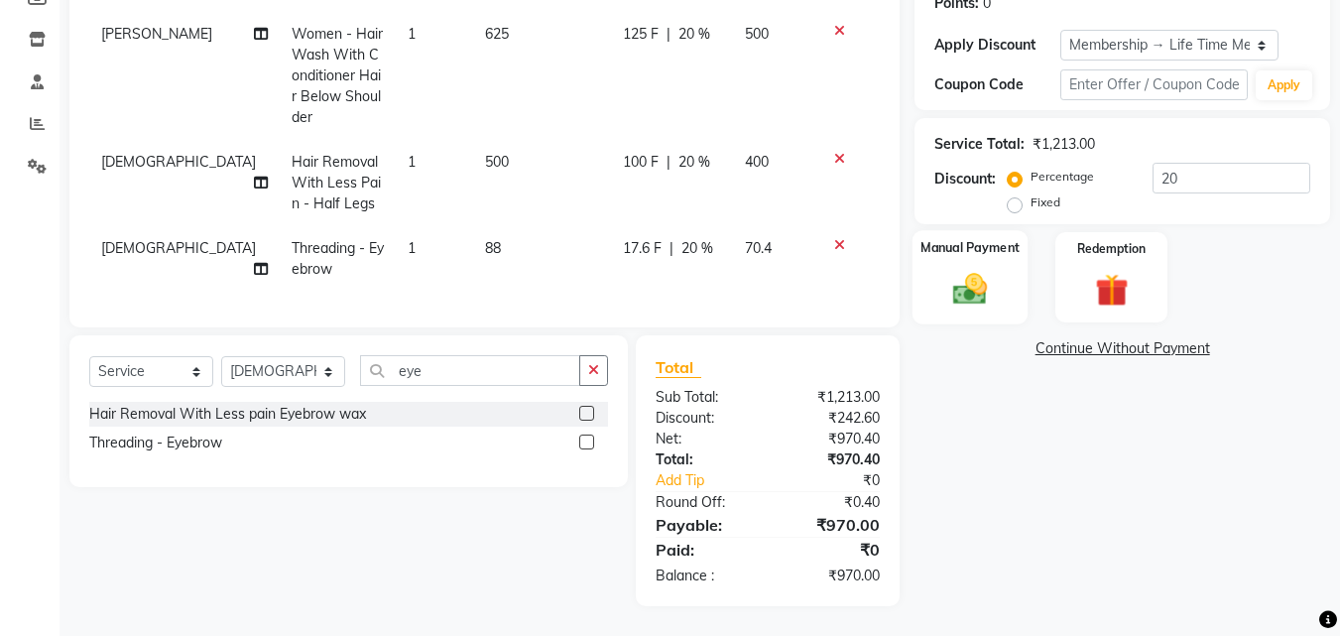
click at [979, 273] on img at bounding box center [970, 289] width 56 height 40
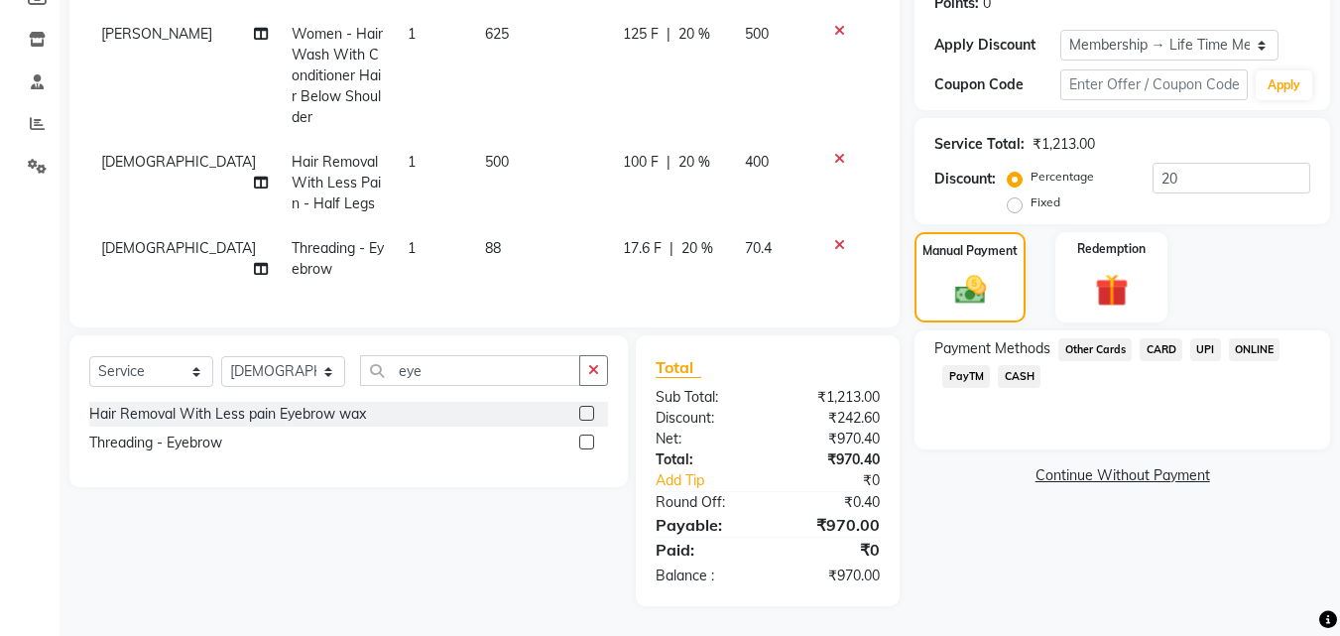
click at [1202, 338] on span "UPI" at bounding box center [1206, 349] width 31 height 23
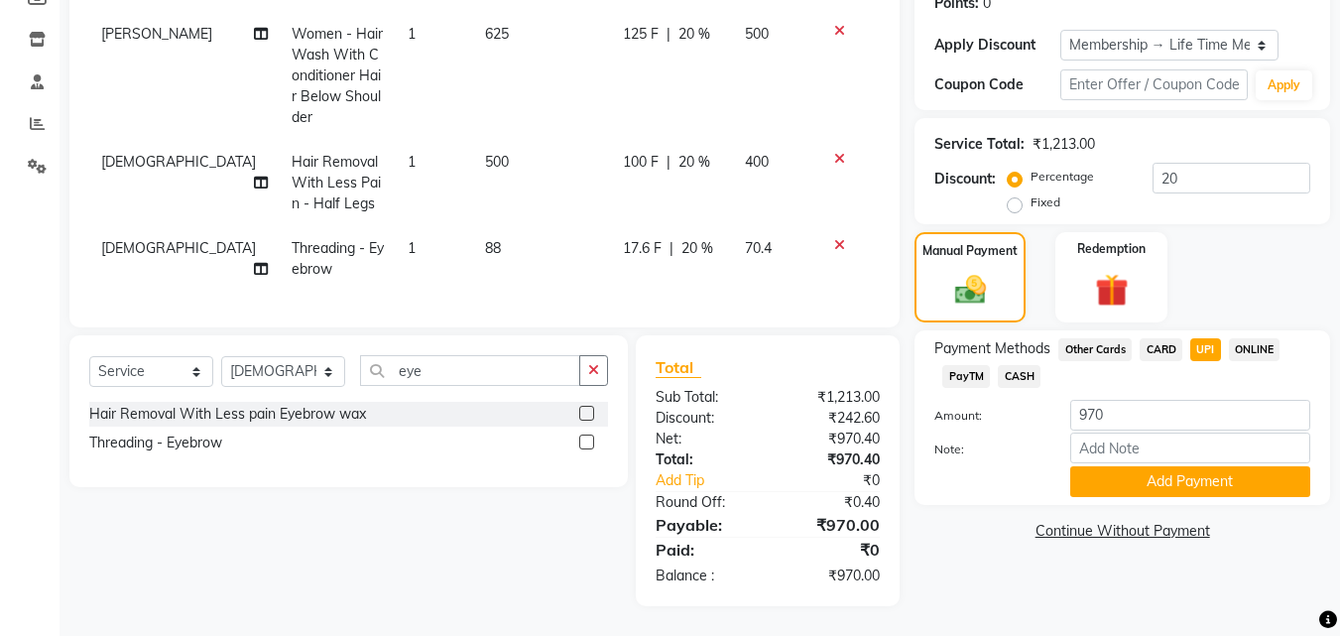
click at [485, 153] on span "500" at bounding box center [497, 162] width 24 height 18
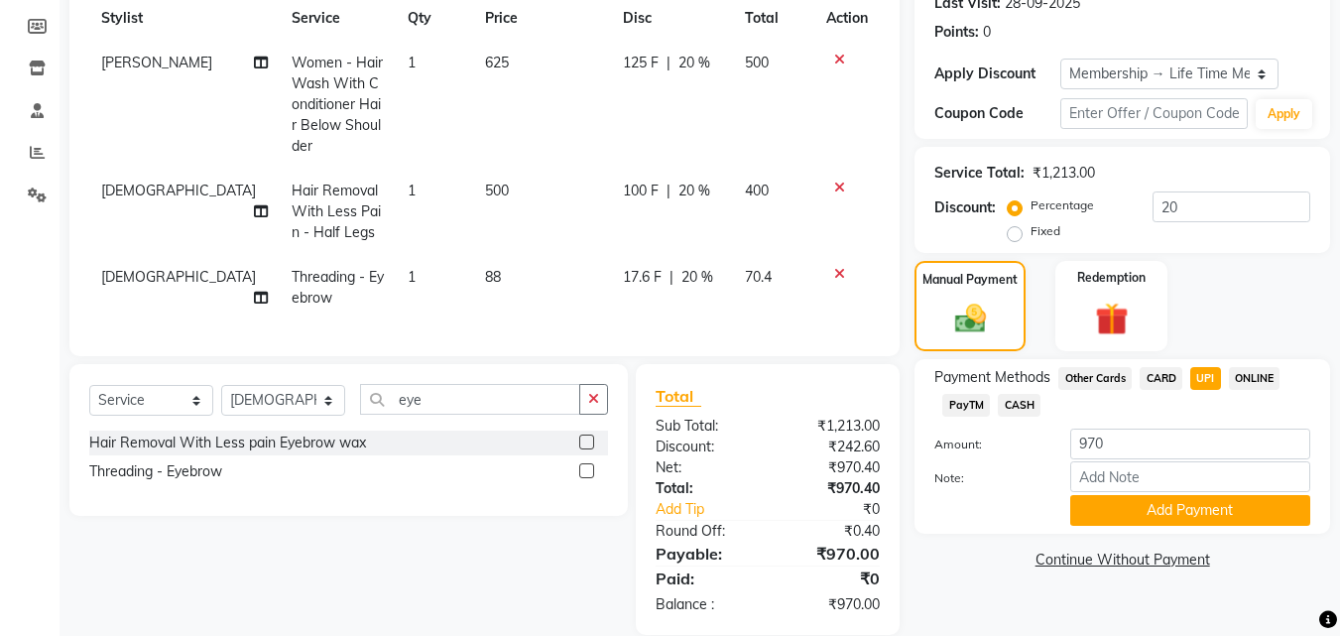
select select "13884"
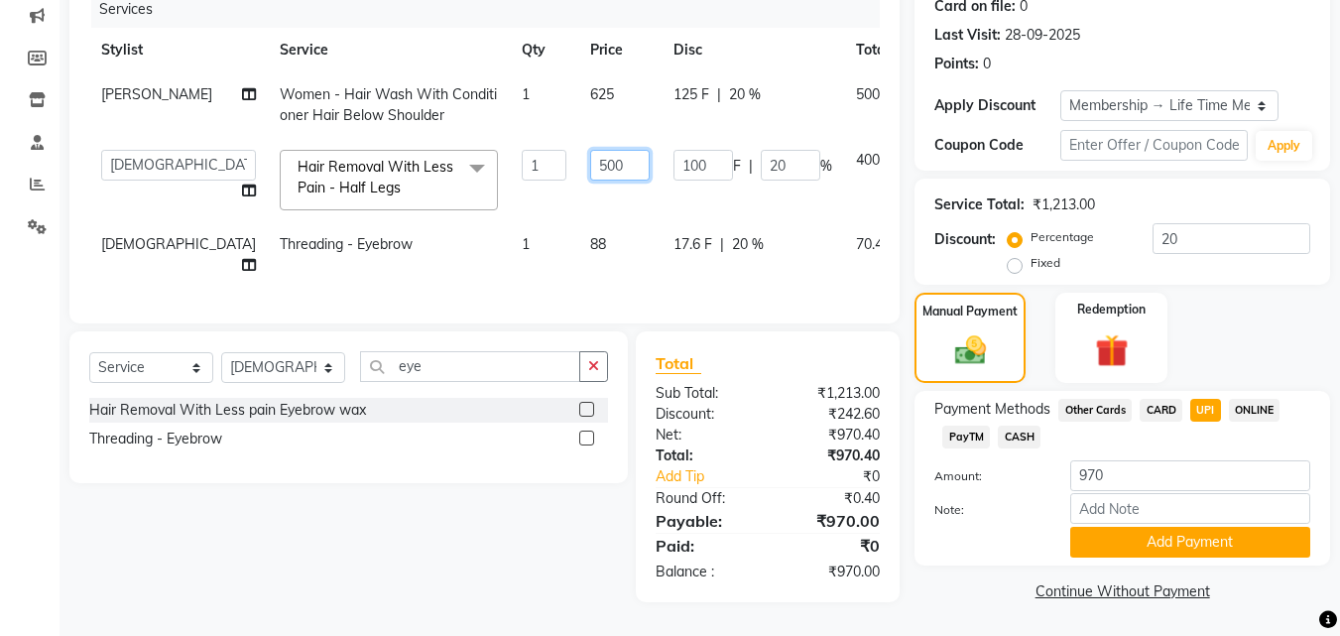
click at [590, 150] on input "500" at bounding box center [620, 165] width 60 height 31
type input "5"
type input "625"
click at [578, 192] on td "625" at bounding box center [619, 180] width 83 height 84
select select "13884"
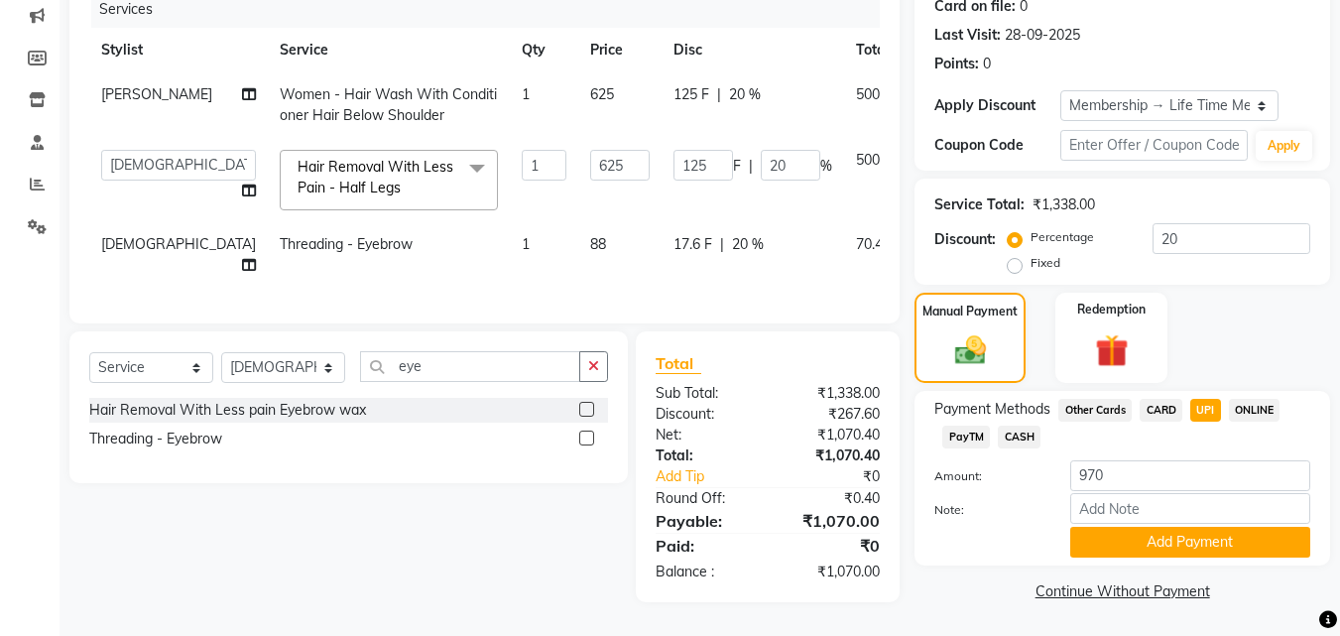
click at [1212, 399] on span "UPI" at bounding box center [1206, 410] width 31 height 23
type input "1070"
click at [1212, 399] on span "UPI" at bounding box center [1206, 410] width 31 height 23
click at [1175, 527] on button "Add Payment" at bounding box center [1190, 542] width 240 height 31
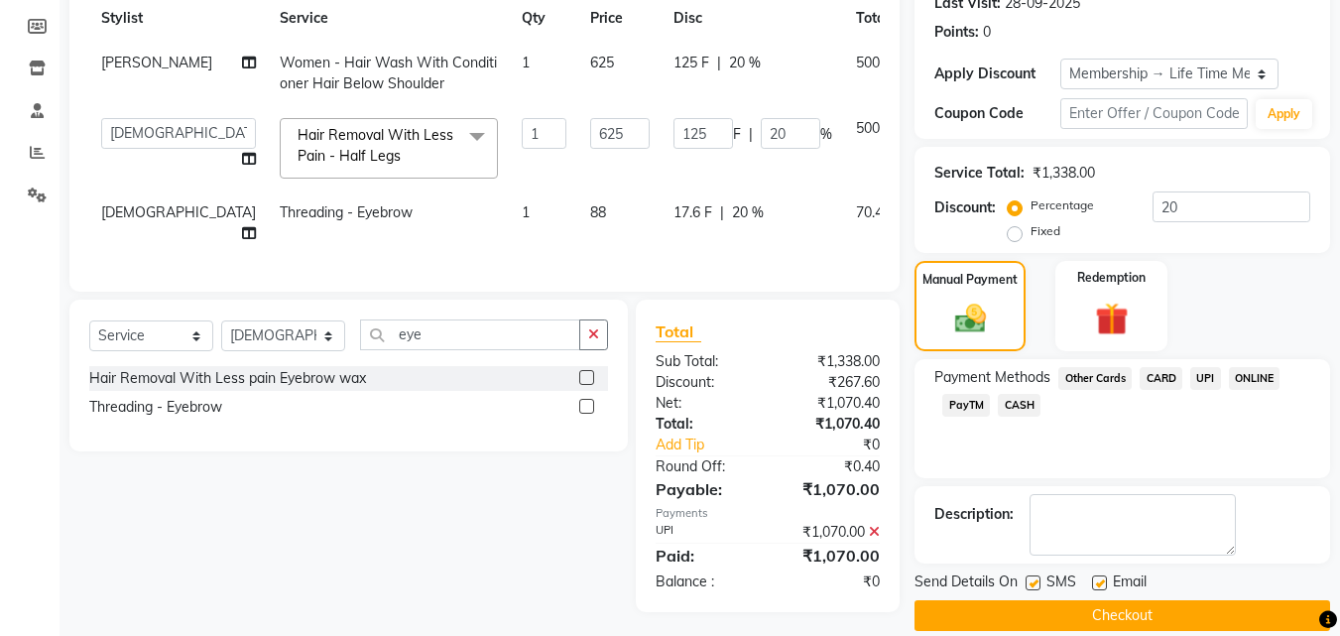
click at [1250, 606] on button "Checkout" at bounding box center [1123, 615] width 416 height 31
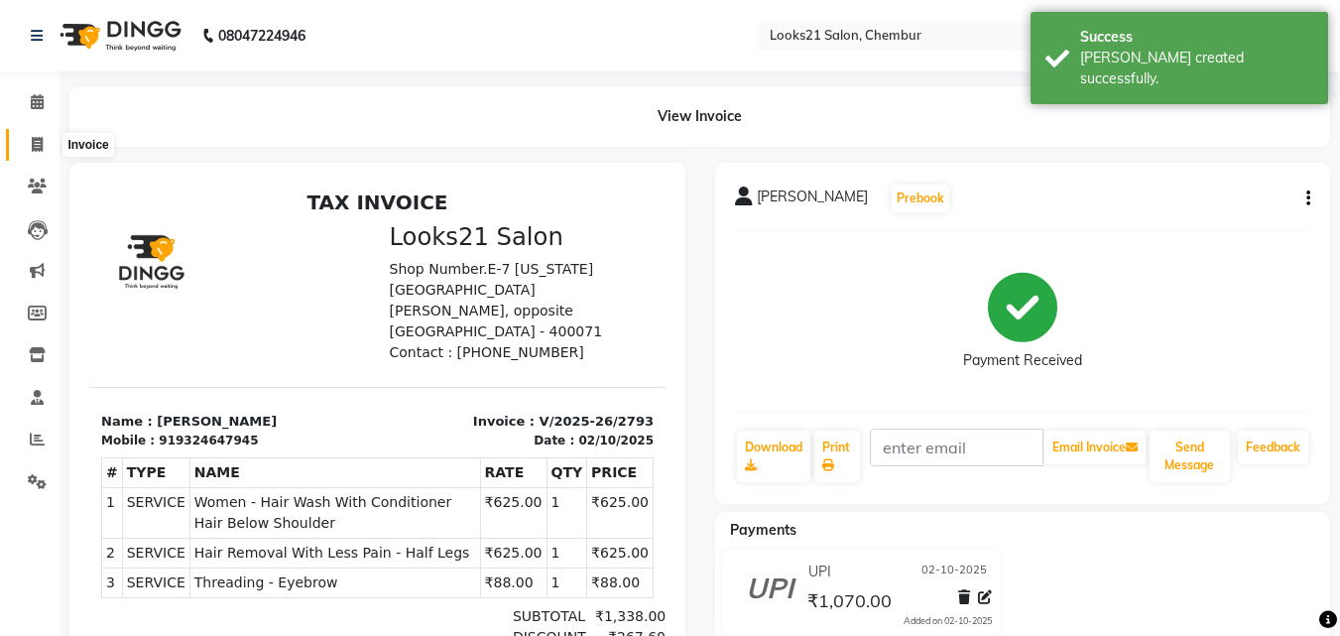
click at [36, 143] on icon at bounding box center [37, 144] width 11 height 15
select select "service"
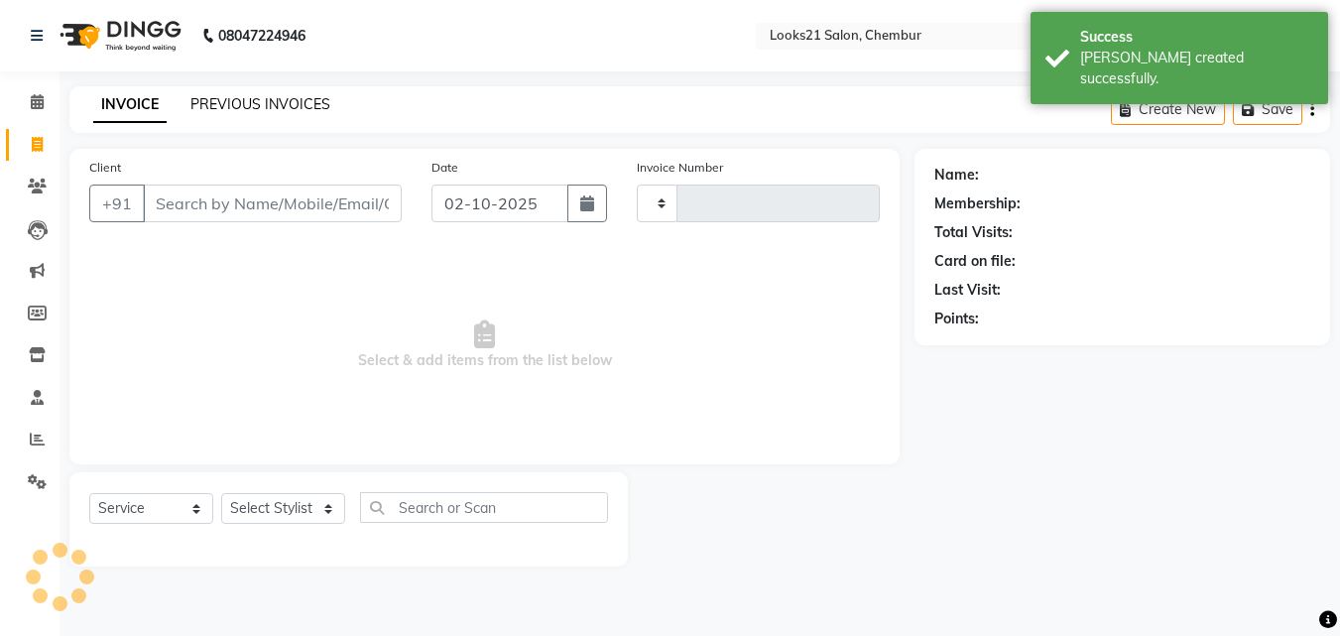
type input "2794"
select select "844"
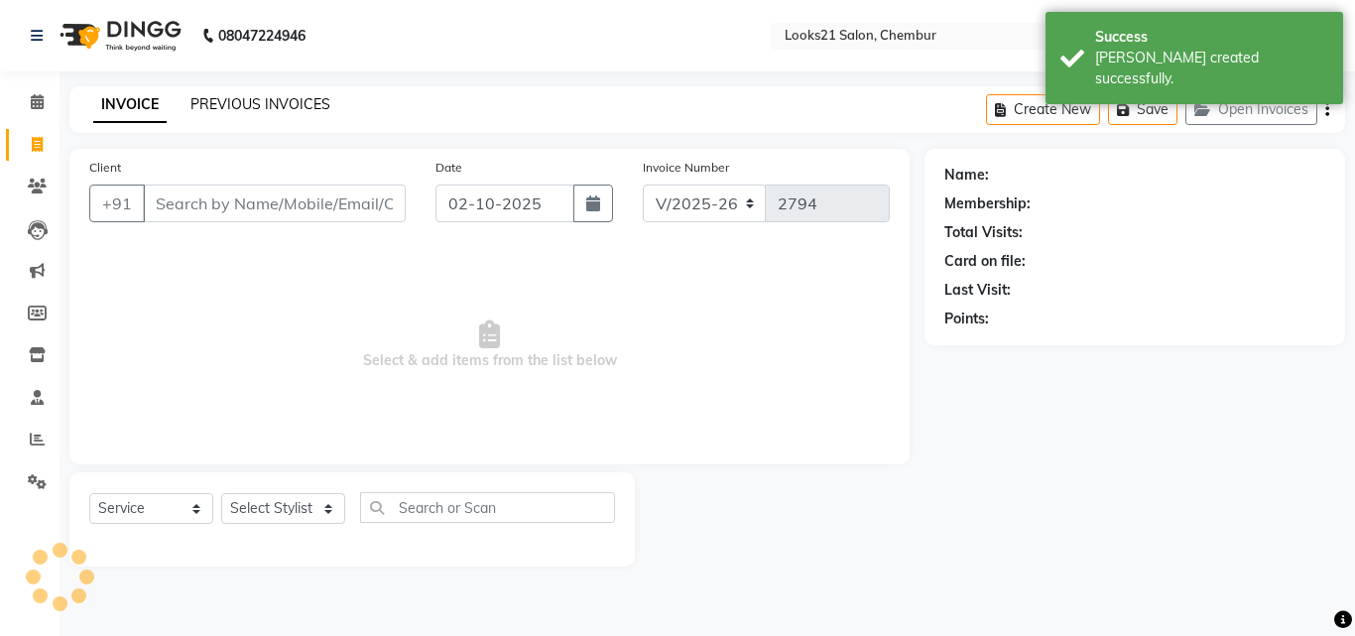
click at [245, 104] on link "PREVIOUS INVOICES" at bounding box center [260, 104] width 140 height 18
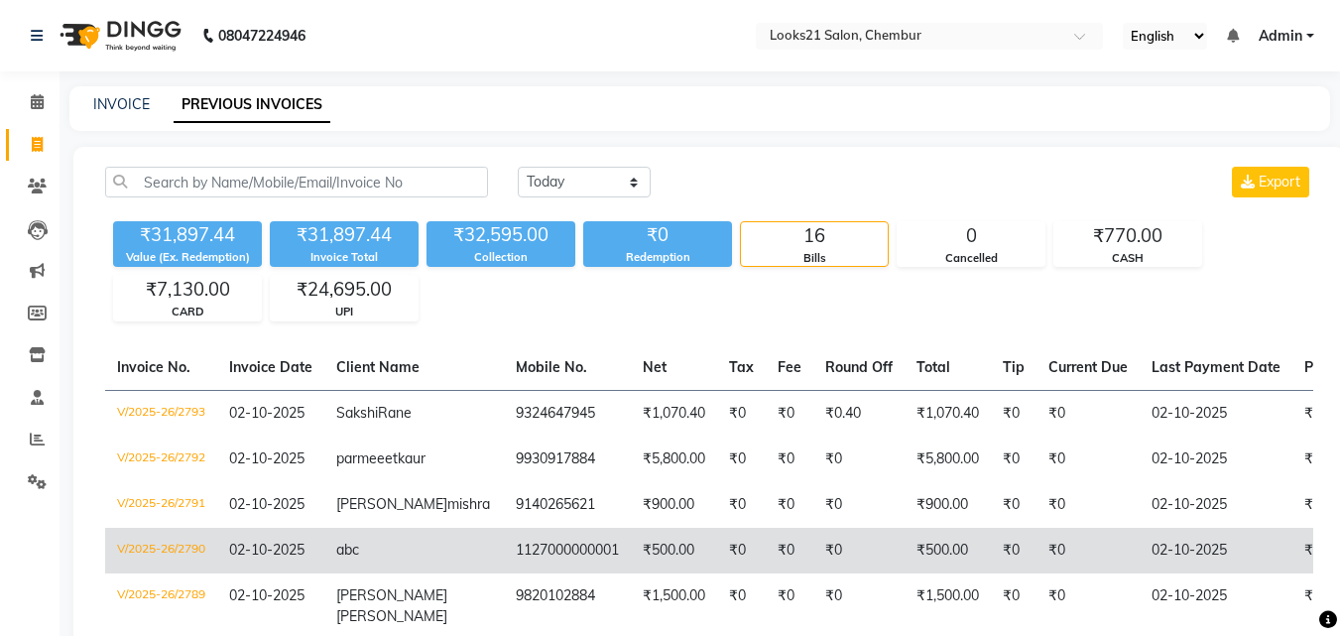
click at [326, 573] on td "abc" at bounding box center [414, 551] width 180 height 46
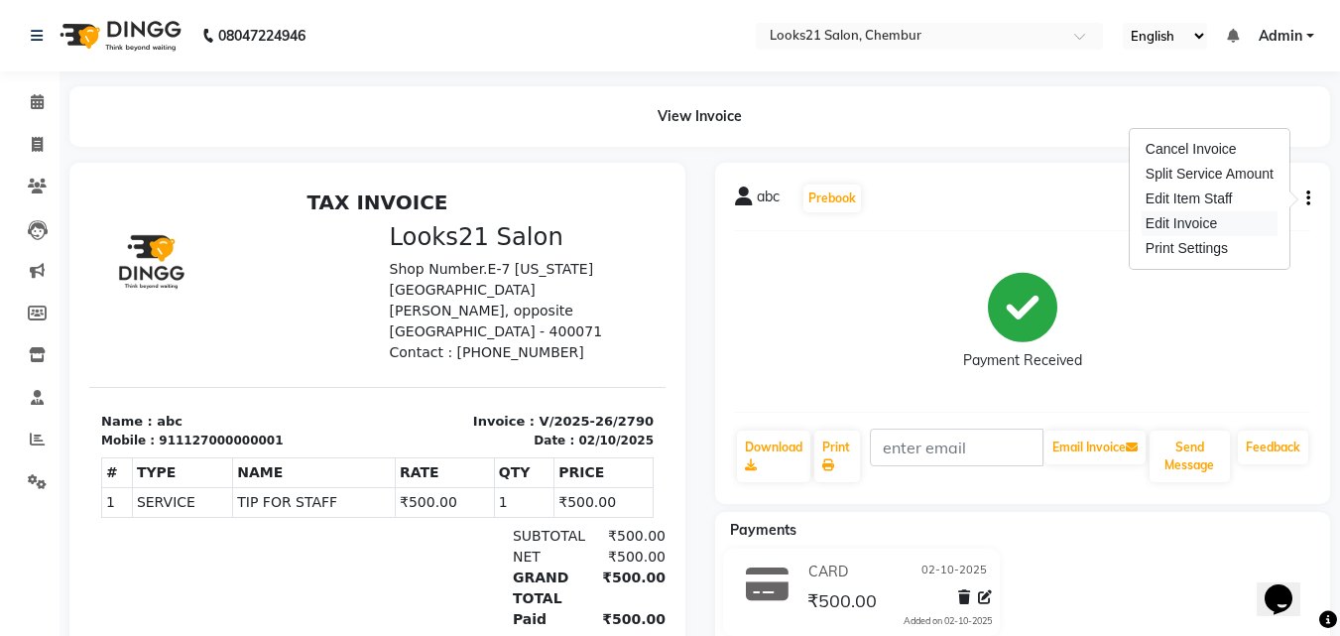
click at [1205, 225] on div "Edit Invoice" at bounding box center [1210, 223] width 136 height 25
select select "service"
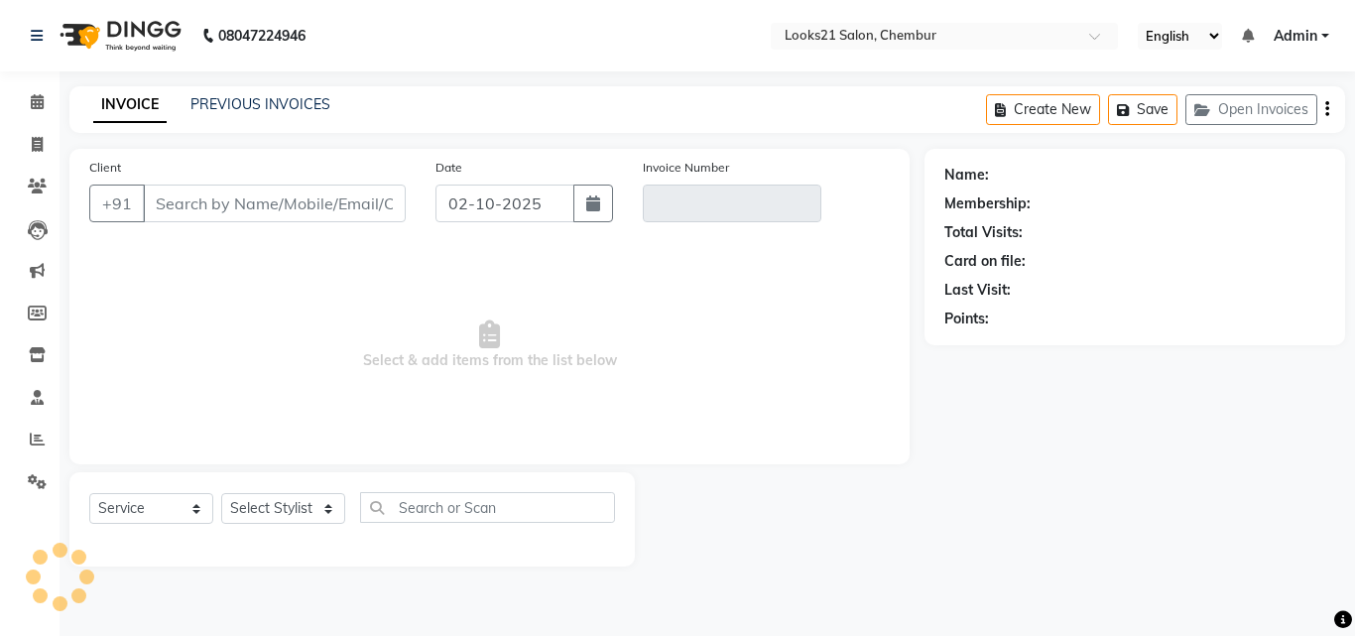
type input "1127000000001"
type input "V/2025-26/2790"
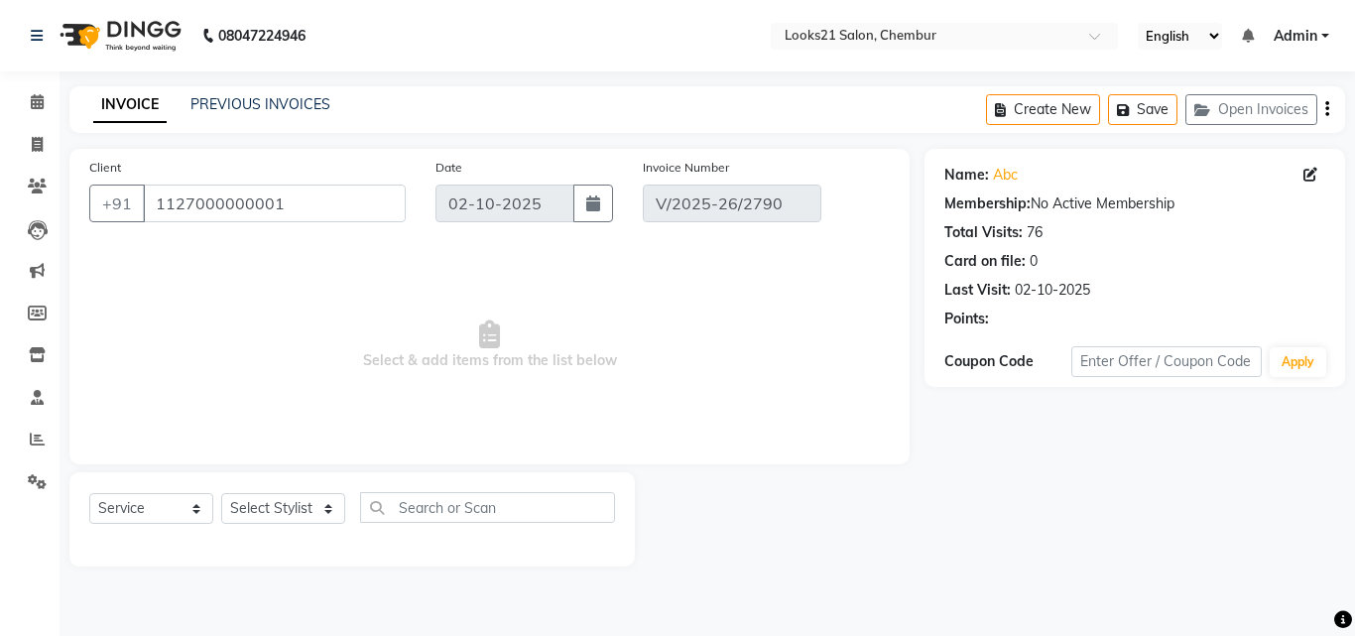
select select "select"
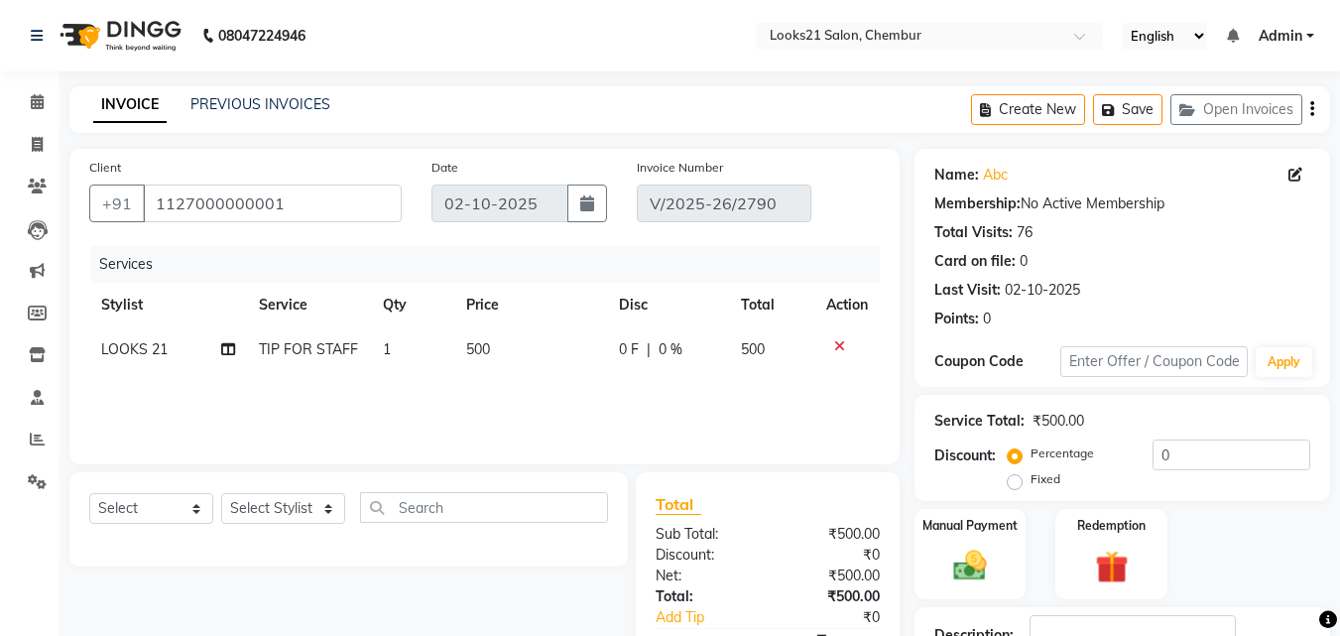
click at [489, 348] on span "500" at bounding box center [478, 349] width 24 height 18
select select "86086"
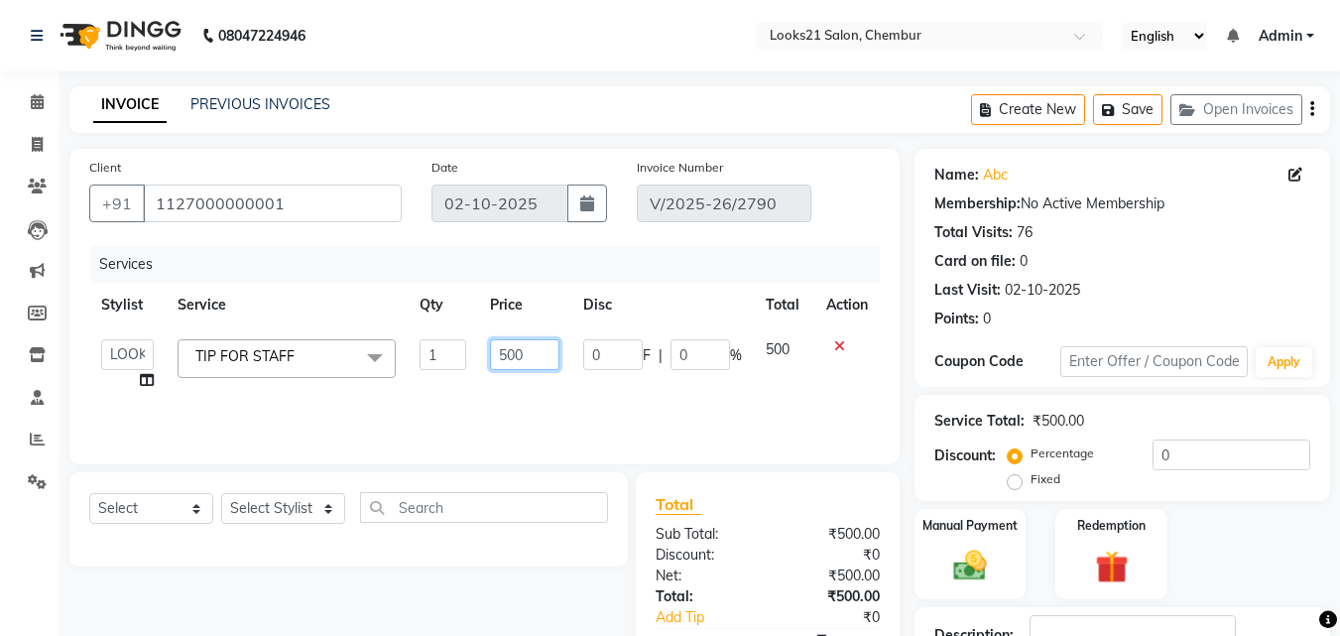
drag, startPoint x: 550, startPoint y: 345, endPoint x: 461, endPoint y: 338, distance: 88.6
click at [461, 338] on tr "Anwar Danish Janardhan LOOKS 21 sabiya khan Samiksha Shakil Sharif Ahmed Shradd…" at bounding box center [484, 364] width 791 height 75
type input "700"
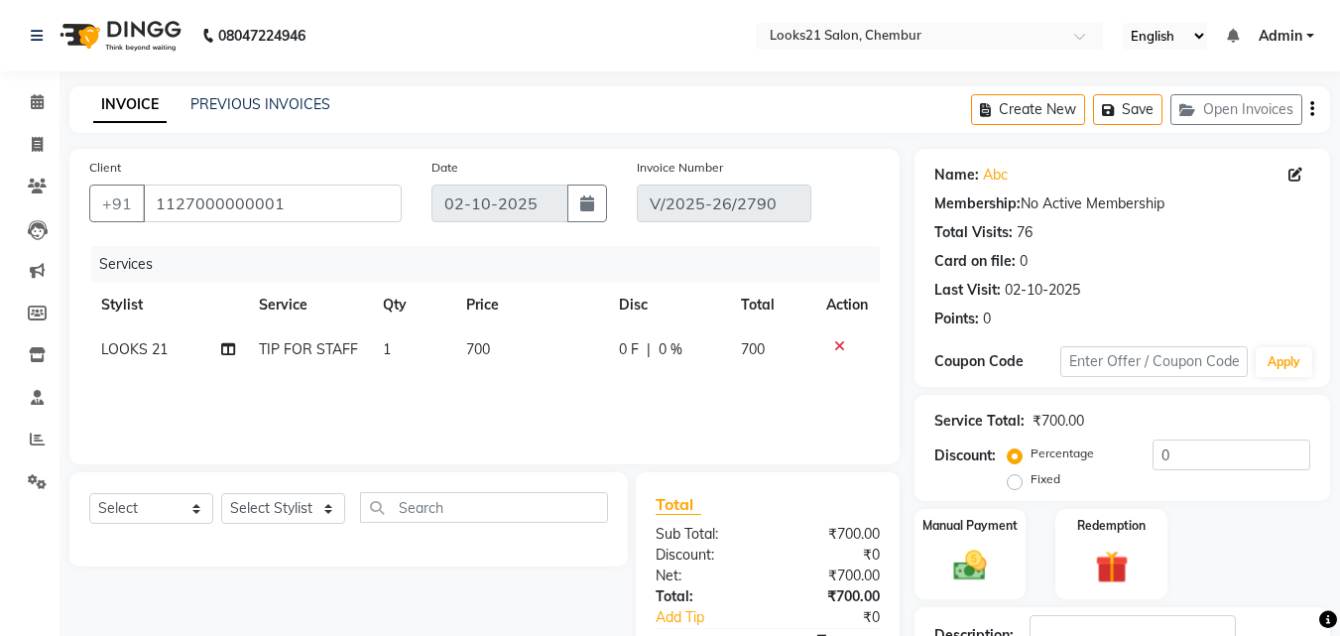
click at [439, 390] on div "Services Stylist Service Qty Price Disc Total Action LOOKS 21 TIP FOR STAFF 1 7…" at bounding box center [484, 345] width 791 height 198
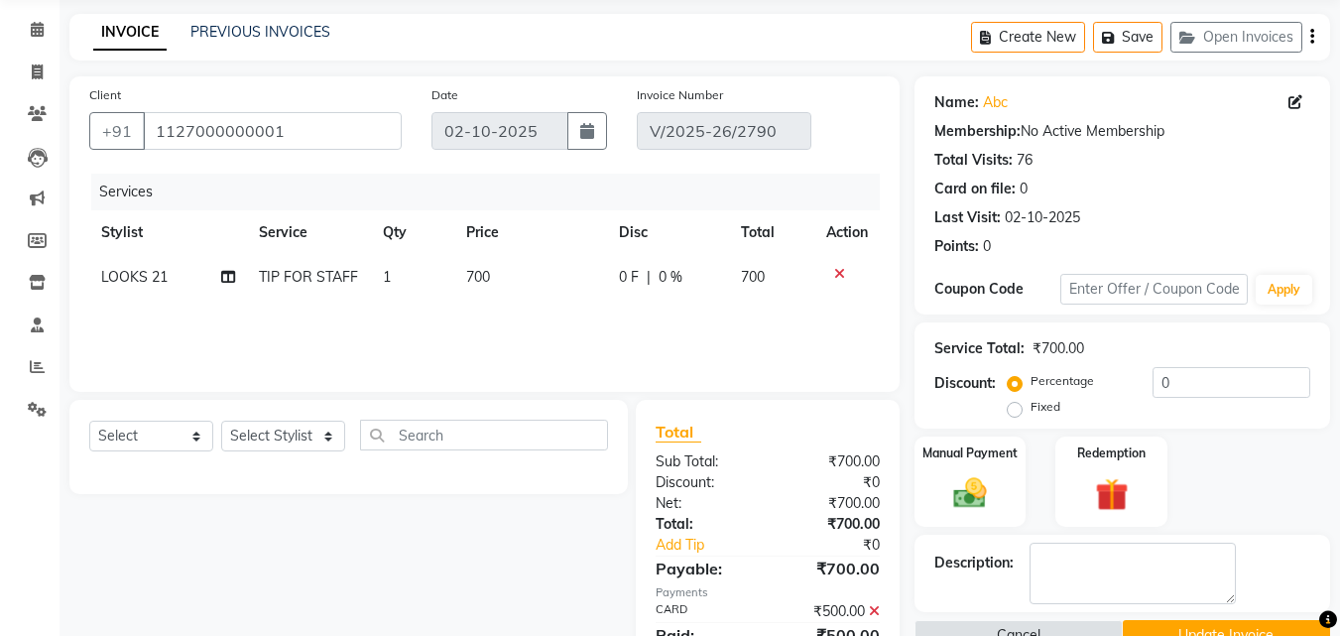
scroll to position [158, 0]
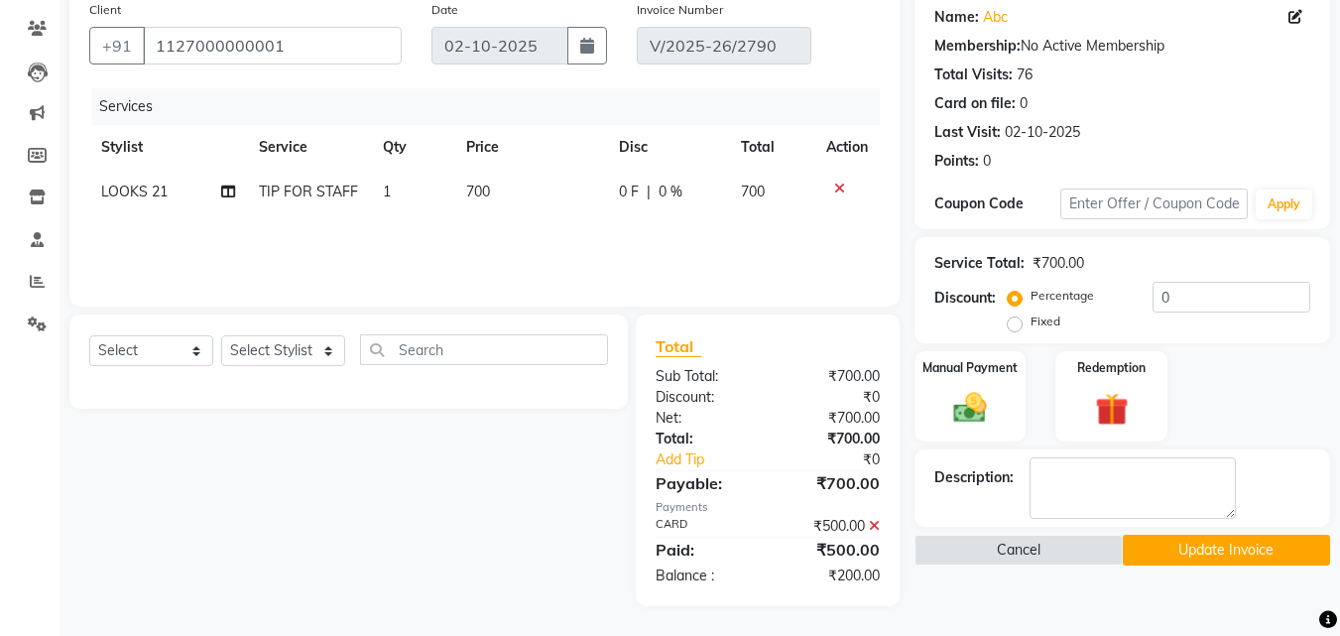
click at [877, 525] on icon at bounding box center [874, 526] width 11 height 14
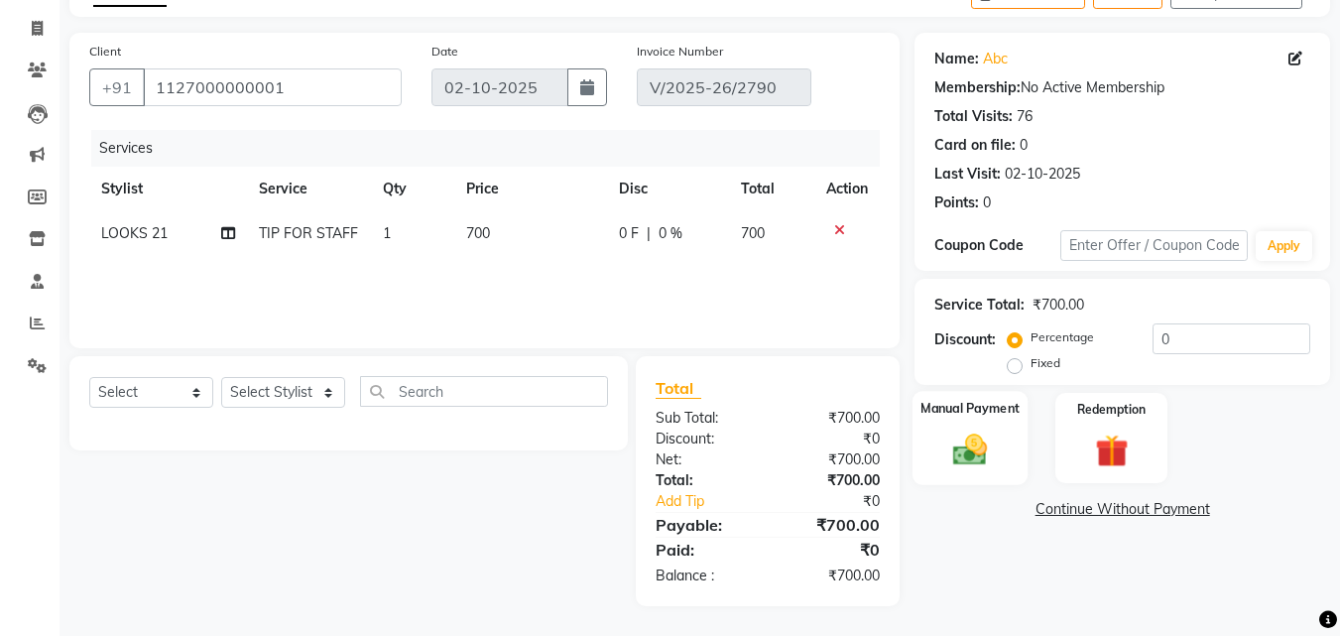
click at [981, 443] on img at bounding box center [970, 450] width 56 height 40
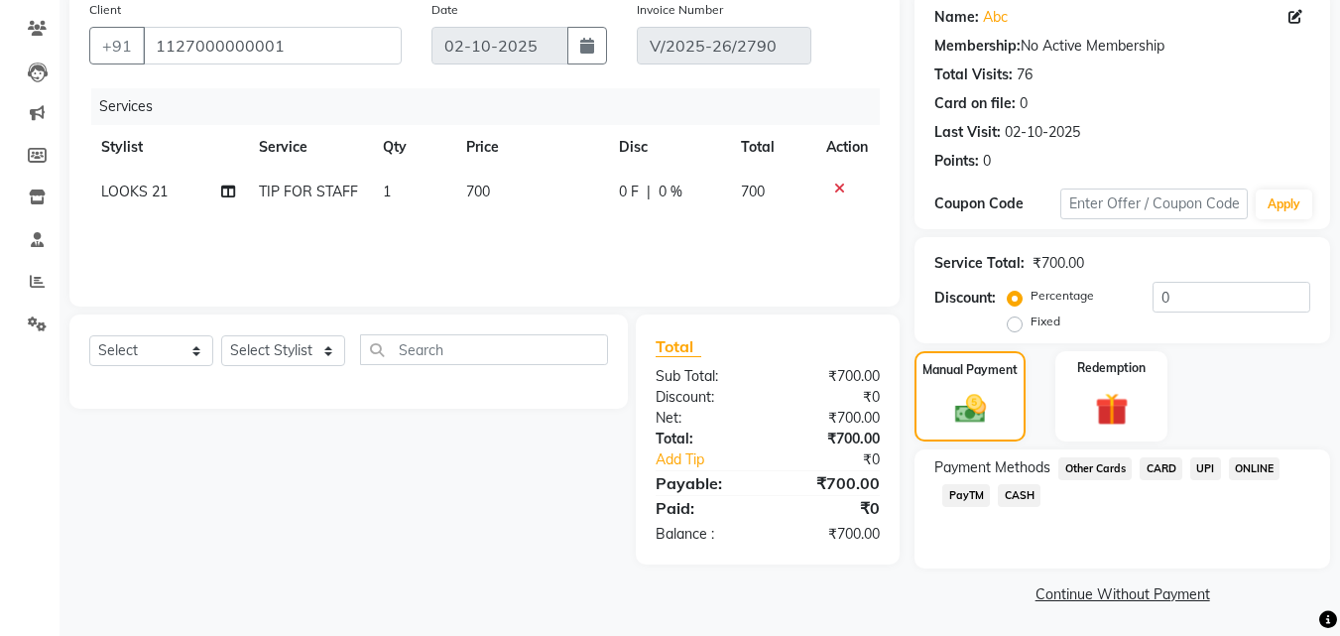
click at [1166, 464] on span "CARD" at bounding box center [1161, 468] width 43 height 23
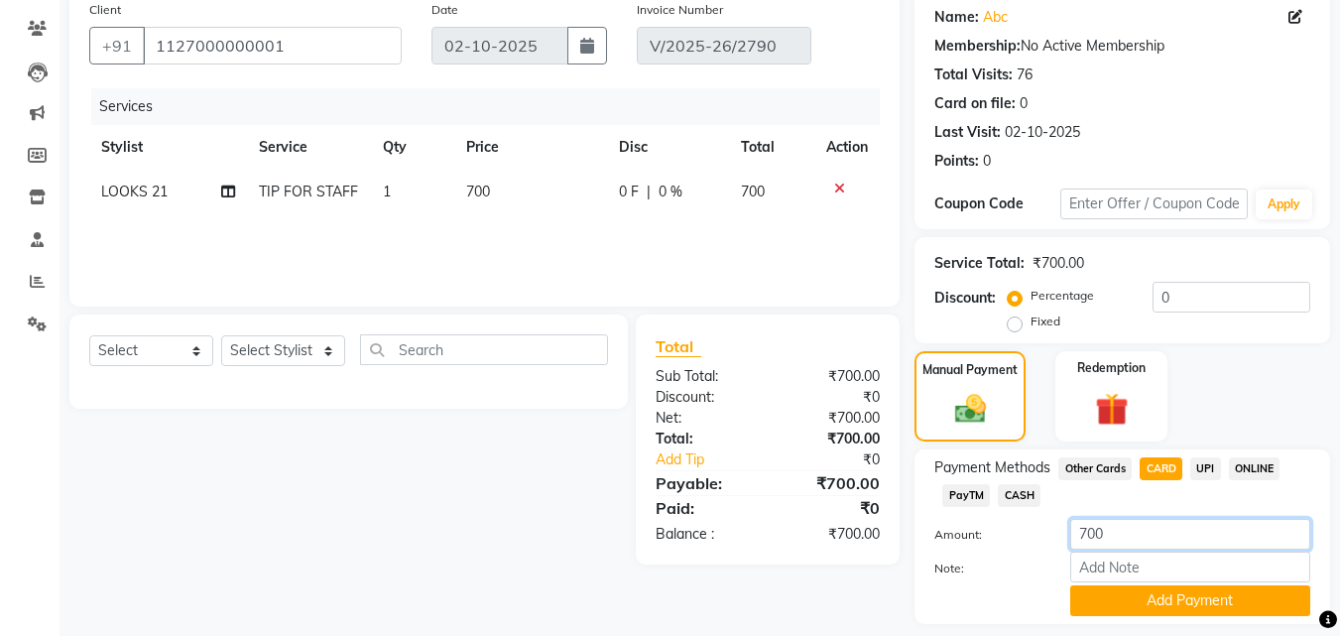
drag, startPoint x: 1139, startPoint y: 529, endPoint x: 1040, endPoint y: 529, distance: 99.2
click at [1040, 529] on div "Amount: 700" at bounding box center [1123, 536] width 406 height 34
type input "500"
click at [1139, 596] on button "Add Payment" at bounding box center [1190, 600] width 240 height 31
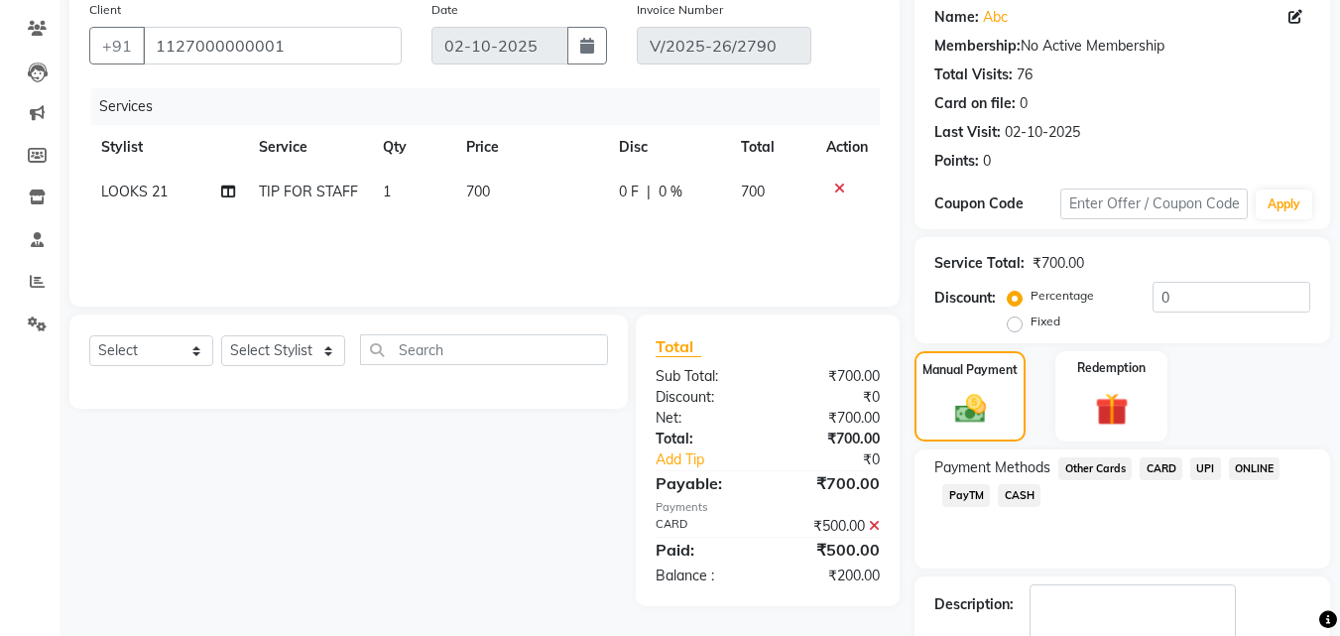
click at [1205, 466] on span "UPI" at bounding box center [1206, 468] width 31 height 23
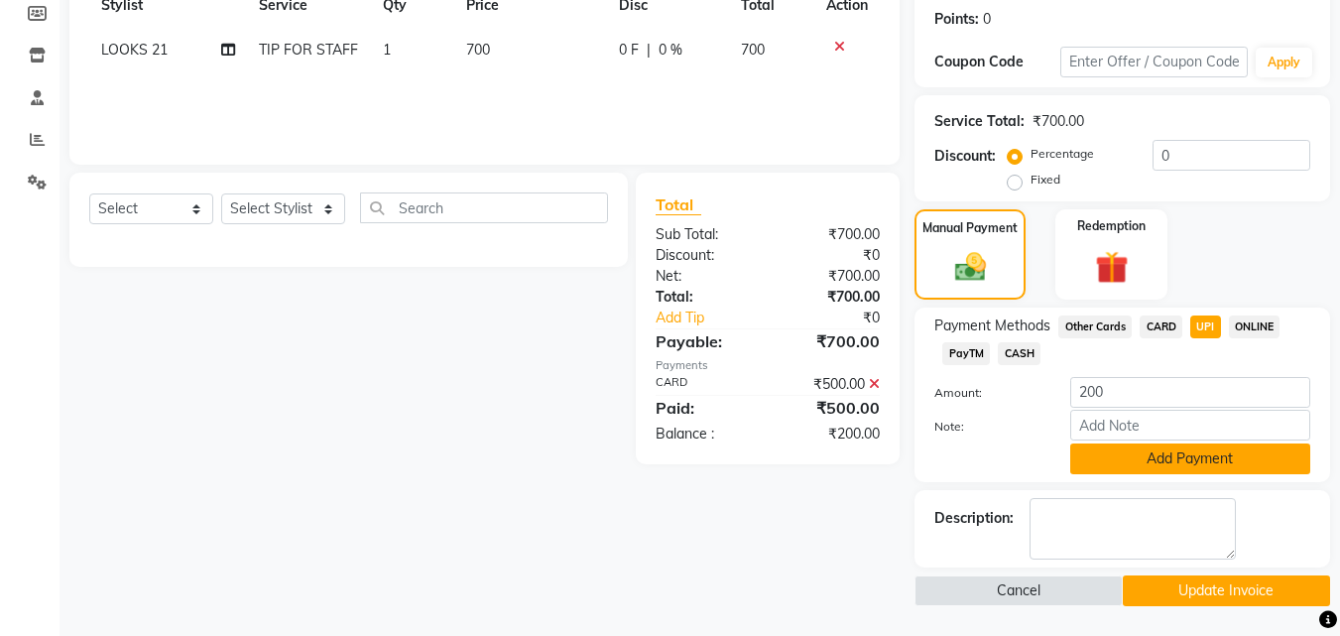
click at [1213, 446] on button "Add Payment" at bounding box center [1190, 458] width 240 height 31
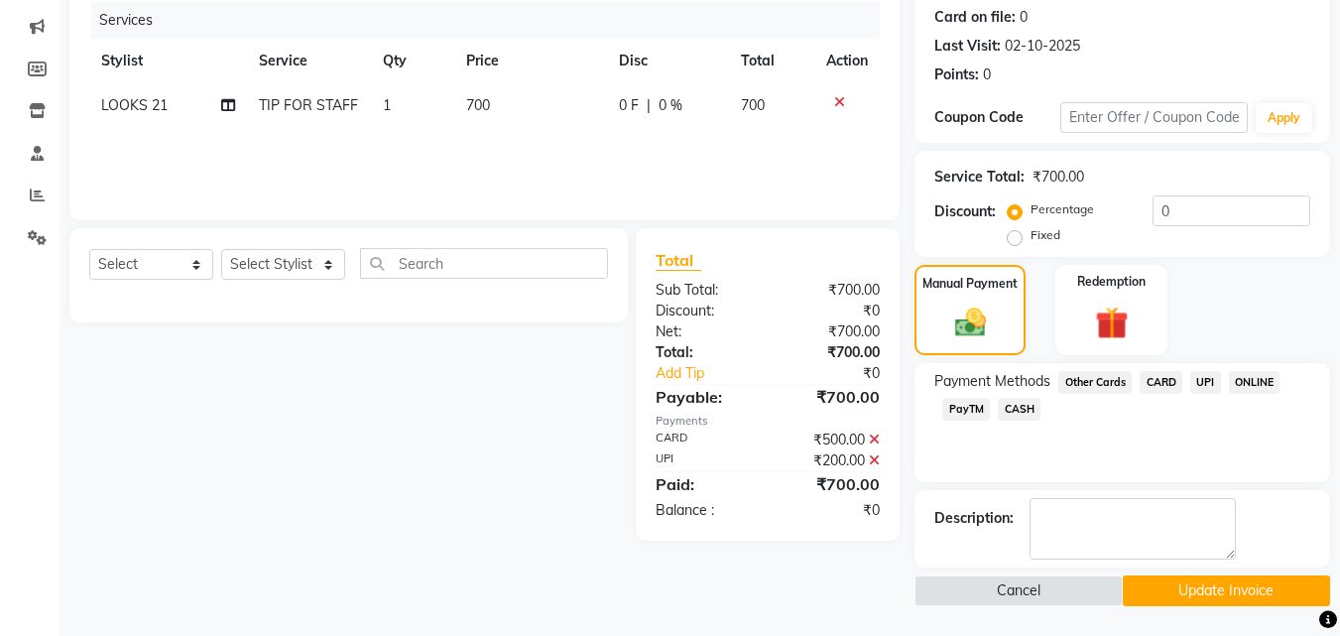
drag, startPoint x: 1256, startPoint y: 599, endPoint x: 1113, endPoint y: 564, distance: 147.3
click at [1255, 599] on button "Update Invoice" at bounding box center [1226, 590] width 207 height 31
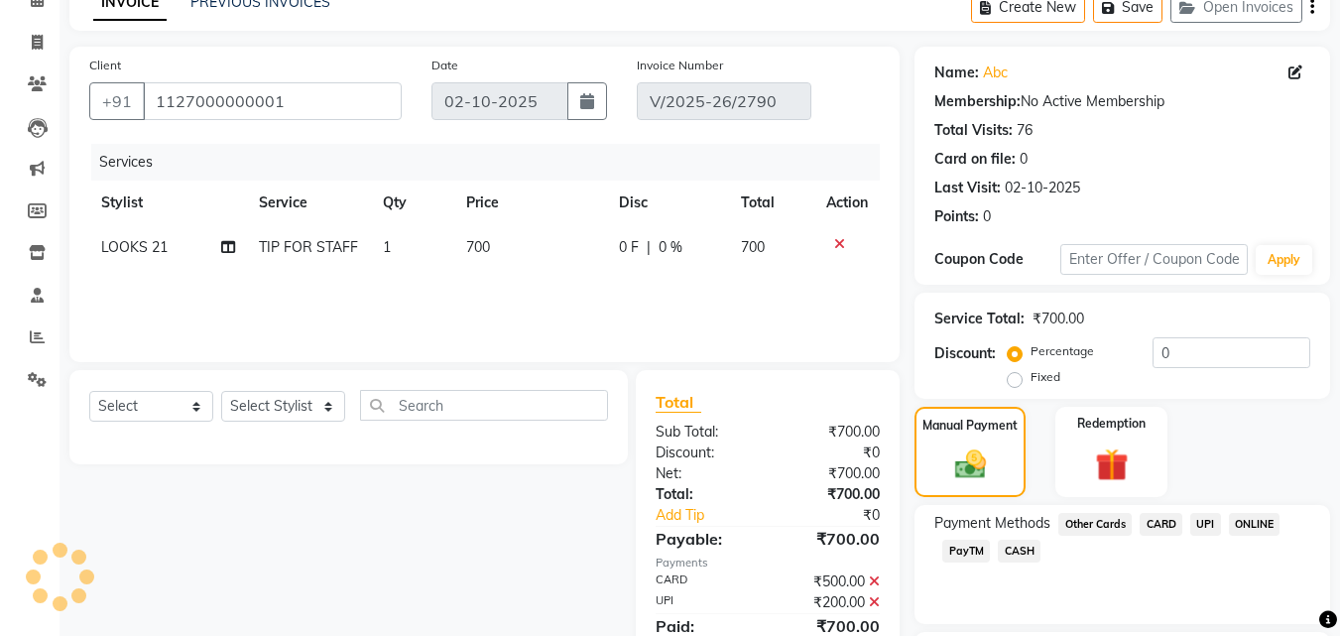
scroll to position [0, 0]
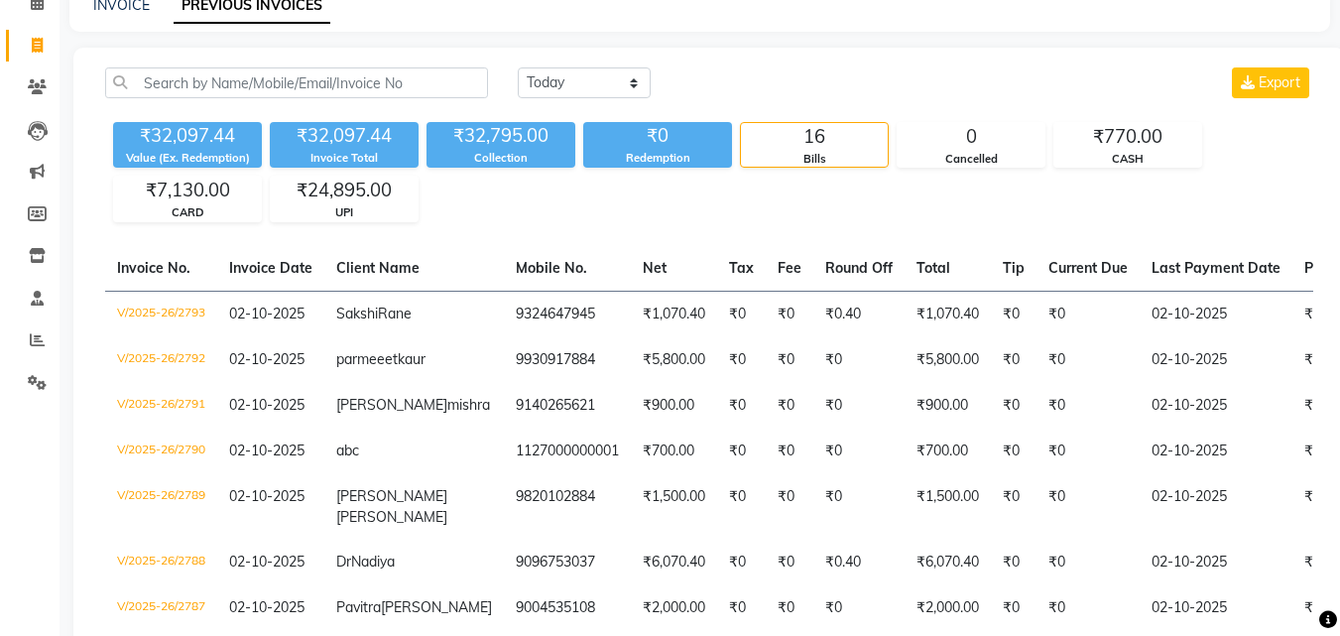
click at [17, 34] on link "Invoice" at bounding box center [30, 46] width 48 height 33
select select "service"
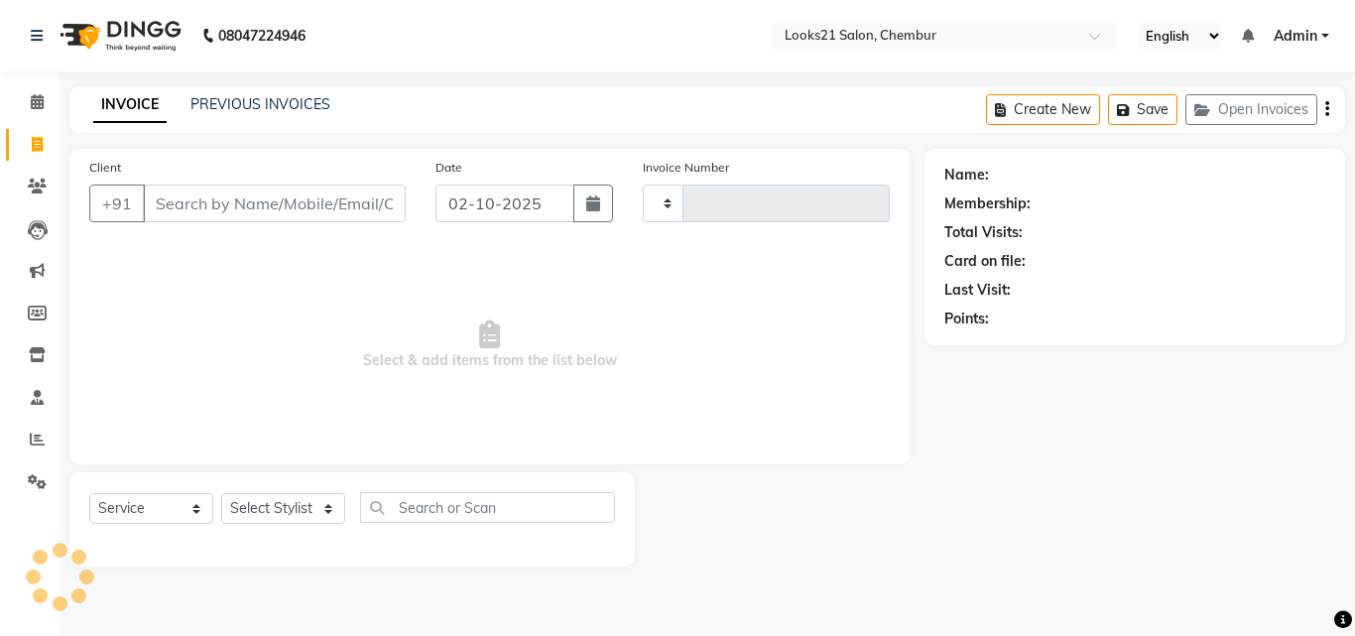
type input "2794"
select select "844"
click at [267, 218] on input "Client" at bounding box center [274, 204] width 263 height 38
type input "9"
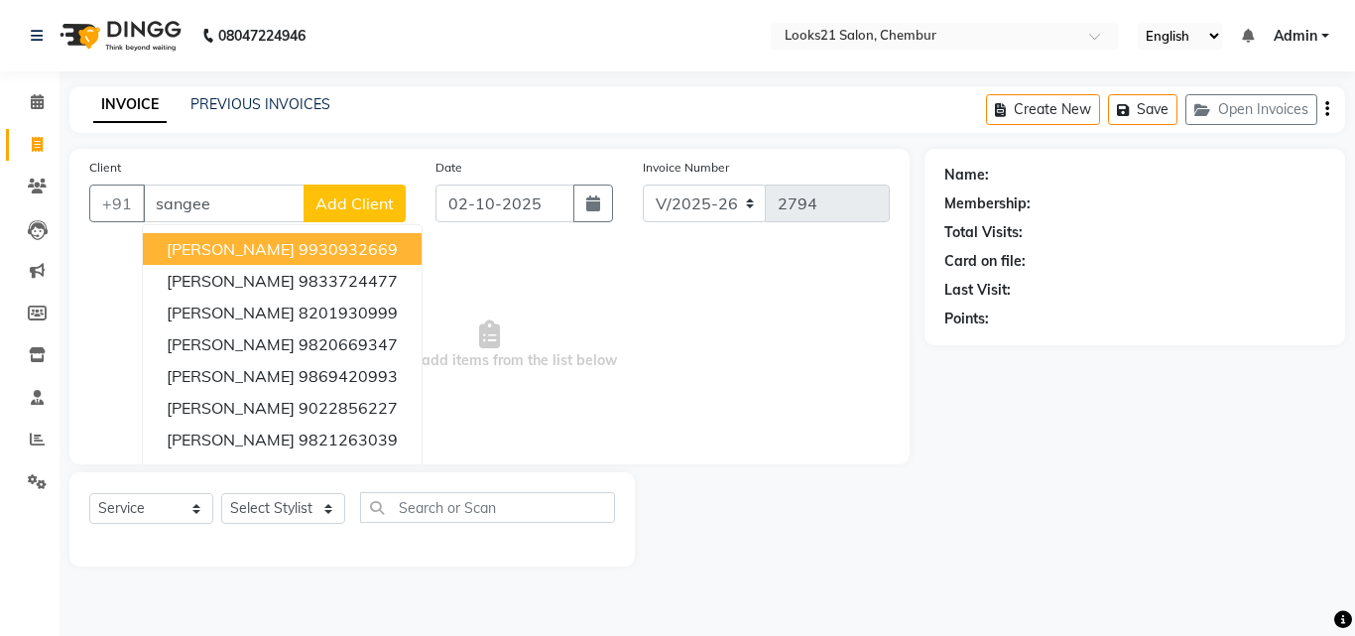
click at [273, 246] on span "[PERSON_NAME]" at bounding box center [231, 249] width 128 height 20
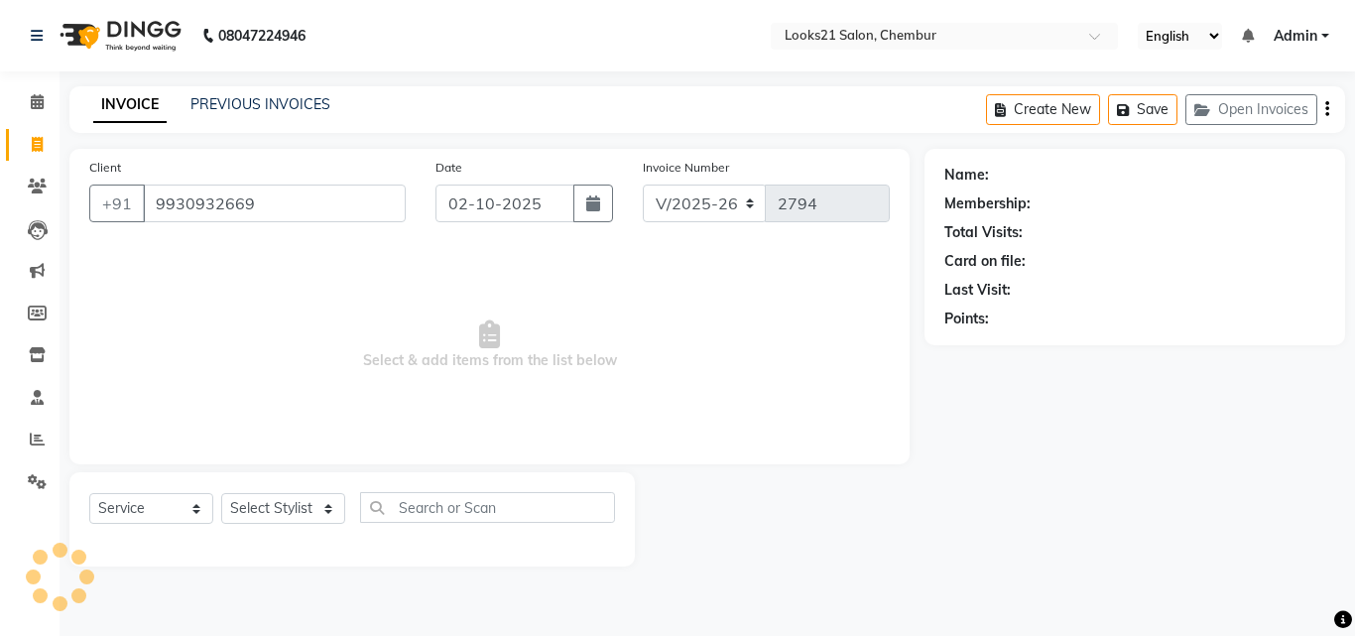
type input "9930932669"
select select "1: Object"
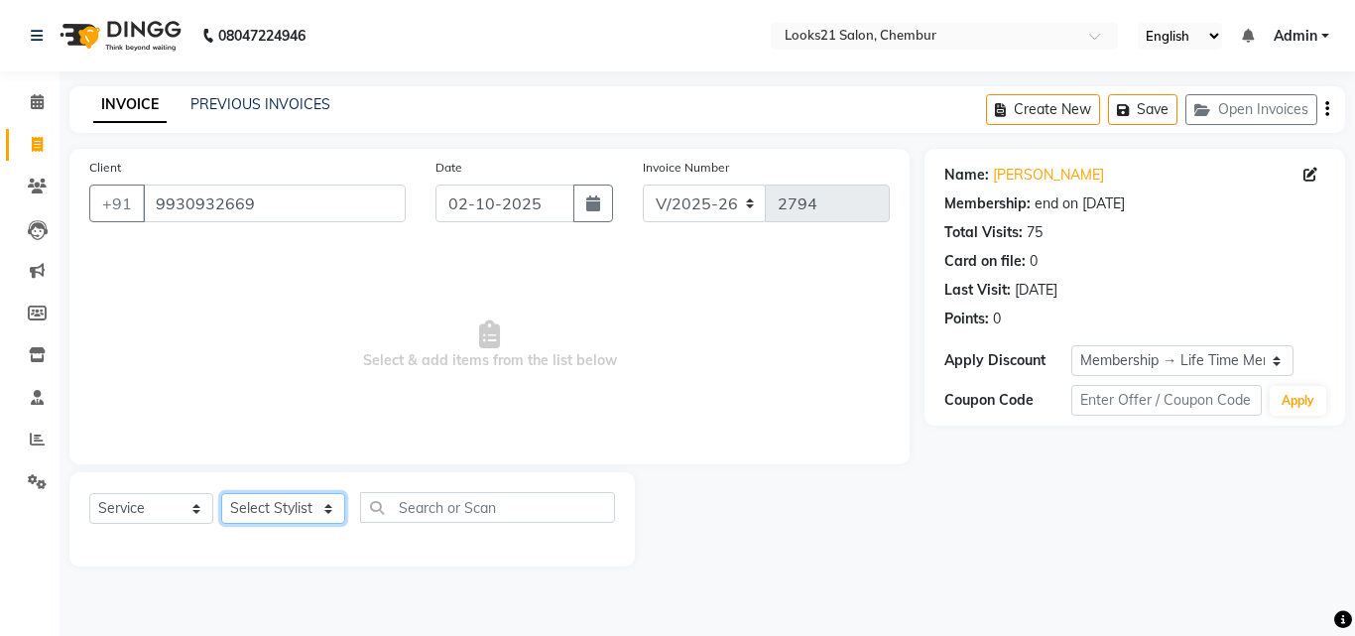
click at [268, 506] on select "Select Stylist [PERSON_NAME] LOOKS 21 [PERSON_NAME] [PERSON_NAME] [PERSON_NAME]…" at bounding box center [283, 508] width 124 height 31
select select "13882"
click at [221, 493] on select "Select Stylist [PERSON_NAME] LOOKS 21 [PERSON_NAME] [PERSON_NAME] [PERSON_NAME]…" at bounding box center [283, 508] width 124 height 31
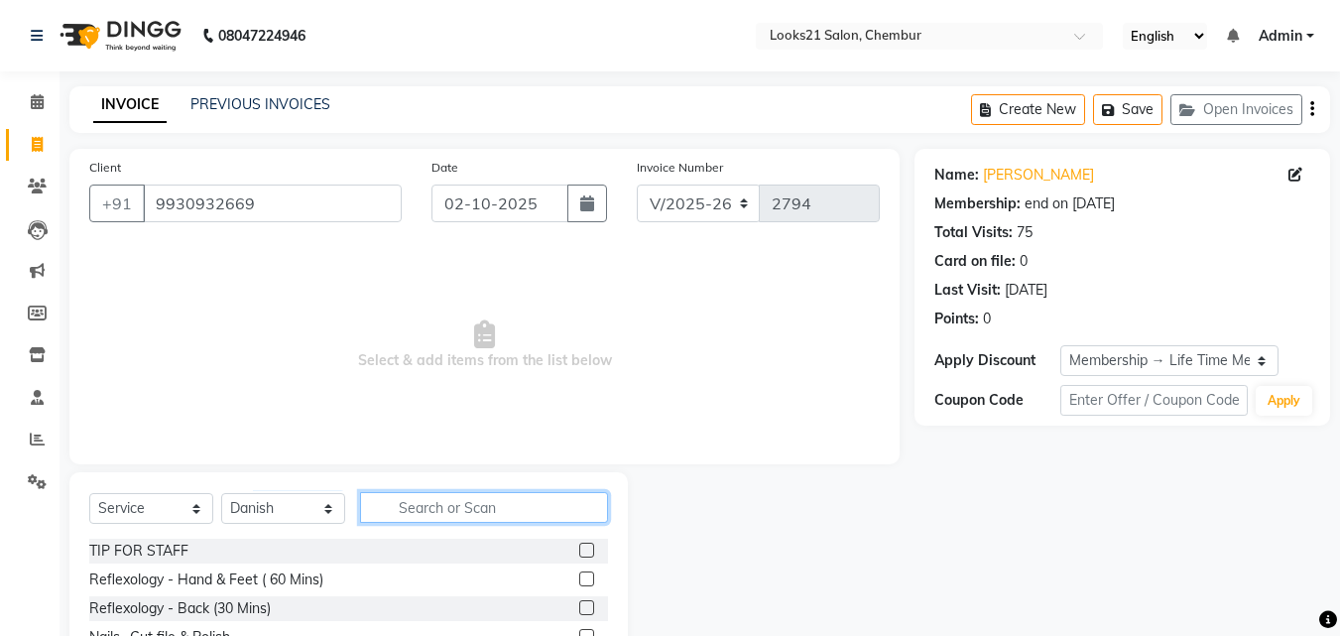
click at [439, 512] on input "text" at bounding box center [484, 507] width 248 height 31
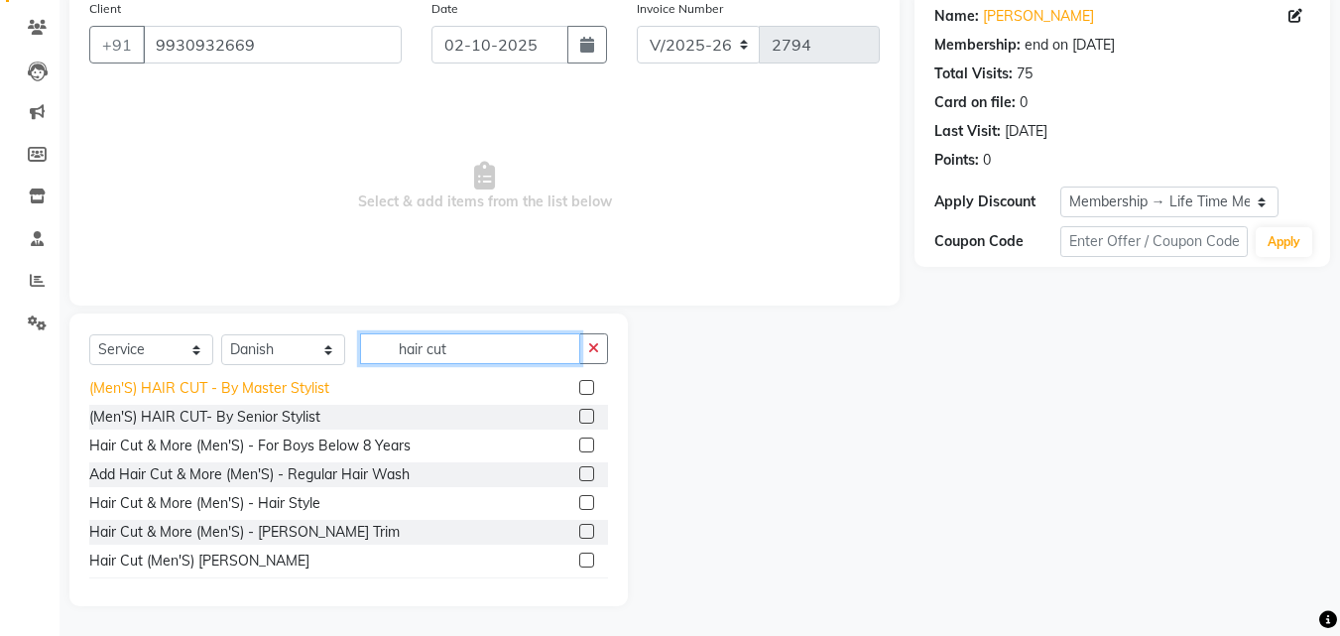
scroll to position [298, 0]
type input "hair cut"
click at [284, 382] on div "(Men'S) HAIR CUT - By Master Stylist" at bounding box center [209, 387] width 240 height 21
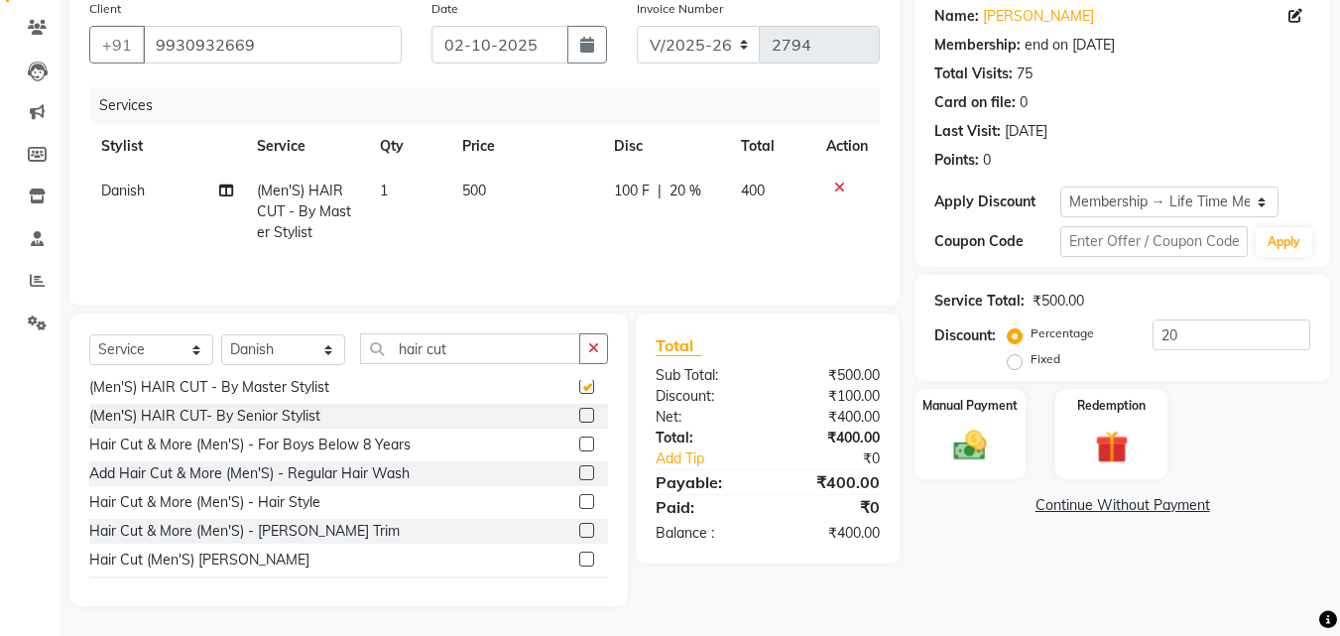
checkbox input "false"
click at [277, 411] on div "(Men'S) HAIR CUT- By Senior Stylist" at bounding box center [204, 416] width 231 height 21
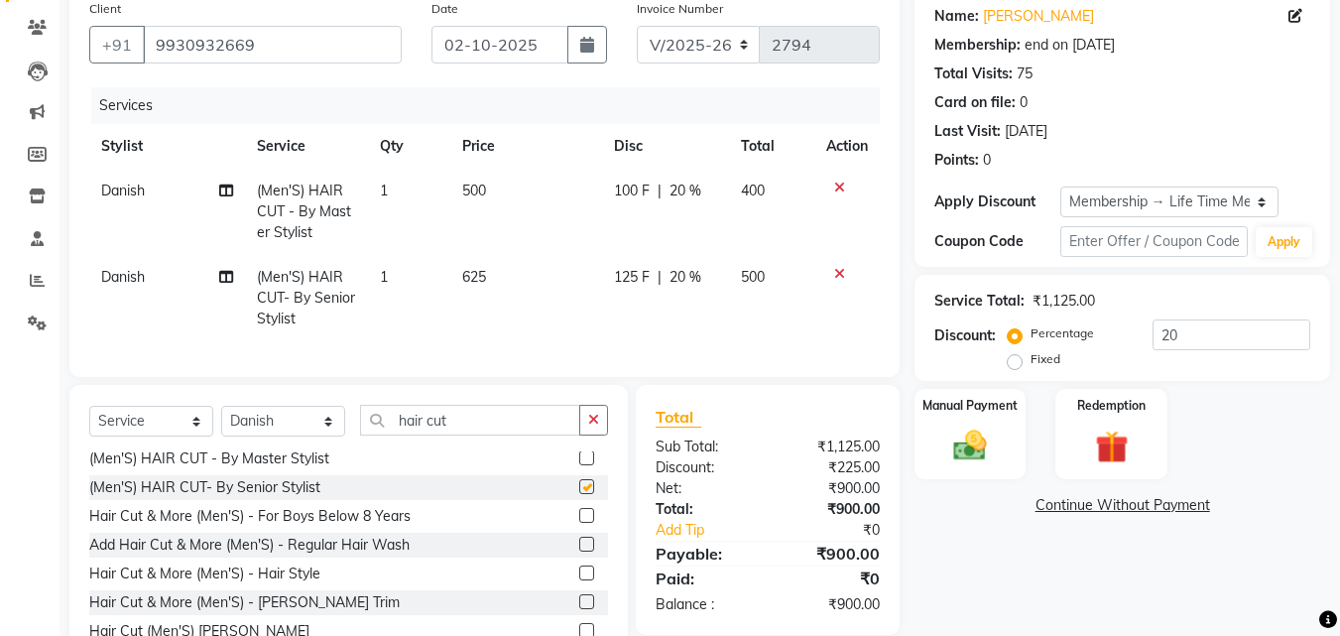
checkbox input "false"
click at [837, 185] on icon at bounding box center [839, 188] width 11 height 14
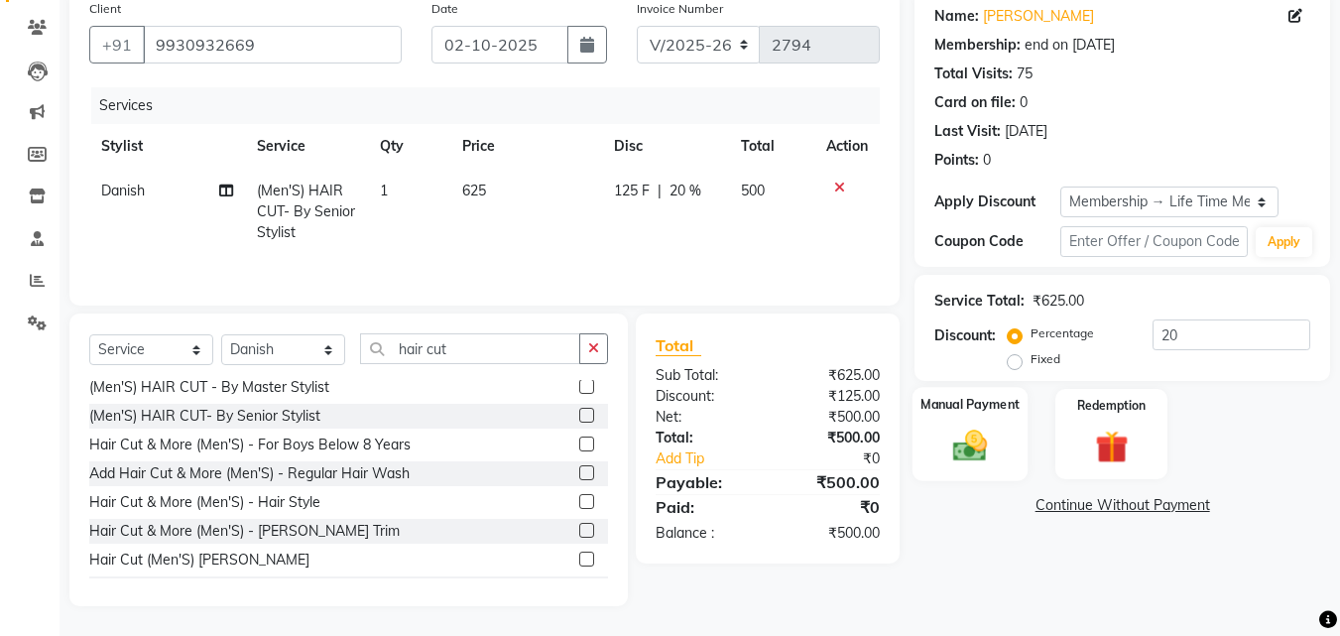
click at [1019, 456] on div "Manual Payment" at bounding box center [971, 434] width 116 height 94
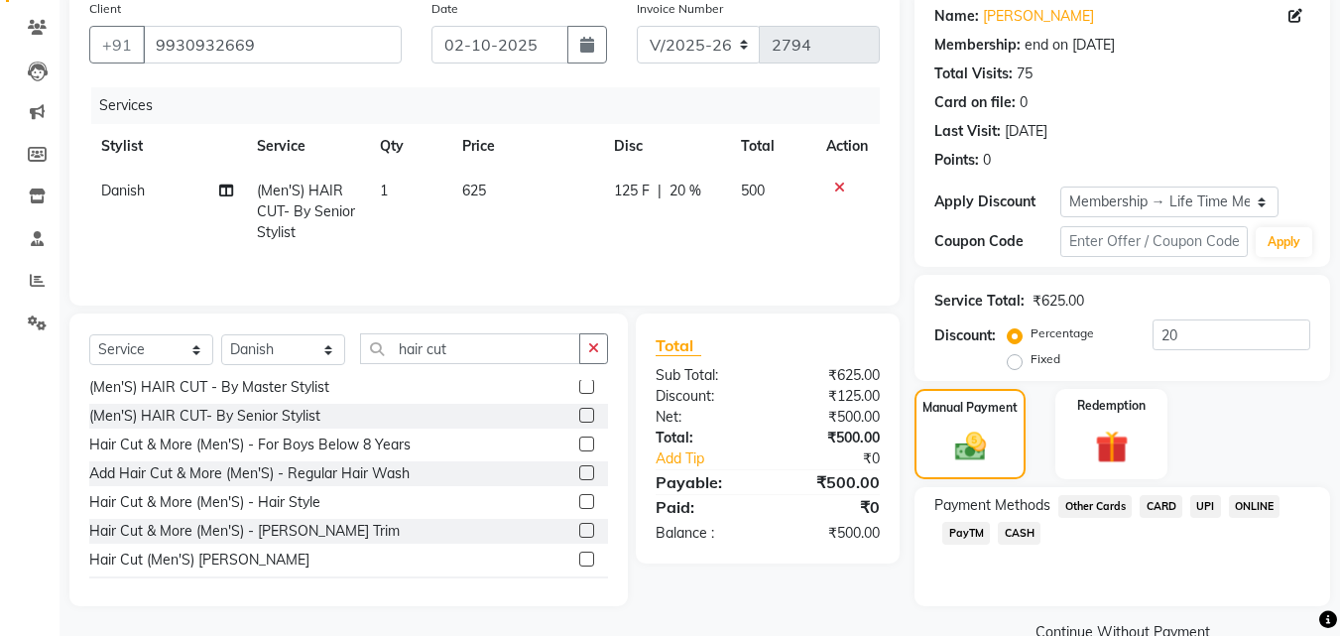
click at [1202, 509] on span "UPI" at bounding box center [1206, 506] width 31 height 23
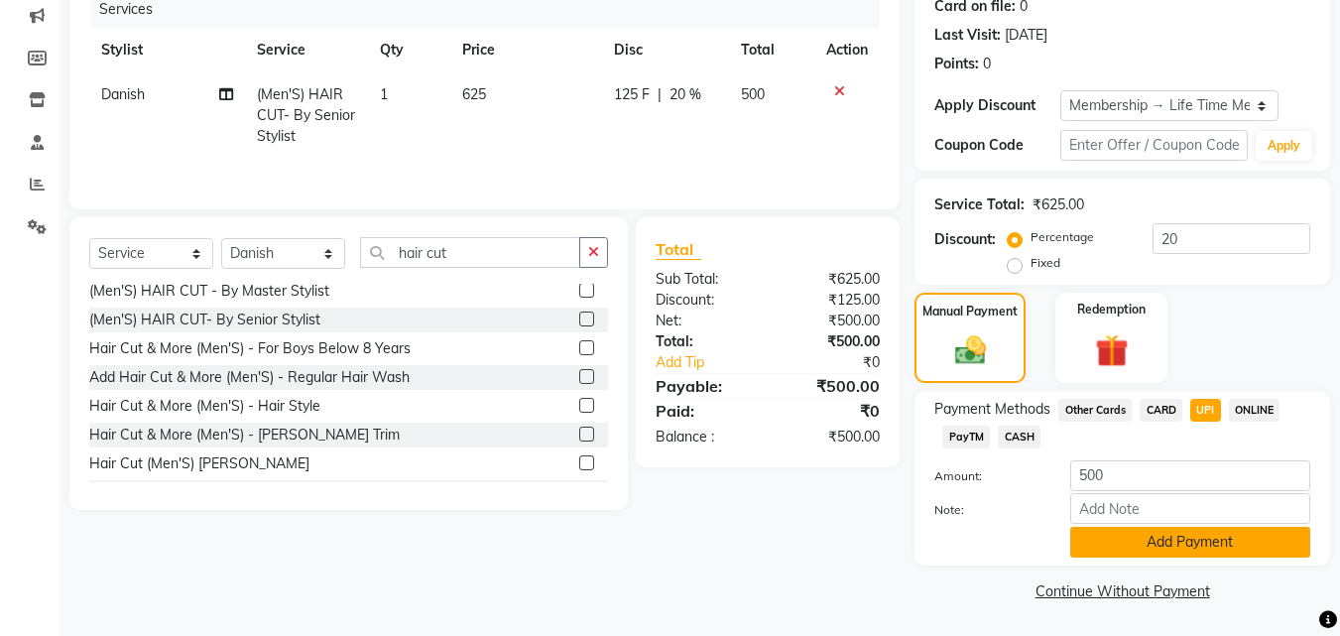
click at [1203, 543] on button "Add Payment" at bounding box center [1190, 542] width 240 height 31
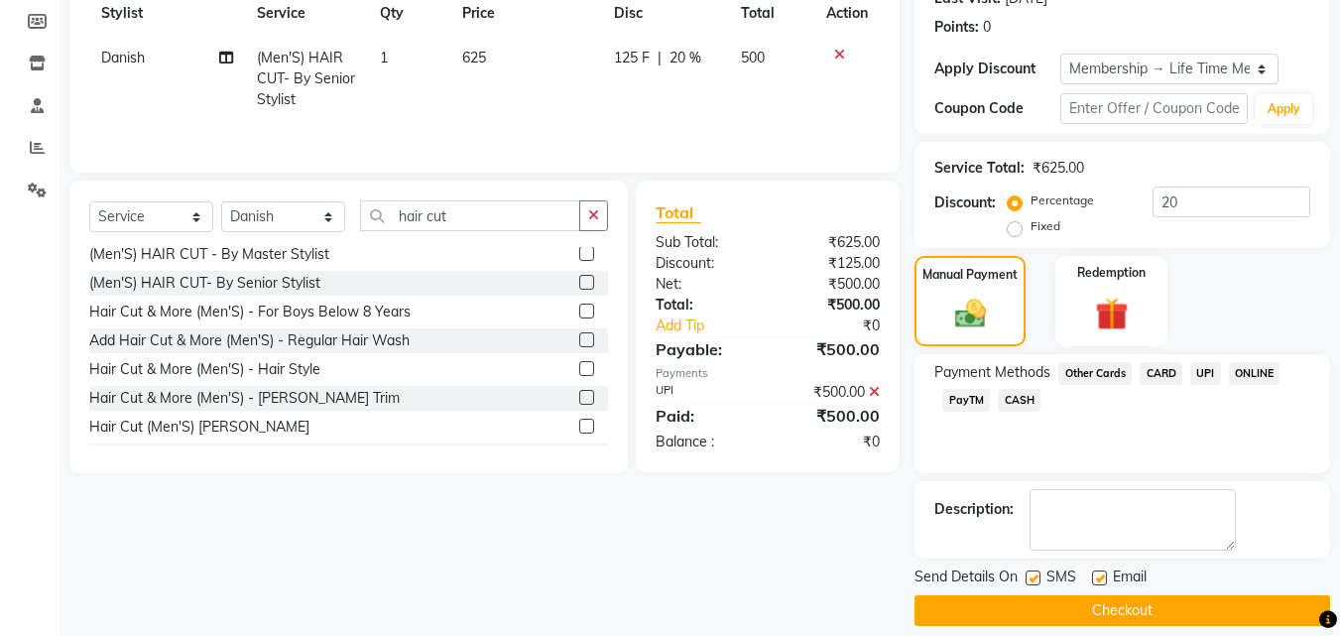
scroll to position [312, 0]
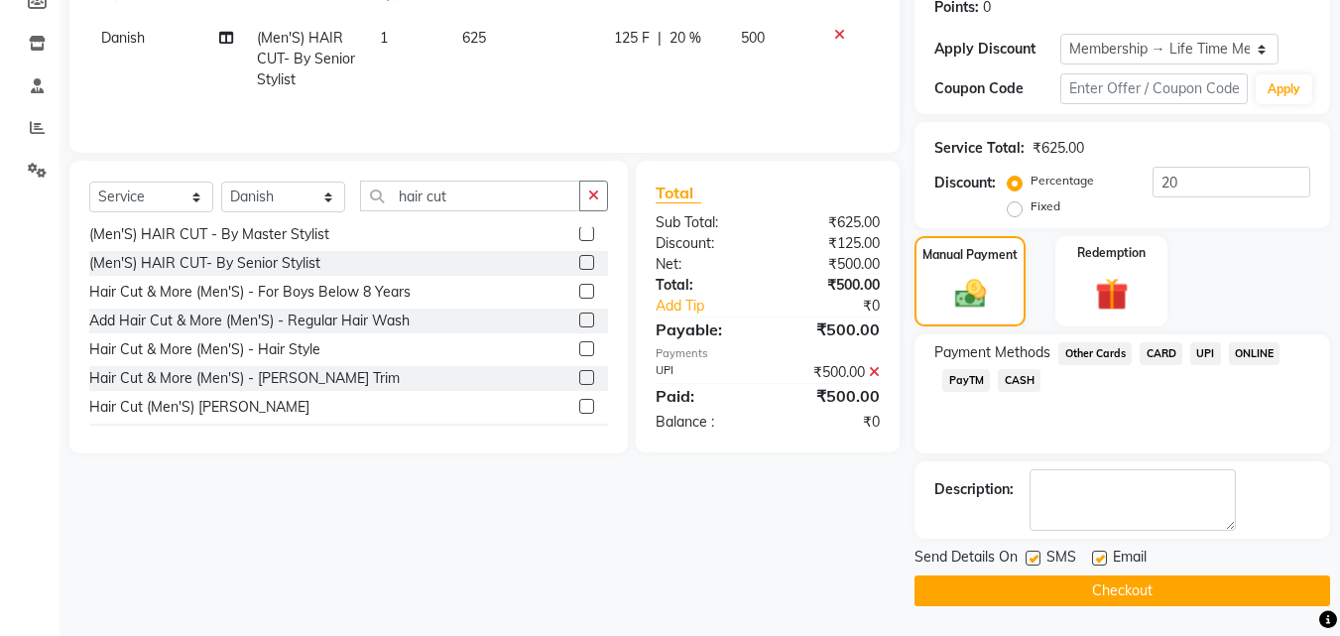
click at [1198, 593] on button "Checkout" at bounding box center [1123, 590] width 416 height 31
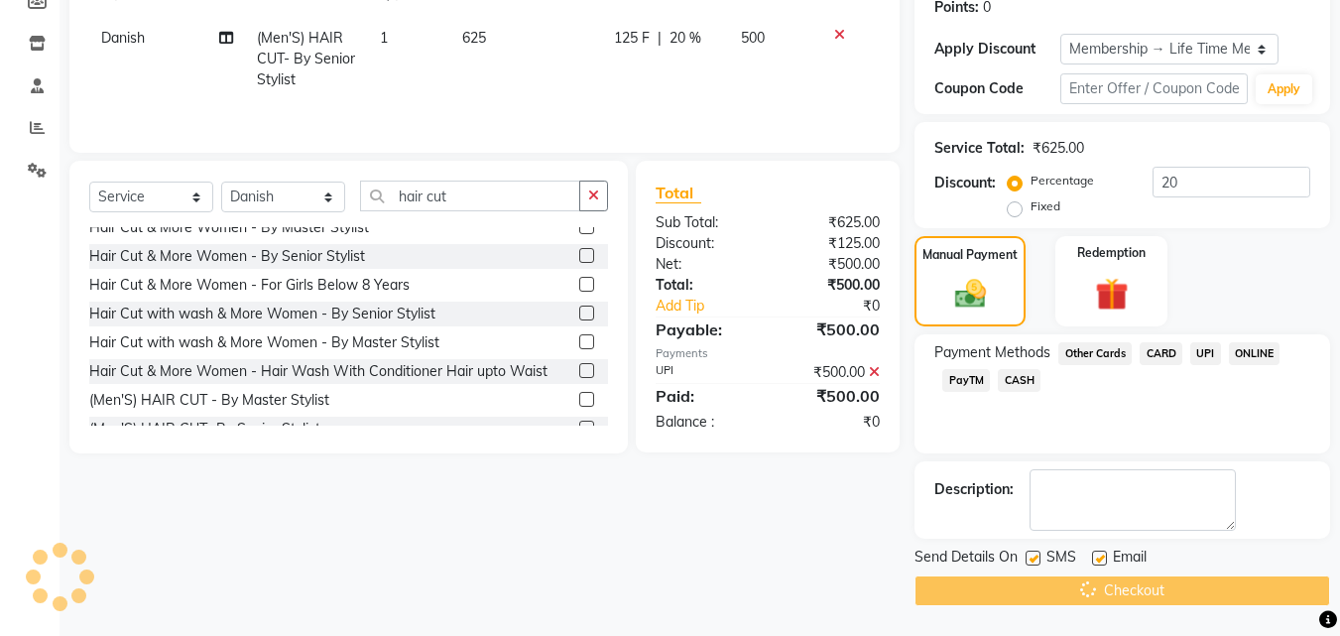
scroll to position [0, 0]
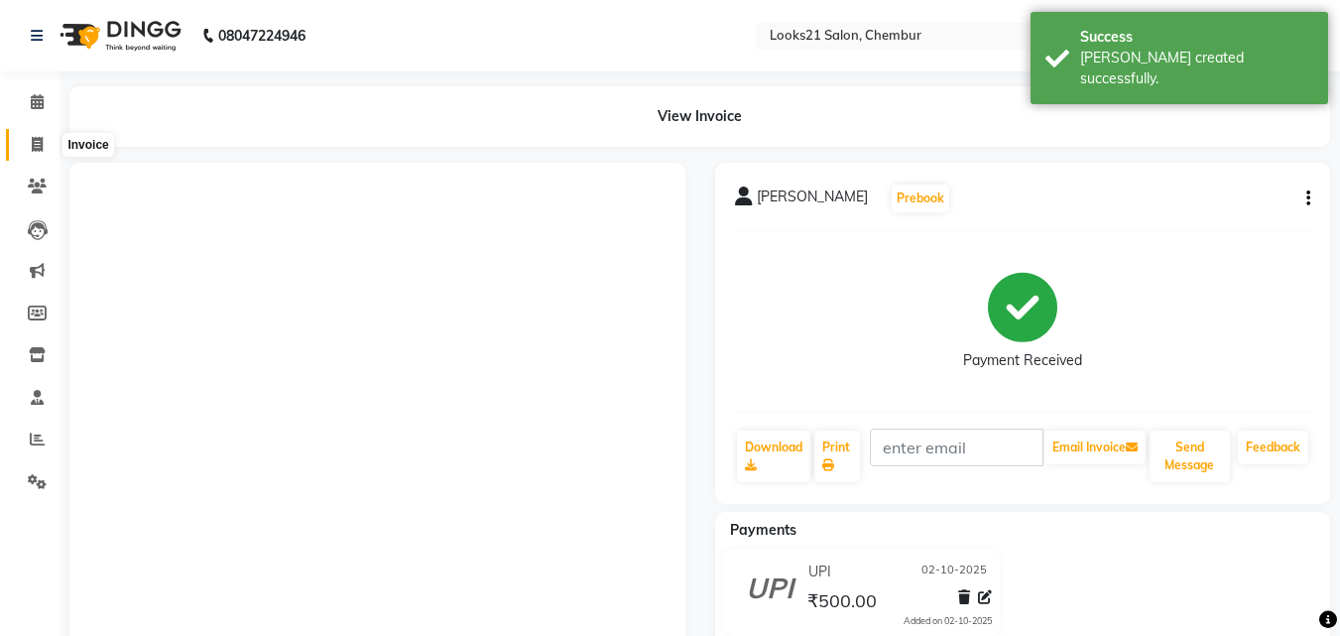
click at [27, 144] on span at bounding box center [37, 145] width 35 height 23
select select "service"
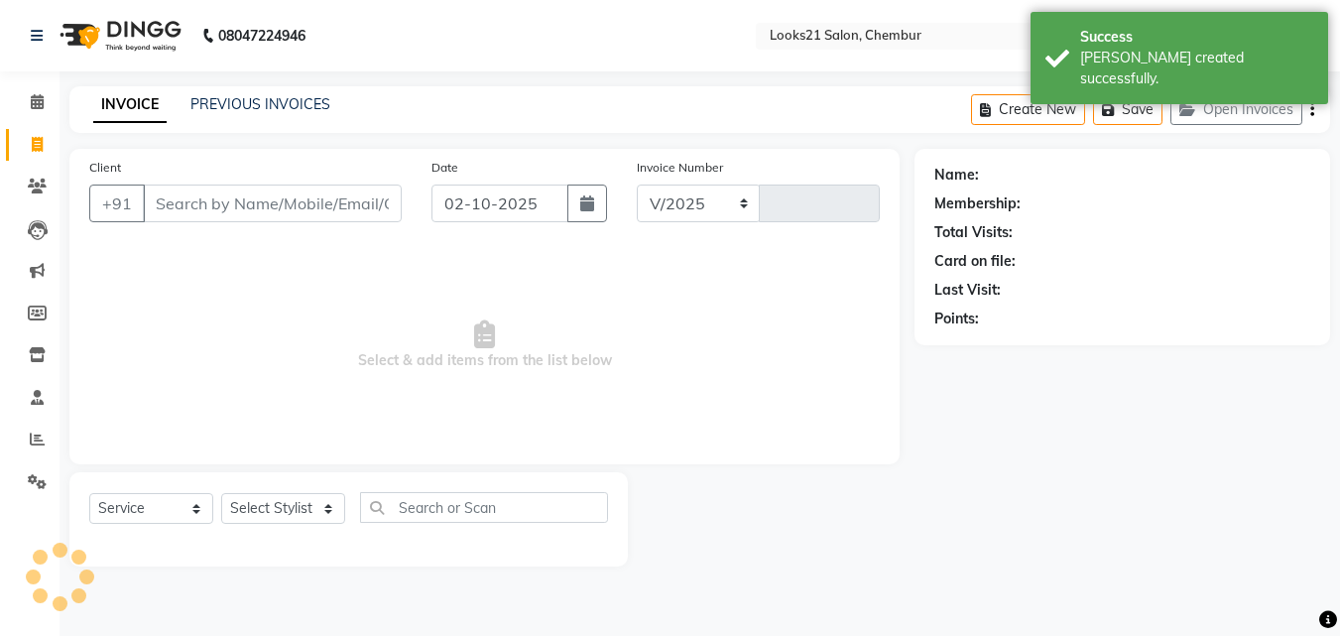
drag, startPoint x: 27, startPoint y: 144, endPoint x: 218, endPoint y: 193, distance: 197.8
click at [217, 190] on input "Client" at bounding box center [272, 204] width 259 height 38
select select "844"
type input "2795"
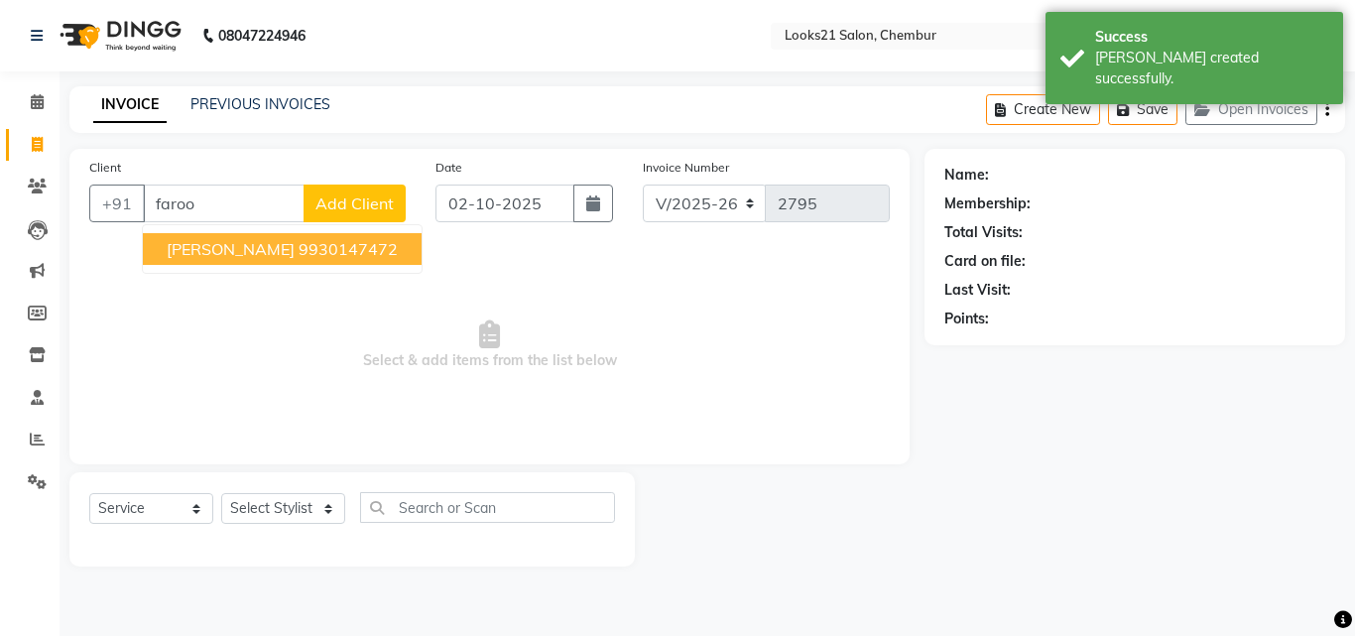
click at [278, 244] on button "[PERSON_NAME] 9930147472" at bounding box center [282, 249] width 279 height 32
type input "9930147472"
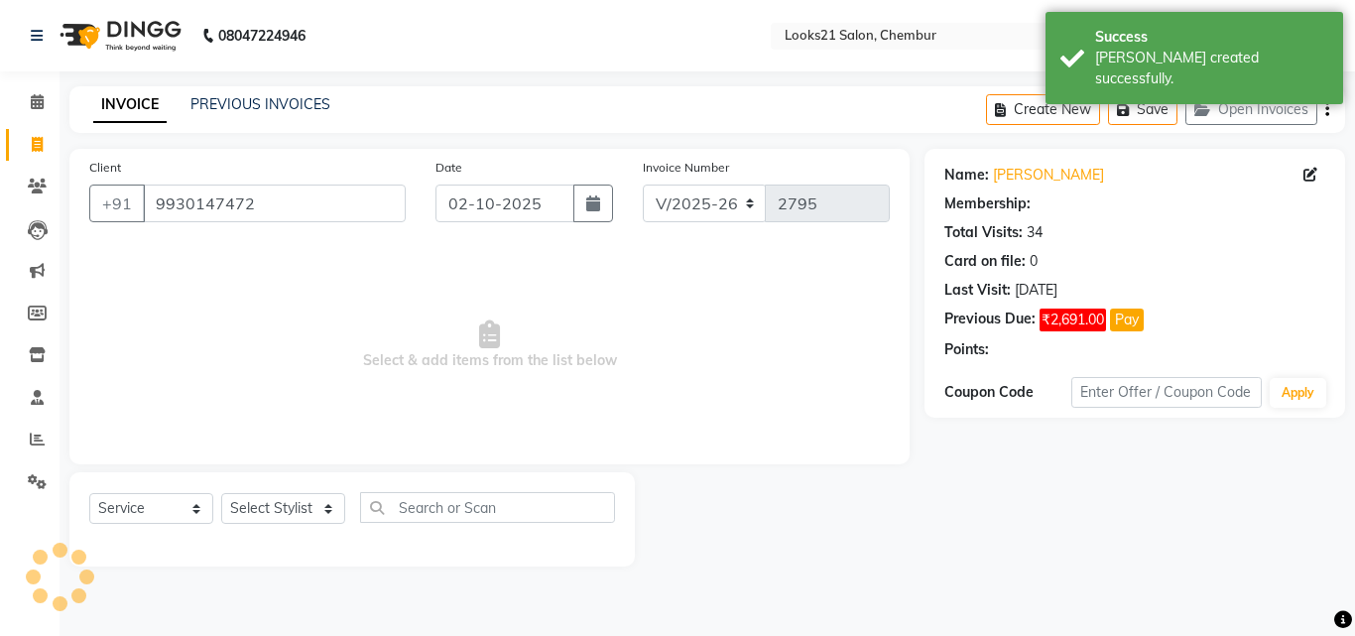
select select "1: Object"
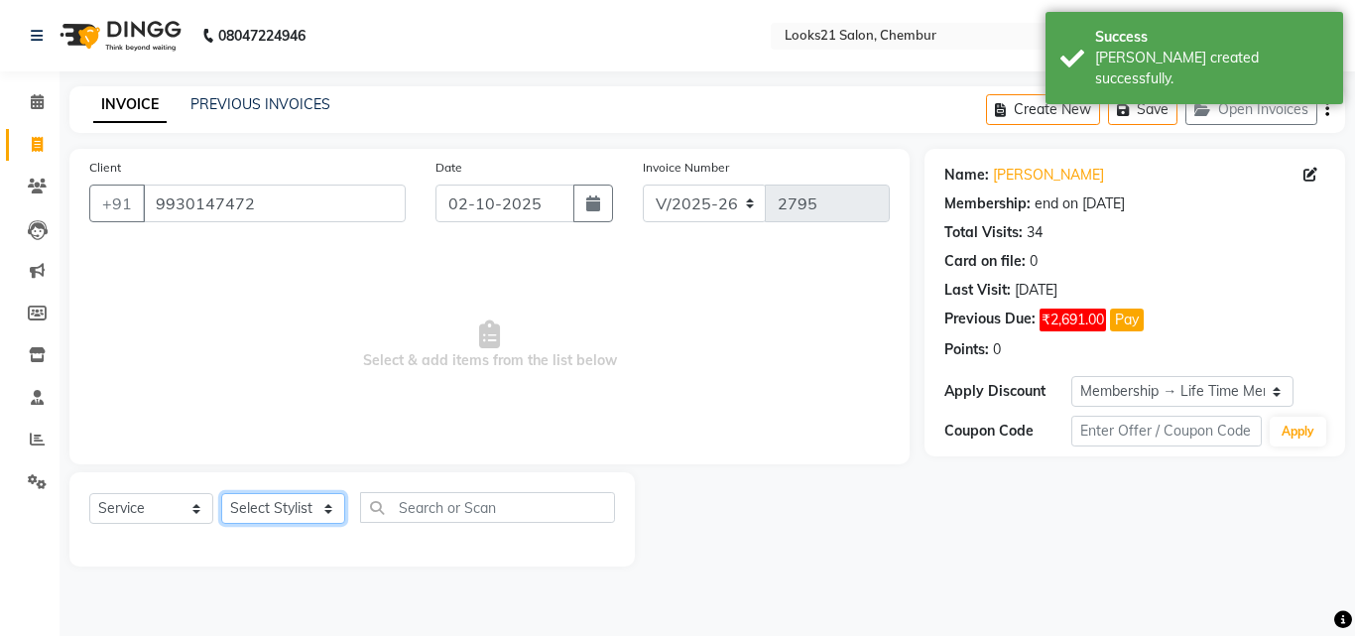
click at [282, 508] on select "Select Stylist [PERSON_NAME] LOOKS 21 [PERSON_NAME] [PERSON_NAME] [PERSON_NAME]…" at bounding box center [283, 508] width 124 height 31
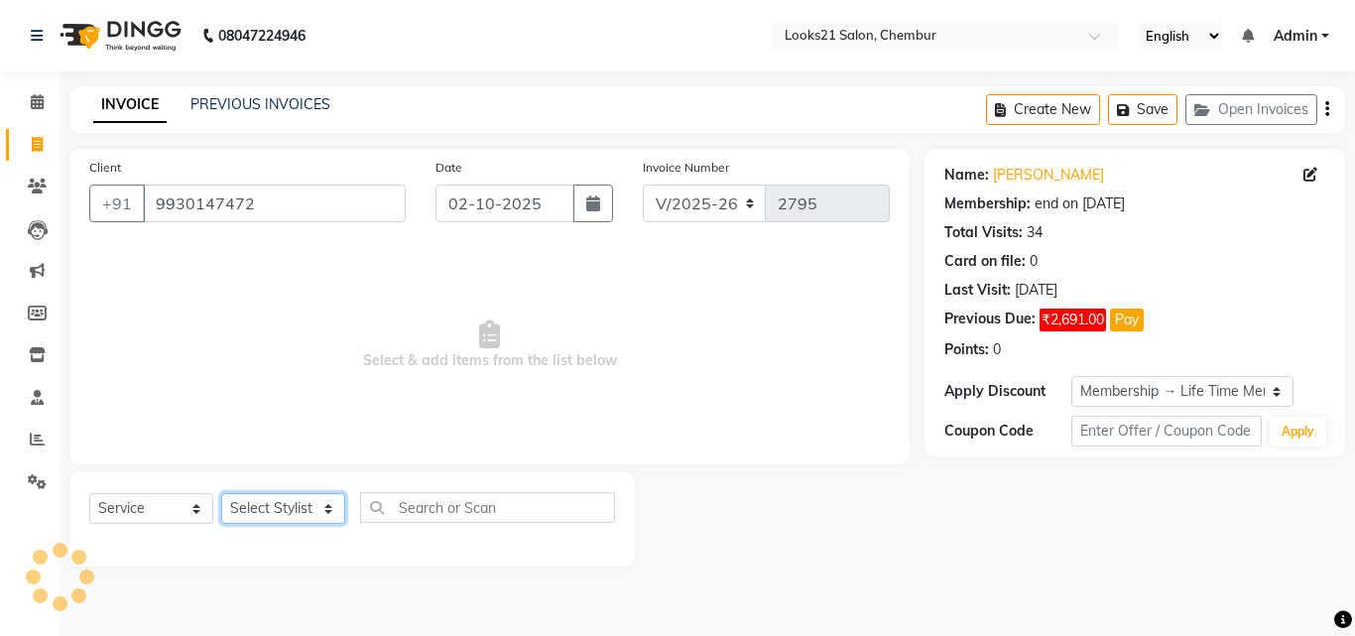
select select "13889"
click at [221, 493] on select "Select Stylist [PERSON_NAME] LOOKS 21 [PERSON_NAME] [PERSON_NAME] [PERSON_NAME]…" at bounding box center [283, 508] width 124 height 31
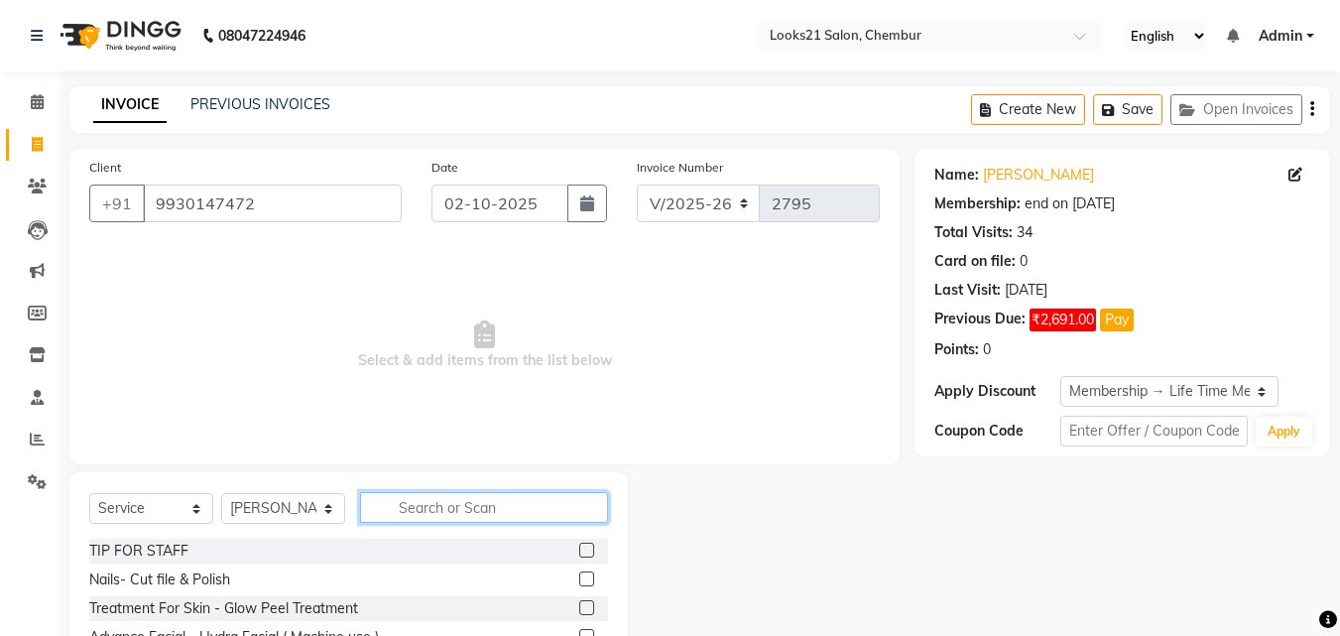
click at [421, 515] on input "text" at bounding box center [484, 507] width 248 height 31
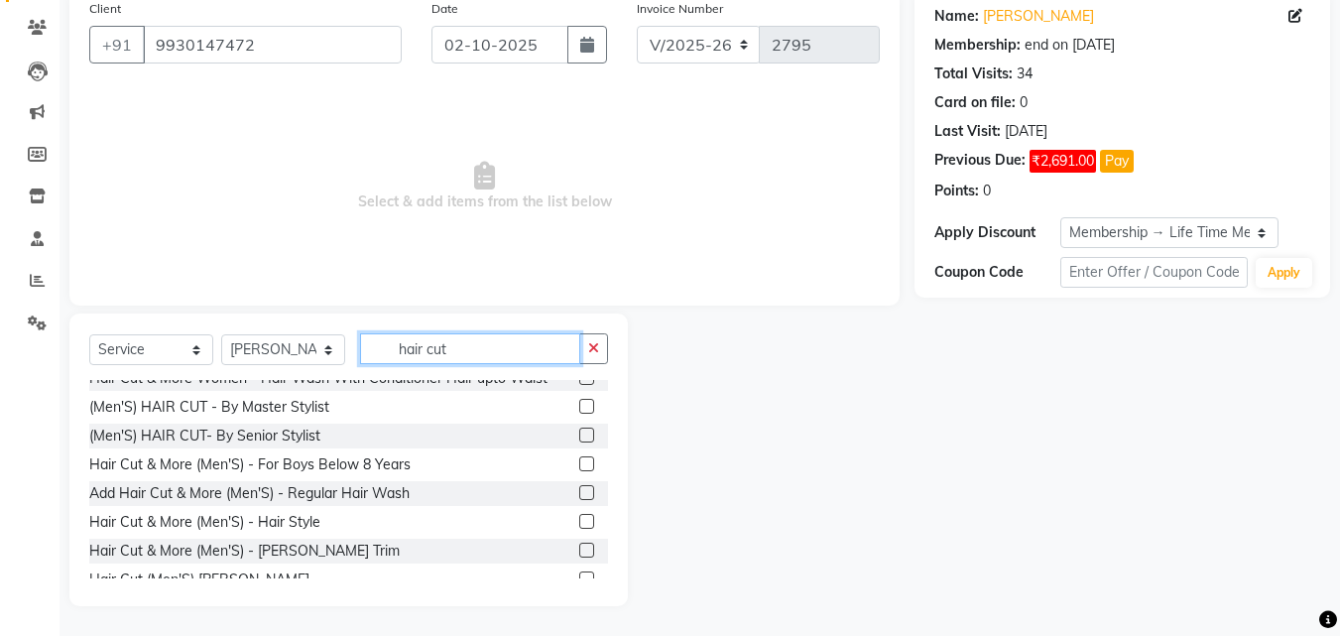
scroll to position [298, 0]
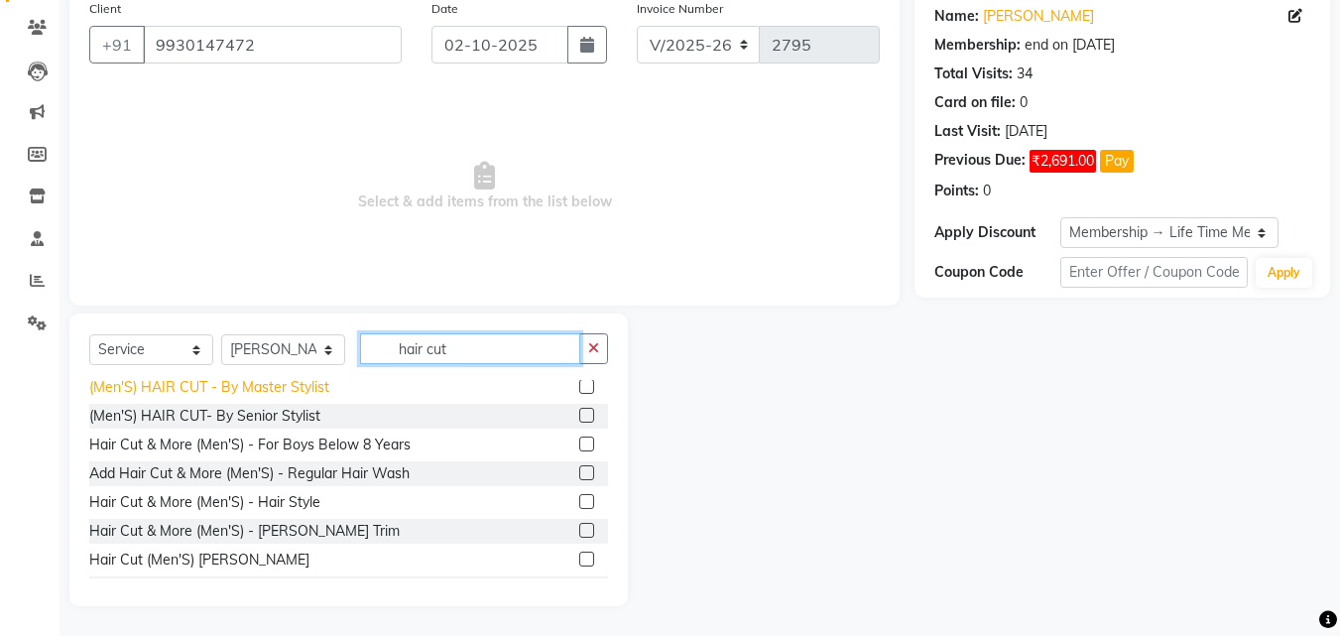
type input "hair cut"
click at [274, 390] on div "(Men'S) HAIR CUT - By Master Stylist" at bounding box center [209, 387] width 240 height 21
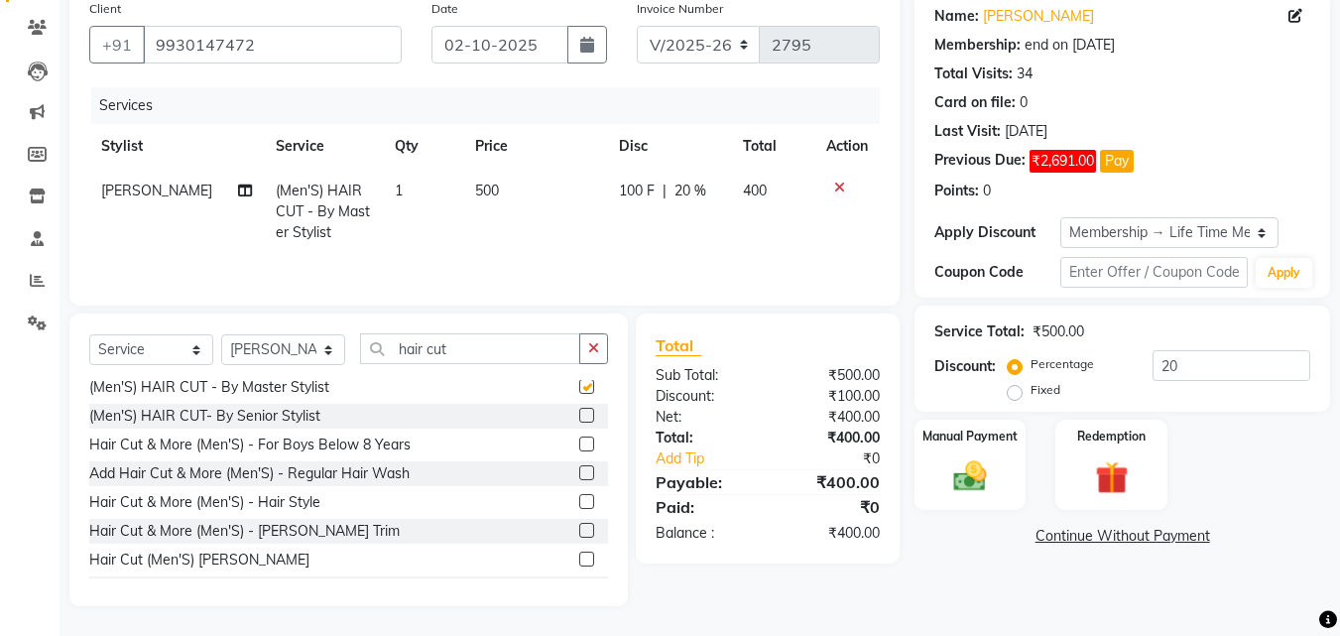
checkbox input "false"
drag, startPoint x: 479, startPoint y: 348, endPoint x: 323, endPoint y: 325, distance: 157.4
click at [325, 325] on div "Select Service Product Membership Package Voucher Prepaid Gift Card Select Styl…" at bounding box center [348, 460] width 559 height 293
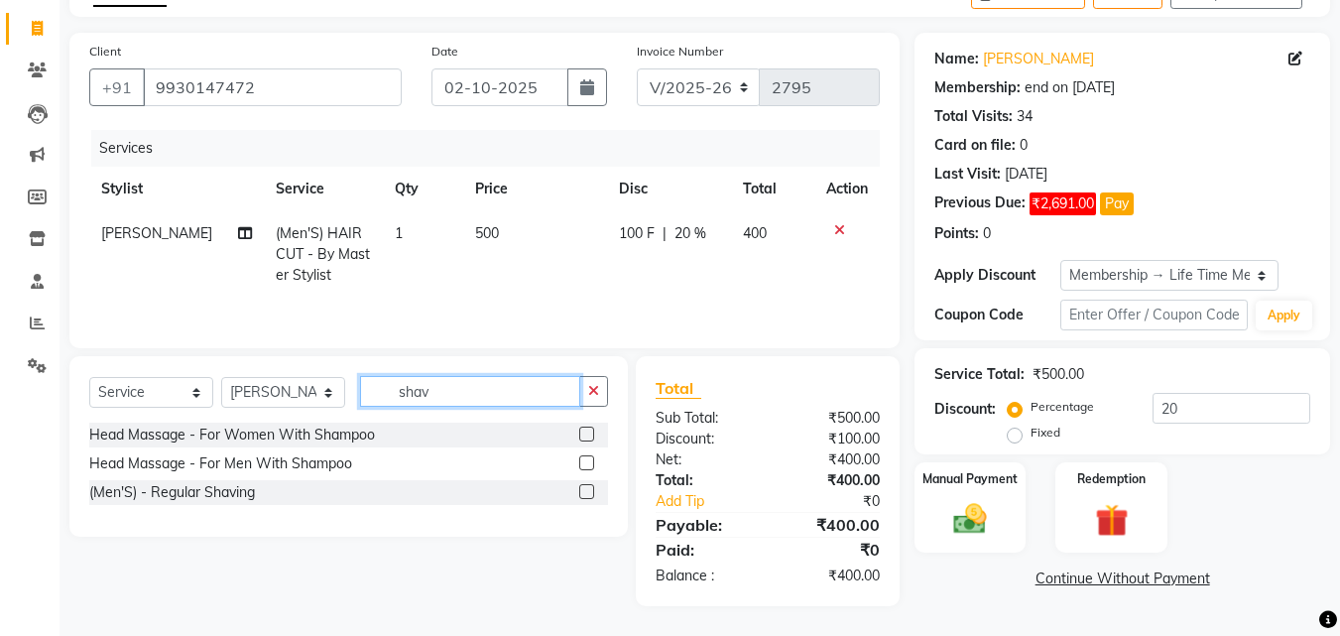
scroll to position [0, 0]
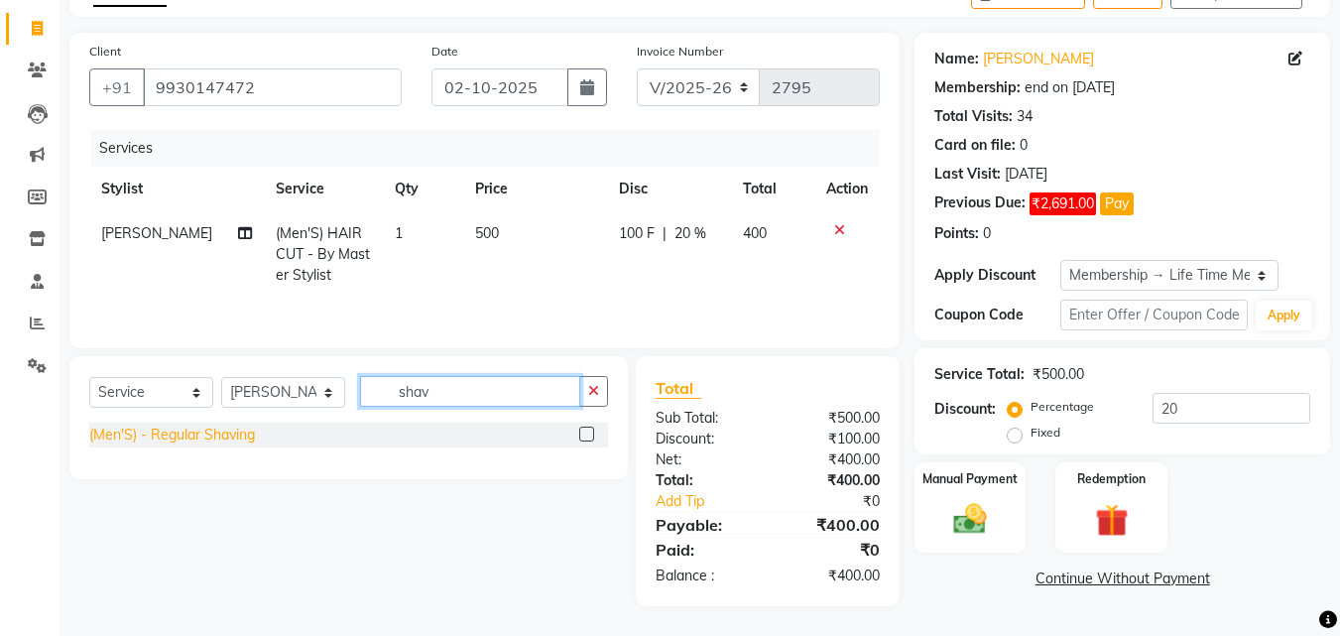
type input "shav"
click at [127, 438] on div "(Men'S) - Regular Shaving" at bounding box center [172, 435] width 166 height 21
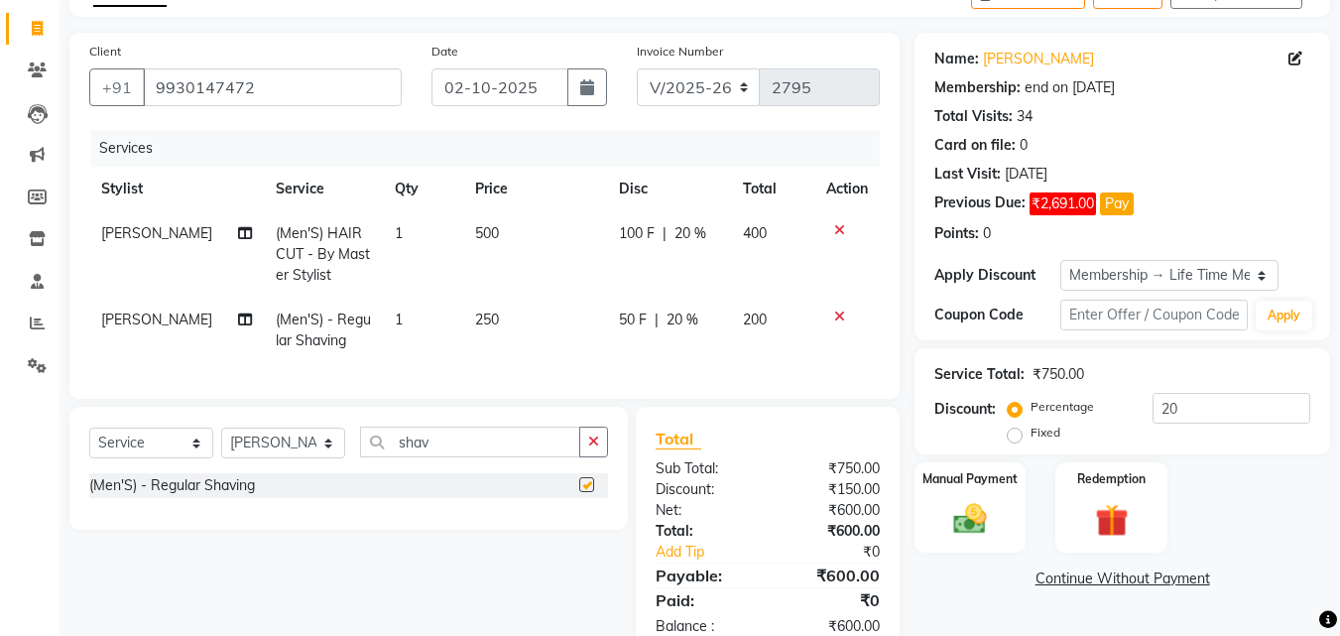
checkbox input "false"
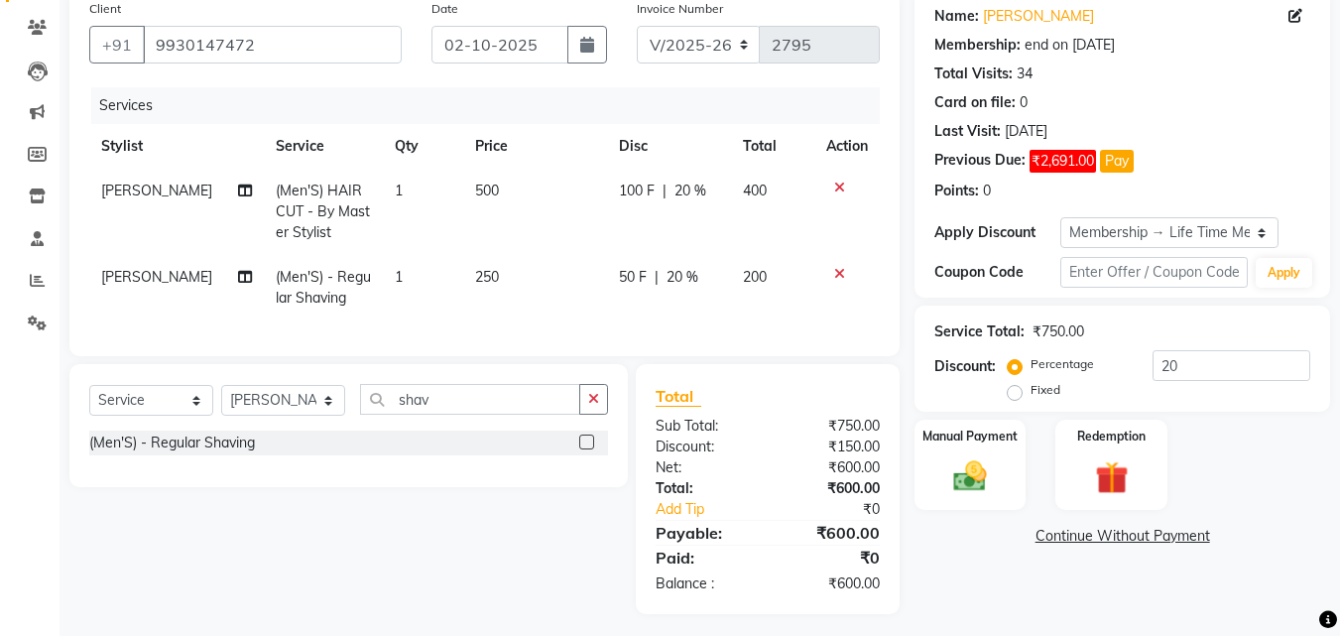
scroll to position [182, 0]
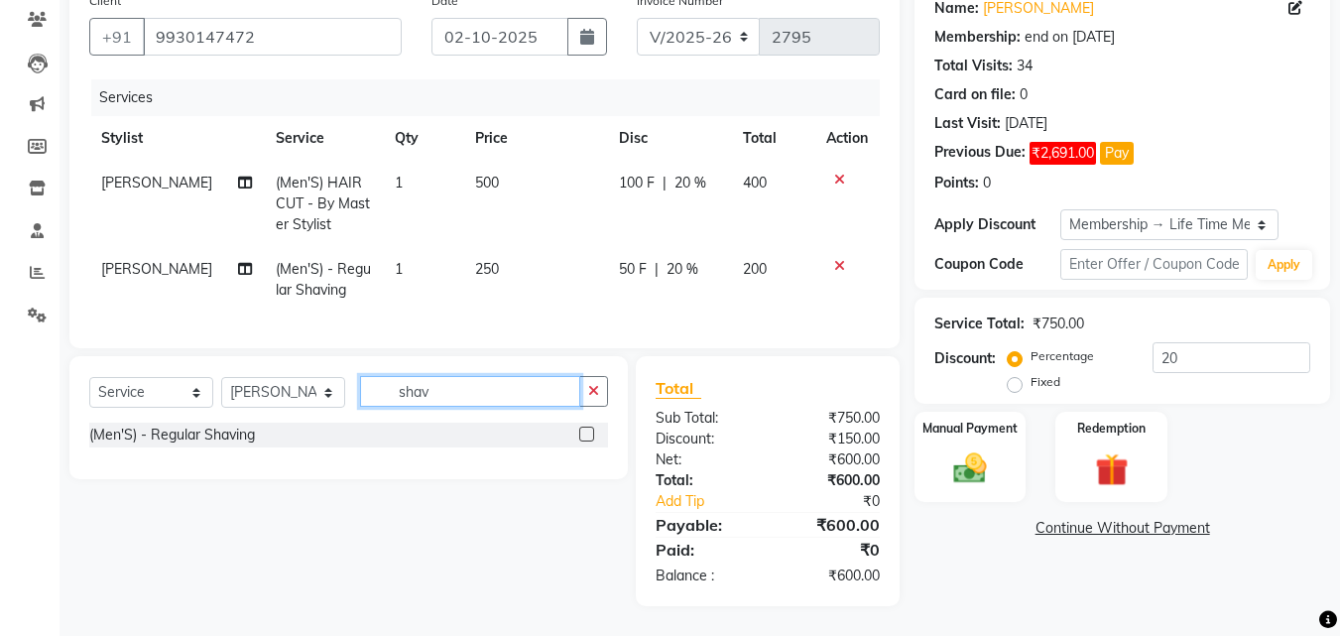
drag, startPoint x: 373, startPoint y: 377, endPoint x: 314, endPoint y: 376, distance: 58.5
click at [314, 376] on div "Select Service Product Membership Package Voucher Prepaid Gift Card Select Styl…" at bounding box center [348, 399] width 519 height 47
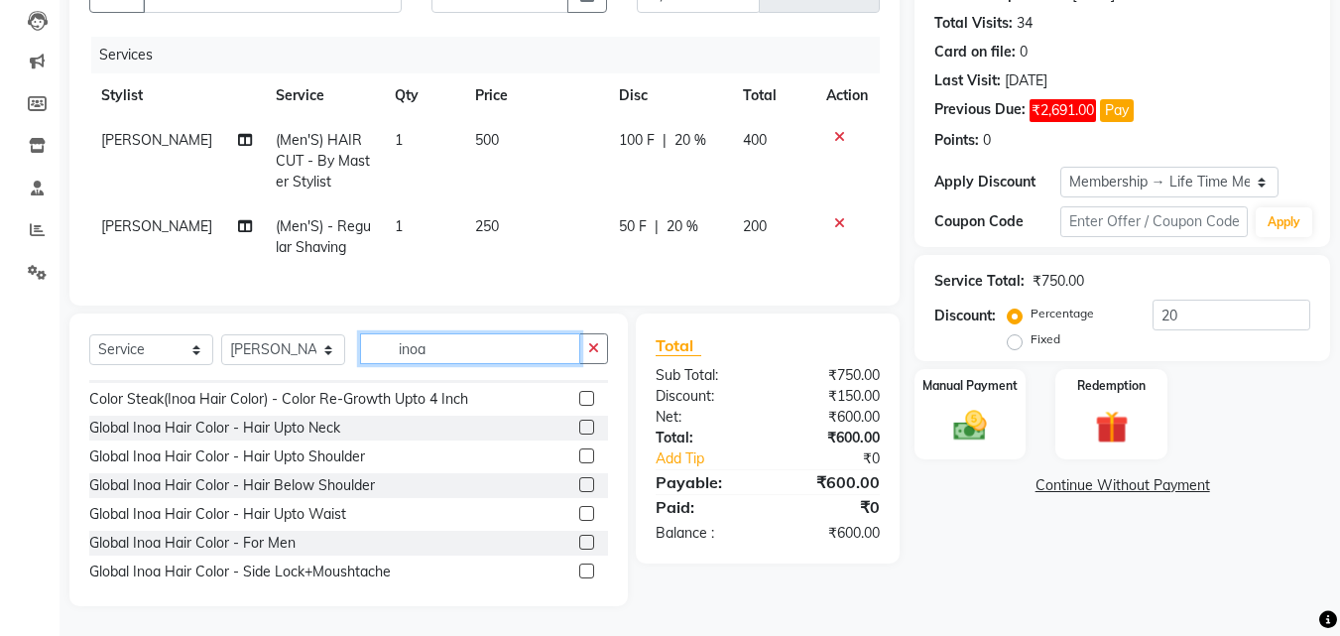
scroll to position [99, 0]
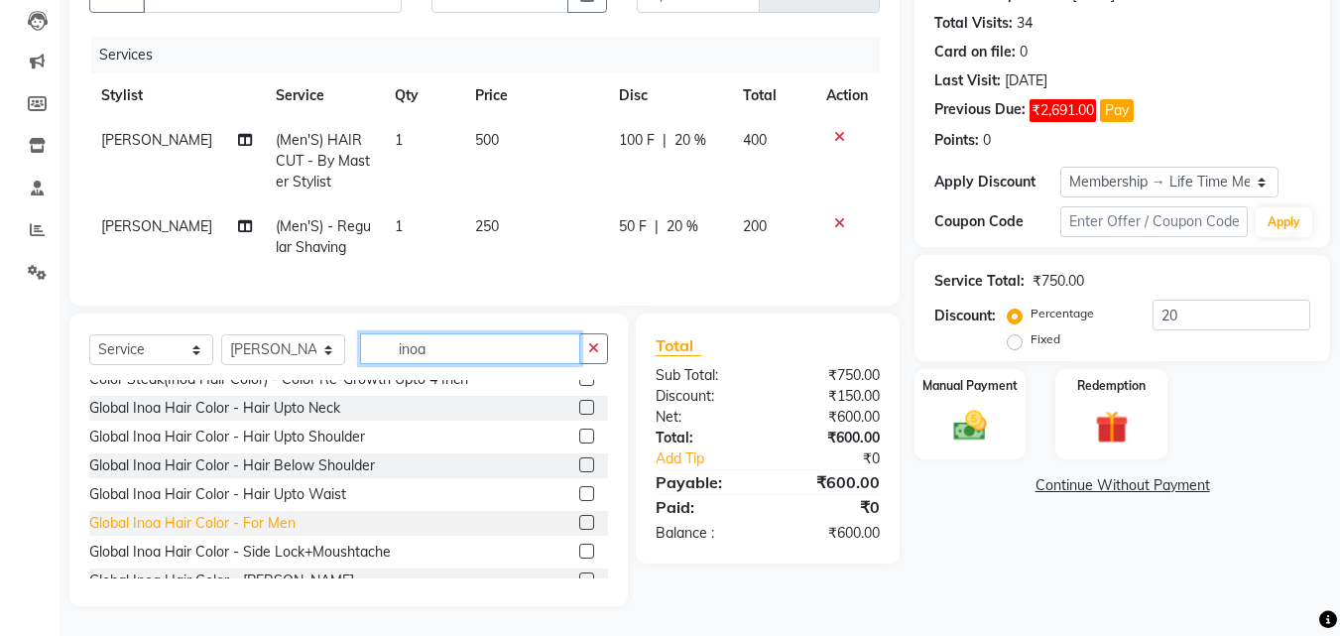
type input "inoa"
click at [272, 518] on div "Global Inoa Hair Color - For Men" at bounding box center [192, 523] width 206 height 21
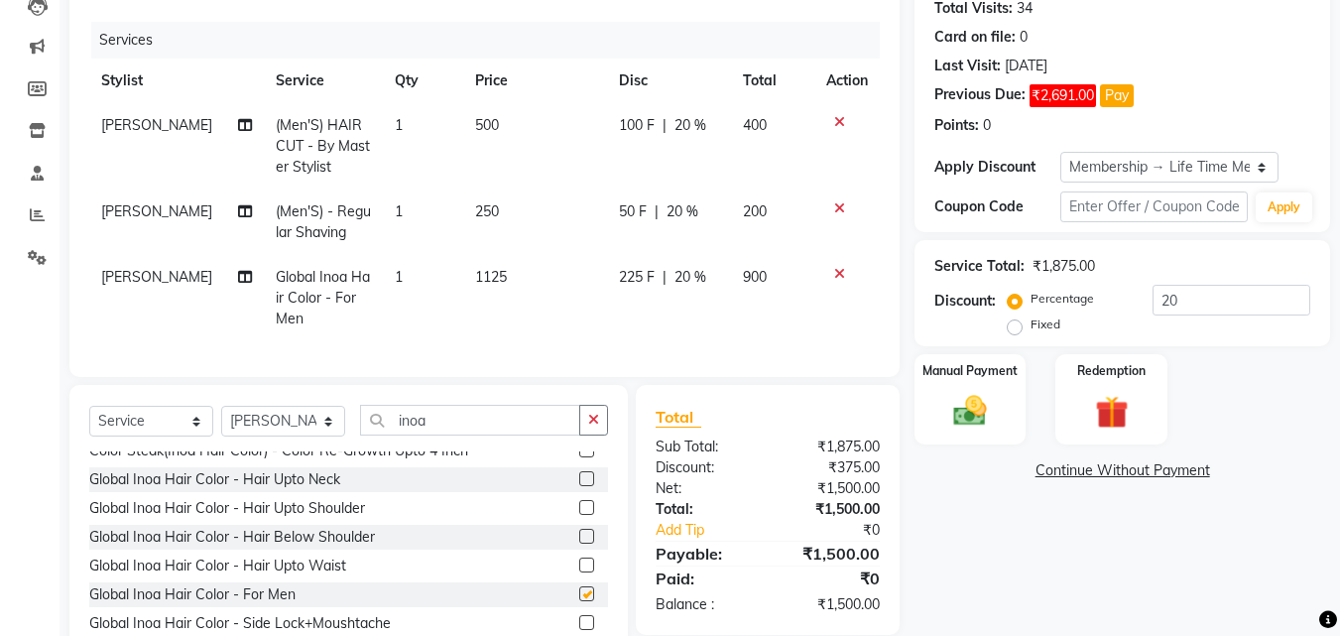
checkbox input "false"
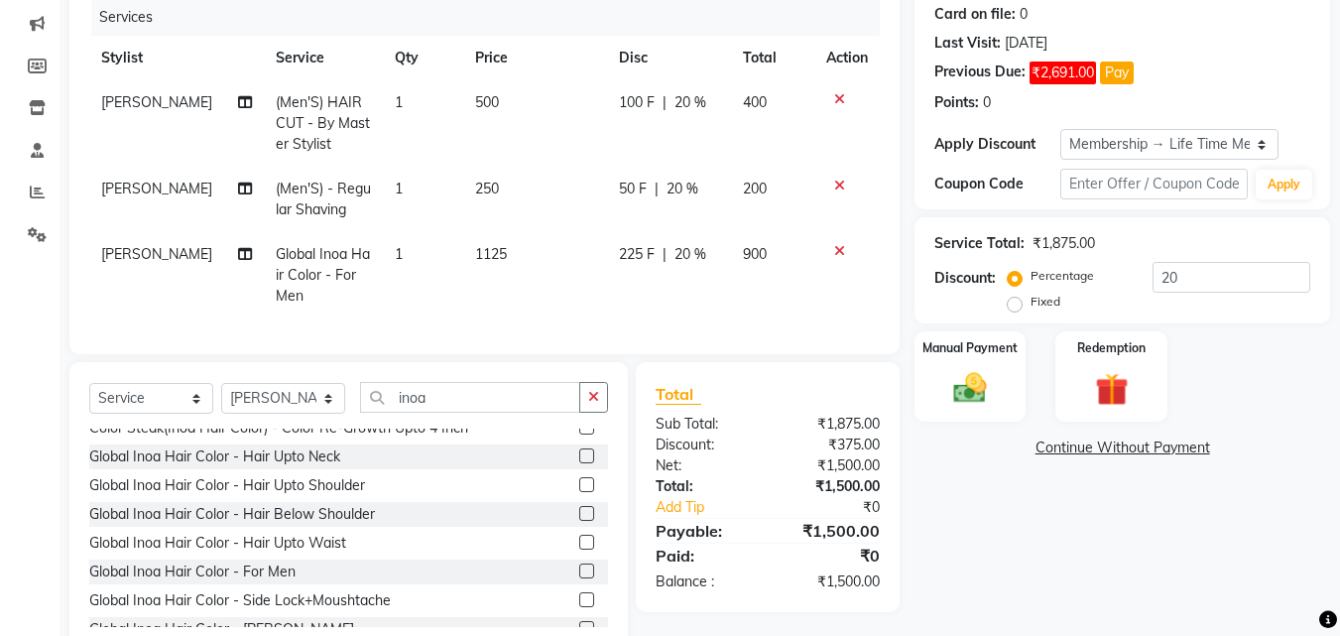
scroll to position [311, 0]
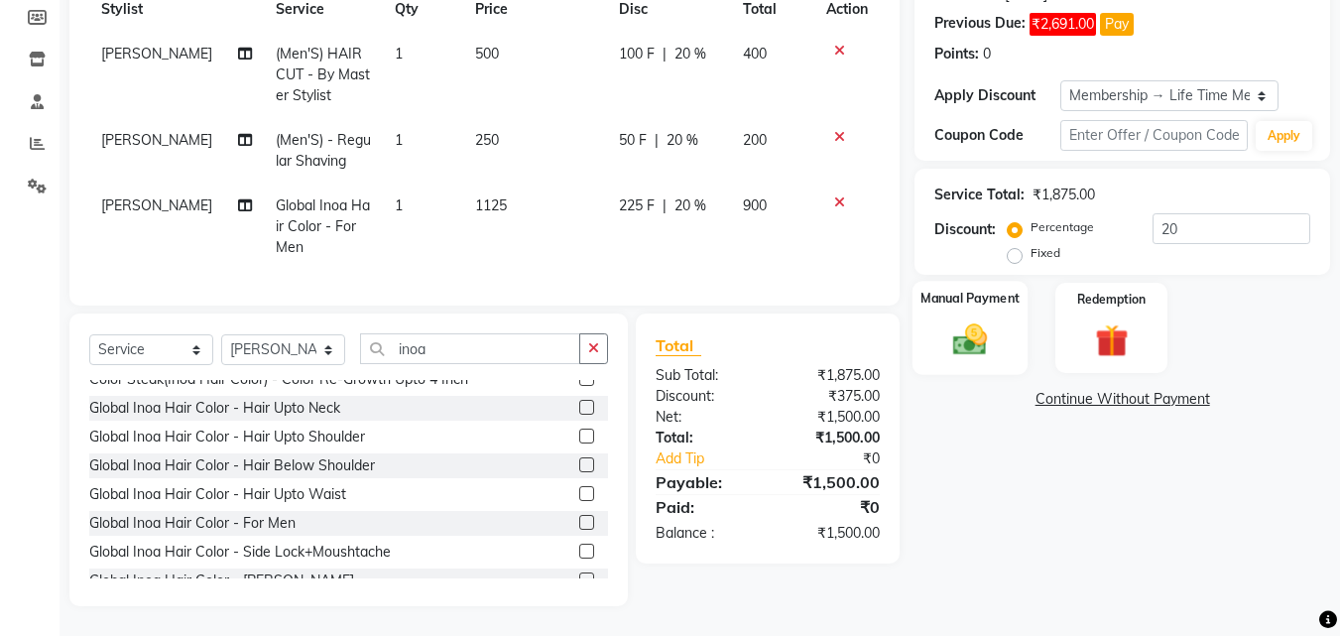
click at [991, 319] on img at bounding box center [970, 339] width 56 height 40
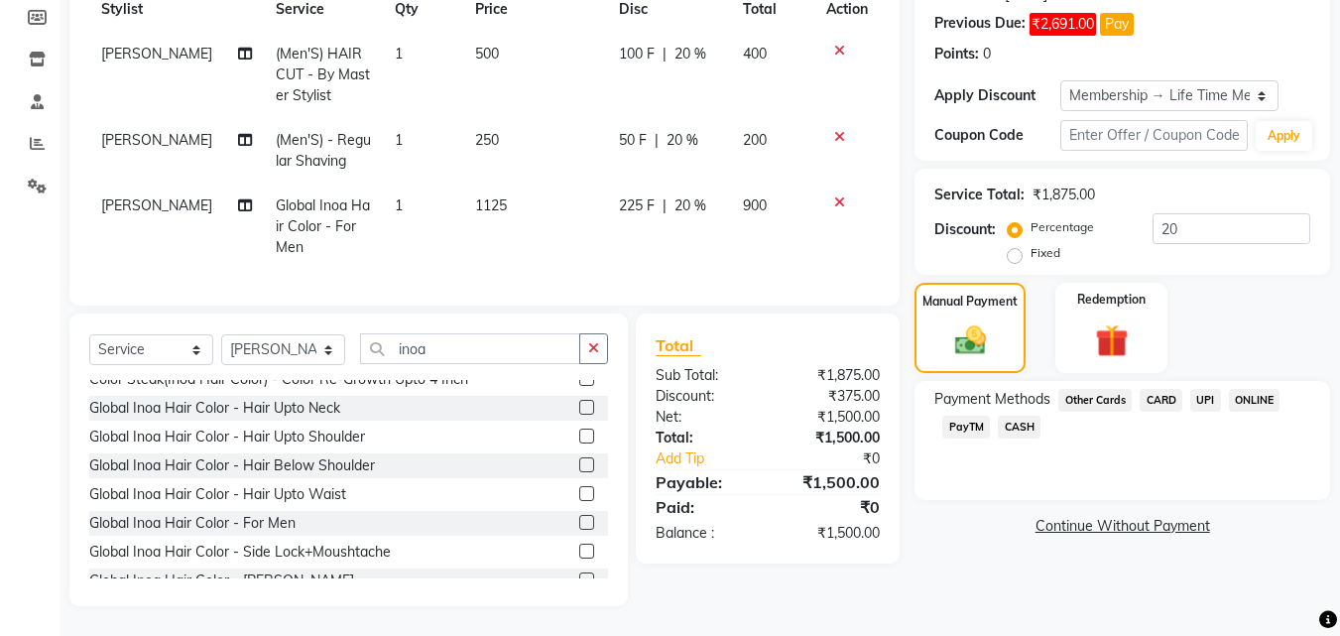
click at [1020, 416] on span "CASH" at bounding box center [1019, 427] width 43 height 23
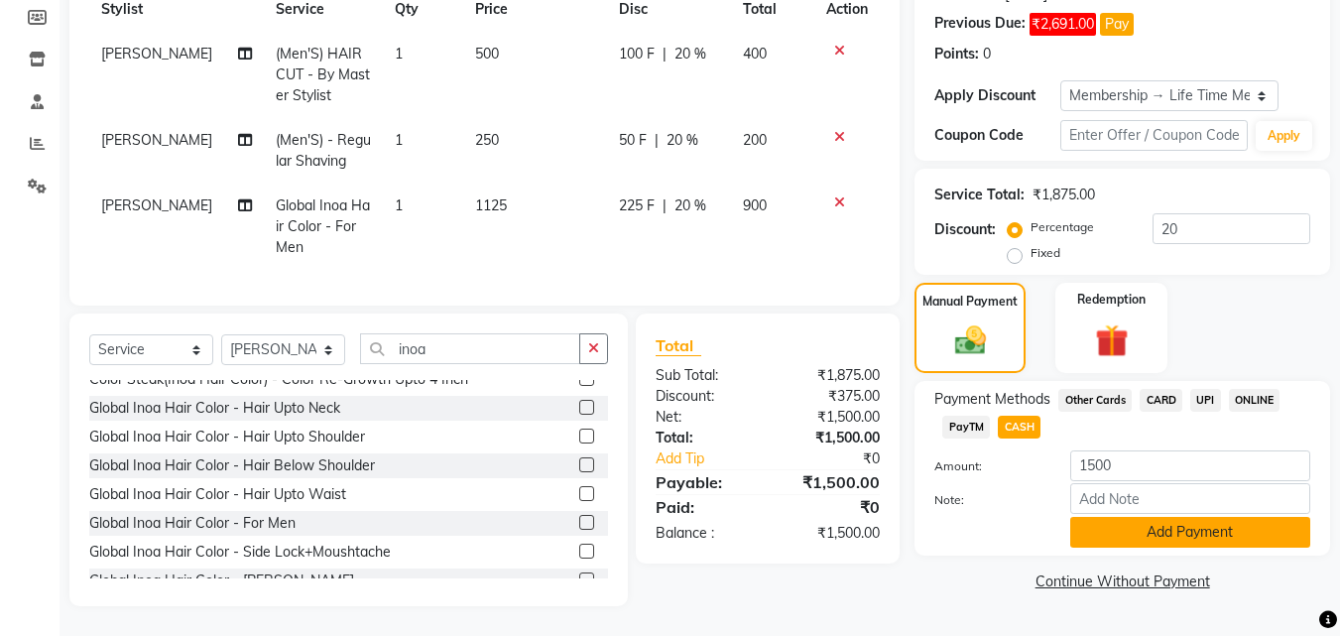
click at [1211, 517] on button "Add Payment" at bounding box center [1190, 532] width 240 height 31
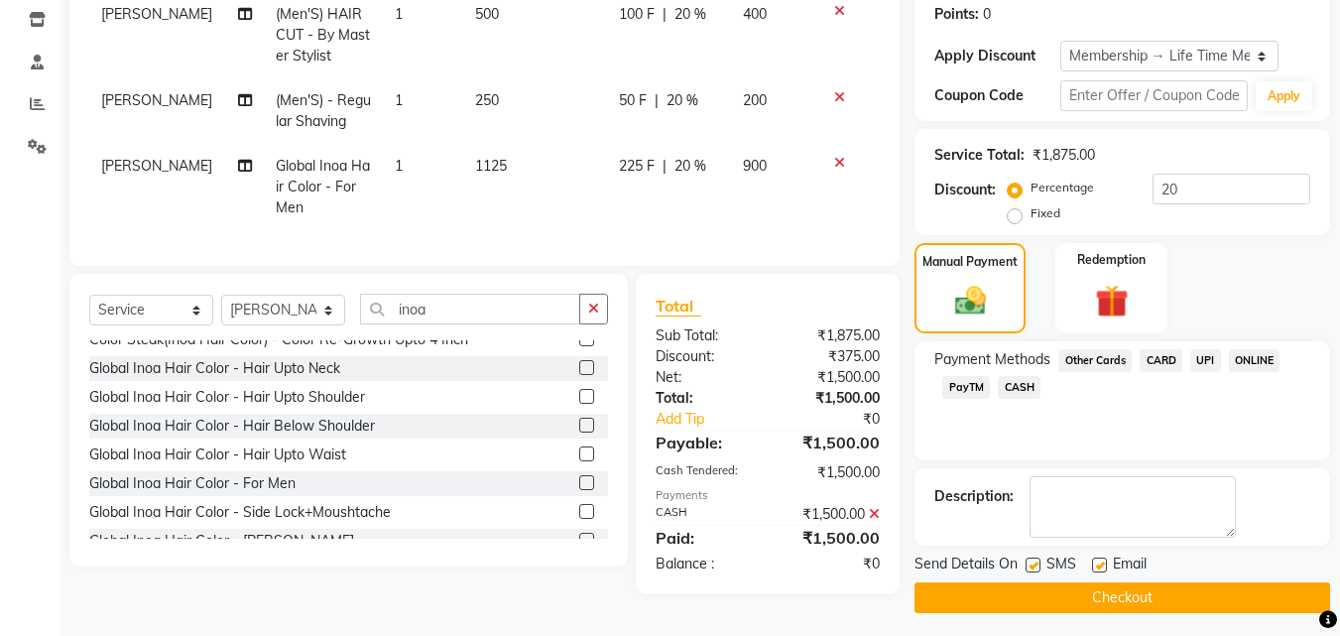
scroll to position [342, 0]
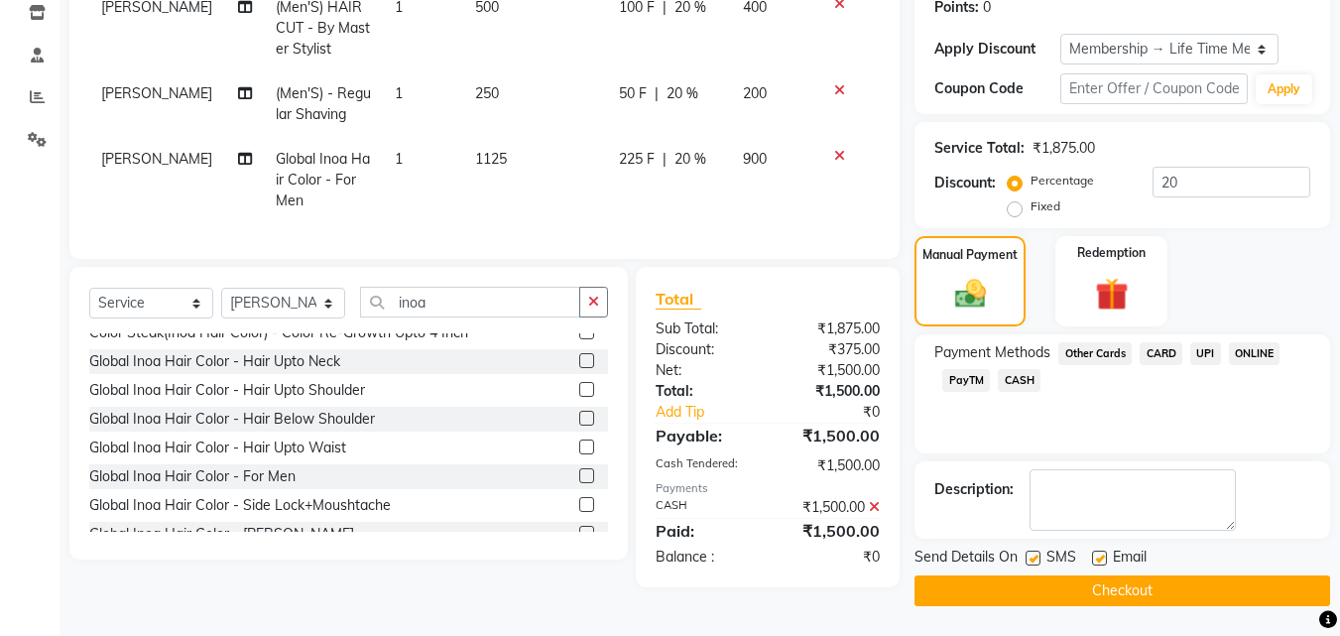
click at [1193, 596] on button "Checkout" at bounding box center [1123, 590] width 416 height 31
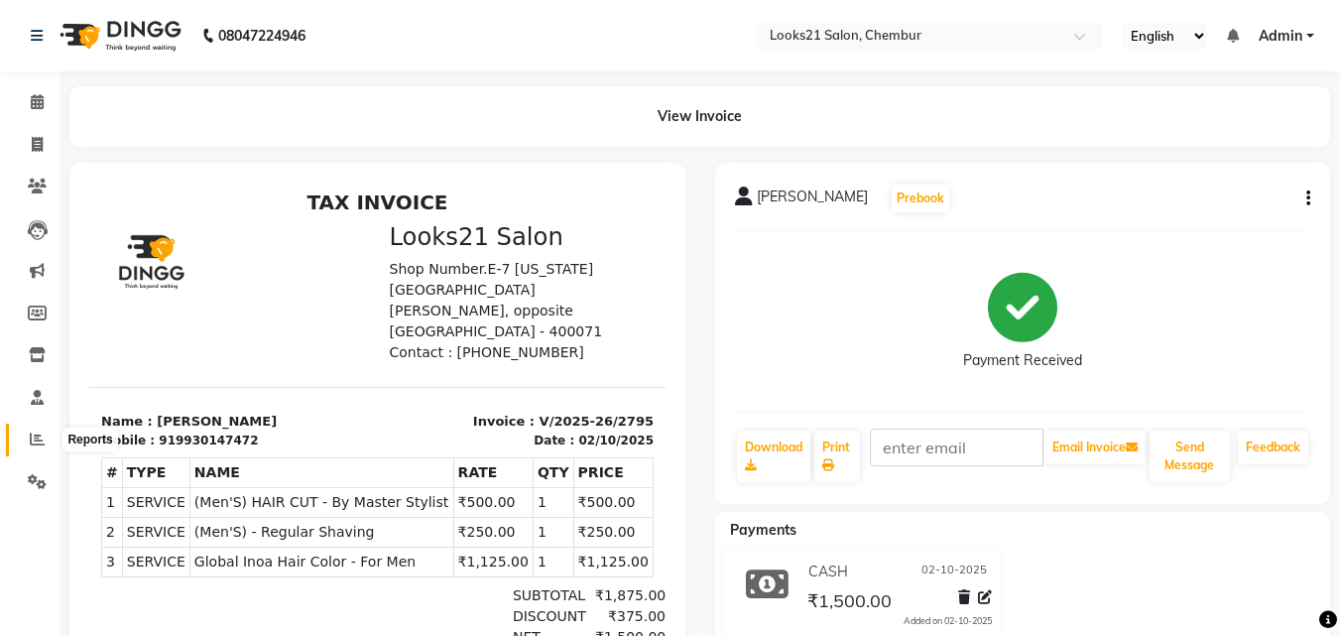
click at [35, 439] on icon at bounding box center [37, 439] width 15 height 15
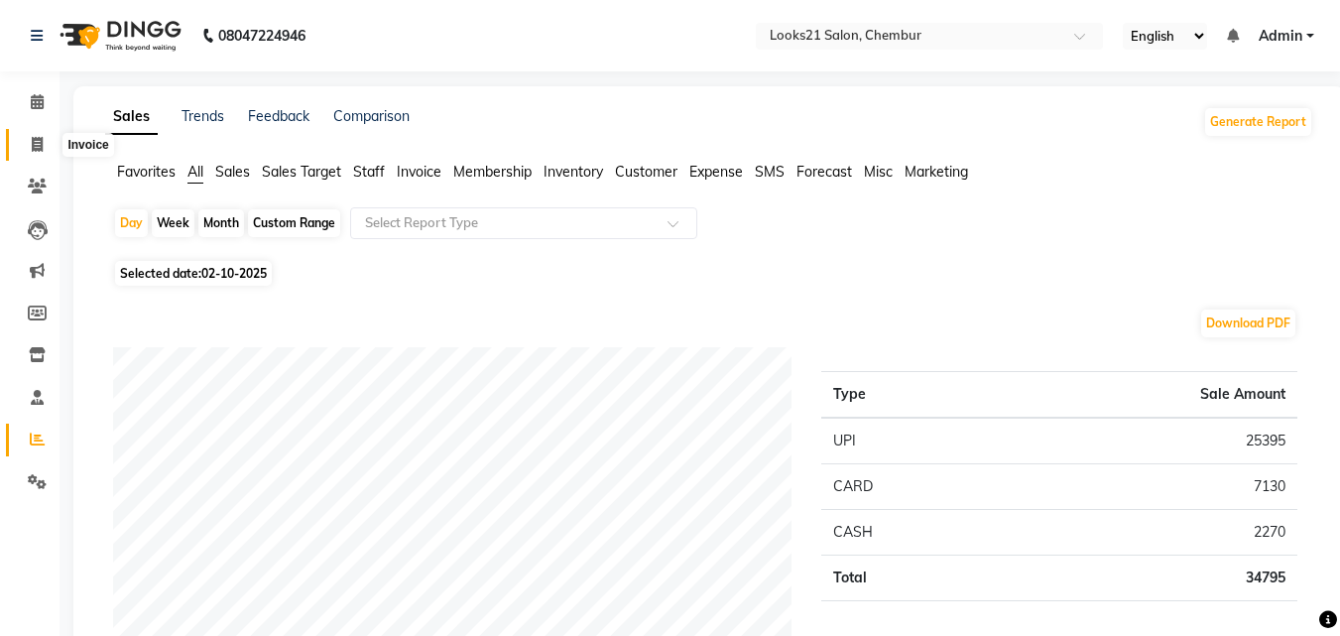
click at [52, 144] on span at bounding box center [37, 145] width 35 height 23
select select "service"
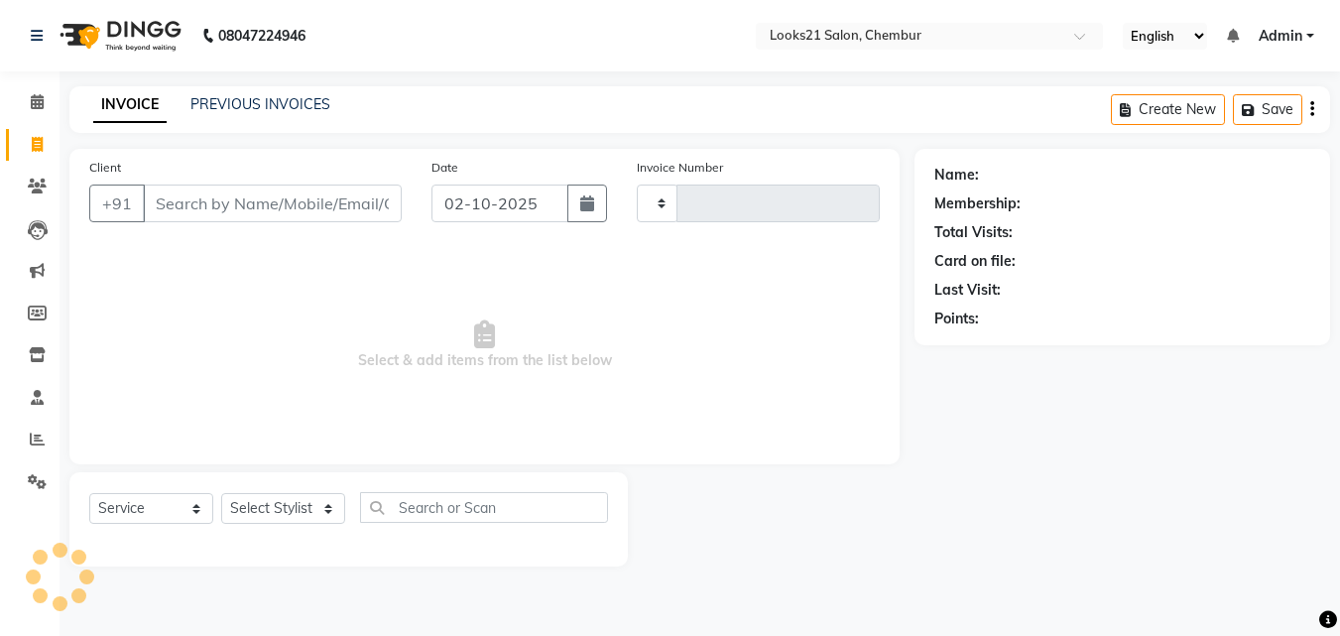
type input "2796"
select select "844"
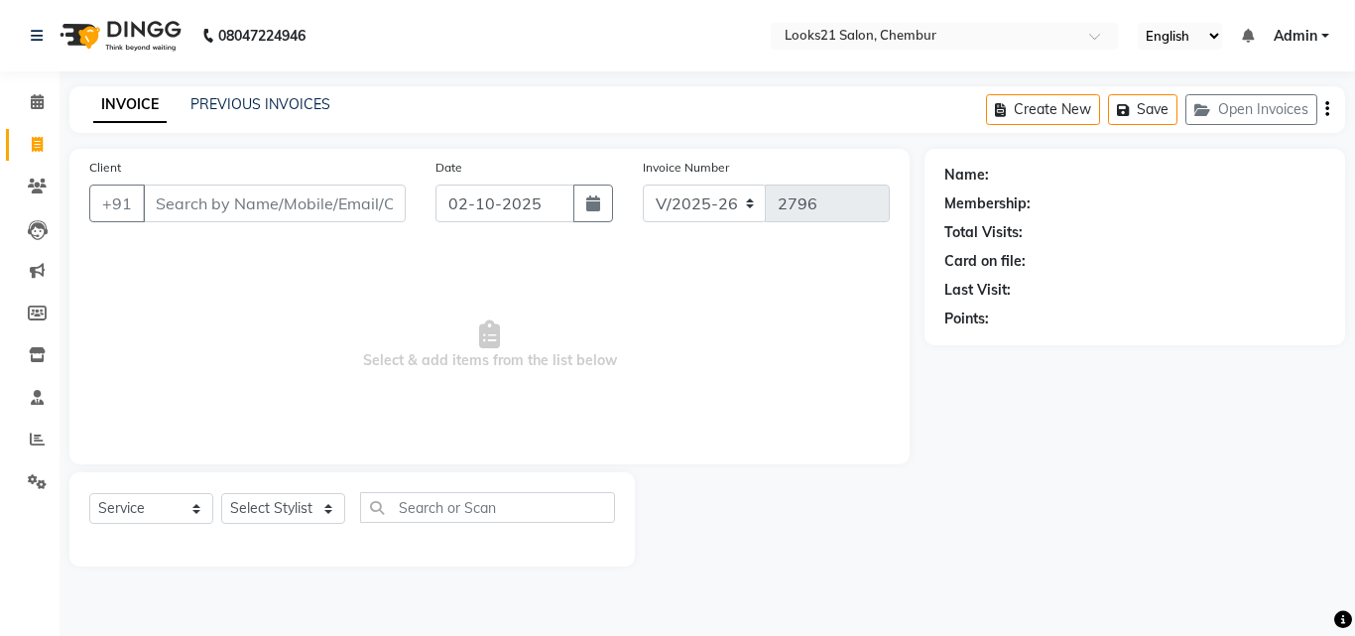
click at [234, 199] on input "Client" at bounding box center [274, 204] width 263 height 38
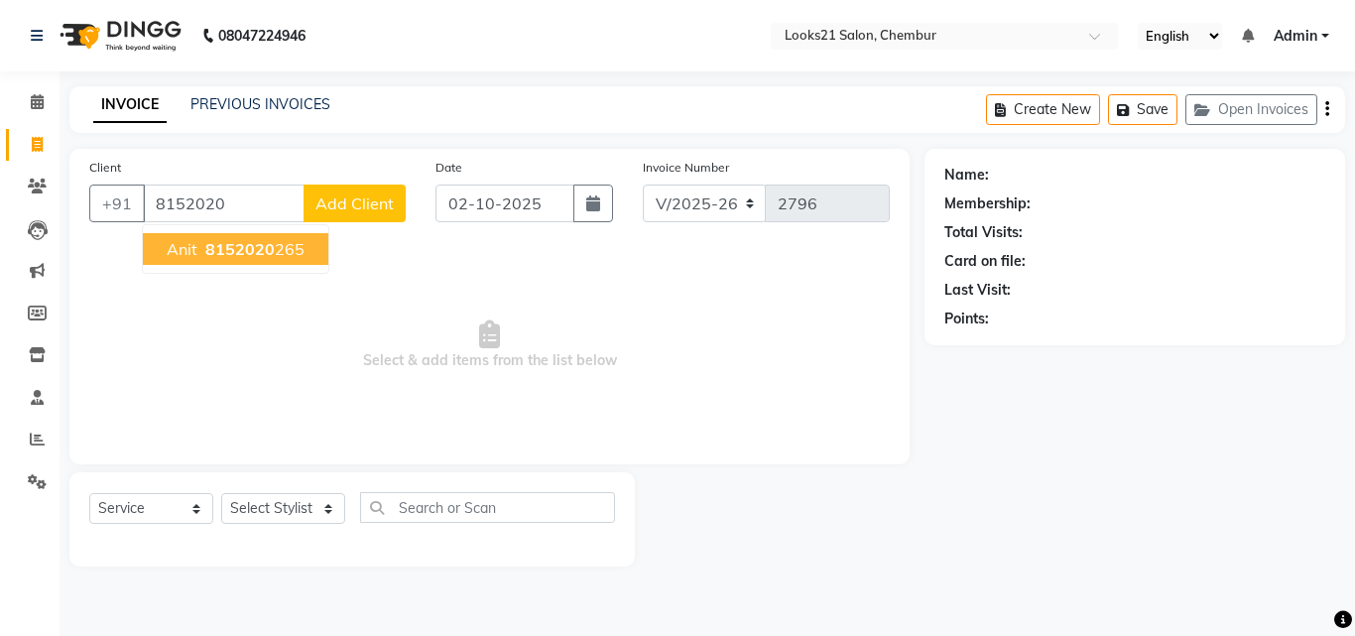
click at [275, 259] on button "Anit 8152020 265" at bounding box center [236, 249] width 186 height 32
type input "8152020265"
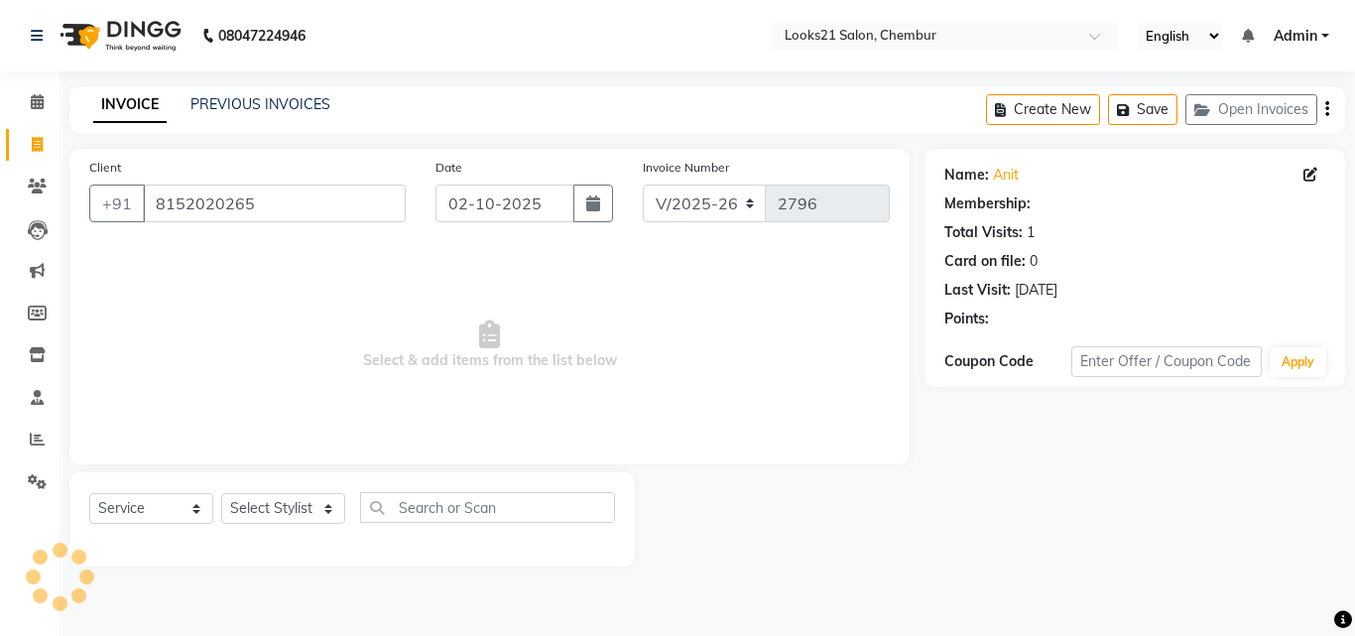
select select "1: Object"
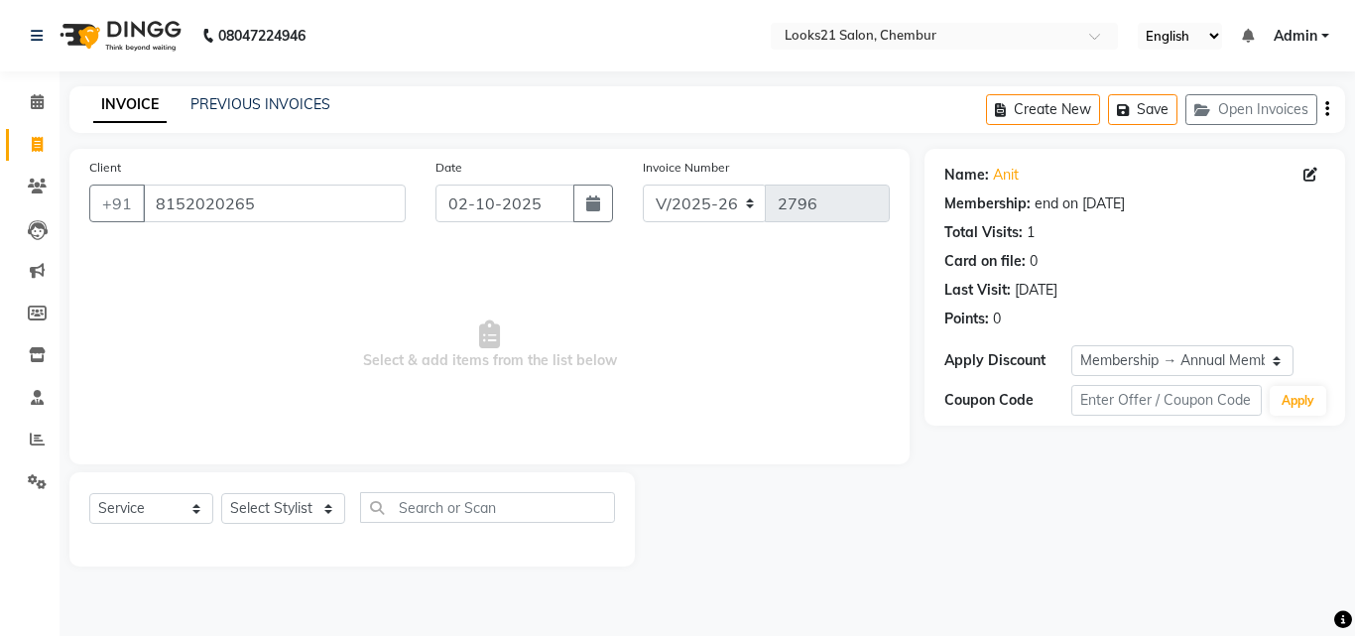
click at [270, 491] on div "Select Service Product Membership Package Voucher Prepaid Gift Card Select Styl…" at bounding box center [351, 519] width 565 height 94
click at [259, 504] on select "Select Stylist [PERSON_NAME] LOOKS 21 [PERSON_NAME] [PERSON_NAME] [PERSON_NAME]…" at bounding box center [283, 508] width 124 height 31
select select "13889"
click at [221, 493] on select "Select Stylist [PERSON_NAME] LOOKS 21 [PERSON_NAME] [PERSON_NAME] [PERSON_NAME]…" at bounding box center [283, 508] width 124 height 31
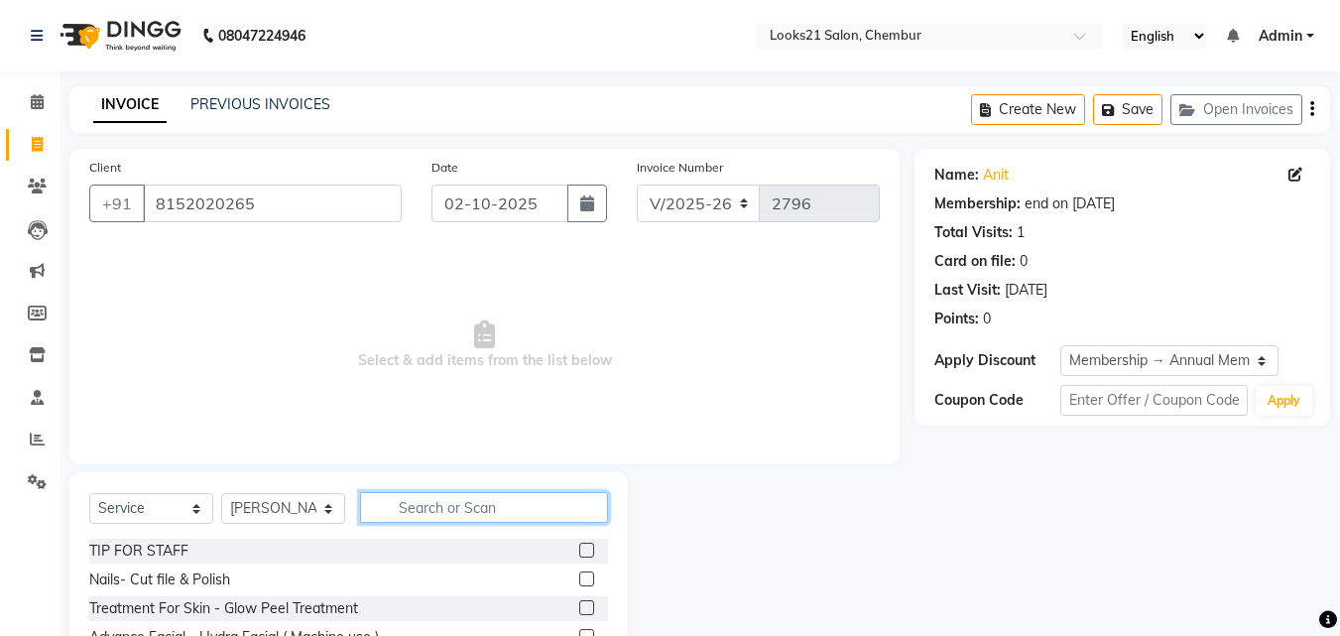
click at [446, 507] on input "text" at bounding box center [484, 507] width 248 height 31
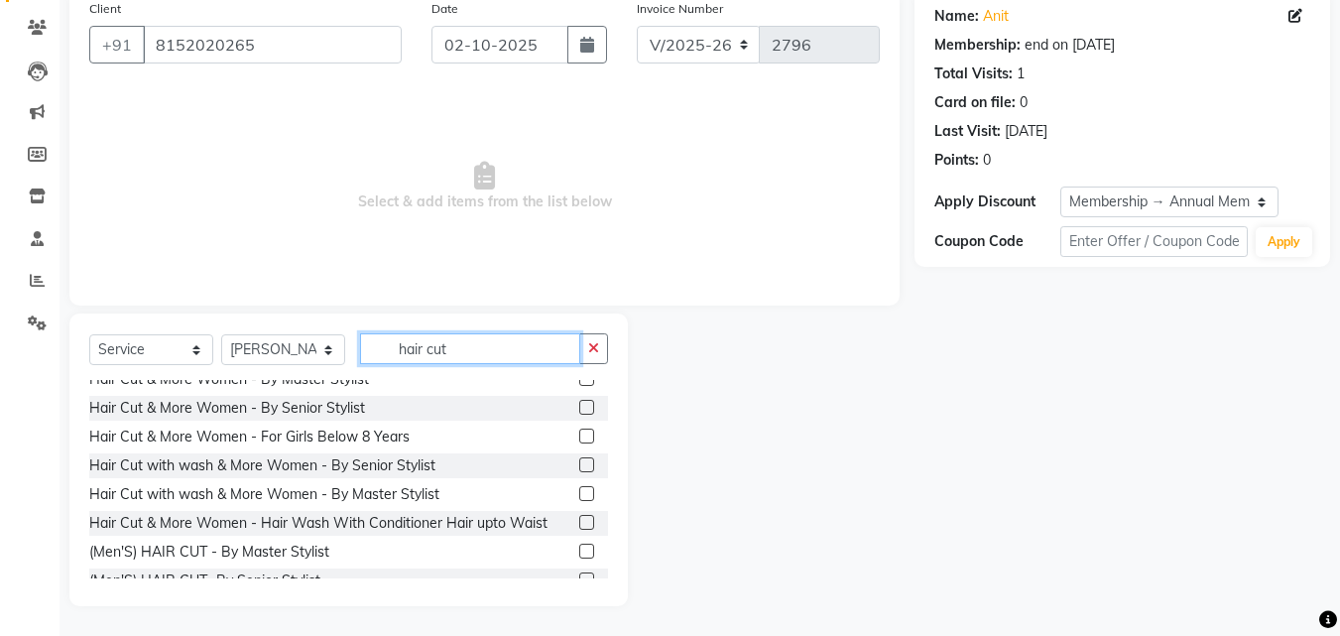
scroll to position [159, 0]
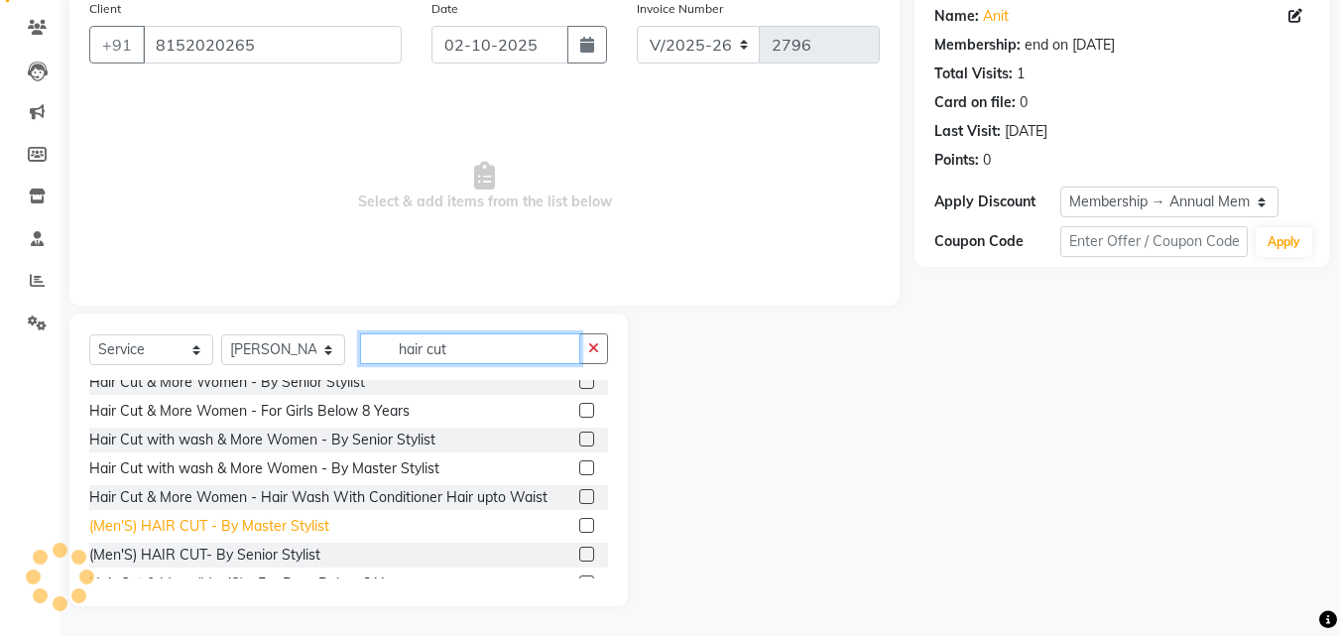
type input "hair cut"
click at [300, 531] on div "(Men'S) HAIR CUT - By Master Stylist" at bounding box center [209, 526] width 240 height 21
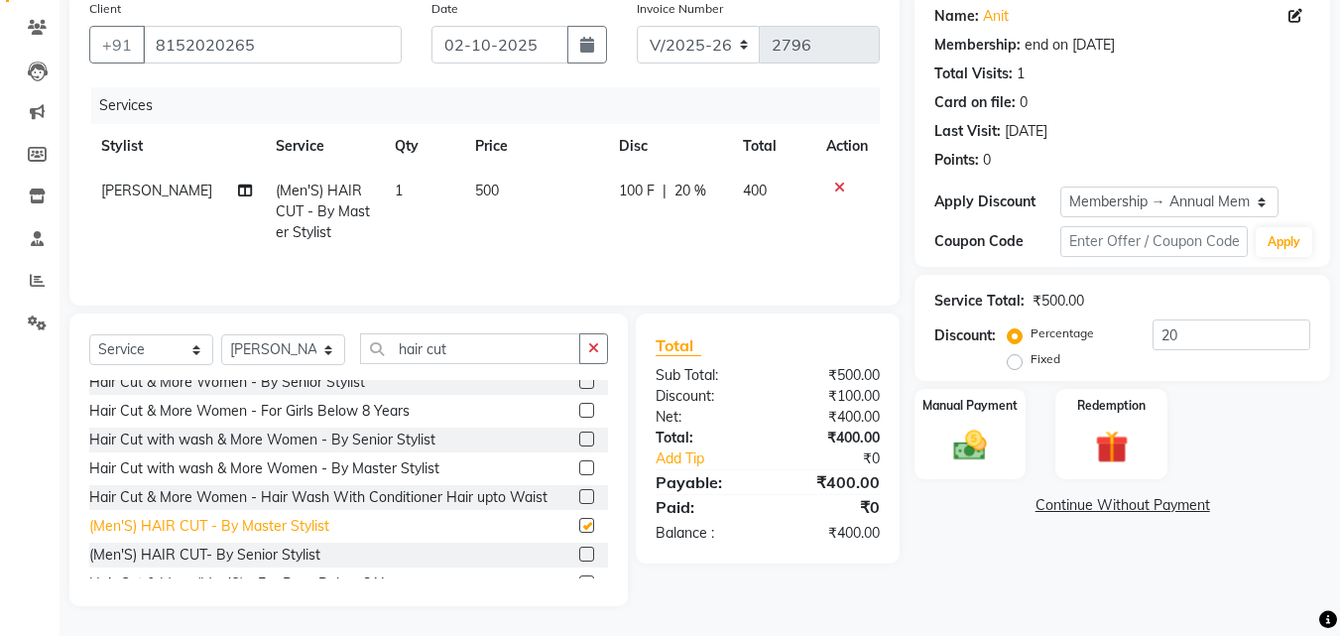
checkbox input "false"
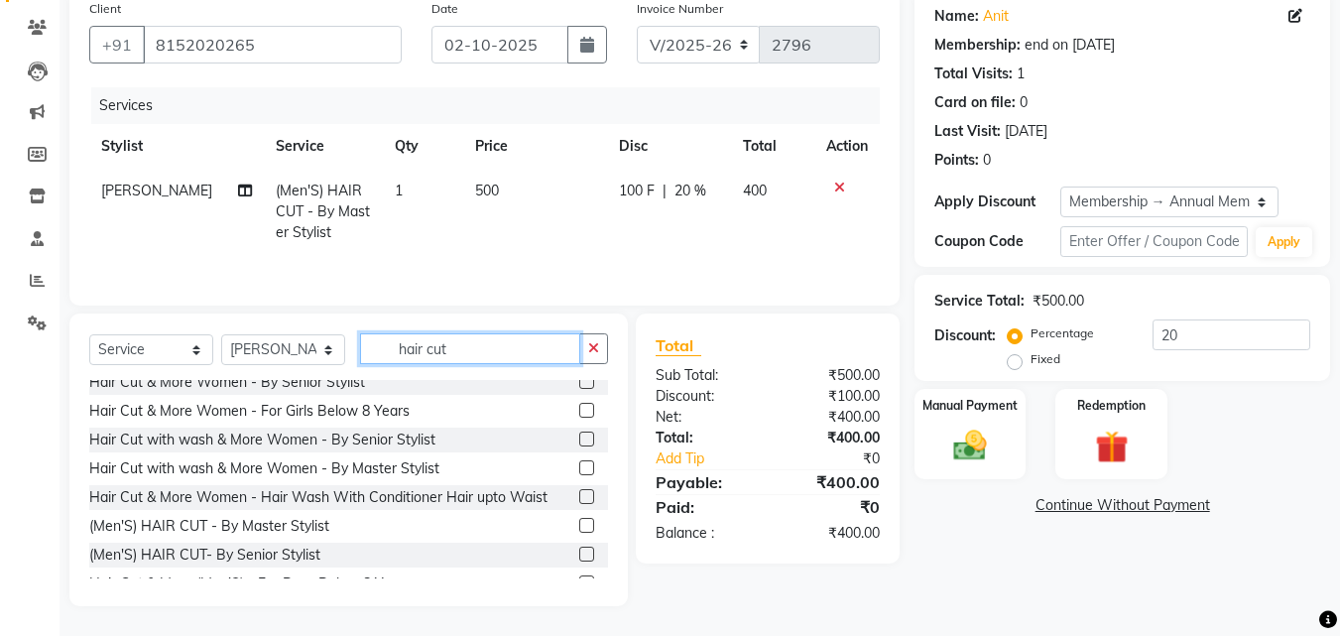
click at [473, 360] on input "hair cut" at bounding box center [470, 348] width 220 height 31
type input "h"
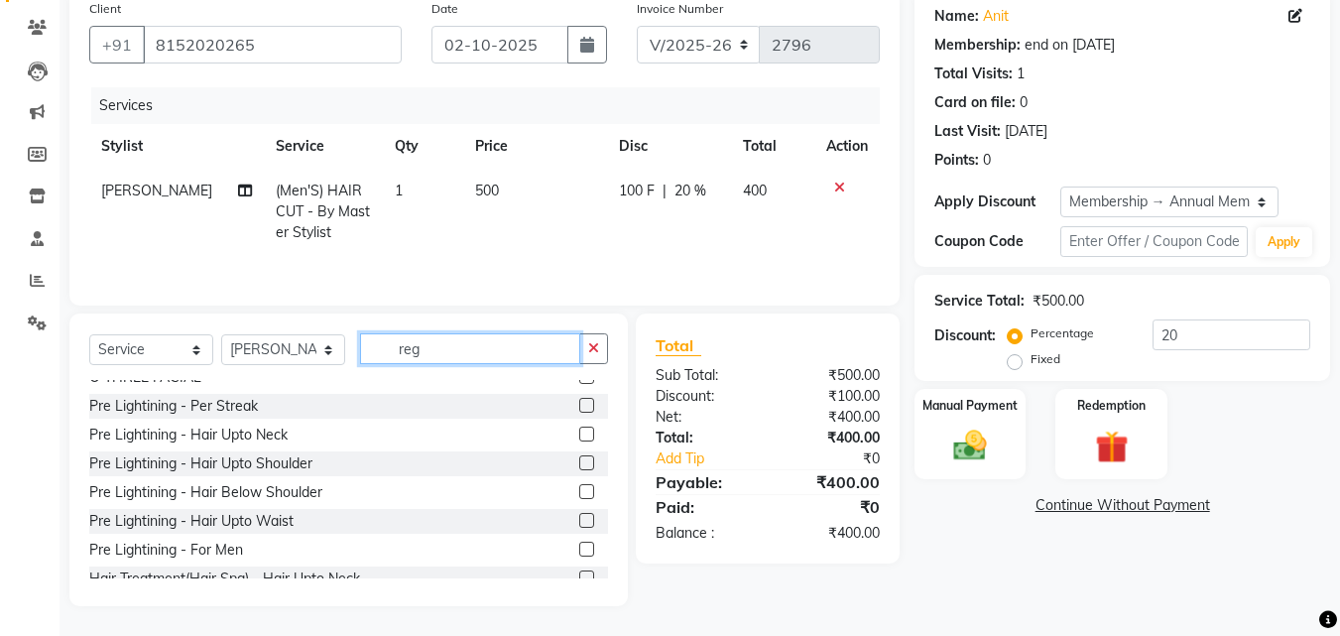
scroll to position [116, 0]
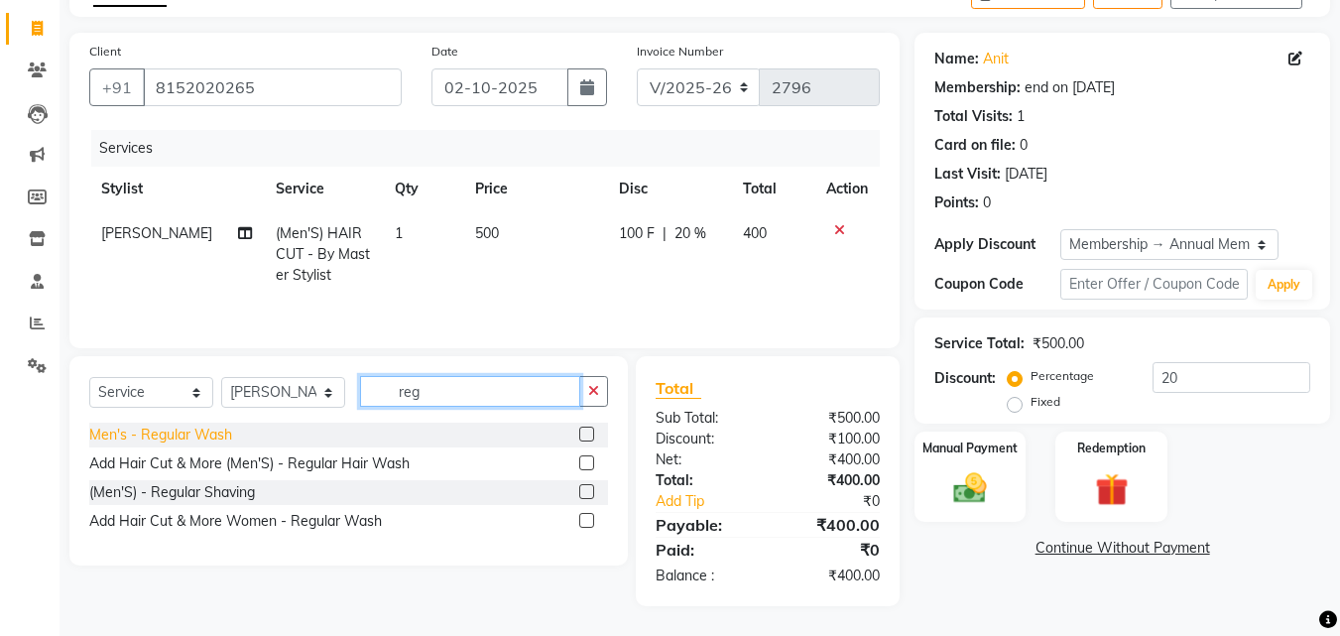
type input "reg"
click at [142, 436] on div "Men's - Regular Wash" at bounding box center [160, 435] width 143 height 21
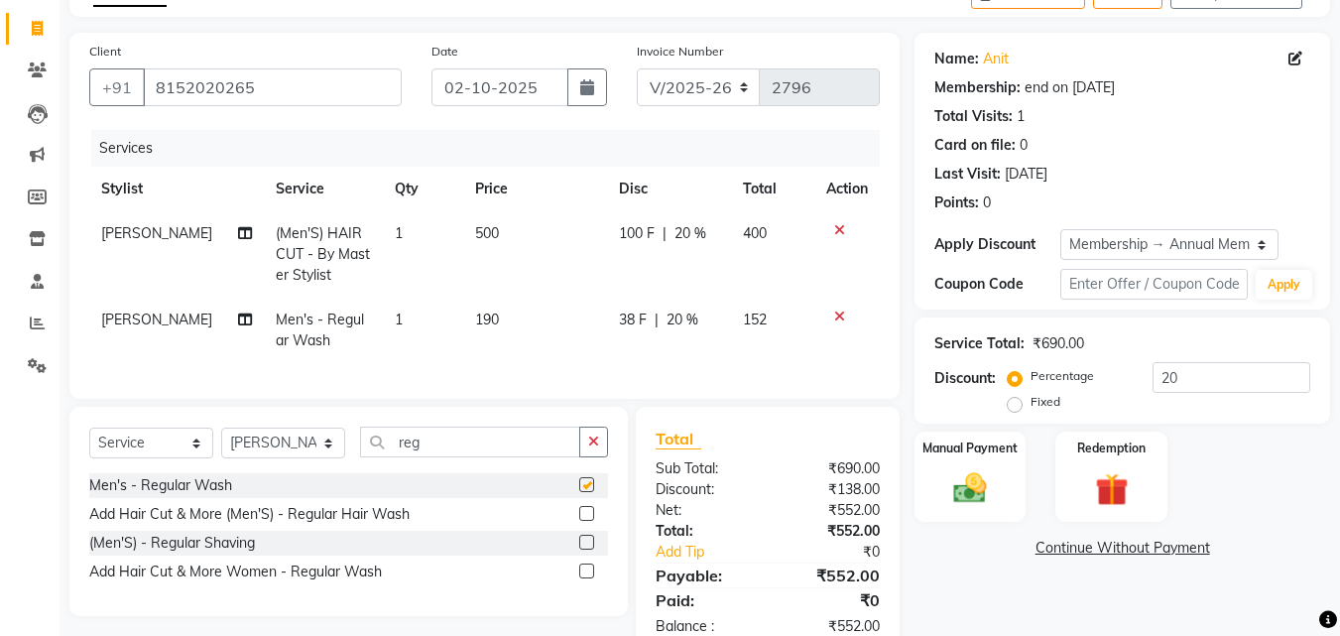
checkbox input "false"
click at [1208, 382] on input "20" at bounding box center [1232, 377] width 158 height 31
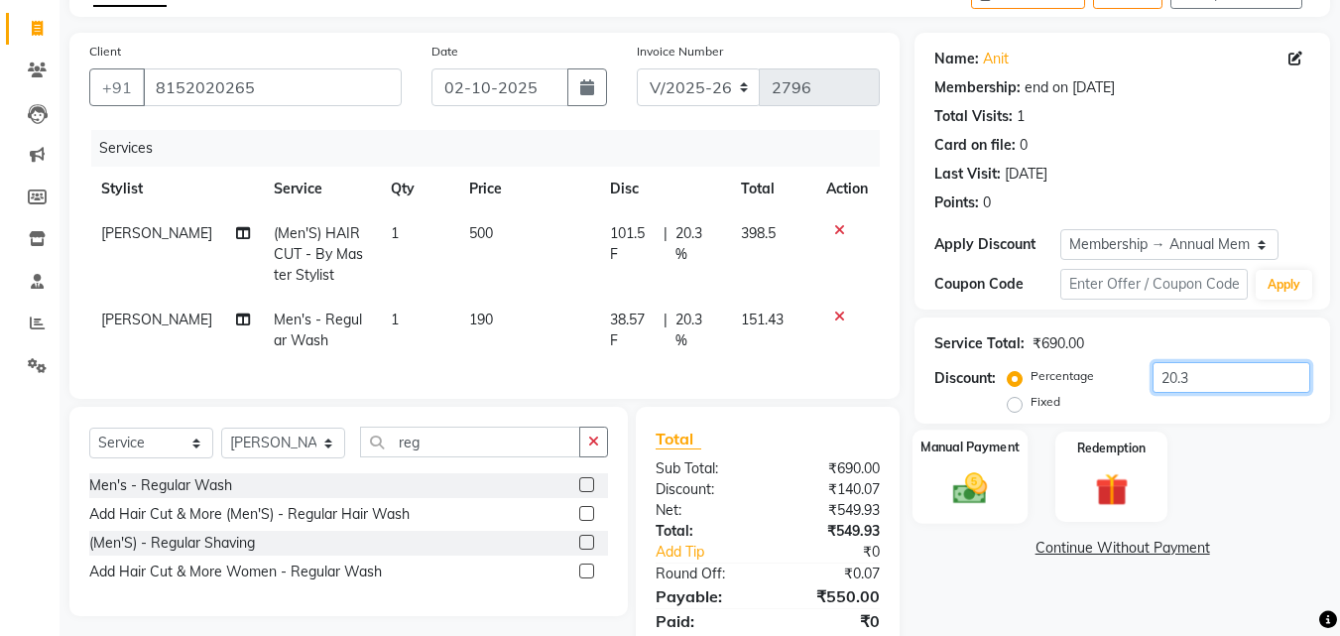
type input "20.3"
click at [956, 510] on div "Manual Payment" at bounding box center [971, 477] width 116 height 94
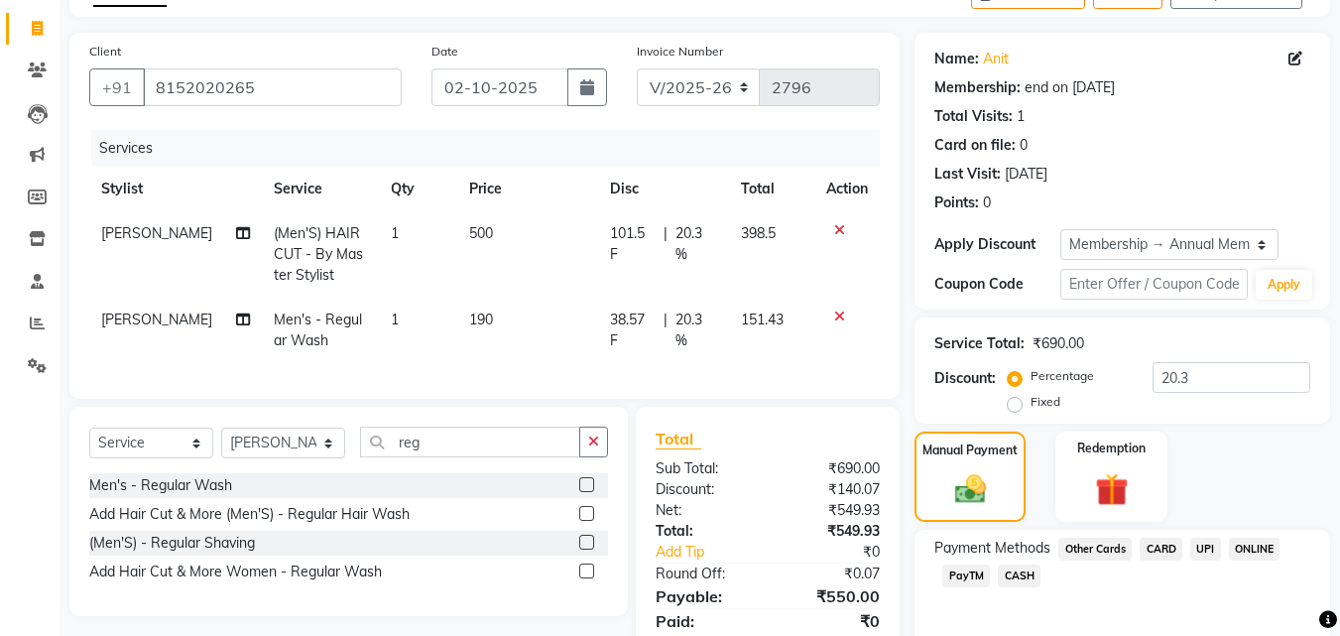
click at [1200, 548] on span "UPI" at bounding box center [1206, 549] width 31 height 23
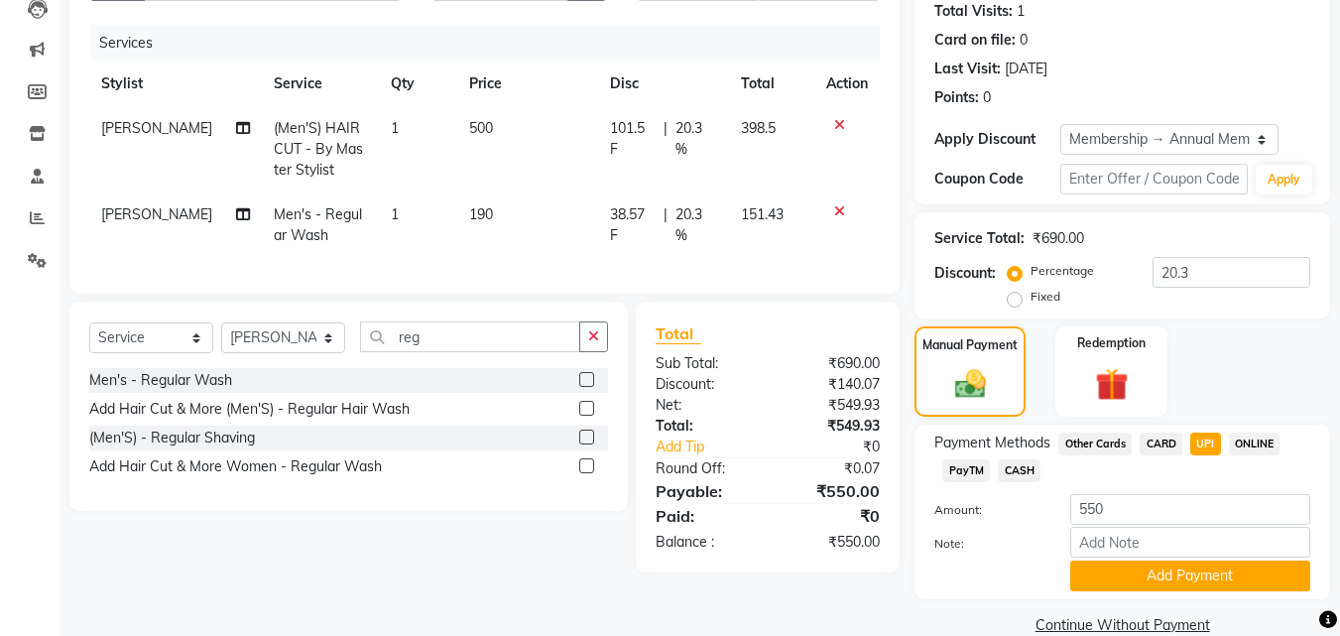
scroll to position [248, 0]
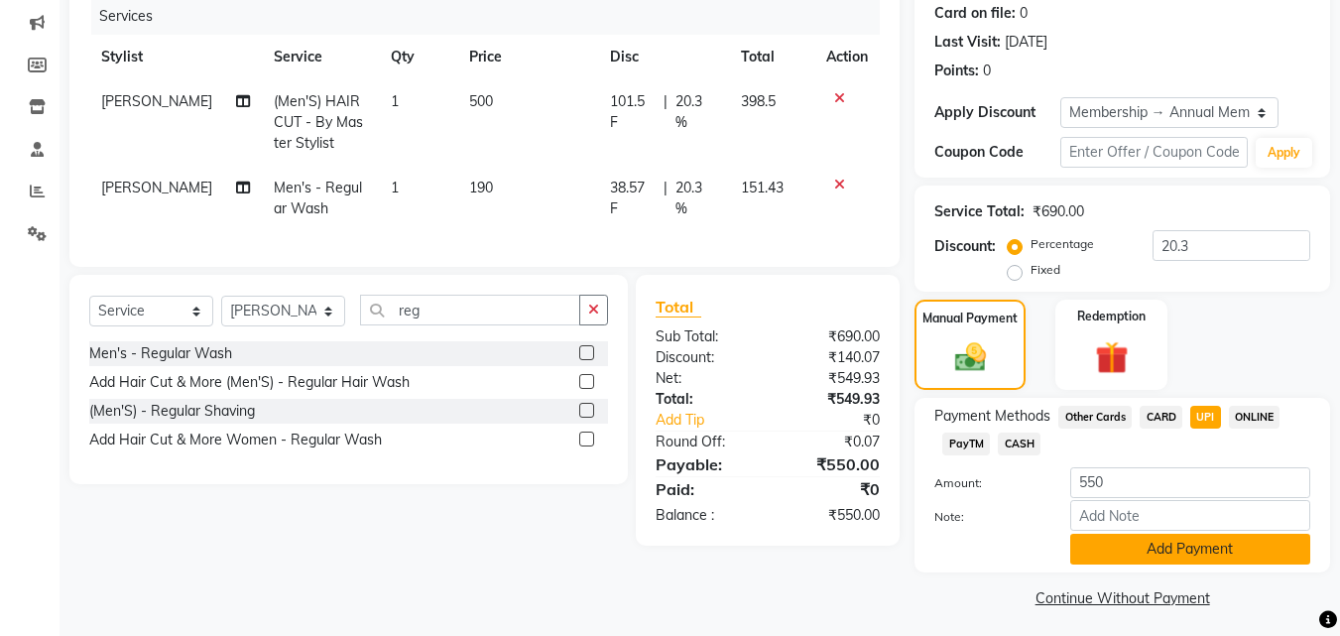
click at [1195, 545] on button "Add Payment" at bounding box center [1190, 549] width 240 height 31
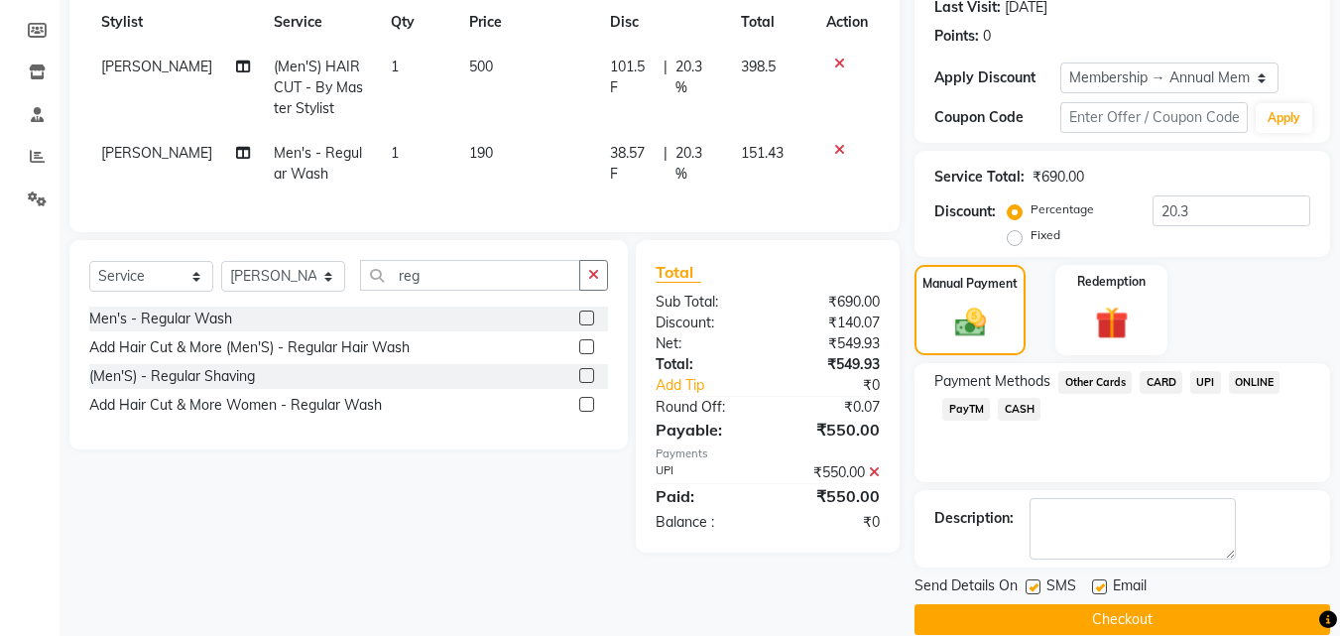
scroll to position [310, 0]
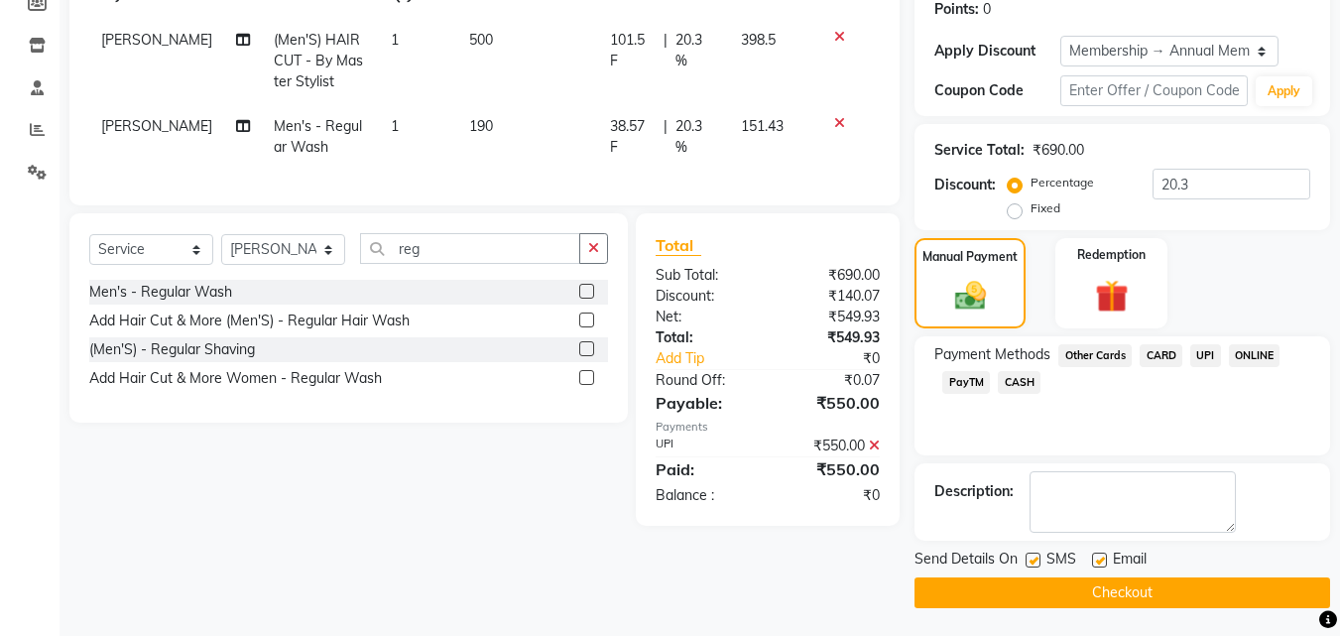
click at [1215, 589] on button "Checkout" at bounding box center [1123, 592] width 416 height 31
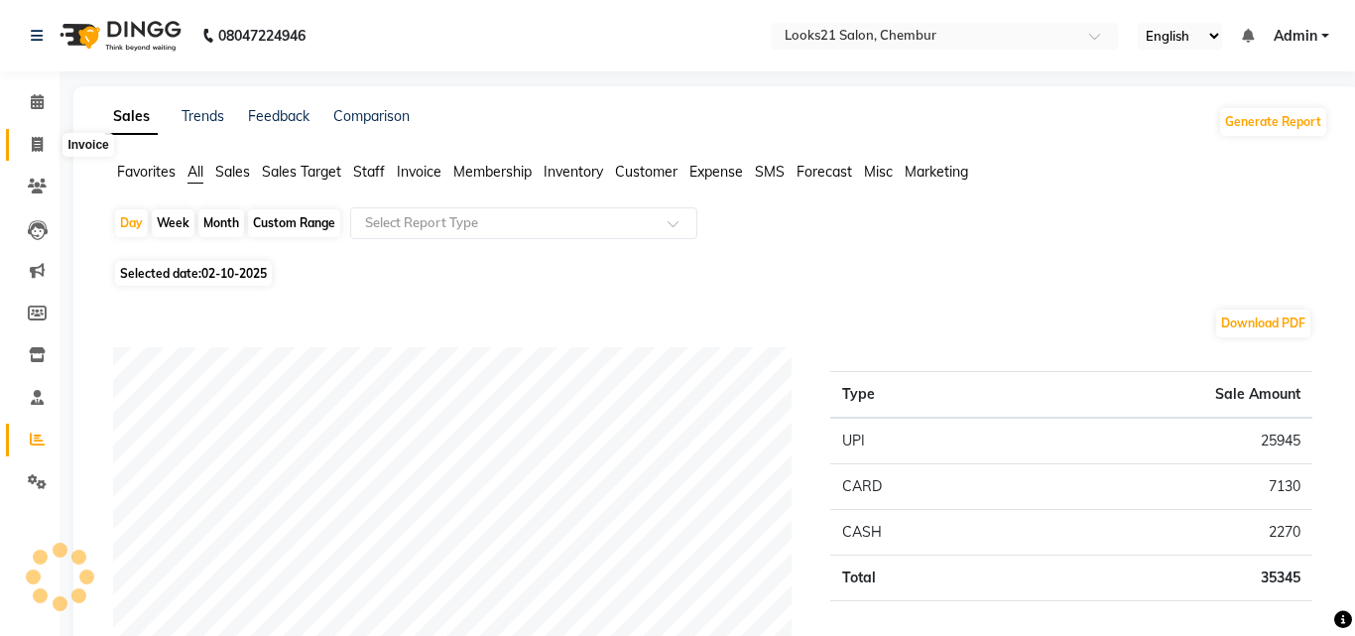
click at [38, 147] on icon at bounding box center [37, 144] width 11 height 15
select select "service"
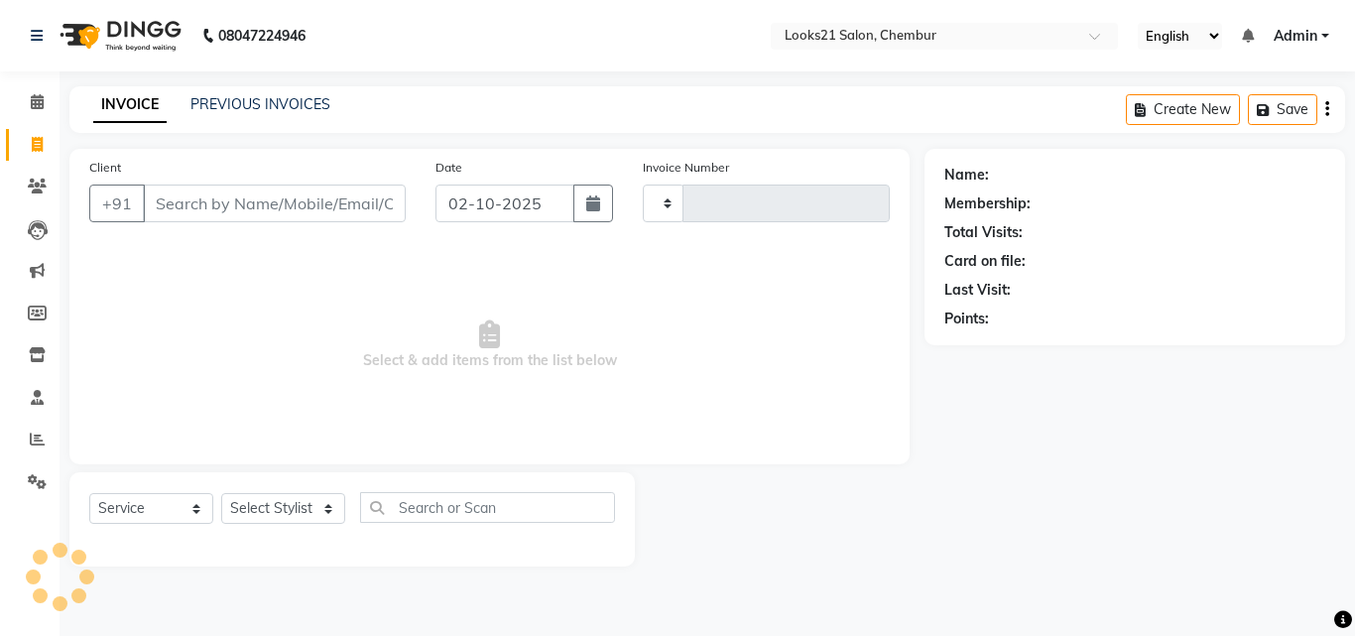
type input "2797"
select select "844"
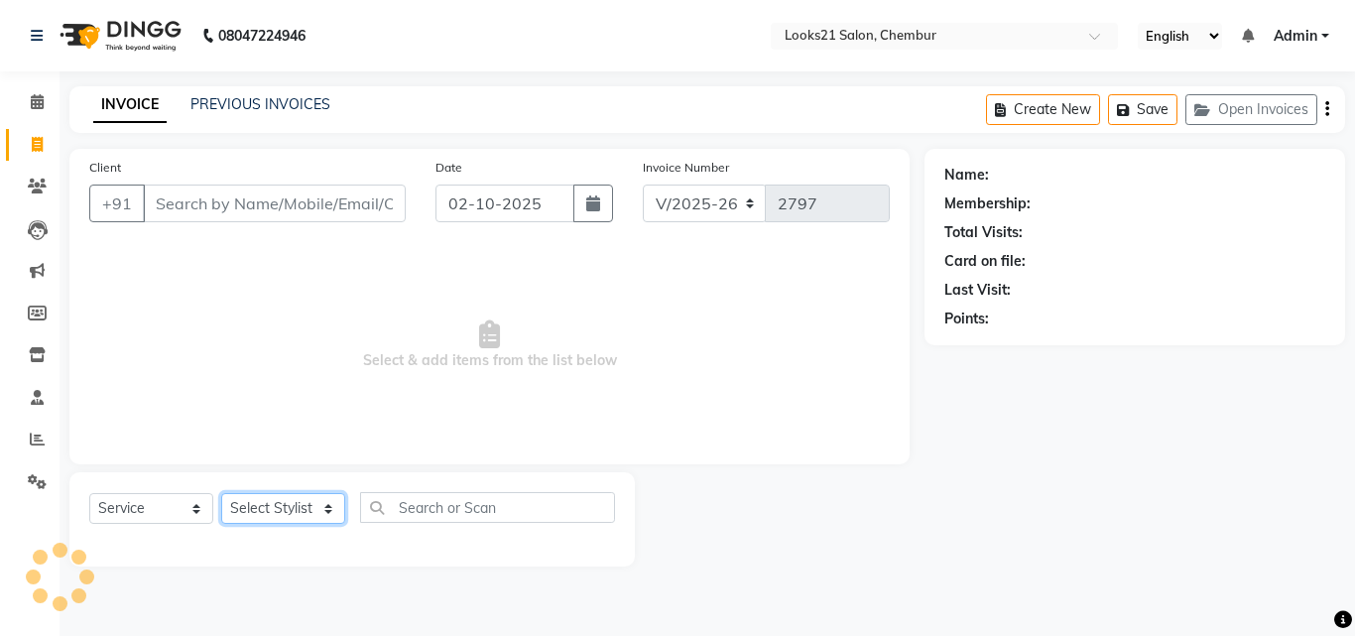
click at [273, 508] on select "Select Stylist" at bounding box center [283, 508] width 124 height 31
select select "13885"
click at [221, 493] on select "Select Stylist [PERSON_NAME] LOOKS 21 [PERSON_NAME] [PERSON_NAME] [PERSON_NAME]…" at bounding box center [283, 508] width 124 height 31
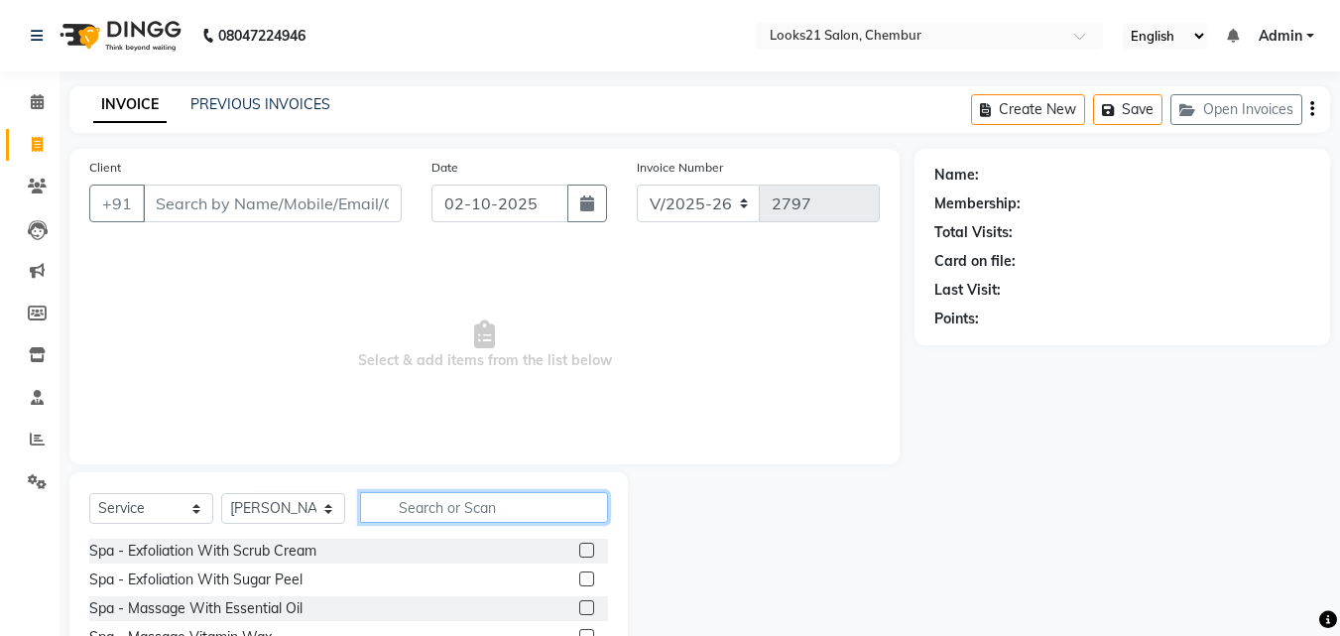
click at [478, 508] on input "text" at bounding box center [484, 507] width 248 height 31
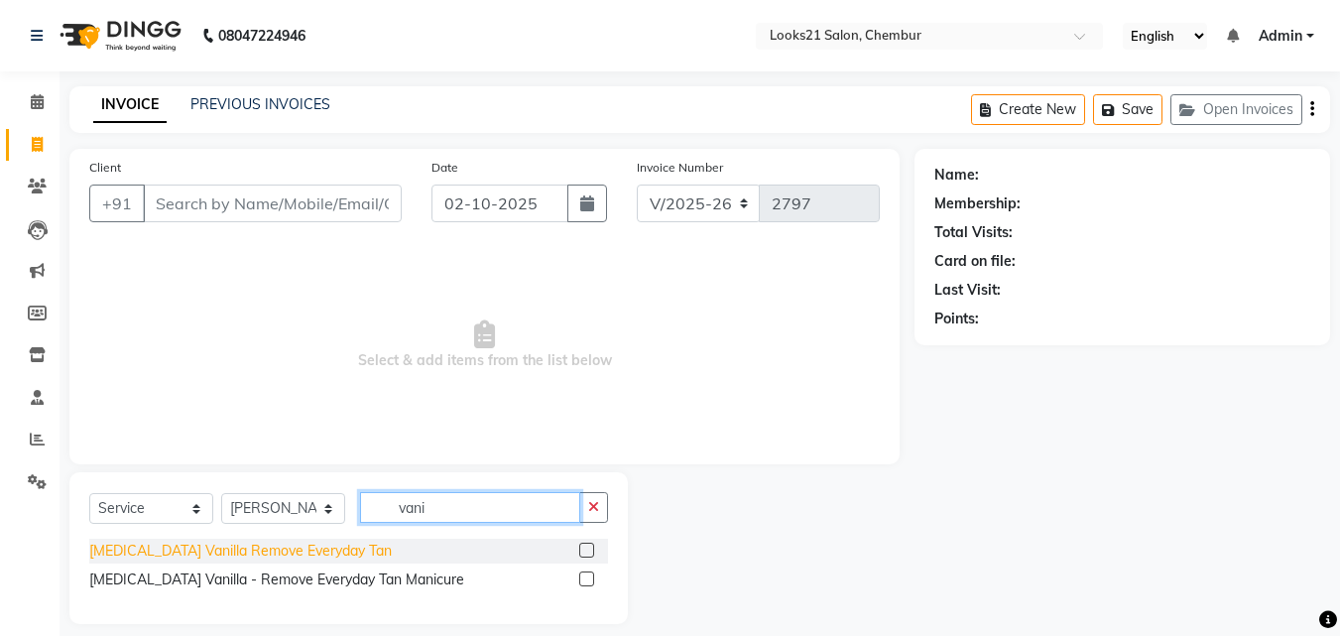
type input "vani"
click at [308, 547] on div "[MEDICAL_DATA] Vanilla Remove Everyday Tan" at bounding box center [240, 551] width 303 height 21
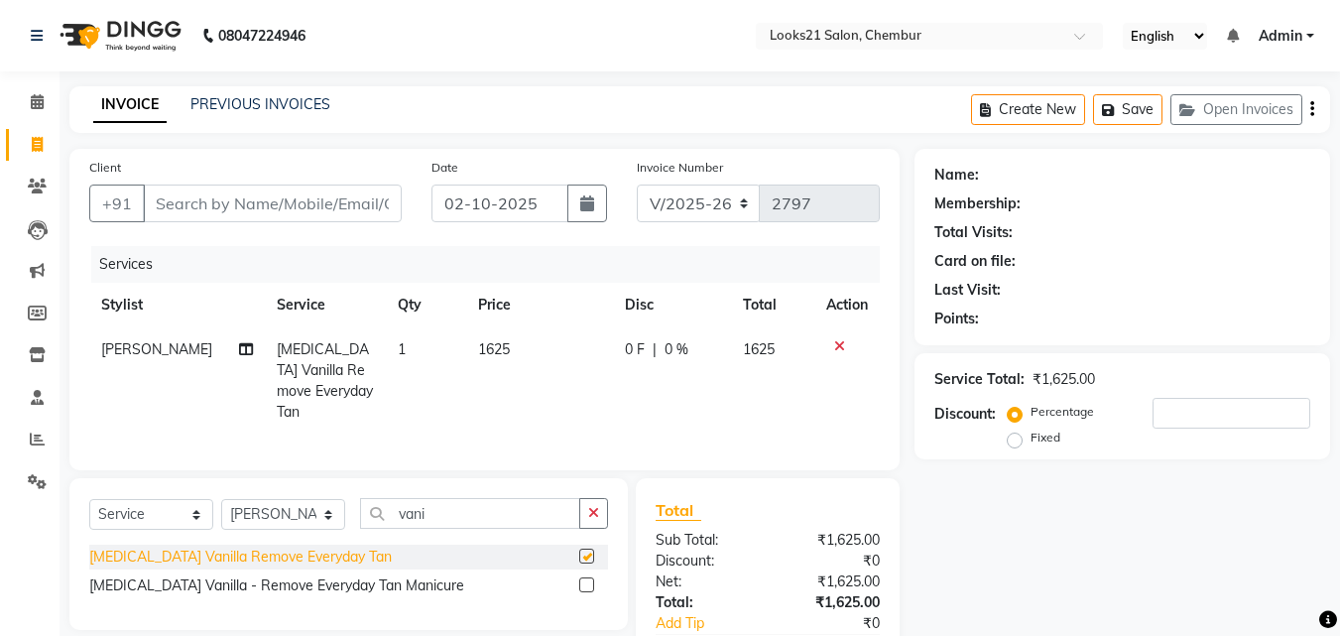
checkbox input "false"
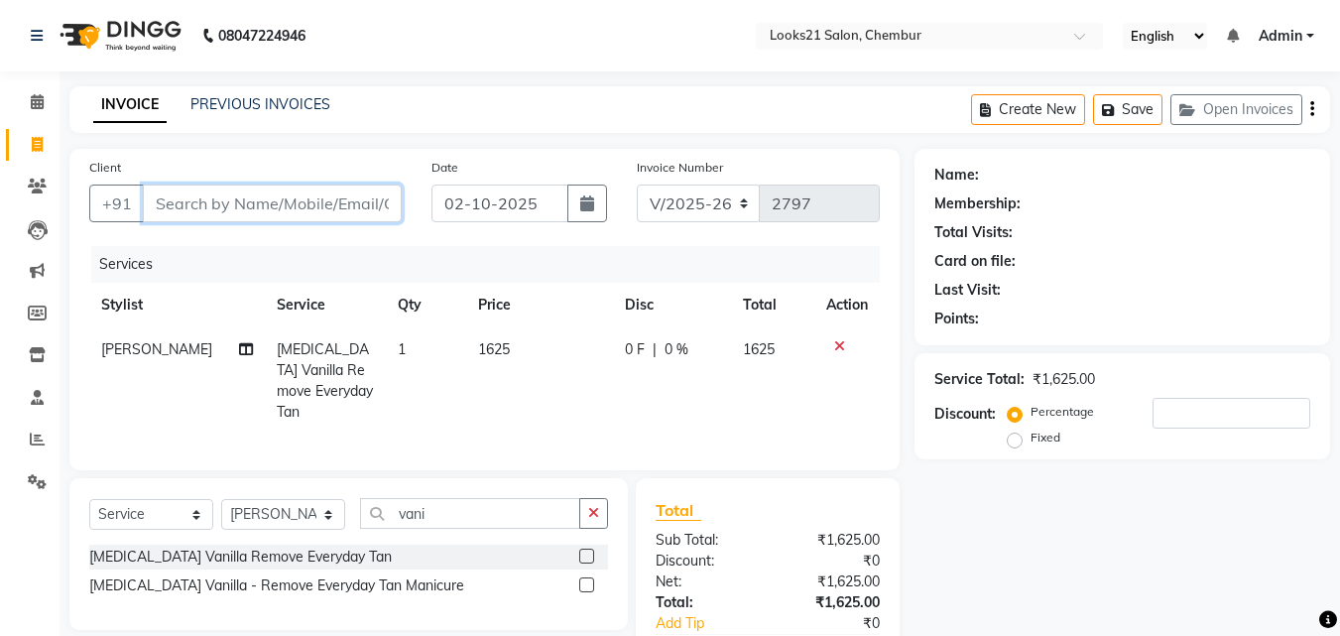
click at [222, 200] on input "Client" at bounding box center [272, 204] width 259 height 38
type input "s"
type input "0"
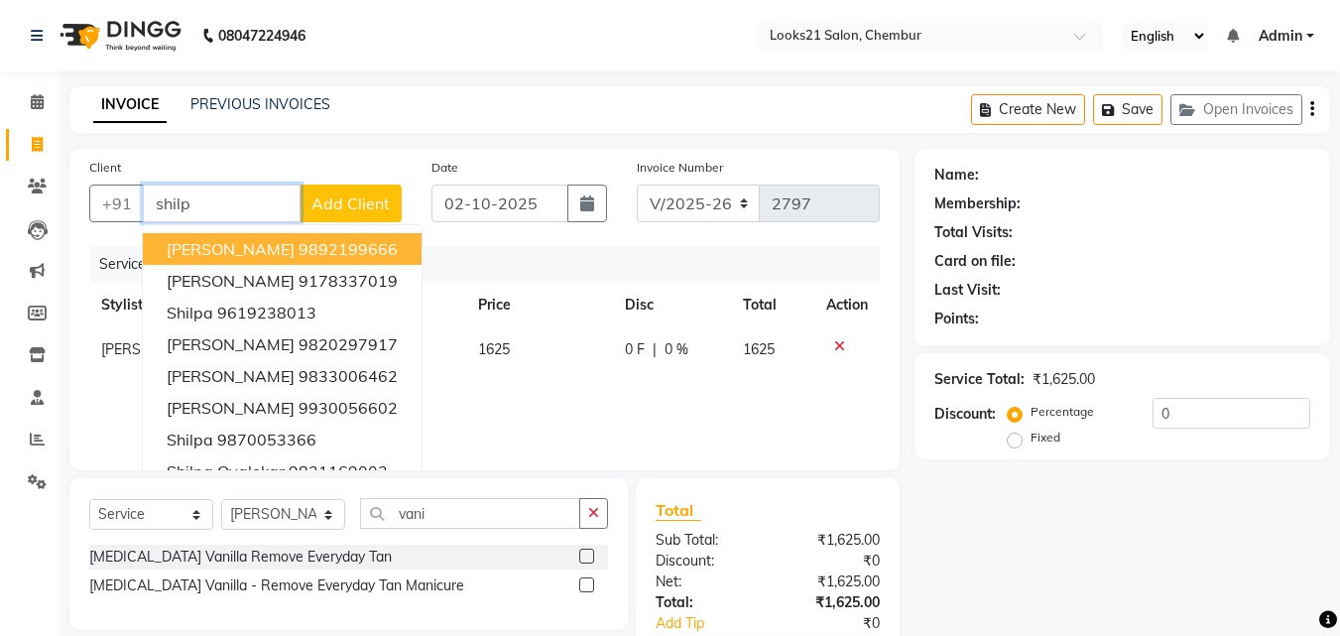
click at [211, 243] on span "[PERSON_NAME]" at bounding box center [231, 249] width 128 height 20
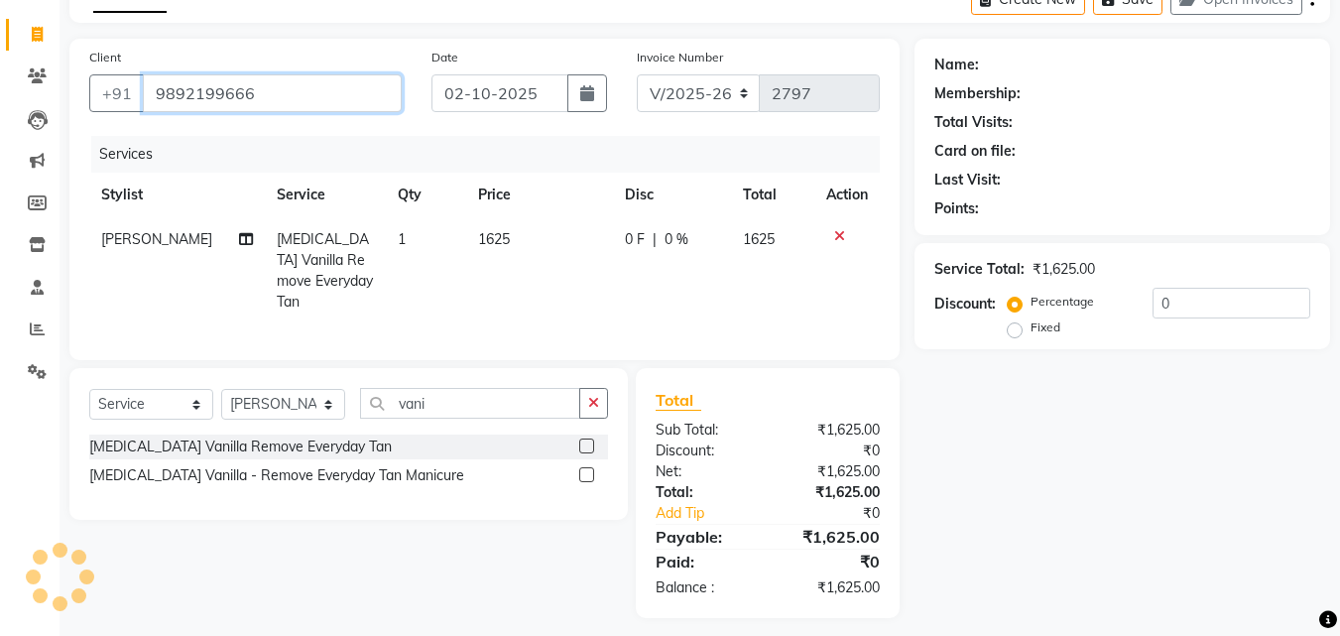
scroll to position [116, 0]
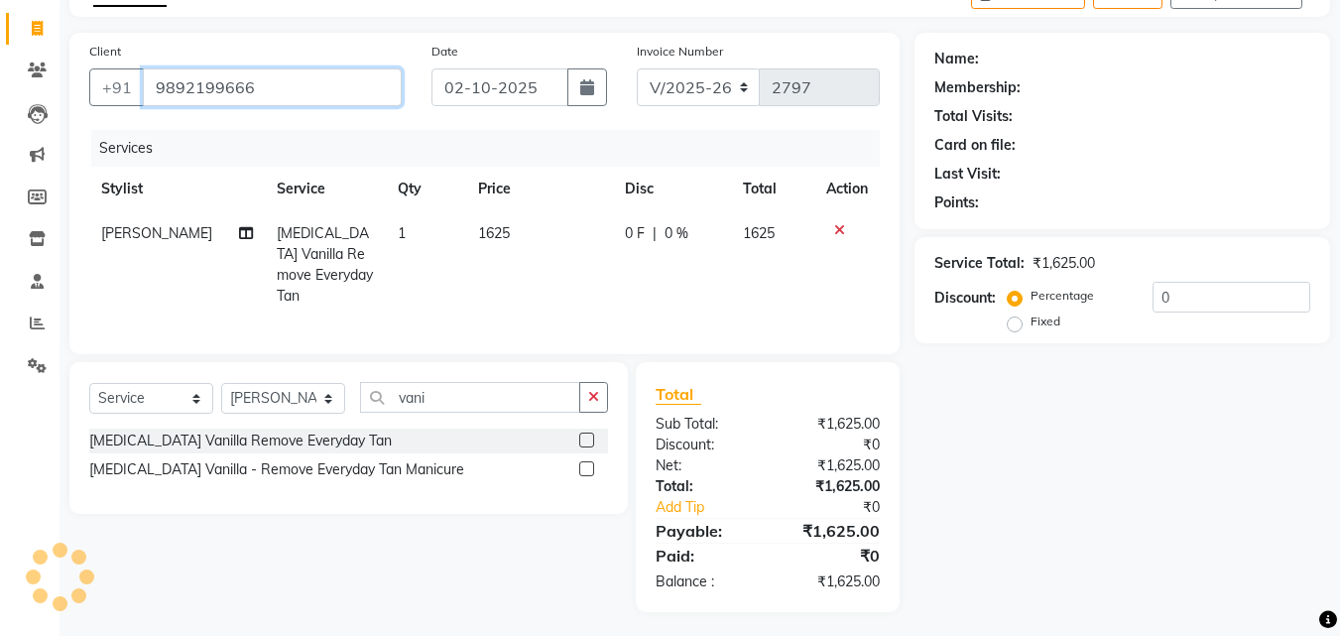
type input "9892199666"
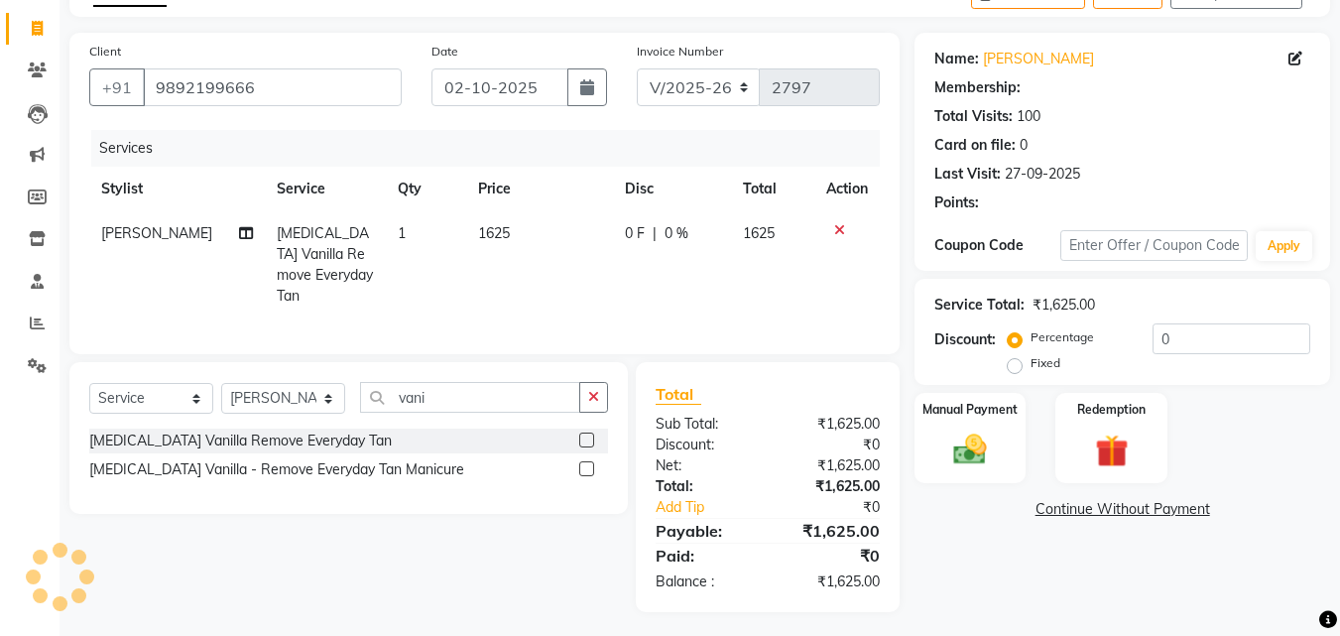
select select "1: Object"
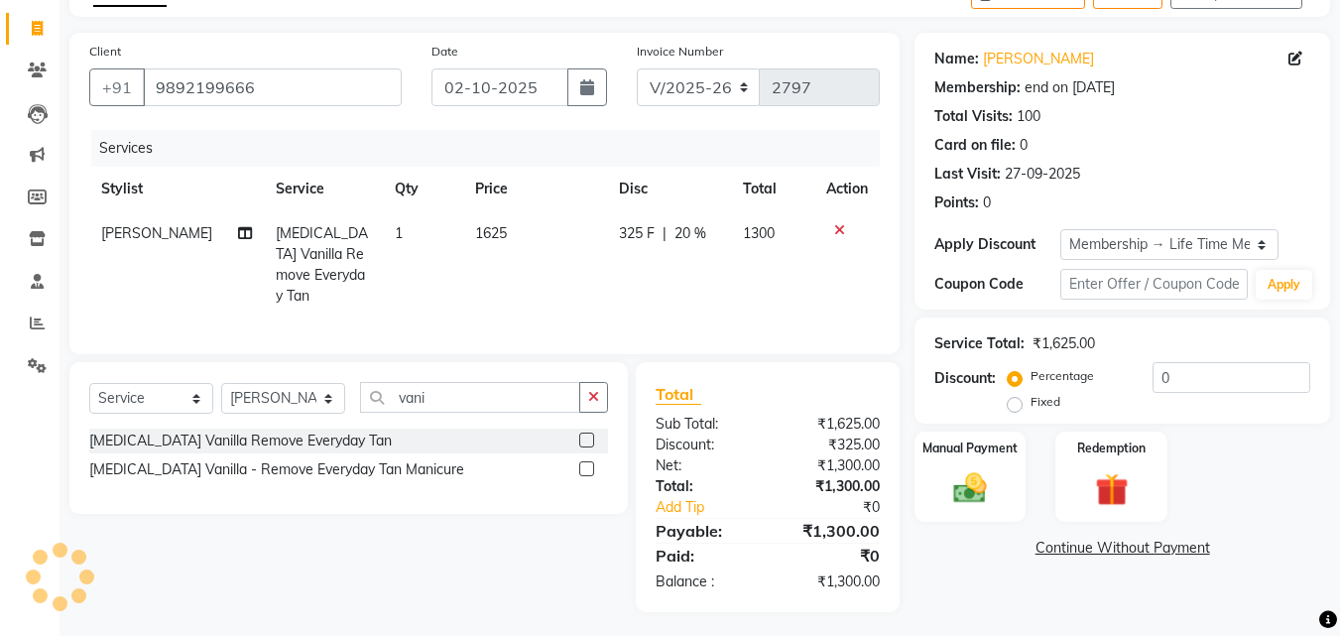
type input "20"
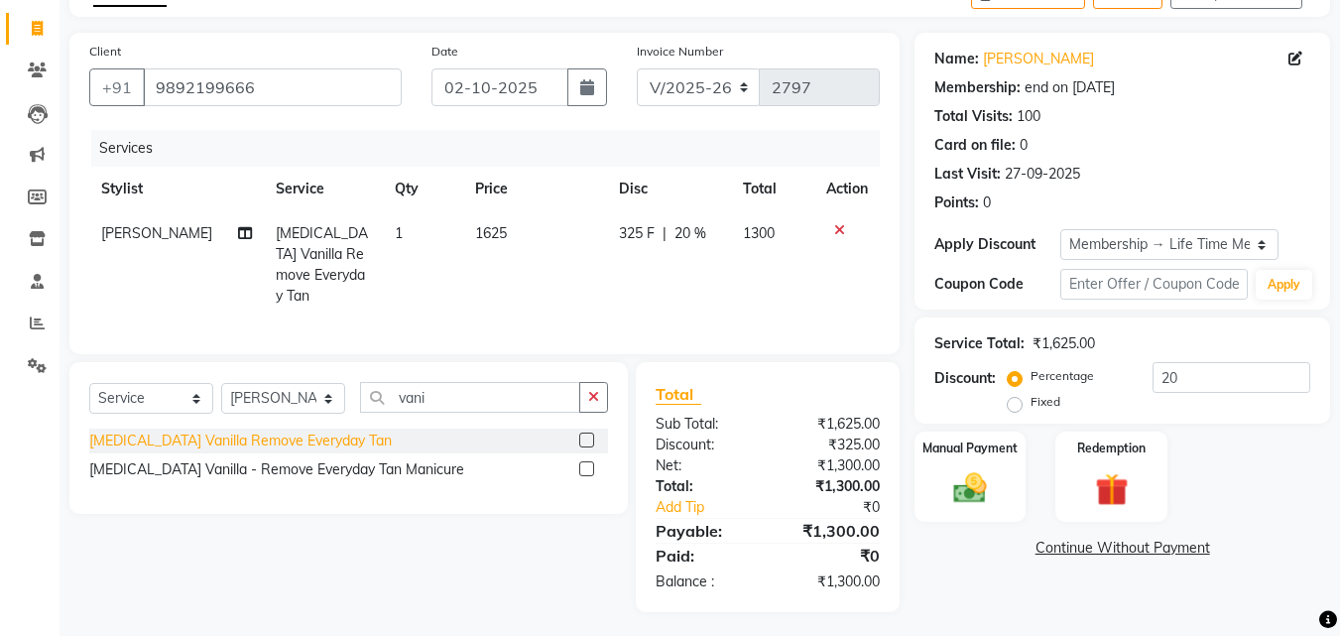
click at [327, 433] on div "[MEDICAL_DATA] Vanilla Remove Everyday Tan" at bounding box center [240, 441] width 303 height 21
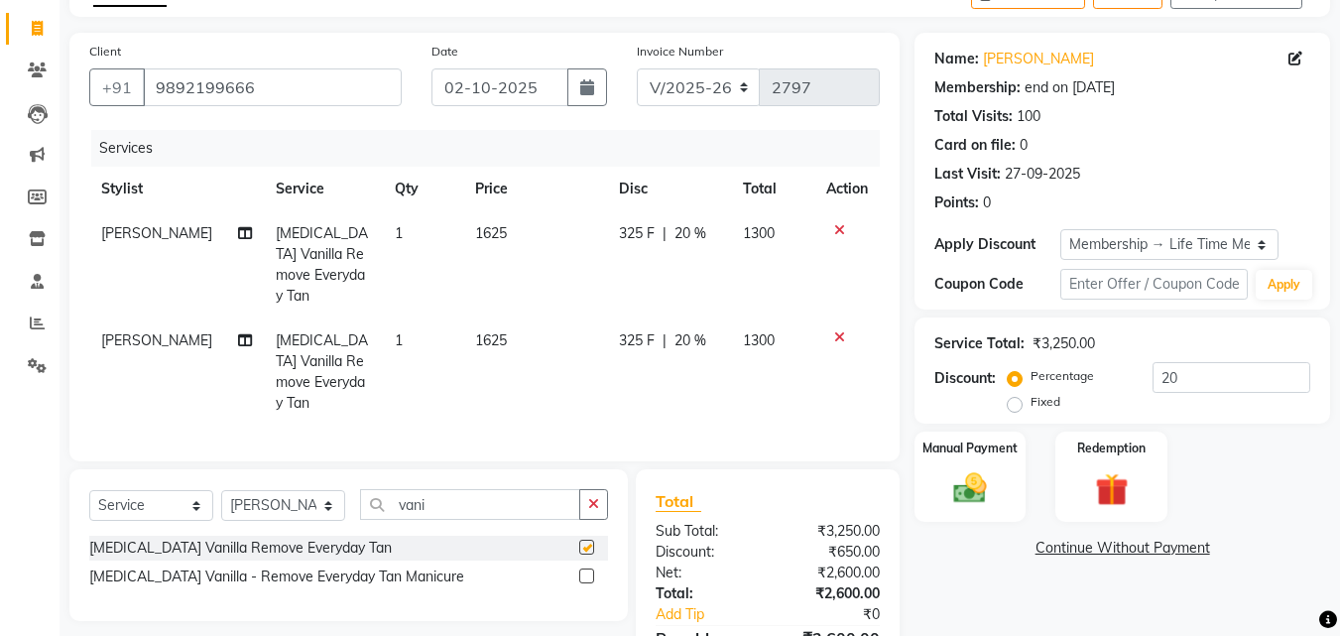
checkbox input "false"
click at [139, 331] on span "[PERSON_NAME]" at bounding box center [156, 340] width 111 height 18
select select "13885"
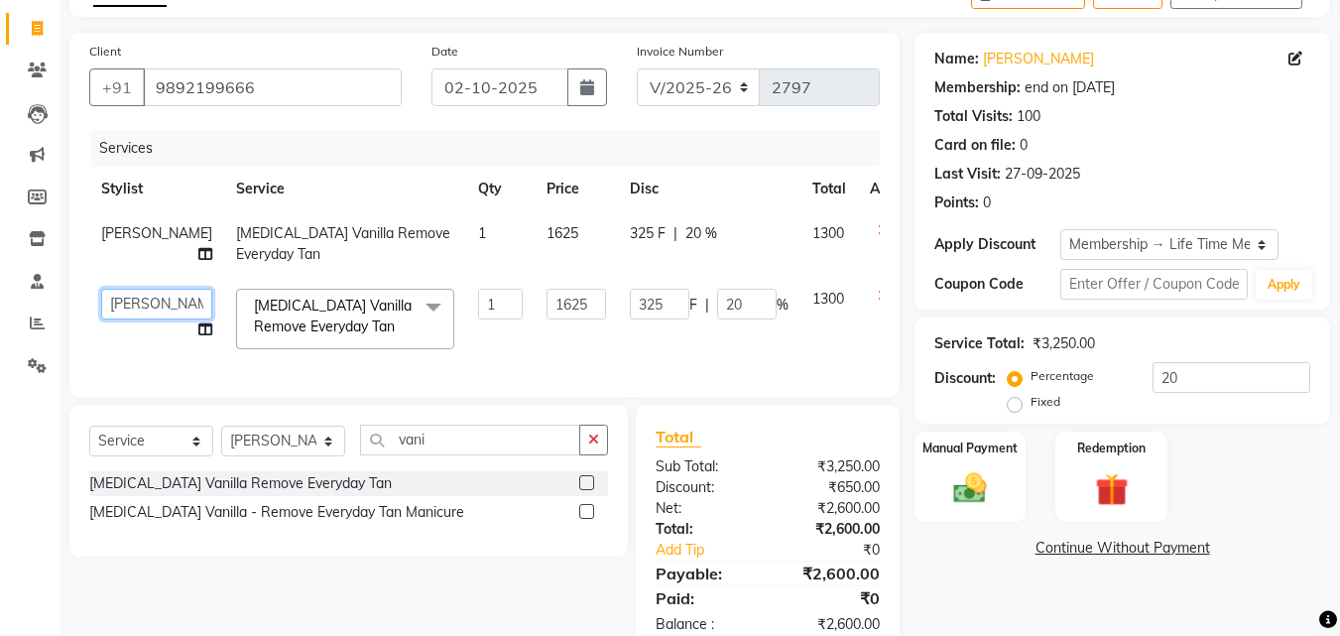
click at [141, 305] on select "[PERSON_NAME] LOOKS 21 [PERSON_NAME] [PERSON_NAME] [PERSON_NAME] [PERSON_NAME] …" at bounding box center [156, 304] width 111 height 31
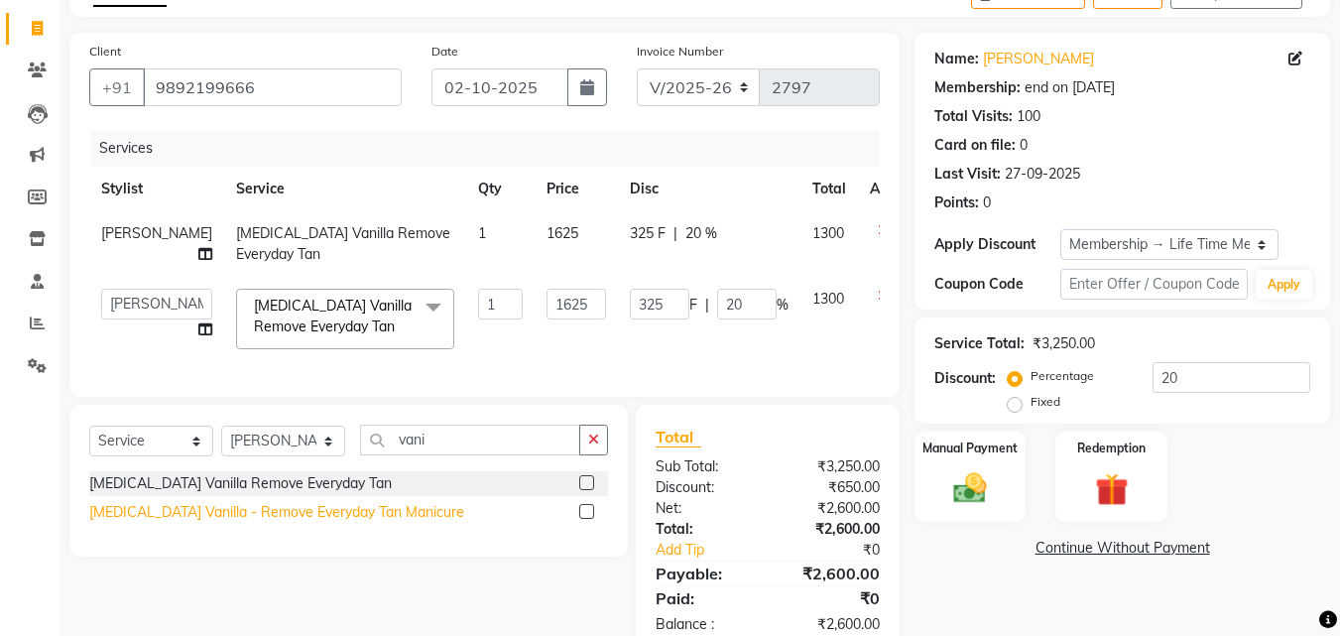
select select "13886"
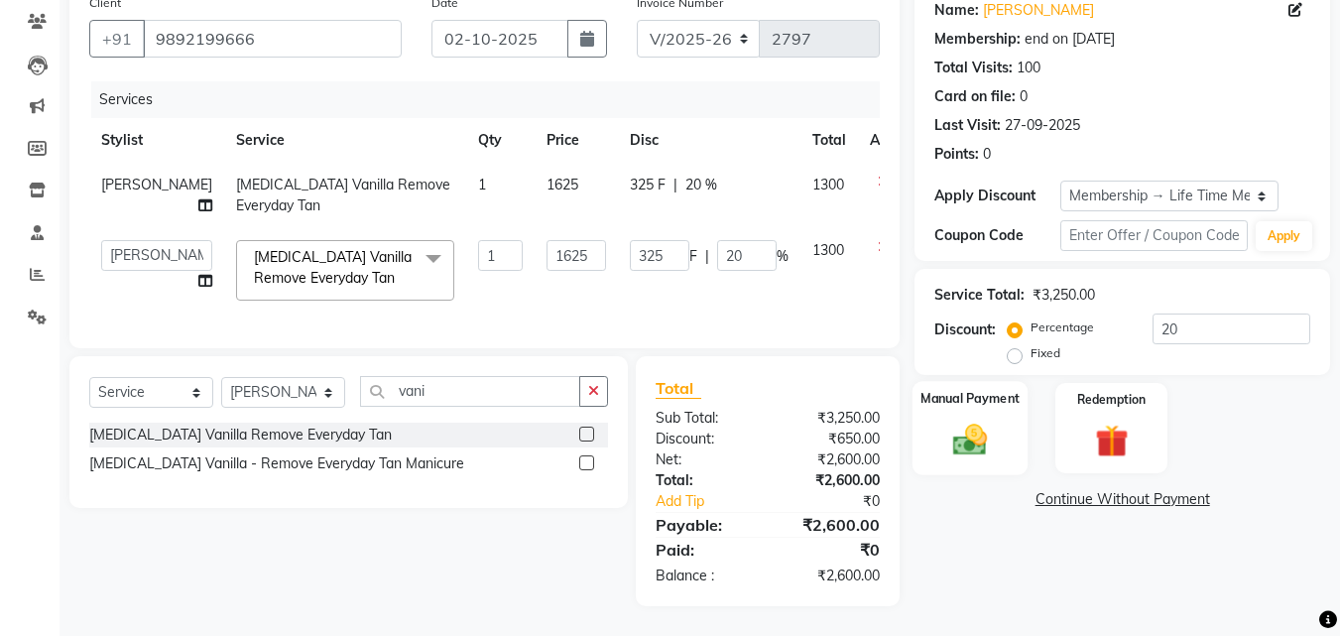
click at [988, 424] on img at bounding box center [970, 440] width 56 height 40
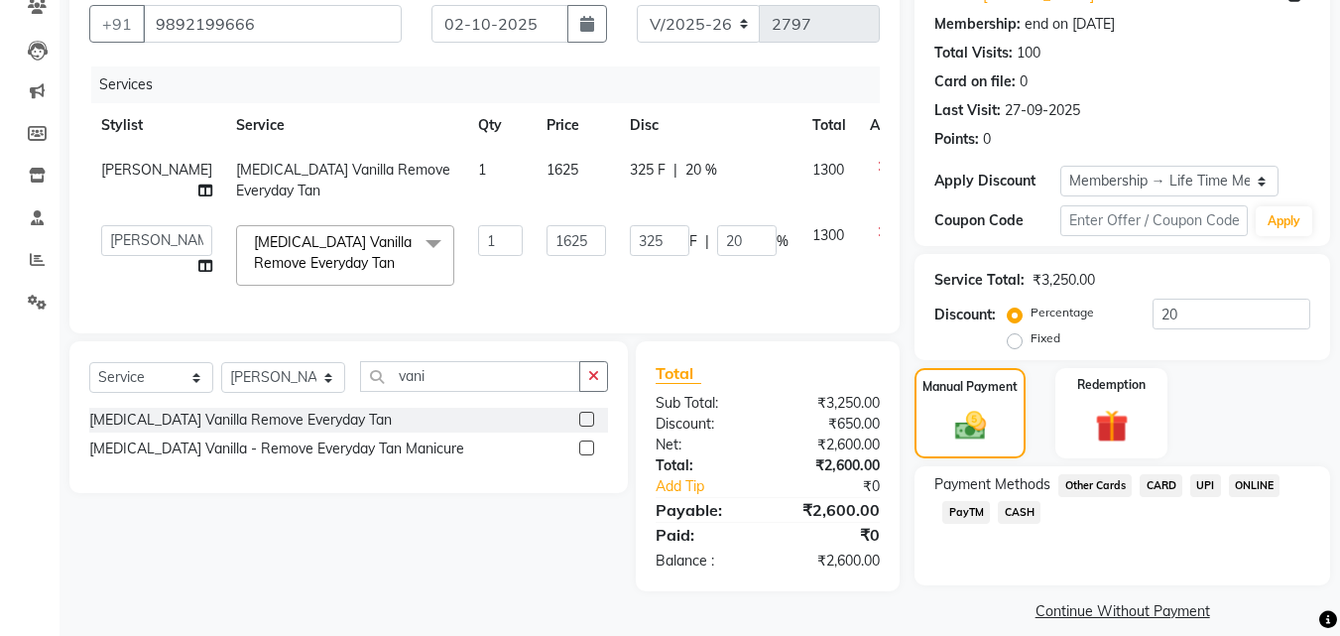
click at [1018, 514] on span "CASH" at bounding box center [1019, 512] width 43 height 23
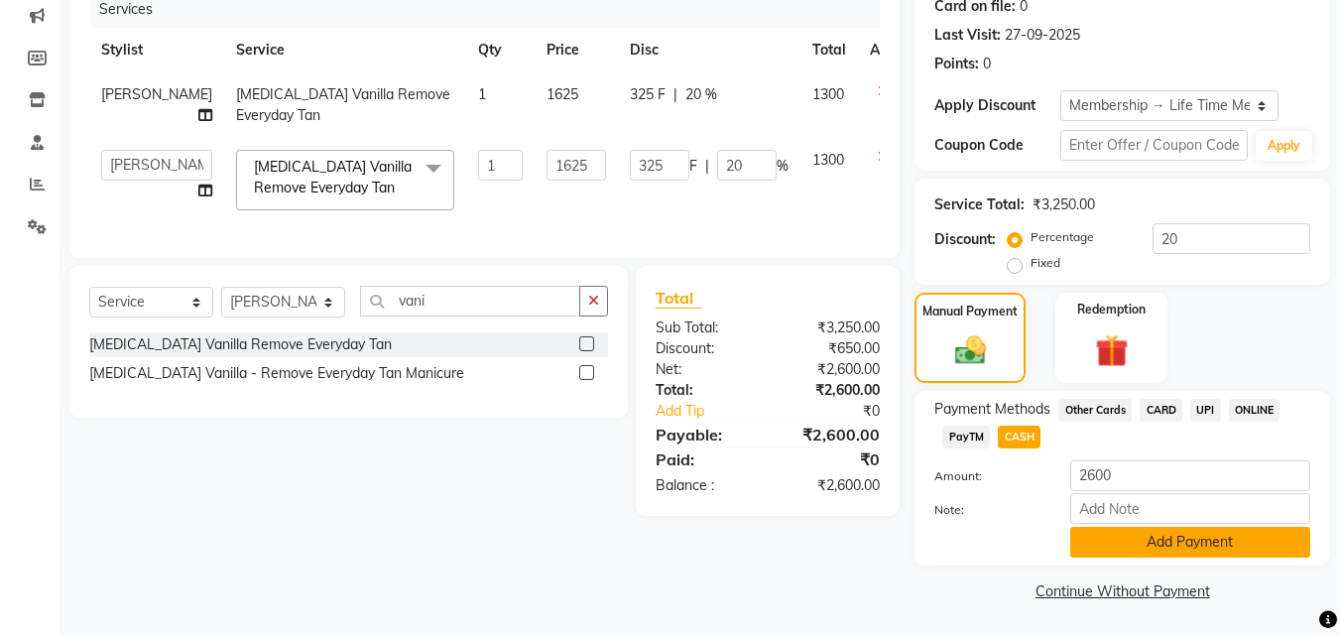
click at [1135, 539] on button "Add Payment" at bounding box center [1190, 542] width 240 height 31
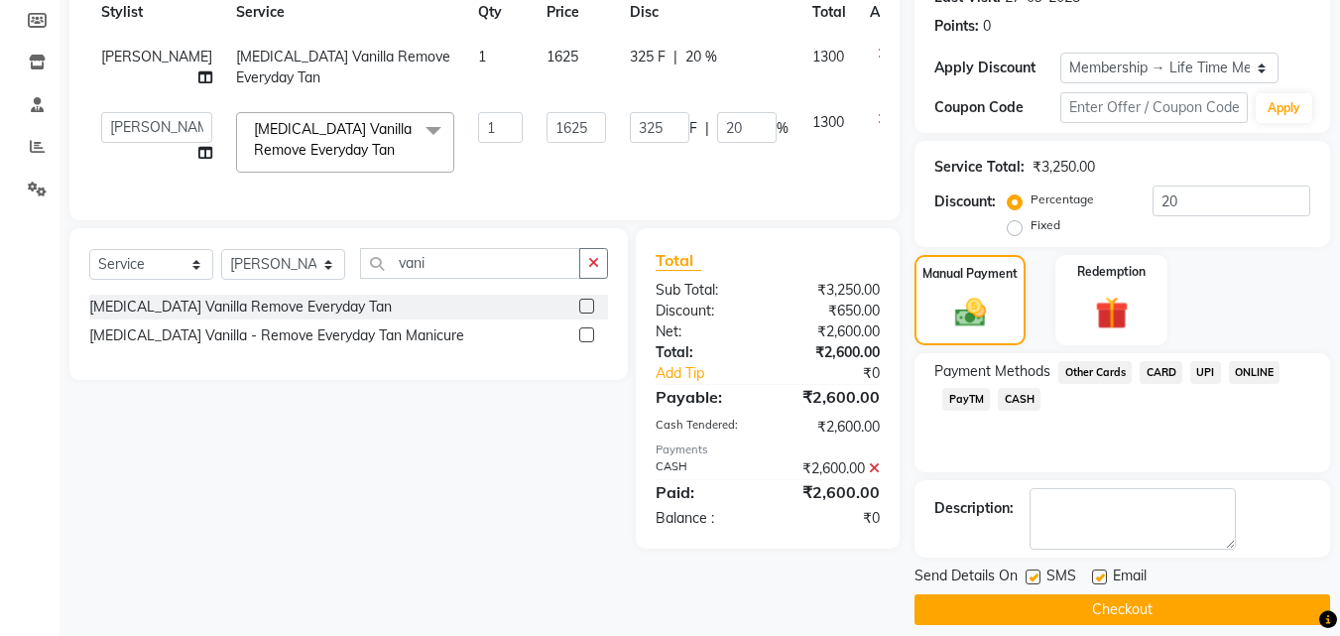
scroll to position [312, 0]
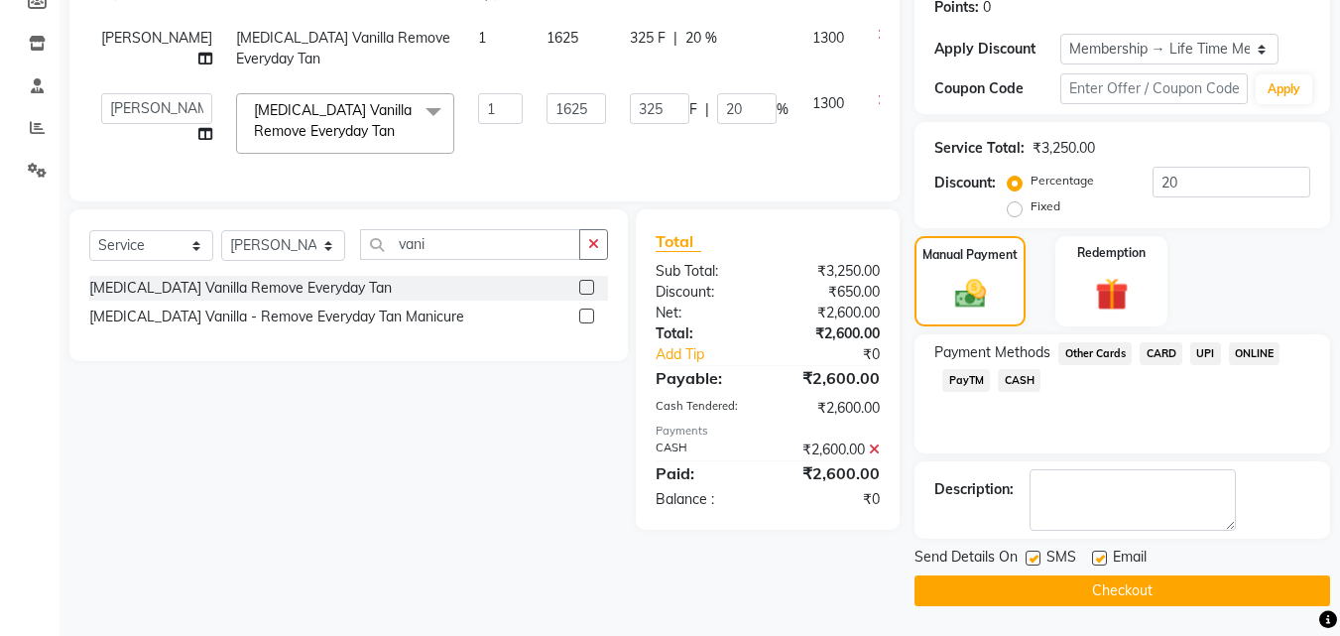
click at [1185, 580] on button "Checkout" at bounding box center [1123, 590] width 416 height 31
